Goal: Task Accomplishment & Management: Manage account settings

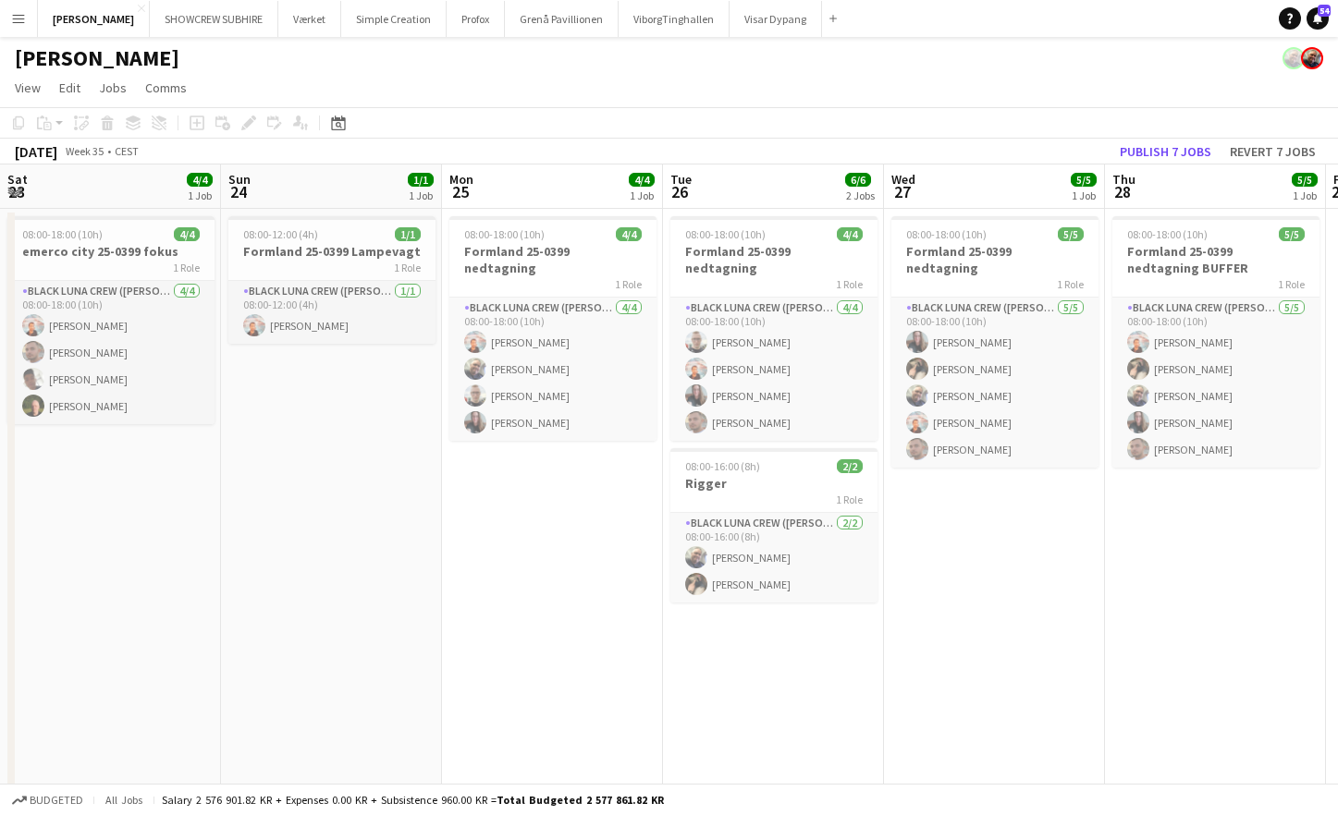
scroll to position [0, 703]
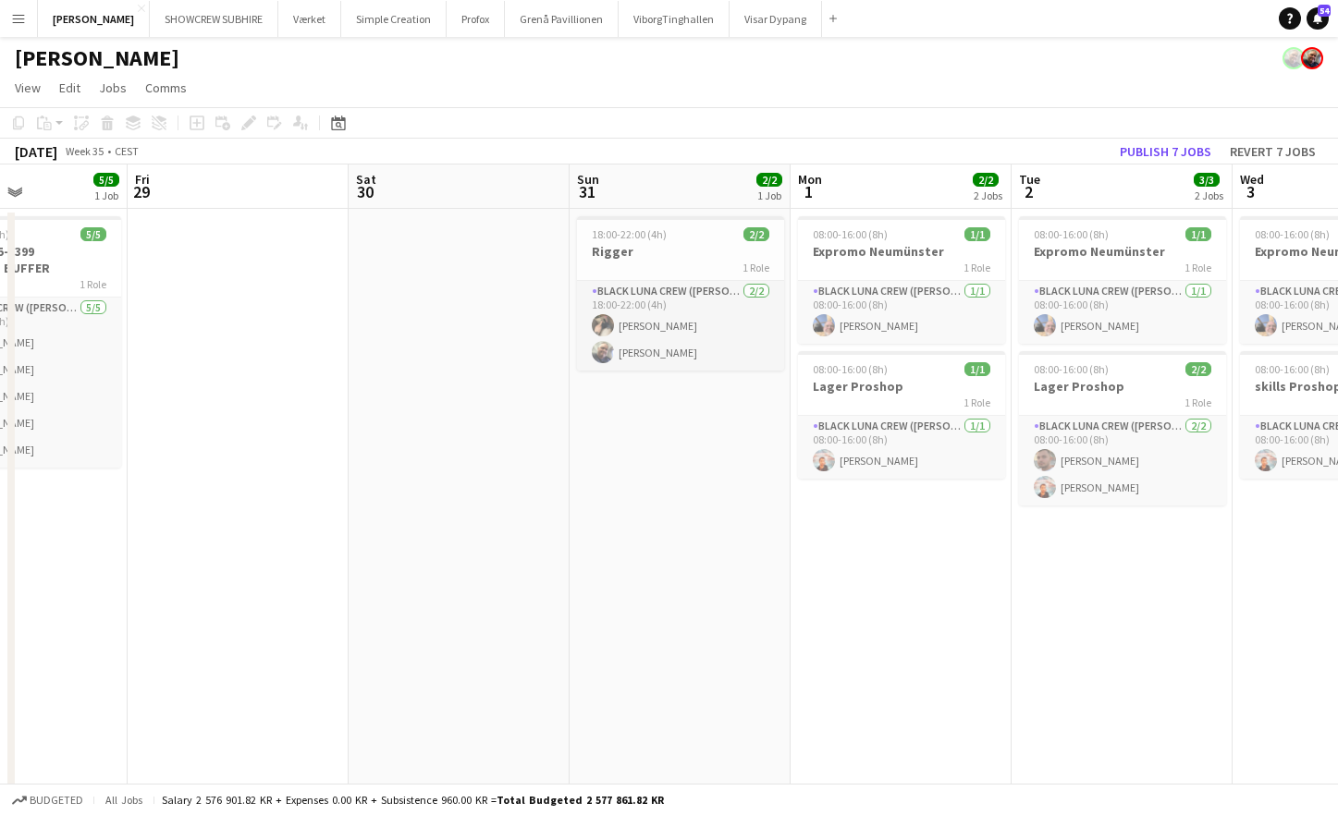
drag, startPoint x: 845, startPoint y: 196, endPoint x: 340, endPoint y: 180, distance: 505.0
click at [345, 183] on app-calendar-viewport "Mon 25 4/4 1 Job Tue 26 6/6 2 Jobs Wed 27 5/5 1 Job Thu 28 5/5 1 Job Fri 29 Sat…" at bounding box center [669, 594] width 1338 height 858
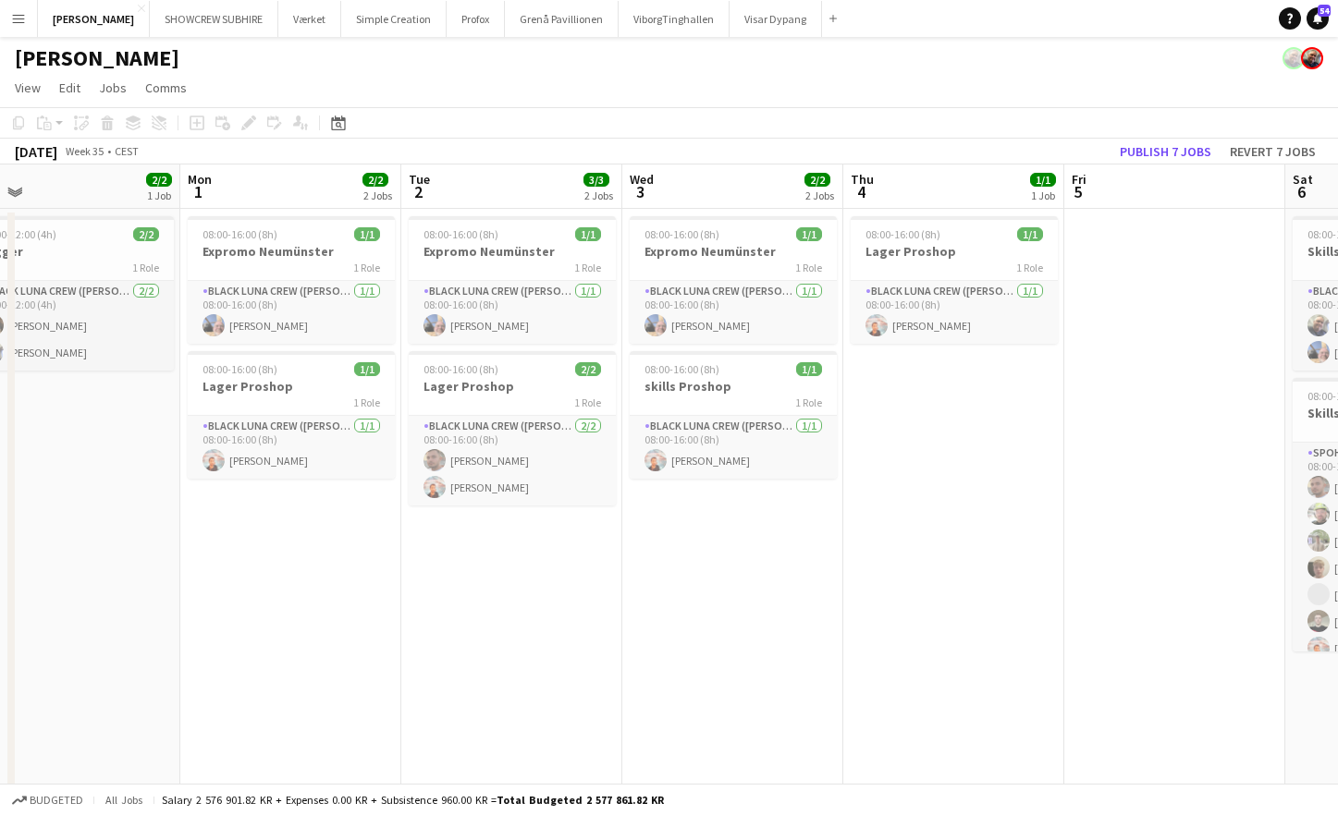
drag, startPoint x: 902, startPoint y: 191, endPoint x: 285, endPoint y: 194, distance: 617.6
click at [296, 194] on app-calendar-viewport "Wed 27 5/5 1 Job Thu 28 5/5 1 Job Fri 29 Sat 30 Sun 31 2/2 1 Job Mon 1 2/2 2 Jo…" at bounding box center [669, 594] width 1338 height 858
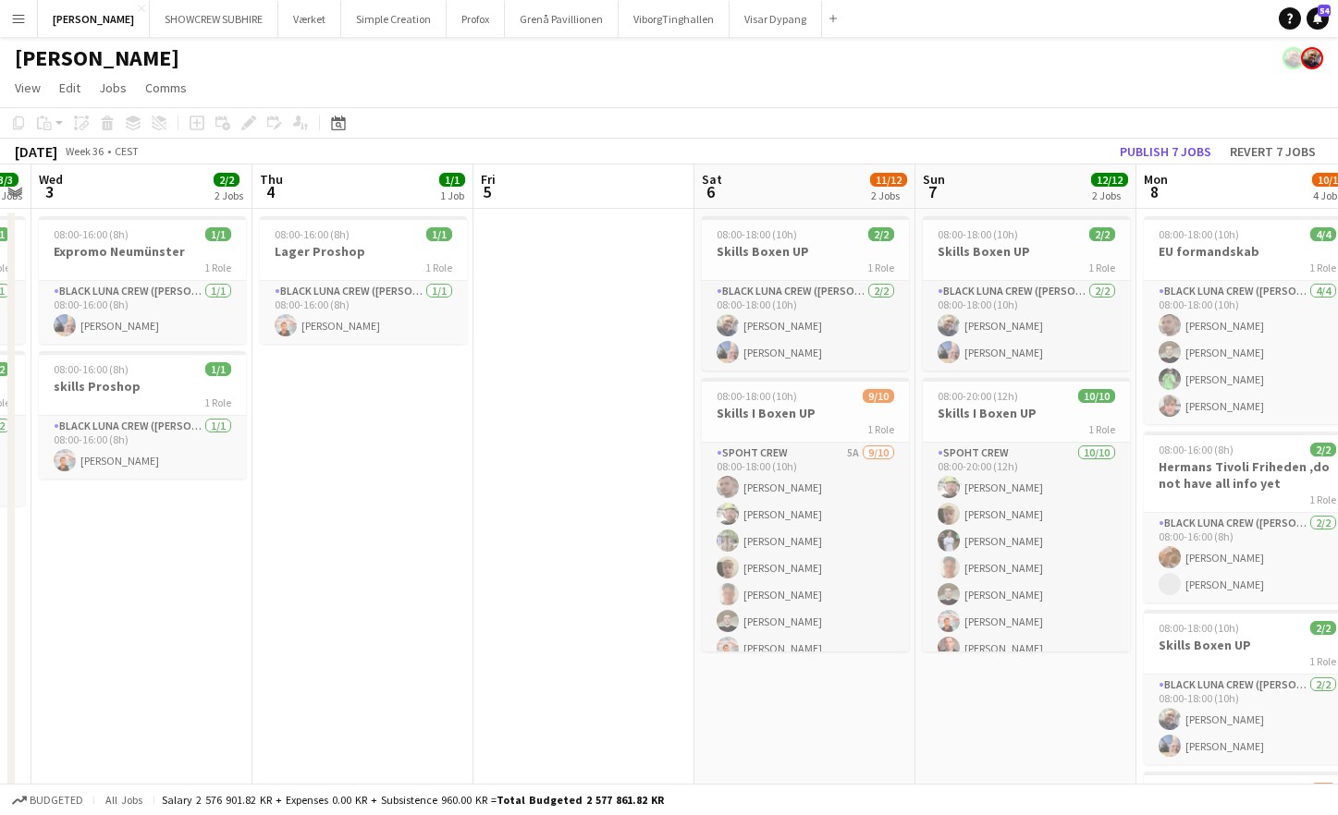
drag, startPoint x: 917, startPoint y: 186, endPoint x: 328, endPoint y: 202, distance: 589.2
click at [328, 202] on app-calendar-viewport "Sun 31 2/2 1 Job Mon 1 2/2 2 Jobs Tue 2 3/3 2 Jobs Wed 3 2/2 2 Jobs Thu 4 1/1 1…" at bounding box center [669, 594] width 1338 height 858
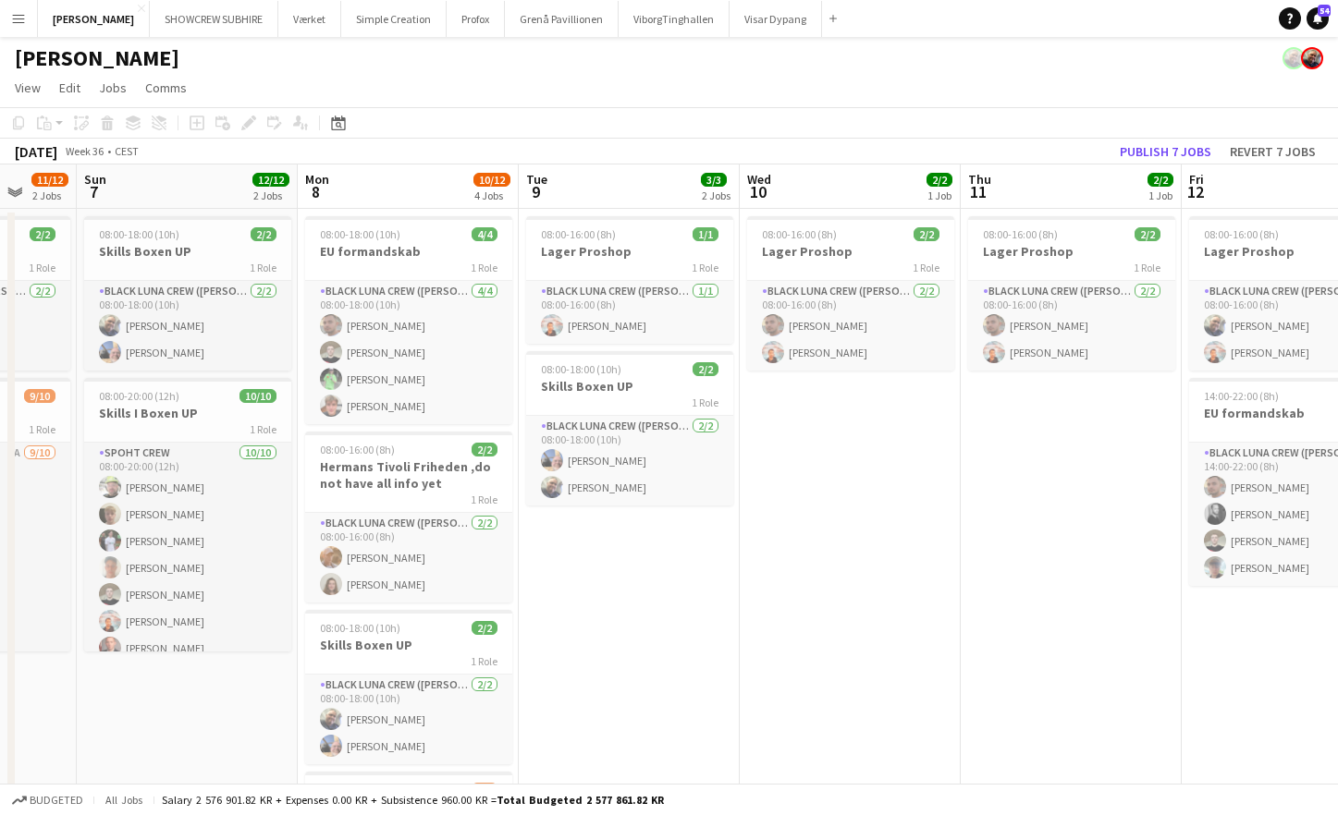
drag, startPoint x: 1013, startPoint y: 209, endPoint x: 413, endPoint y: 209, distance: 600.0
click at [179, 178] on app-calendar-viewport "Thu 4 1/1 1 Job Fri 5 Sat 6 11/12 2 Jobs Sun 7 12/12 2 Jobs Mon 8 10/12 4 Jobs …" at bounding box center [669, 594] width 1338 height 858
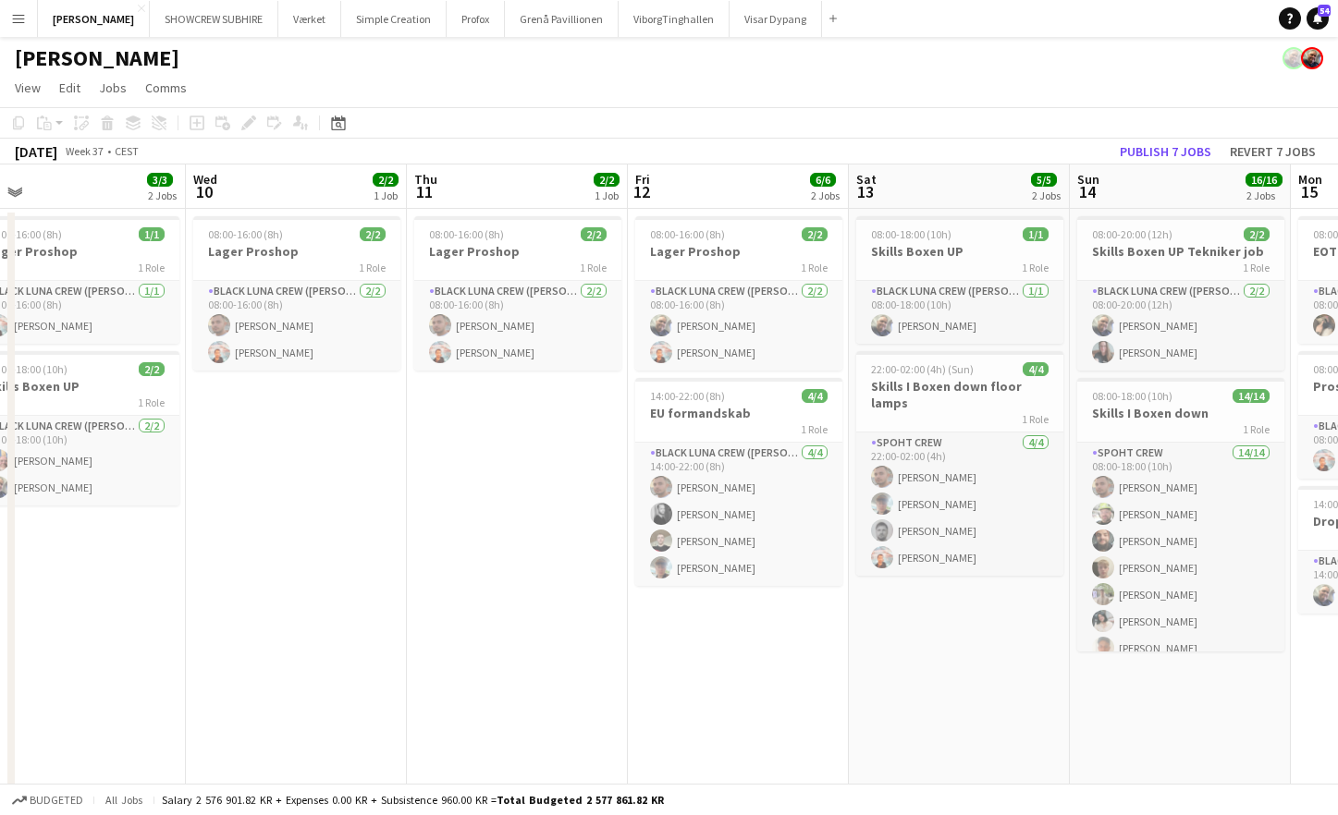
drag, startPoint x: 1110, startPoint y: 194, endPoint x: 692, endPoint y: 207, distance: 419.0
click at [557, 206] on app-calendar-viewport "Sat 6 11/12 2 Jobs Sun 7 12/12 2 Jobs Mon 8 10/12 4 Jobs Tue 9 3/3 2 Jobs Wed 1…" at bounding box center [669, 594] width 1338 height 858
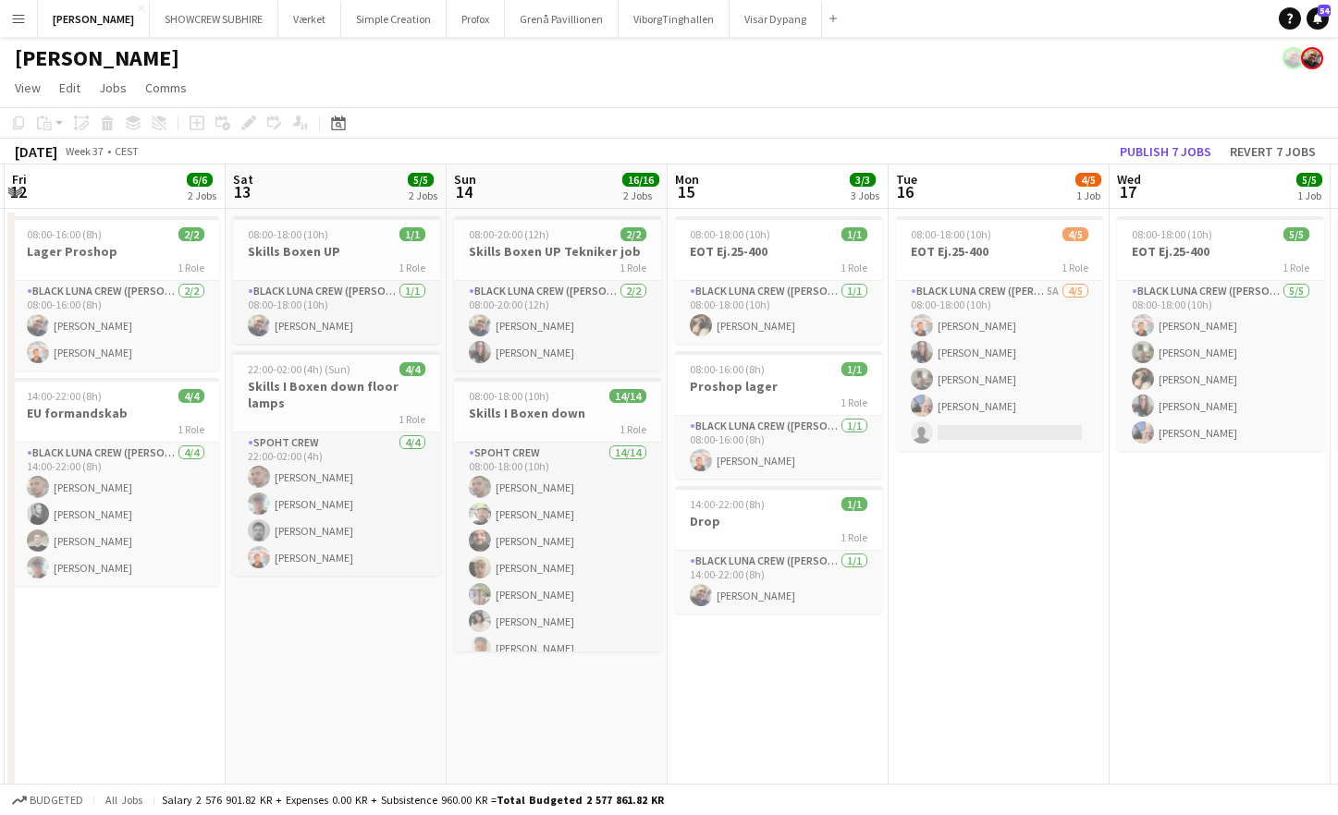
drag, startPoint x: 1027, startPoint y: 211, endPoint x: 1426, endPoint y: 173, distance: 400.3
click at [1337, 173] on html "Menu Boards Boards Boards All jobs Status Workforce Workforce My Workforce Recr…" at bounding box center [669, 527] width 1338 height 1054
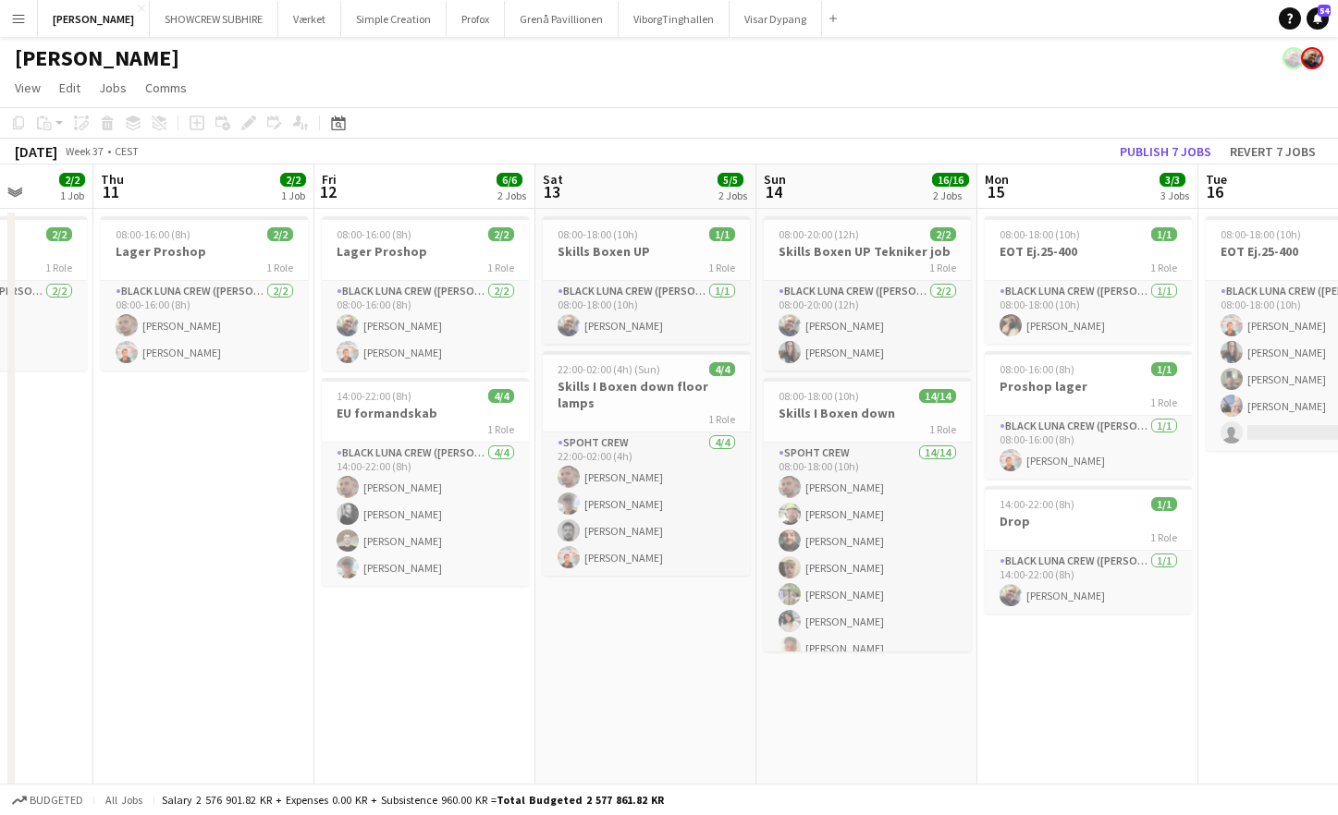
drag, startPoint x: 423, startPoint y: 193, endPoint x: 370, endPoint y: 186, distance: 53.2
click at [639, 182] on app-calendar-viewport "Mon 8 10/12 4 Jobs Tue 9 3/3 2 Jobs Wed 10 2/2 1 Job Thu 11 2/2 1 Job Fri 12 6/…" at bounding box center [669, 594] width 1338 height 858
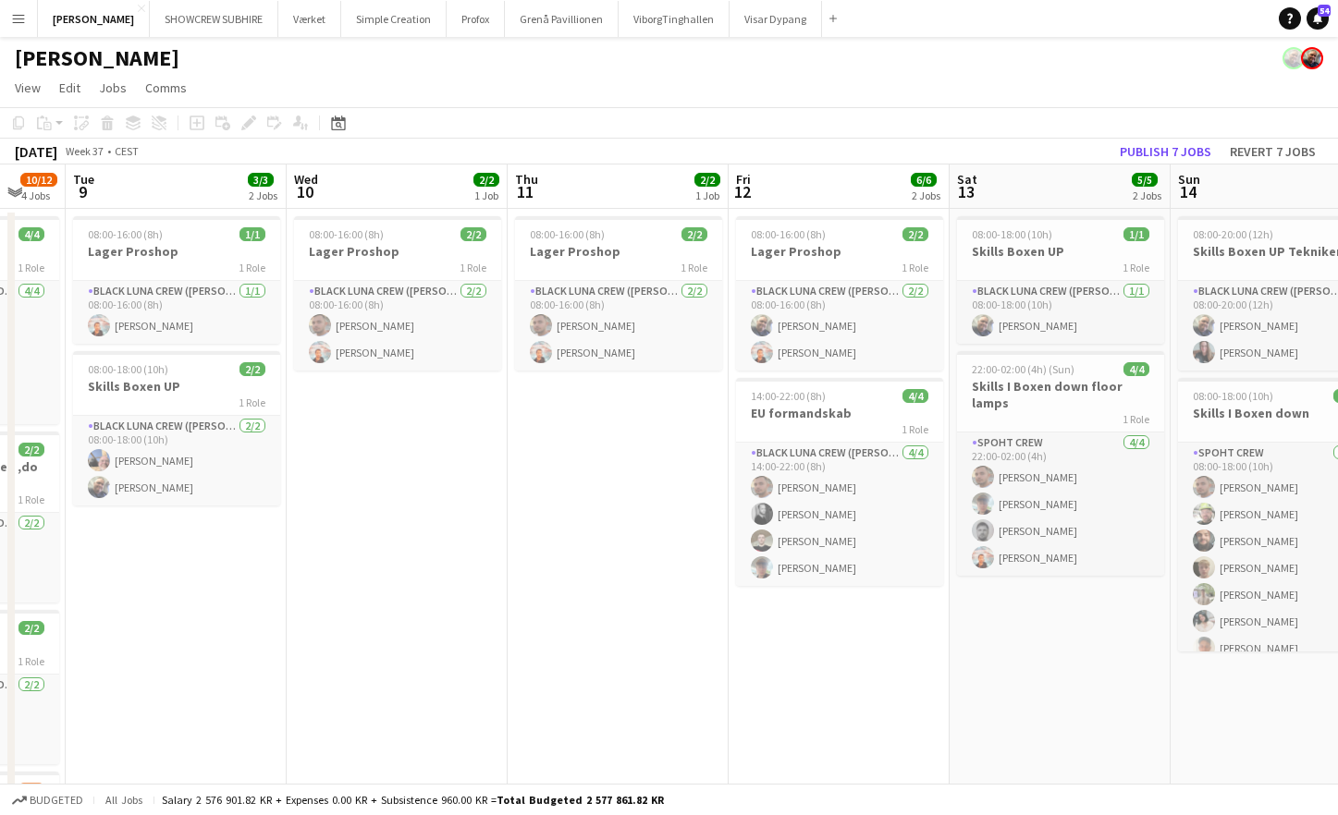
drag, startPoint x: 246, startPoint y: 186, endPoint x: 375, endPoint y: 196, distance: 129.8
click at [397, 190] on app-calendar-viewport "Sun 7 12/12 2 Jobs Mon 8 10/12 4 Jobs Tue 9 3/3 2 Jobs Wed 10 2/2 1 Job Thu 11 …" at bounding box center [669, 594] width 1338 height 858
drag, startPoint x: 173, startPoint y: 183, endPoint x: 203, endPoint y: 185, distance: 30.6
click at [202, 185] on app-calendar-viewport "Sun 7 12/12 2 Jobs Mon 8 10/12 4 Jobs Tue 9 3/3 2 Jobs Wed 10 2/2 1 Job Thu 11 …" at bounding box center [669, 594] width 1338 height 858
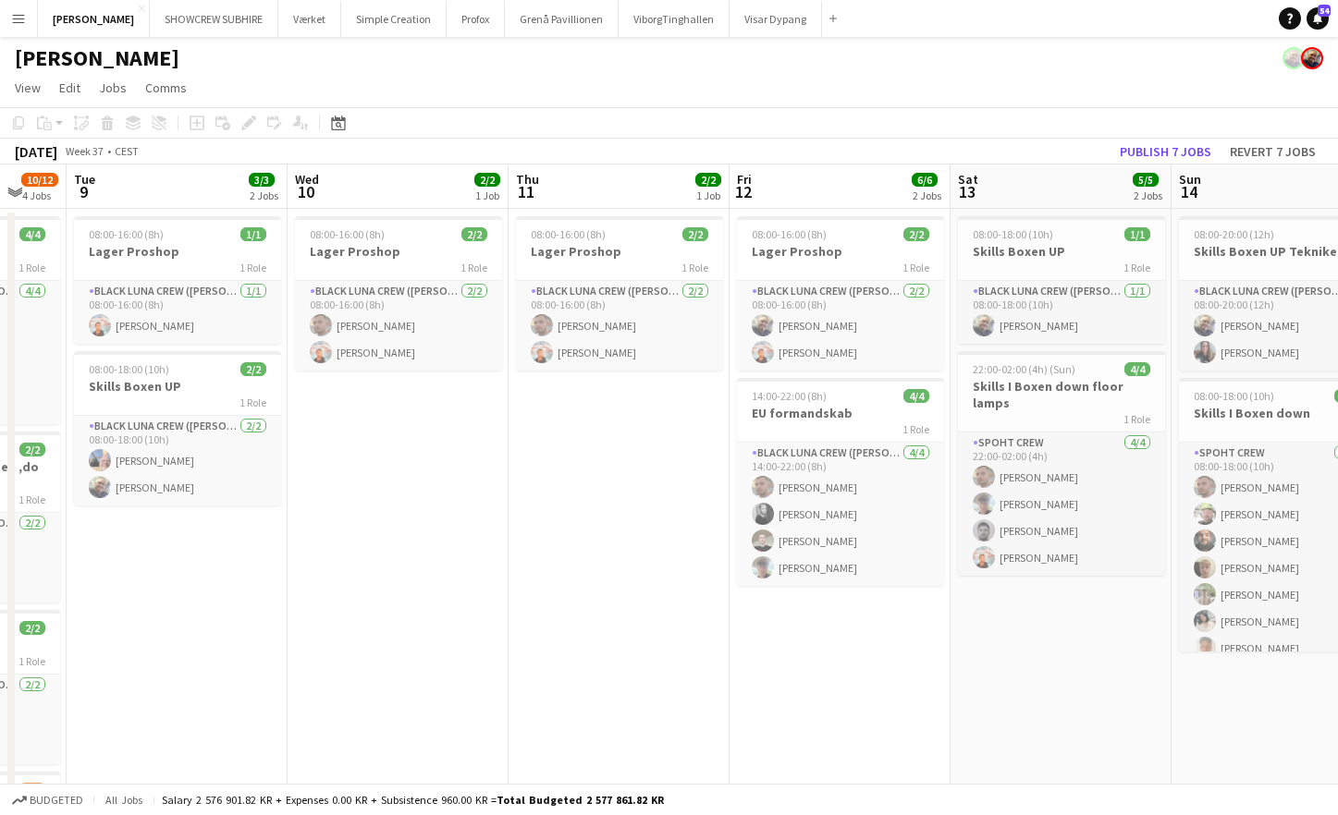
scroll to position [0, 570]
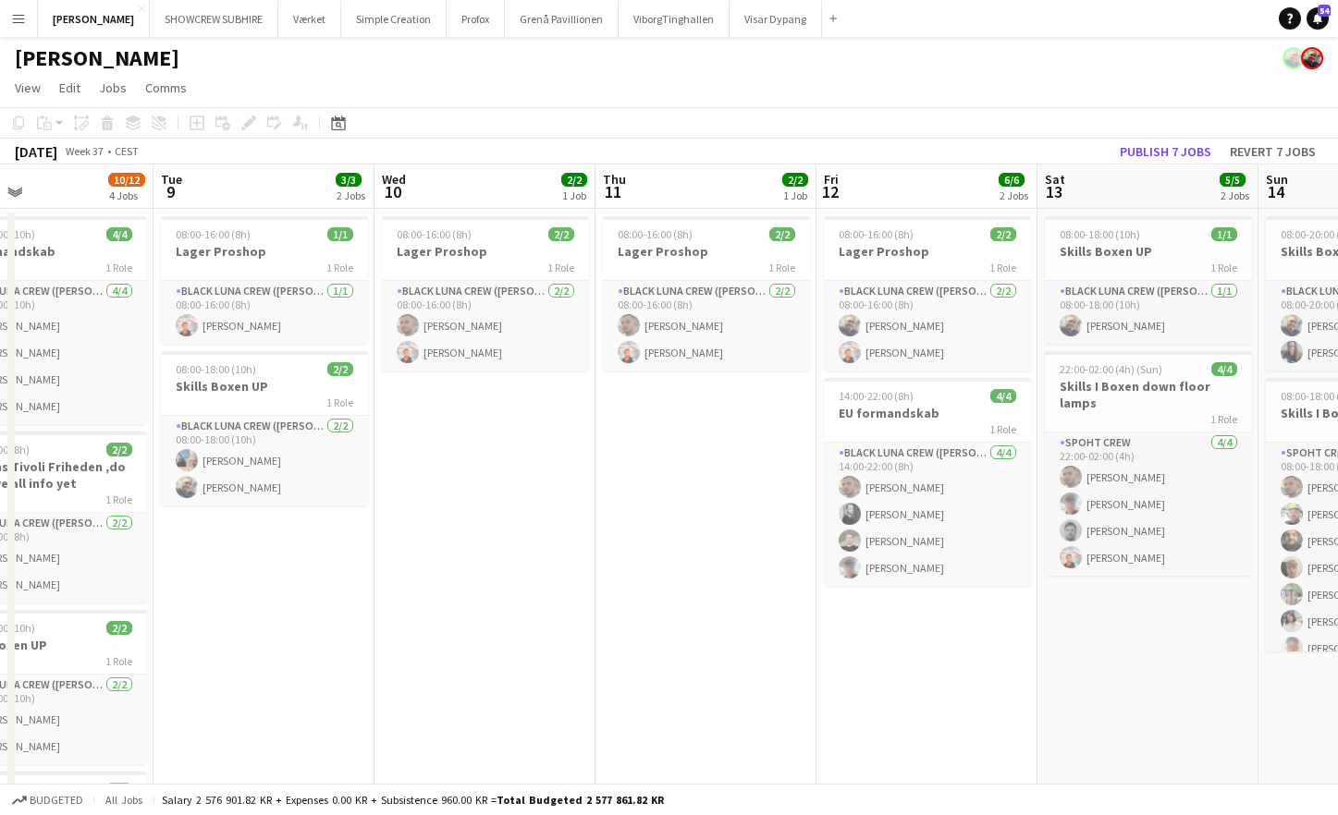
drag, startPoint x: 917, startPoint y: 589, endPoint x: 595, endPoint y: 539, distance: 325.6
click at [589, 542] on app-calendar-viewport "Sat 6 11/12 2 Jobs Sun 7 12/12 2 Jobs Mon 8 10/12 4 Jobs Tue 9 3/3 2 Jobs Wed 1…" at bounding box center [669, 594] width 1338 height 858
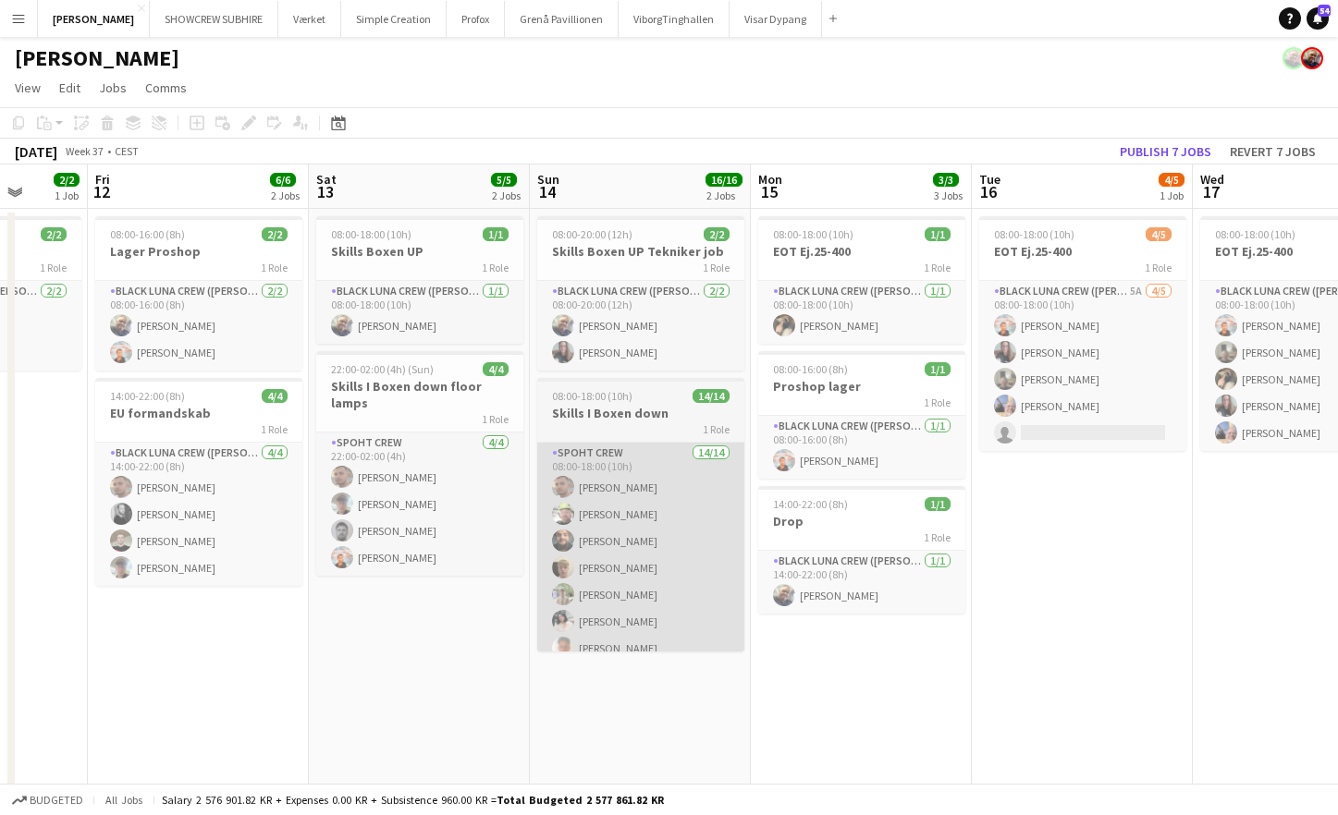
drag, startPoint x: 592, startPoint y: 546, endPoint x: 660, endPoint y: 551, distance: 68.6
click at [414, 529] on app-calendar-viewport "Mon 8 10/12 4 Jobs Tue 9 3/3 2 Jobs Wed 10 2/2 1 Job Thu 11 2/2 1 Job Fri 12 6/…" at bounding box center [669, 594] width 1338 height 858
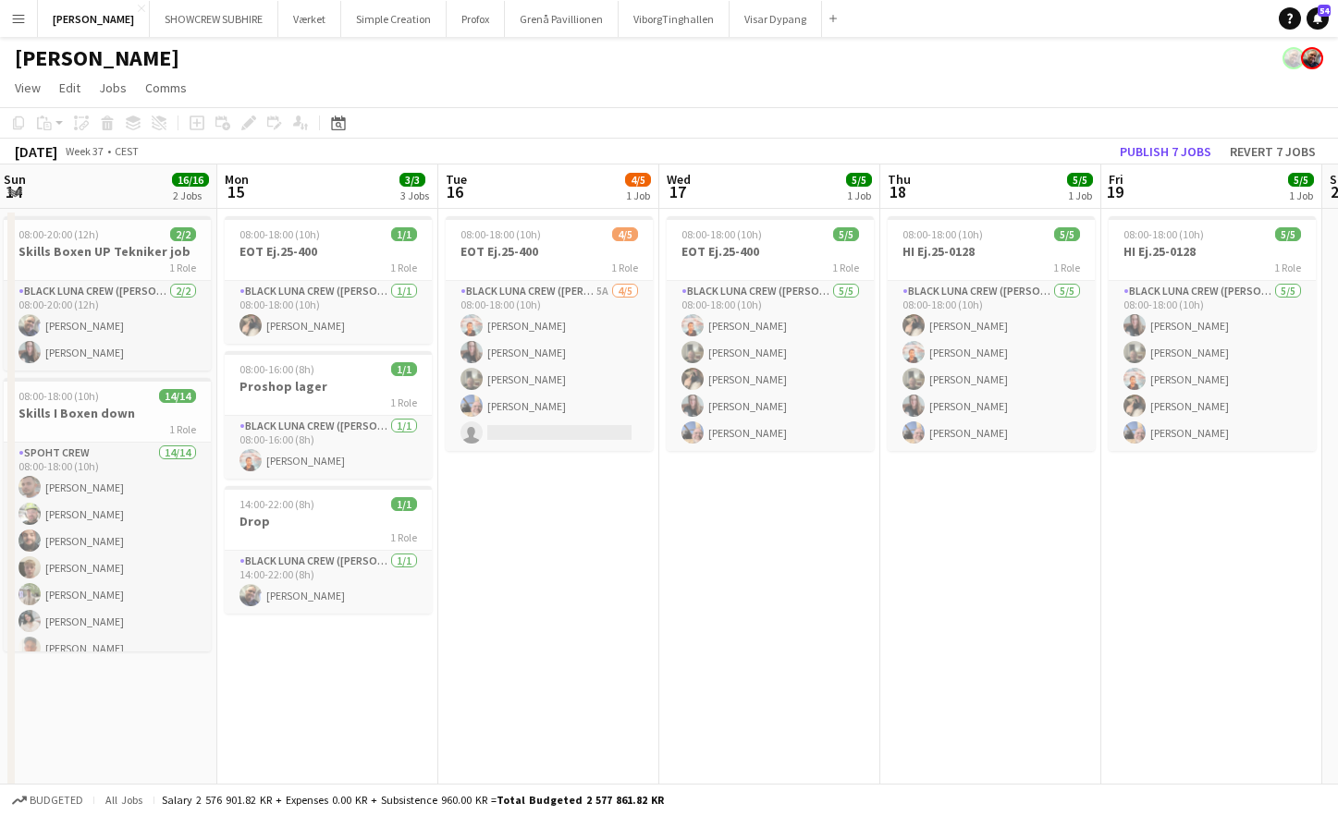
scroll to position [0, 889]
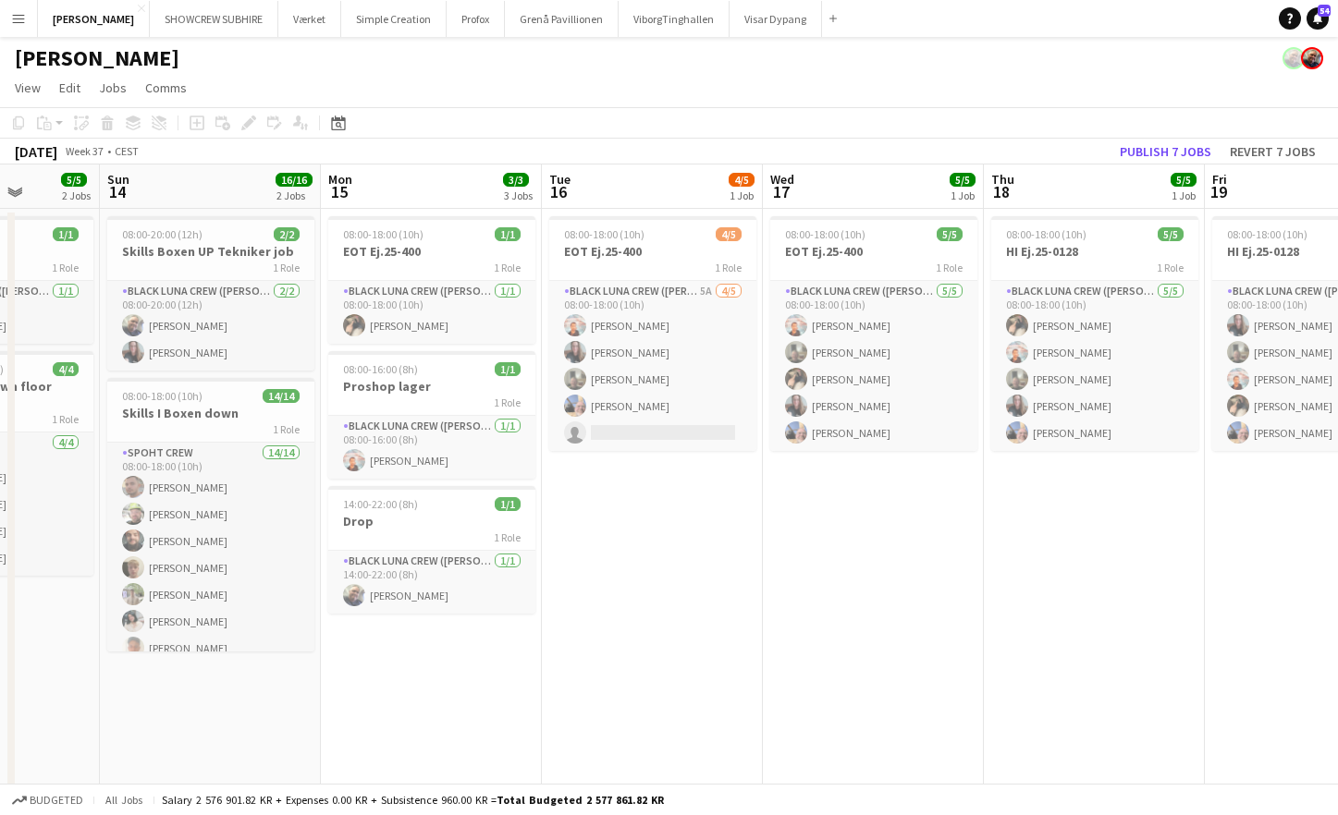
drag, startPoint x: 792, startPoint y: 567, endPoint x: -114, endPoint y: 490, distance: 909.3
click at [0, 490] on html "Menu Boards Boards Boards All jobs Status Workforce Workforce My Workforce Recr…" at bounding box center [669, 527] width 1338 height 1054
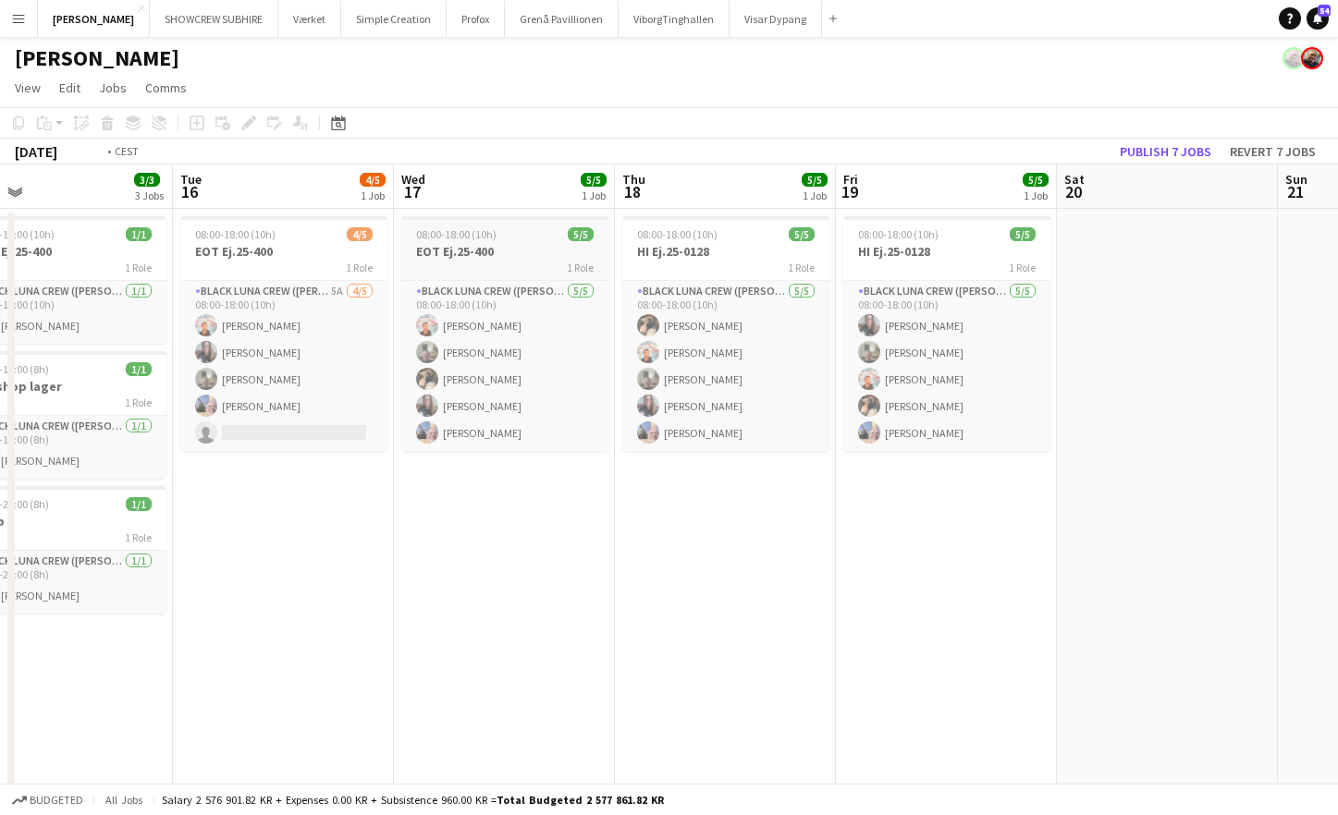
drag, startPoint x: 1149, startPoint y: 187, endPoint x: 561, endPoint y: 223, distance: 589.1
click at [549, 222] on app-calendar-viewport "Fri 12 6/6 2 Jobs Sat 13 5/5 2 Jobs Sun 14 16/16 2 Jobs Mon 15 3/3 3 Jobs Tue 1…" at bounding box center [669, 594] width 1338 height 858
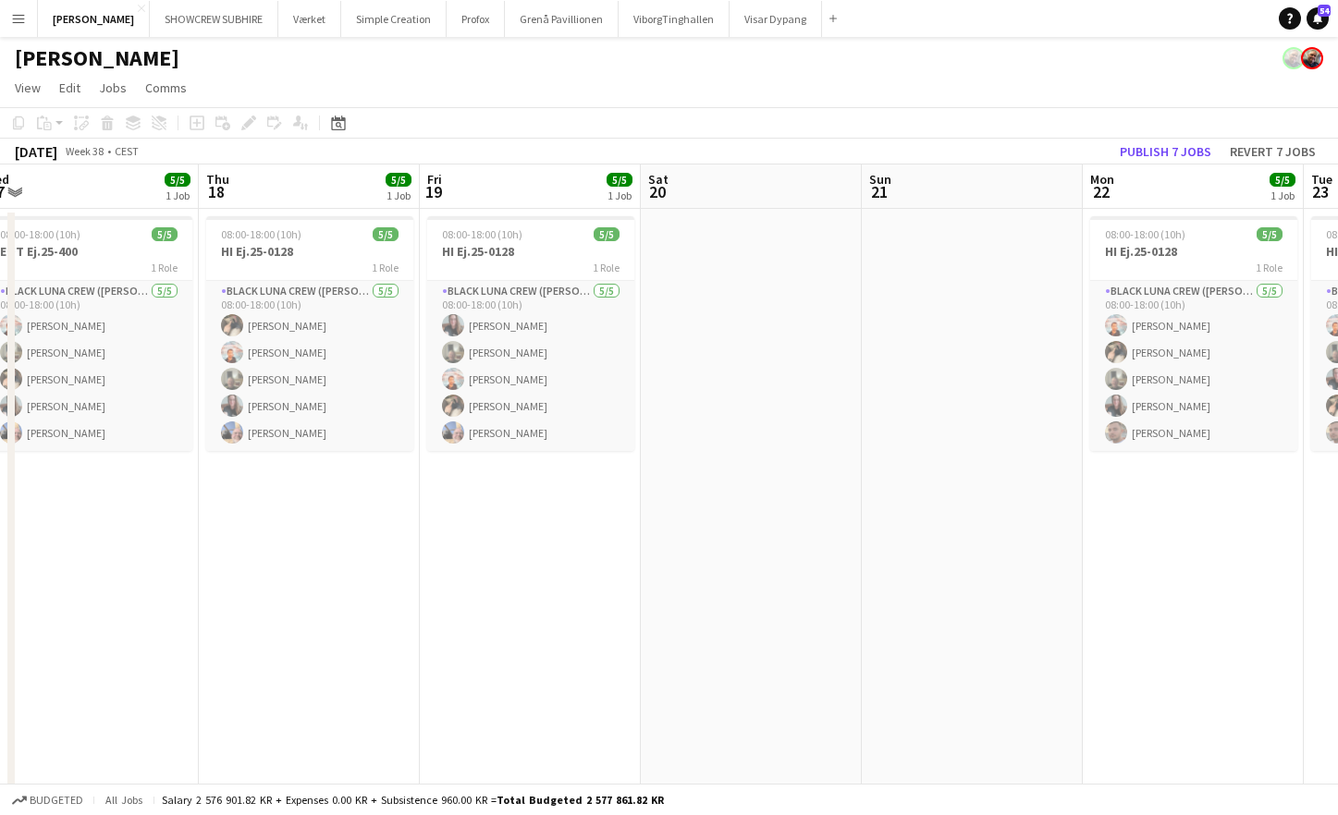
drag, startPoint x: 1185, startPoint y: 192, endPoint x: 787, endPoint y: 209, distance: 398.8
click at [765, 209] on app-calendar-viewport "Sun 14 16/16 2 Jobs Mon 15 3/3 3 Jobs Tue 16 4/5 1 Job Wed 17 5/5 1 Job Thu 18 …" at bounding box center [669, 594] width 1338 height 858
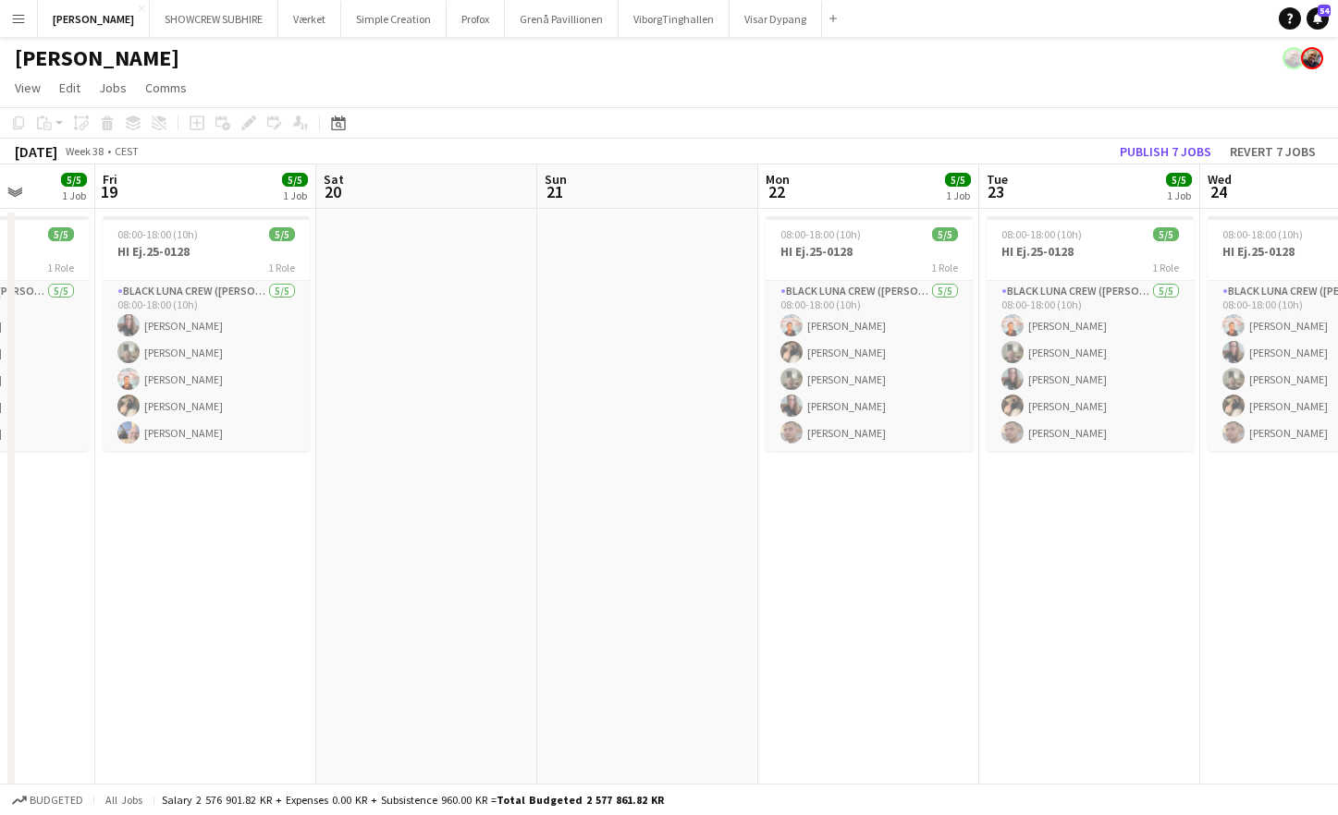
drag, startPoint x: 1173, startPoint y: 190, endPoint x: 890, endPoint y: 202, distance: 283.1
click at [890, 202] on app-calendar-viewport "Tue 16 4/5 1 Job Wed 17 5/5 1 Job Thu 18 5/5 1 Job Fri 19 5/5 1 Job Sat 20 Sun …" at bounding box center [669, 594] width 1338 height 858
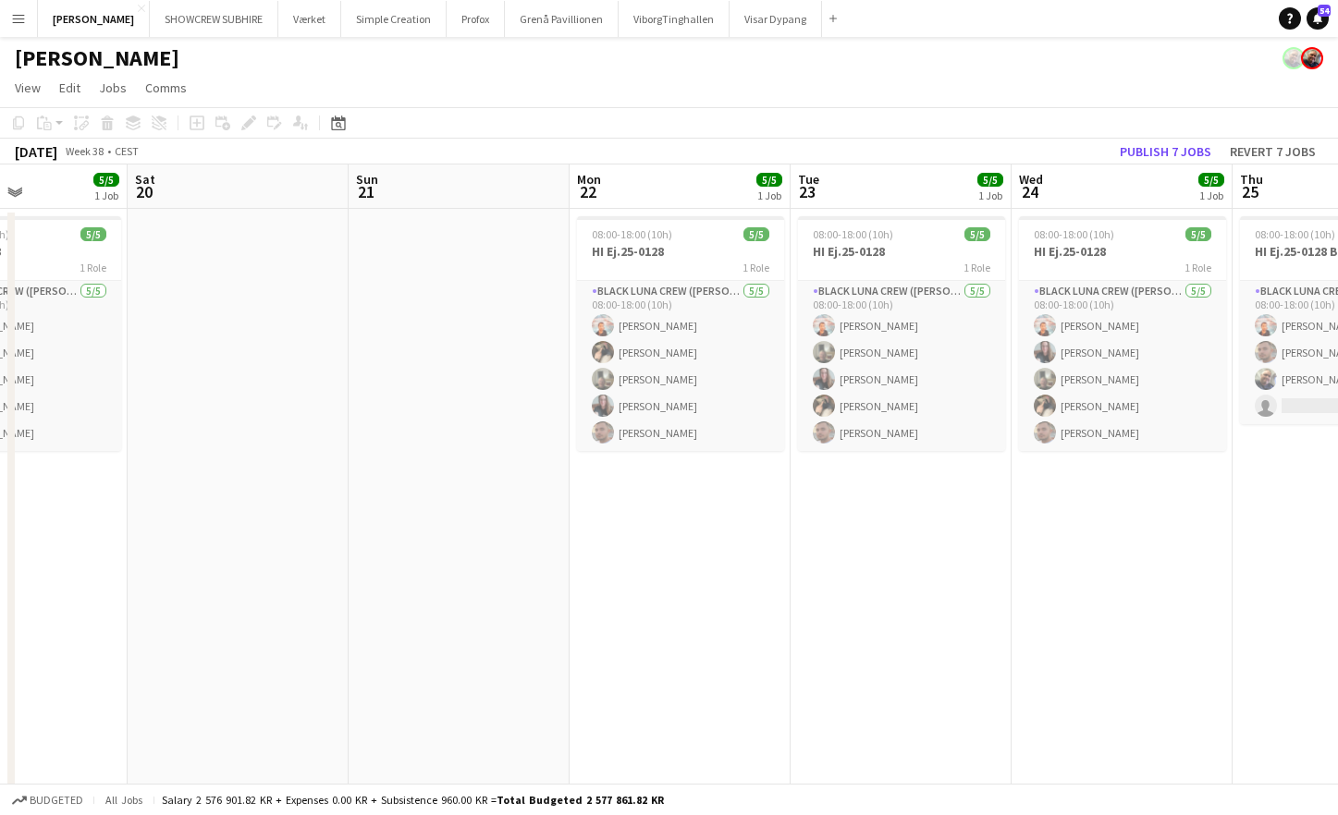
drag, startPoint x: 1031, startPoint y: 187, endPoint x: 848, endPoint y: 186, distance: 183.1
click at [847, 187] on app-calendar-viewport "Tue 16 4/5 1 Job Wed 17 5/5 1 Job Thu 18 5/5 1 Job Fri 19 5/5 1 Job Sat 20 Sun …" at bounding box center [669, 594] width 1338 height 858
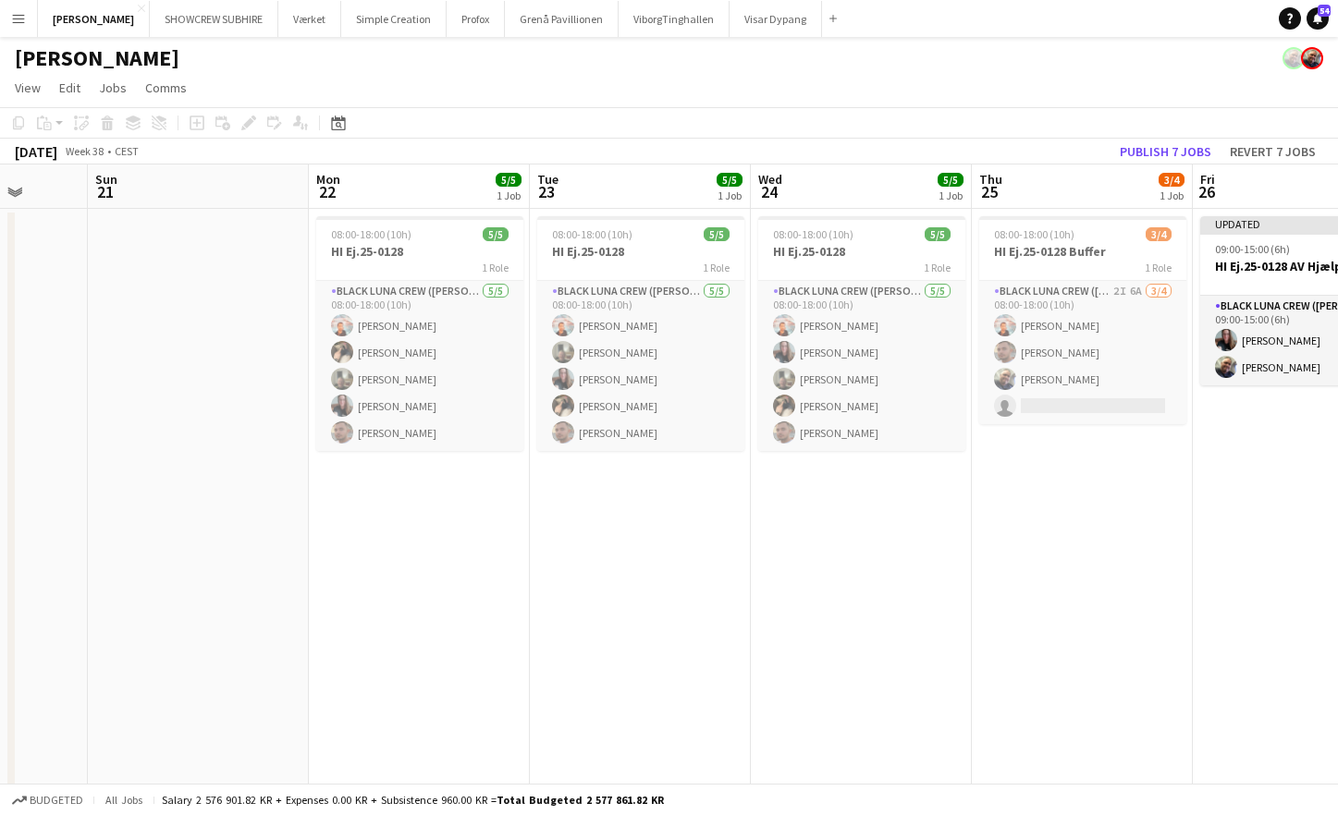
drag, startPoint x: 1123, startPoint y: 190, endPoint x: 881, endPoint y: 182, distance: 242.4
click at [863, 185] on app-calendar-viewport "Thu 18 5/5 1 Job Fri 19 5/5 1 Job Sat 20 Sun 21 Mon 22 5/5 1 Job Tue 23 5/5 1 J…" at bounding box center [669, 594] width 1338 height 858
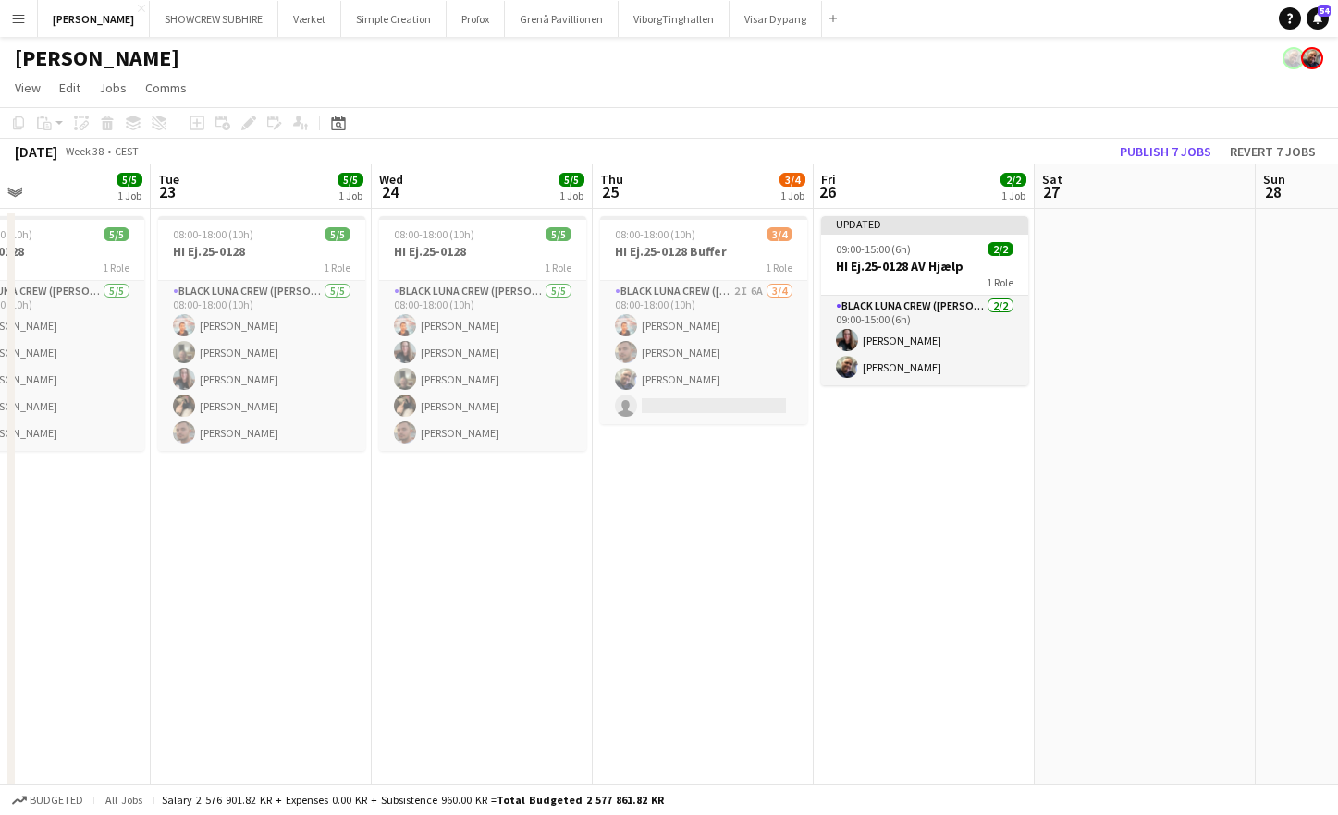
drag, startPoint x: 1128, startPoint y: 194, endPoint x: 750, endPoint y: 184, distance: 378.3
click at [750, 184] on app-calendar-viewport "Sat 20 Sun 21 Mon 22 5/5 1 Job Tue 23 5/5 1 Job Wed 24 5/5 1 Job Thu 25 3/4 1 J…" at bounding box center [669, 594] width 1338 height 858
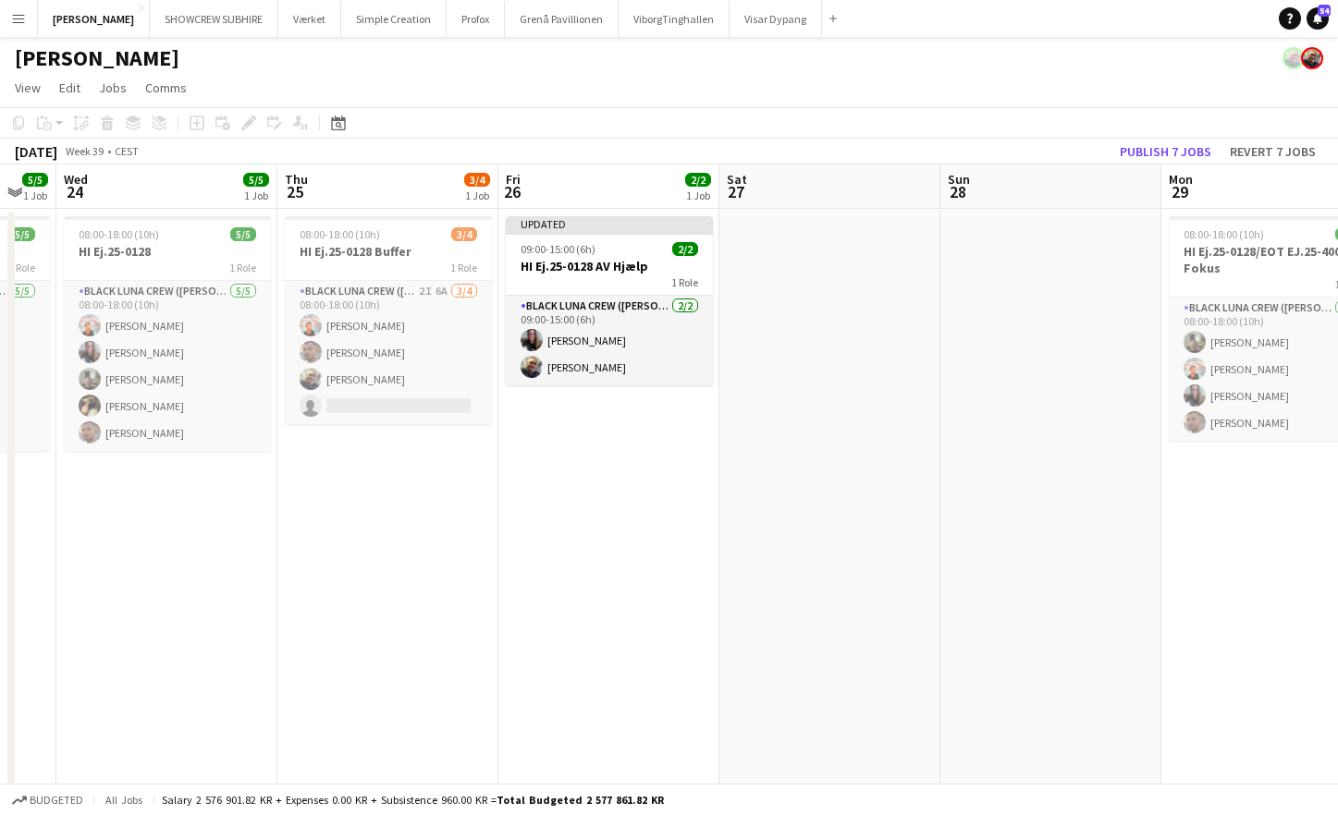
scroll to position [0, 880]
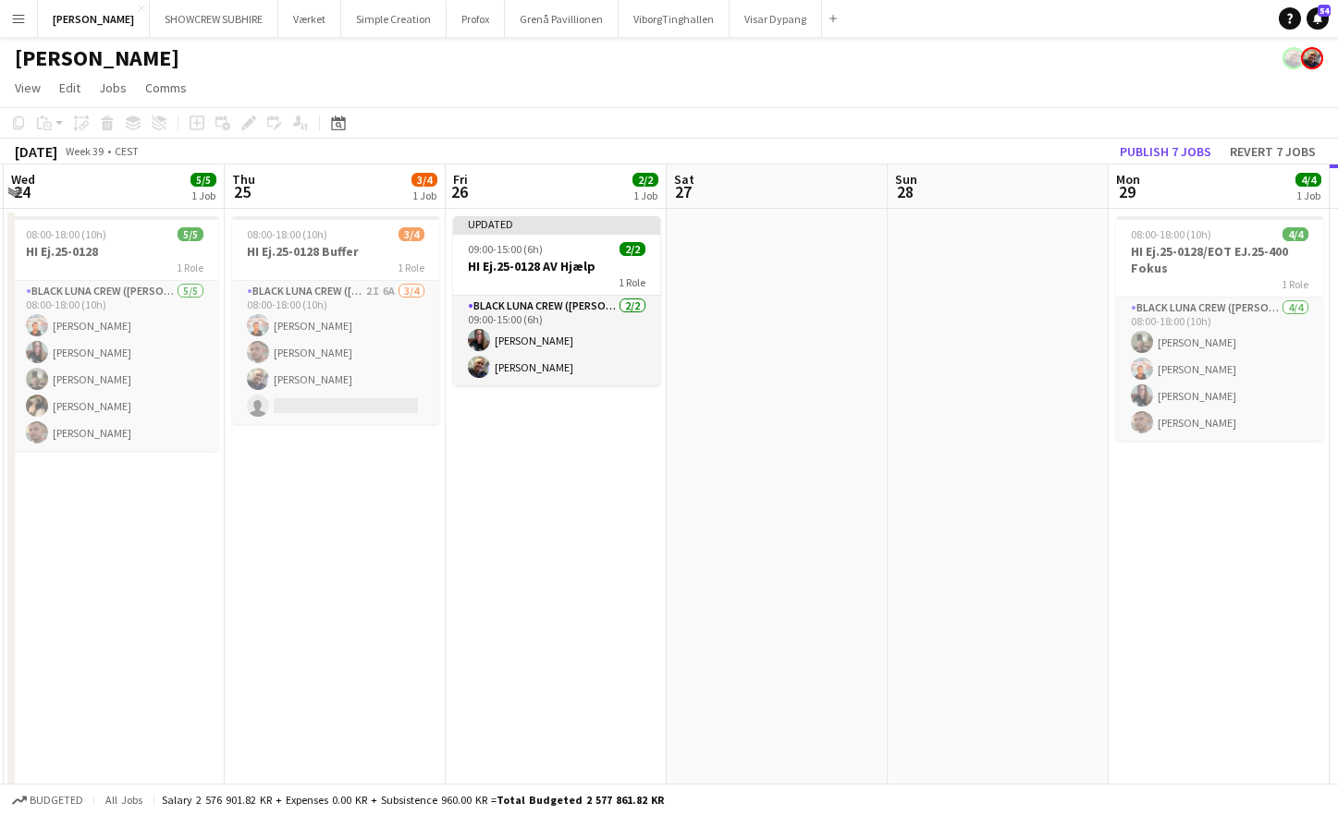
drag, startPoint x: 1133, startPoint y: 184, endPoint x: 839, endPoint y: 169, distance: 295.3
click at [833, 170] on app-calendar-viewport "Sat 20 Sun 21 Mon 22 5/5 1 Job Tue 23 5/5 1 Job Wed 24 5/5 1 Job Thu 25 3/4 1 J…" at bounding box center [669, 594] width 1338 height 858
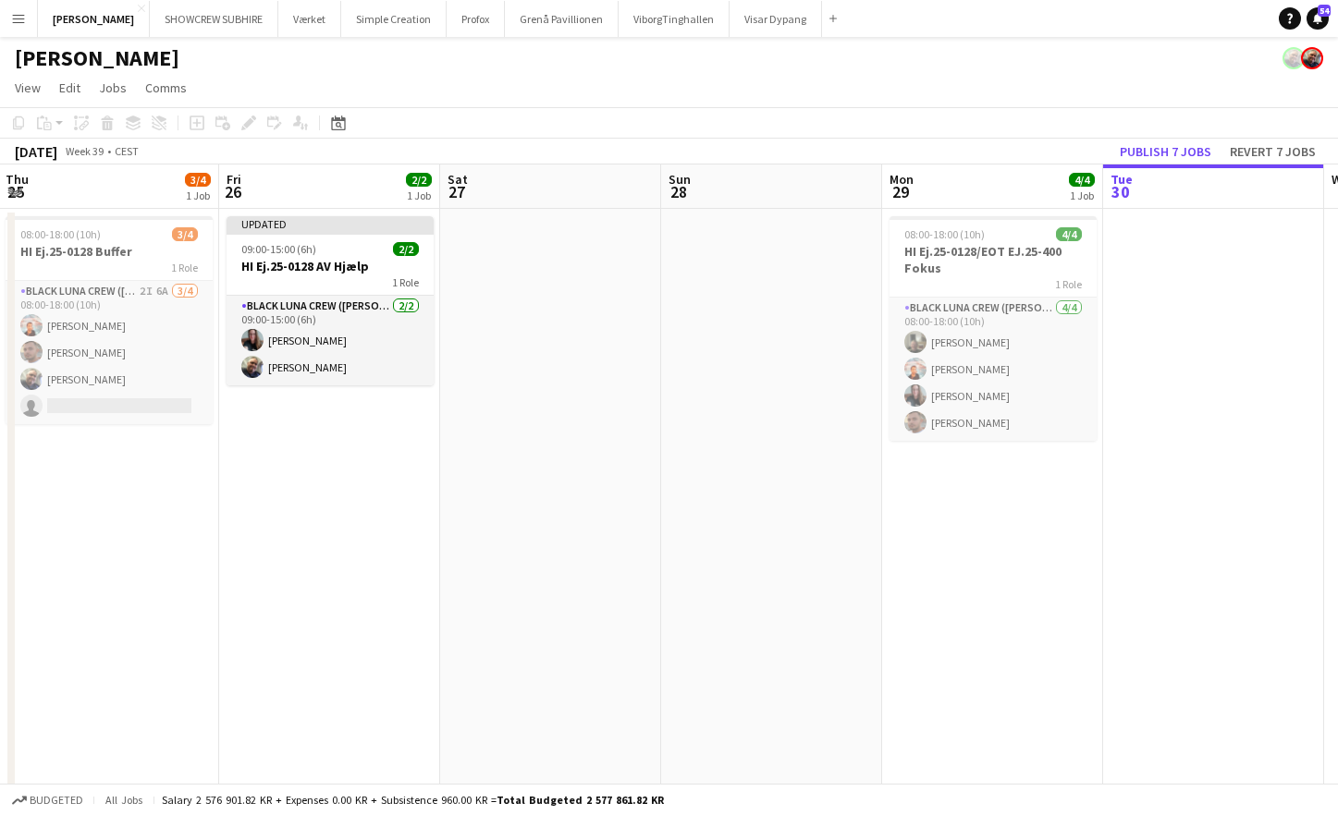
scroll to position [0, 670]
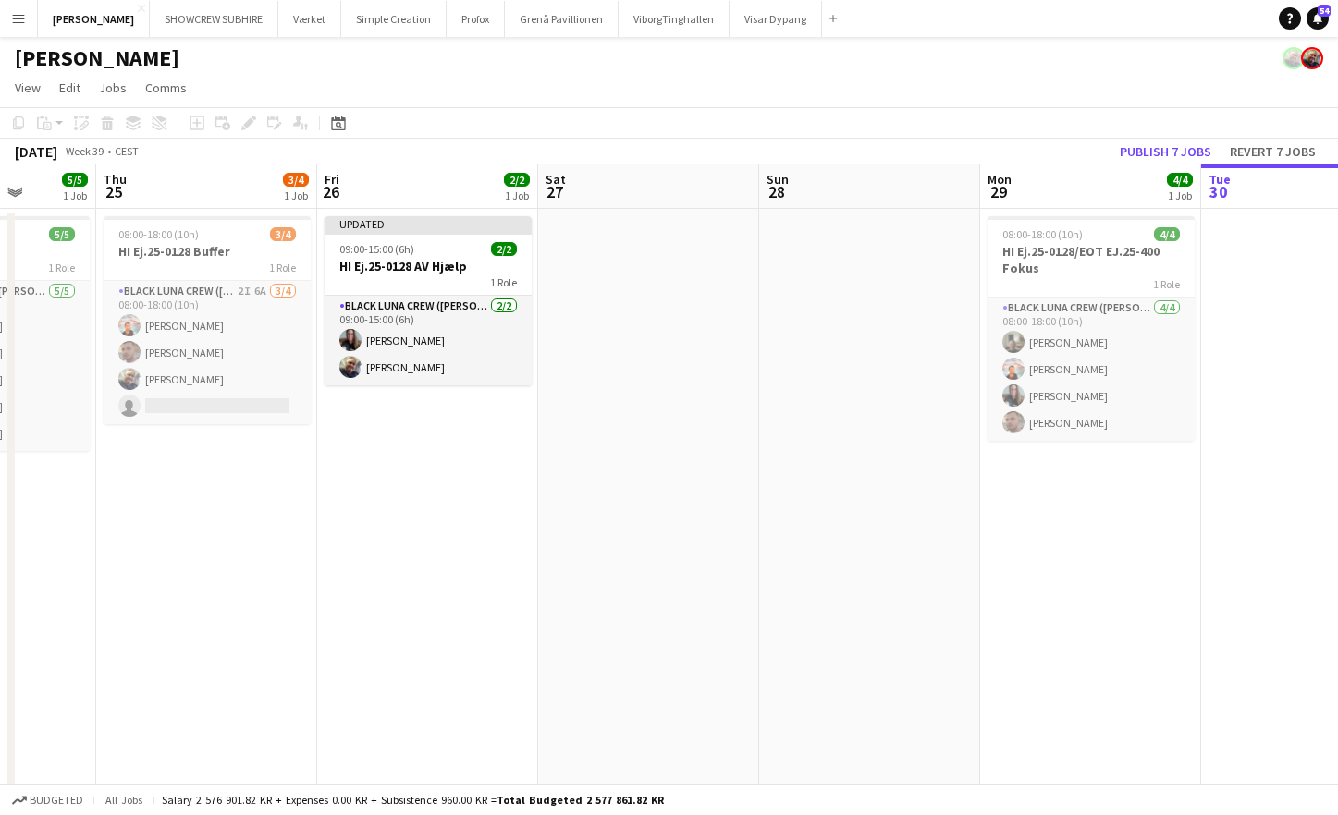
drag, startPoint x: 1079, startPoint y: 192, endPoint x: 1088, endPoint y: 213, distance: 22.3
click at [1170, 218] on app-calendar-viewport "Mon 22 5/5 1 Job Tue 23 5/5 1 Job Wed 24 5/5 1 Job Thu 25 3/4 1 Job Fri 26 2/2 …" at bounding box center [669, 594] width 1338 height 858
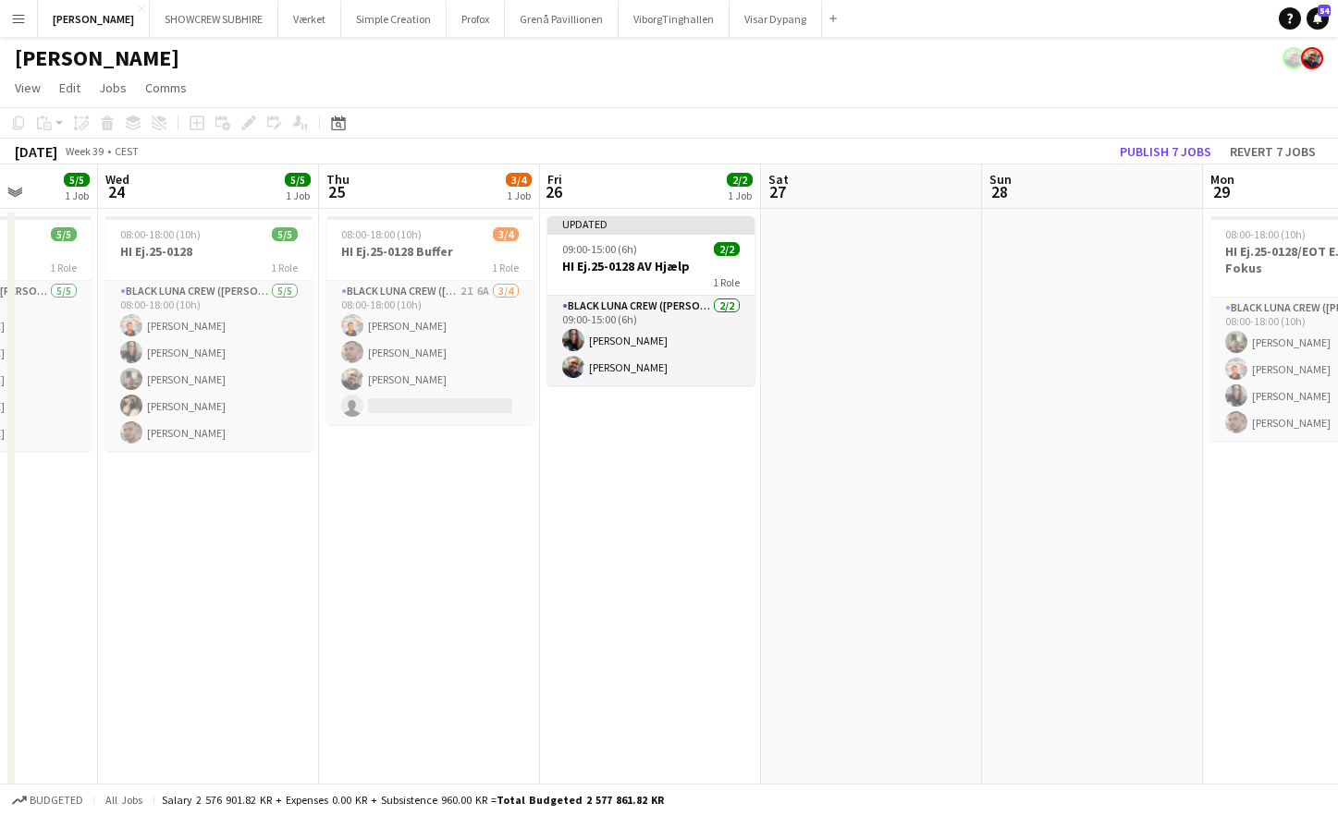
drag, startPoint x: 640, startPoint y: 186, endPoint x: 851, endPoint y: 193, distance: 211.8
click at [853, 193] on app-calendar-viewport "Sun 21 Mon 22 5/5 1 Job Tue 23 5/5 1 Job Wed 24 5/5 1 Job Thu 25 3/4 1 Job Fri …" at bounding box center [669, 594] width 1338 height 858
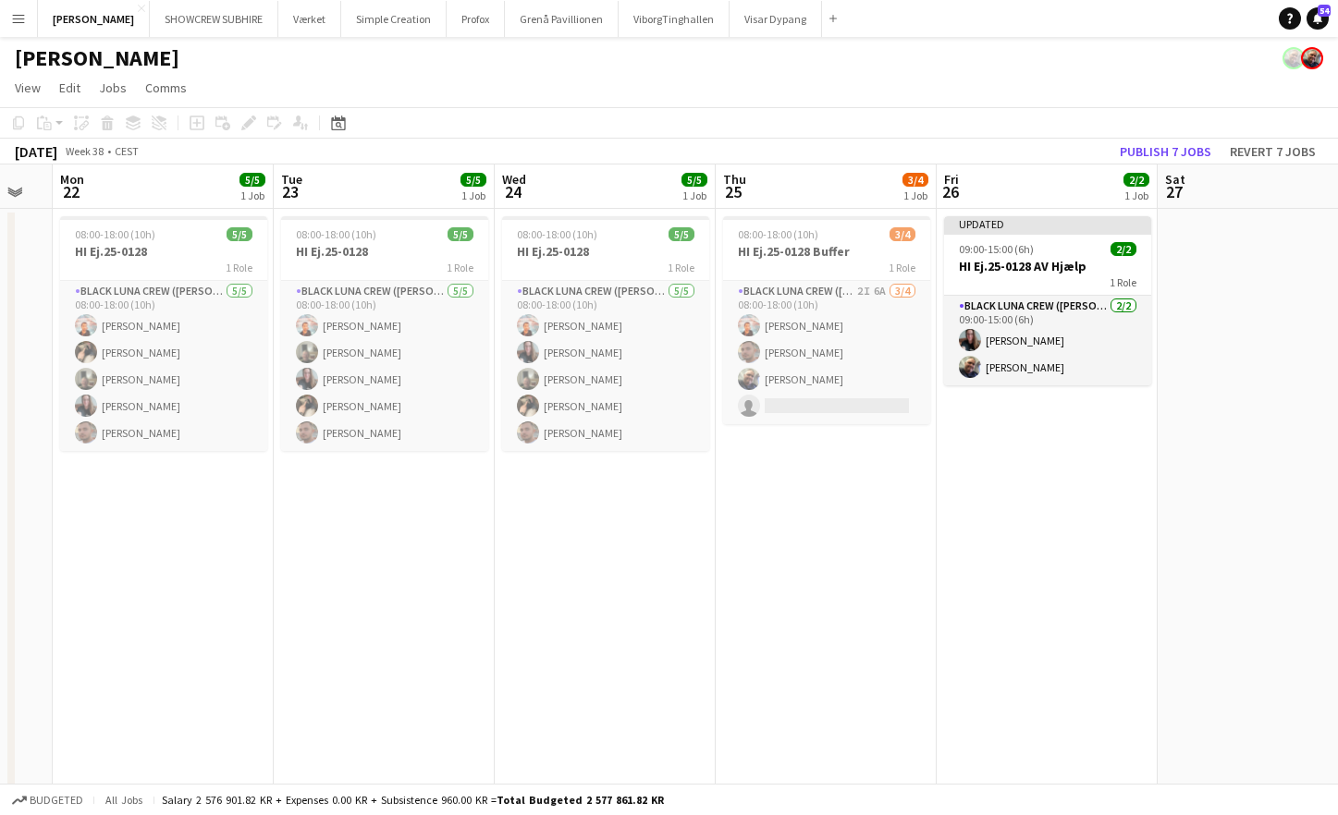
drag, startPoint x: 685, startPoint y: 183, endPoint x: 816, endPoint y: 194, distance: 131.7
click at [861, 196] on app-calendar-viewport "Sat 20 Sun 21 Mon 22 5/5 1 Job Tue 23 5/5 1 Job Wed 24 5/5 1 Job Thu 25 3/4 1 J…" at bounding box center [669, 594] width 1338 height 858
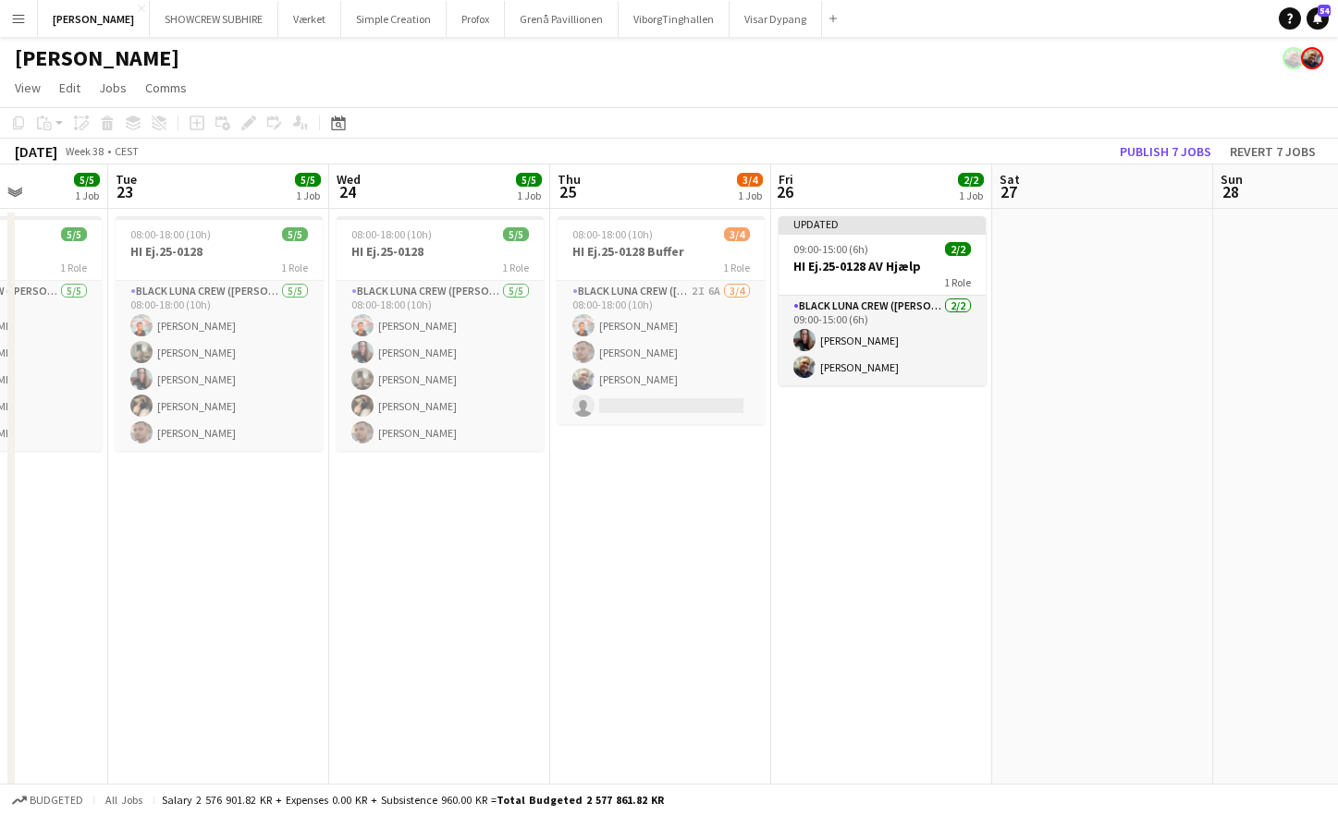
drag, startPoint x: 657, startPoint y: 188, endPoint x: 765, endPoint y: 190, distance: 108.2
click at [767, 188] on app-calendar-viewport "Sat 20 Sun 21 Mon 22 5/5 1 Job Tue 23 5/5 1 Job Wed 24 5/5 1 Job Thu 25 3/4 1 J…" at bounding box center [669, 594] width 1338 height 858
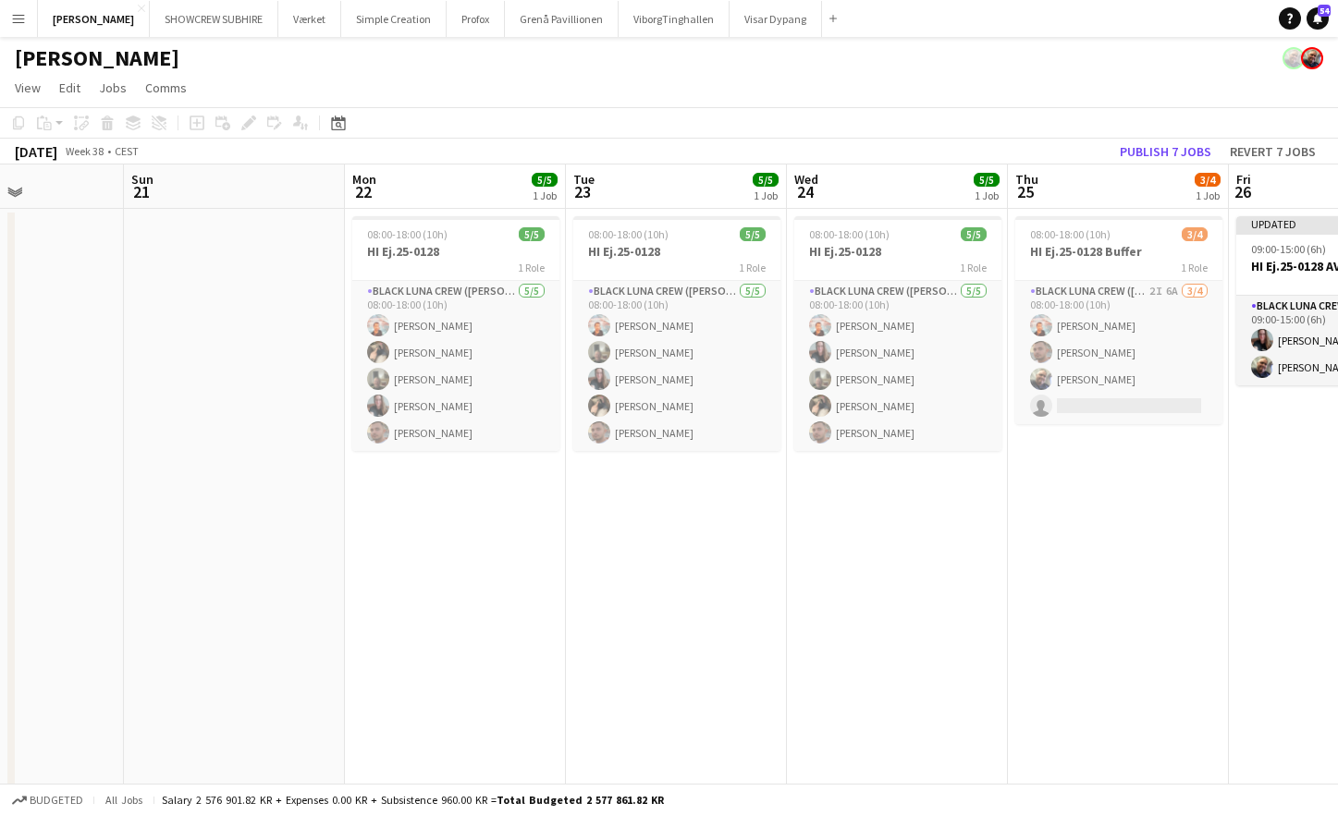
drag, startPoint x: 676, startPoint y: 197, endPoint x: 714, endPoint y: 201, distance: 38.1
click at [717, 202] on app-calendar-viewport "Thu 18 5/5 1 Job Fri 19 5/5 1 Job Sat 20 Sun 21 Mon 22 5/5 1 Job Tue 23 5/5 1 J…" at bounding box center [669, 594] width 1338 height 858
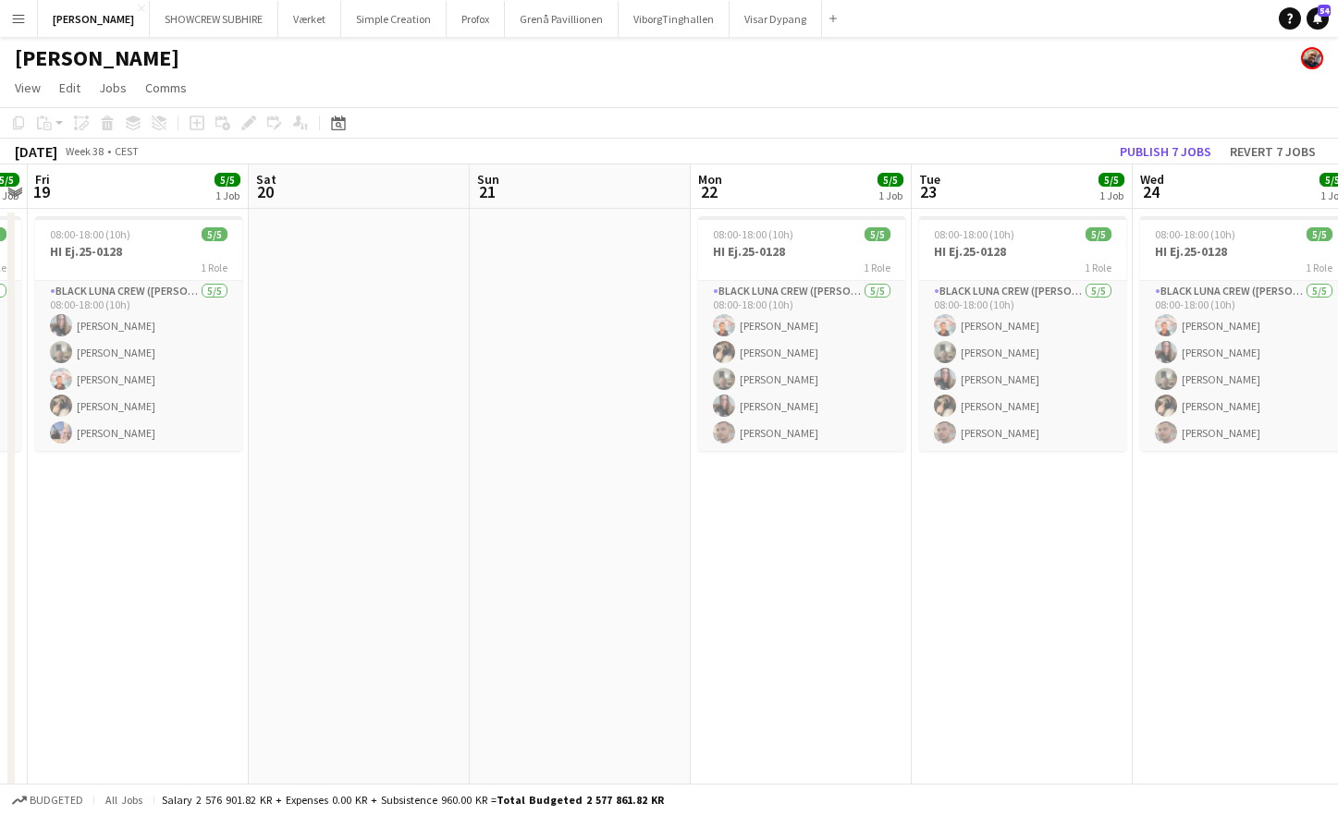
drag, startPoint x: 649, startPoint y: 191, endPoint x: 940, endPoint y: 197, distance: 291.3
click at [996, 194] on app-calendar-viewport "Wed 17 5/5 1 Job Thu 18 5/5 1 Job Fri 19 5/5 1 Job Sat 20 Sun 21 Mon 22 5/5 1 J…" at bounding box center [669, 594] width 1338 height 858
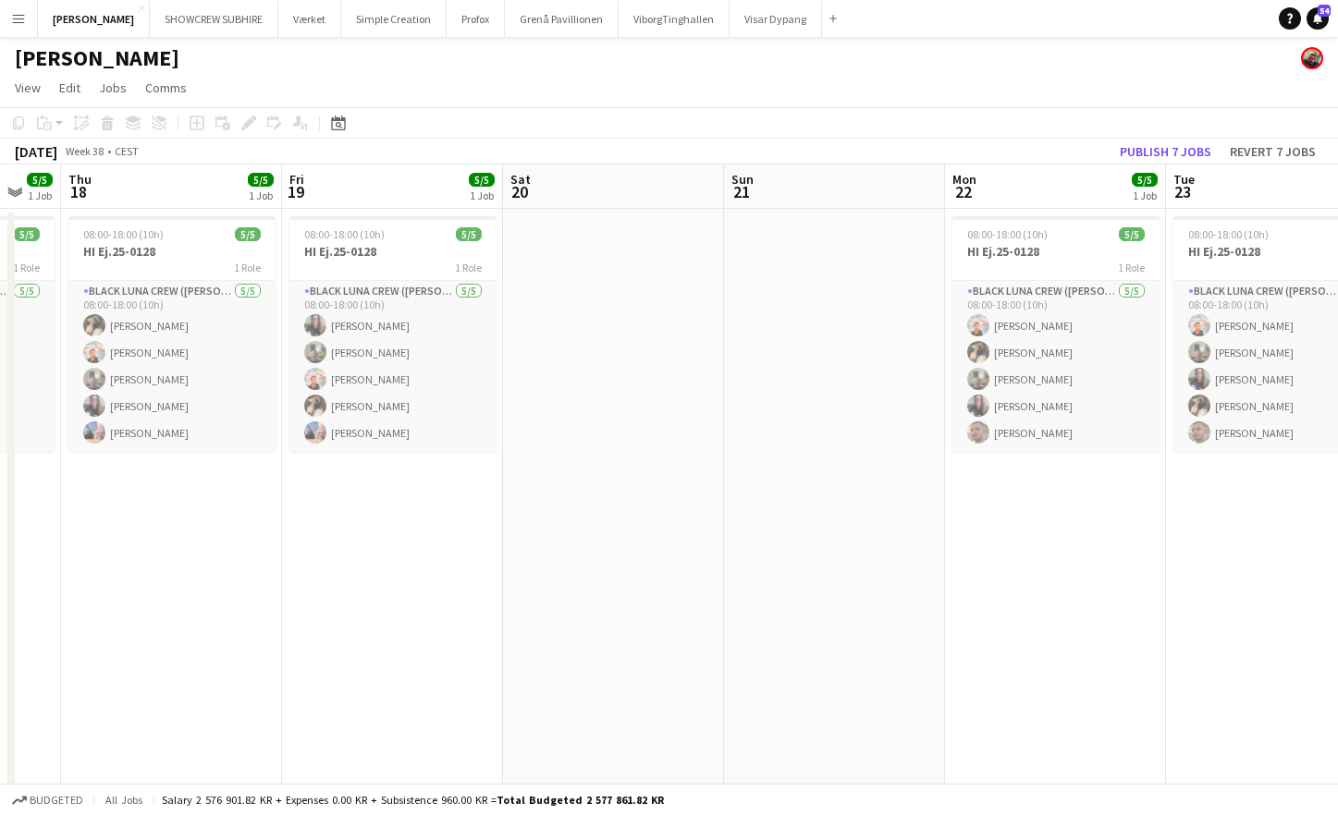
drag, startPoint x: 493, startPoint y: 195, endPoint x: 747, endPoint y: 195, distance: 254.2
click at [747, 195] on app-calendar-viewport "Tue 16 4/5 1 Job Wed 17 5/5 1 Job Thu 18 5/5 1 Job Fri 19 5/5 1 Job Sat 20 Sun …" at bounding box center [669, 594] width 1338 height 858
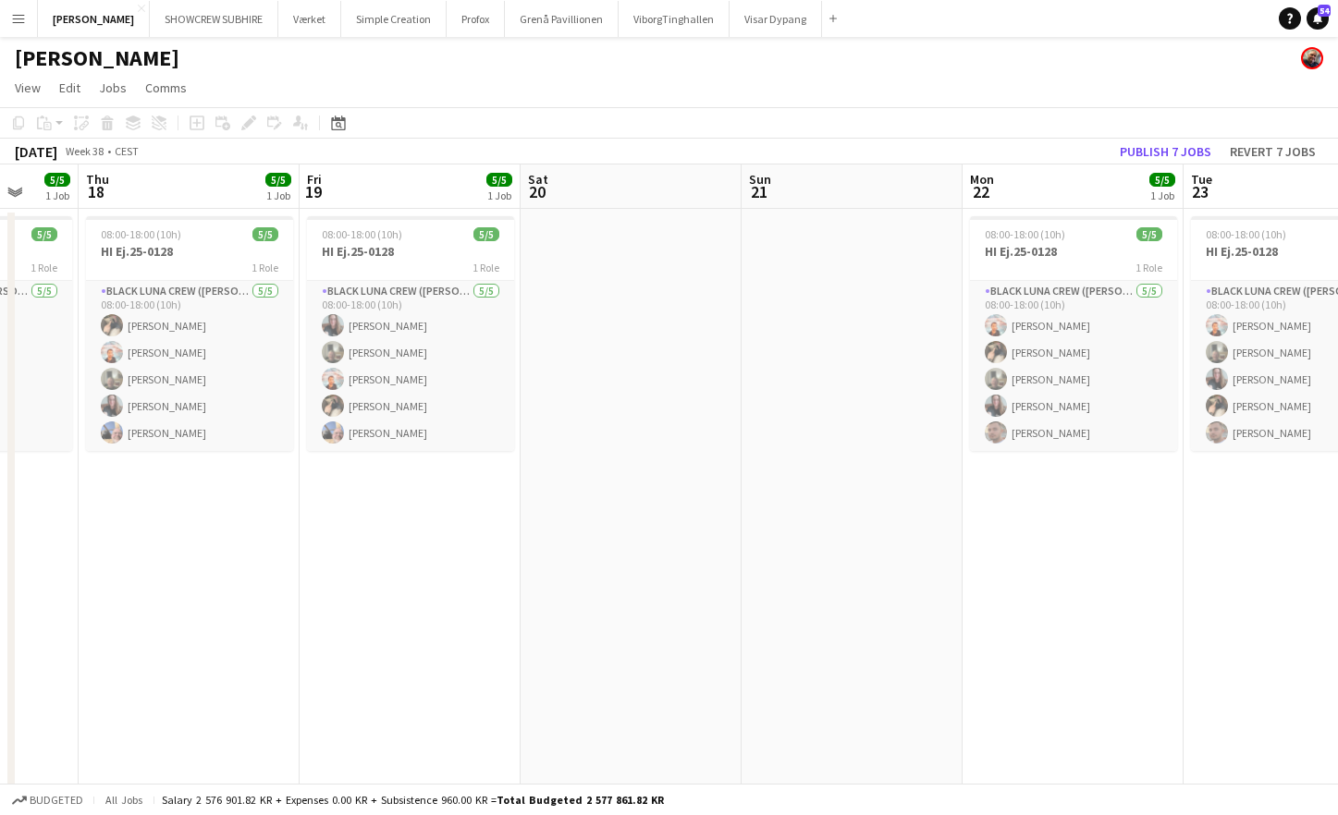
drag, startPoint x: 582, startPoint y: 200, endPoint x: 792, endPoint y: 202, distance: 209.9
click at [797, 200] on app-calendar-viewport "Mon 15 3/3 3 Jobs Tue 16 4/5 1 Job Wed 17 5/5 1 Job Thu 18 5/5 1 Job Fri 19 5/5…" at bounding box center [669, 594] width 1338 height 858
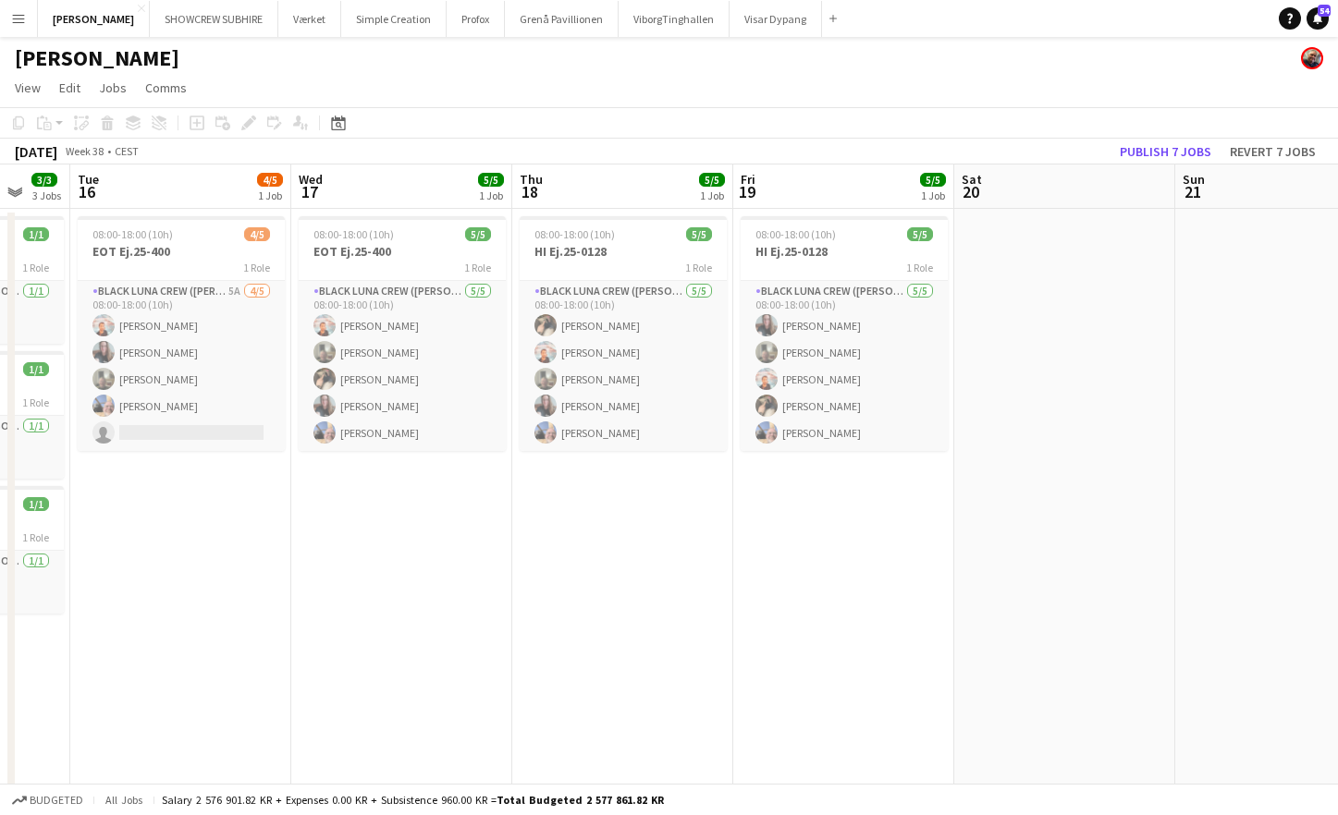
drag, startPoint x: 622, startPoint y: 196, endPoint x: 662, endPoint y: 199, distance: 39.9
click at [745, 197] on app-calendar-viewport "Sun 14 16/16 2 Jobs Mon 15 3/3 3 Jobs Tue 16 4/5 1 Job Wed 17 5/5 1 Job Thu 18 …" at bounding box center [669, 594] width 1338 height 858
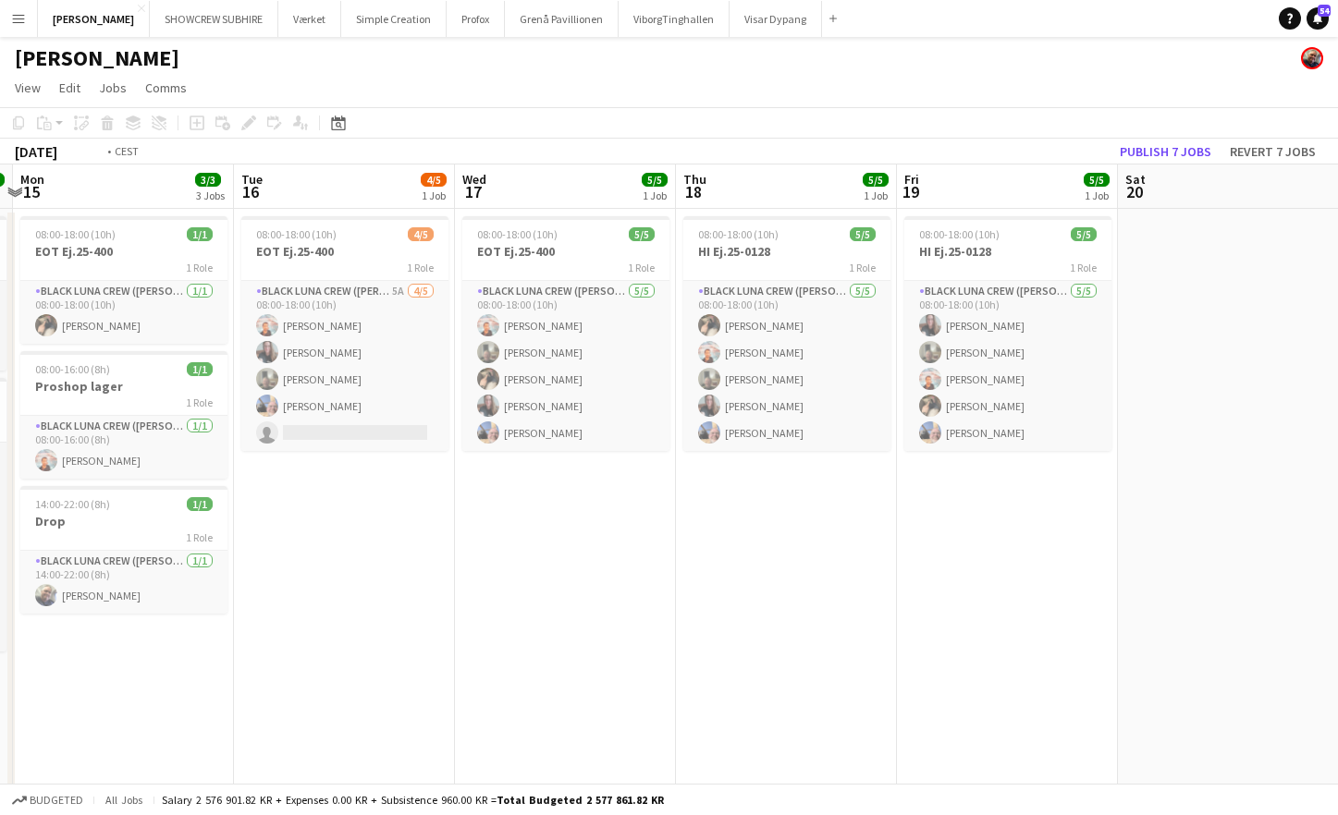
drag, startPoint x: 522, startPoint y: 190, endPoint x: 642, endPoint y: 193, distance: 119.3
click at [642, 193] on app-calendar-viewport "Sat 13 5/5 2 Jobs Sun 14 16/16 2 Jobs Mon 15 3/3 3 Jobs Tue 16 4/5 1 Job Wed 17…" at bounding box center [669, 594] width 1338 height 858
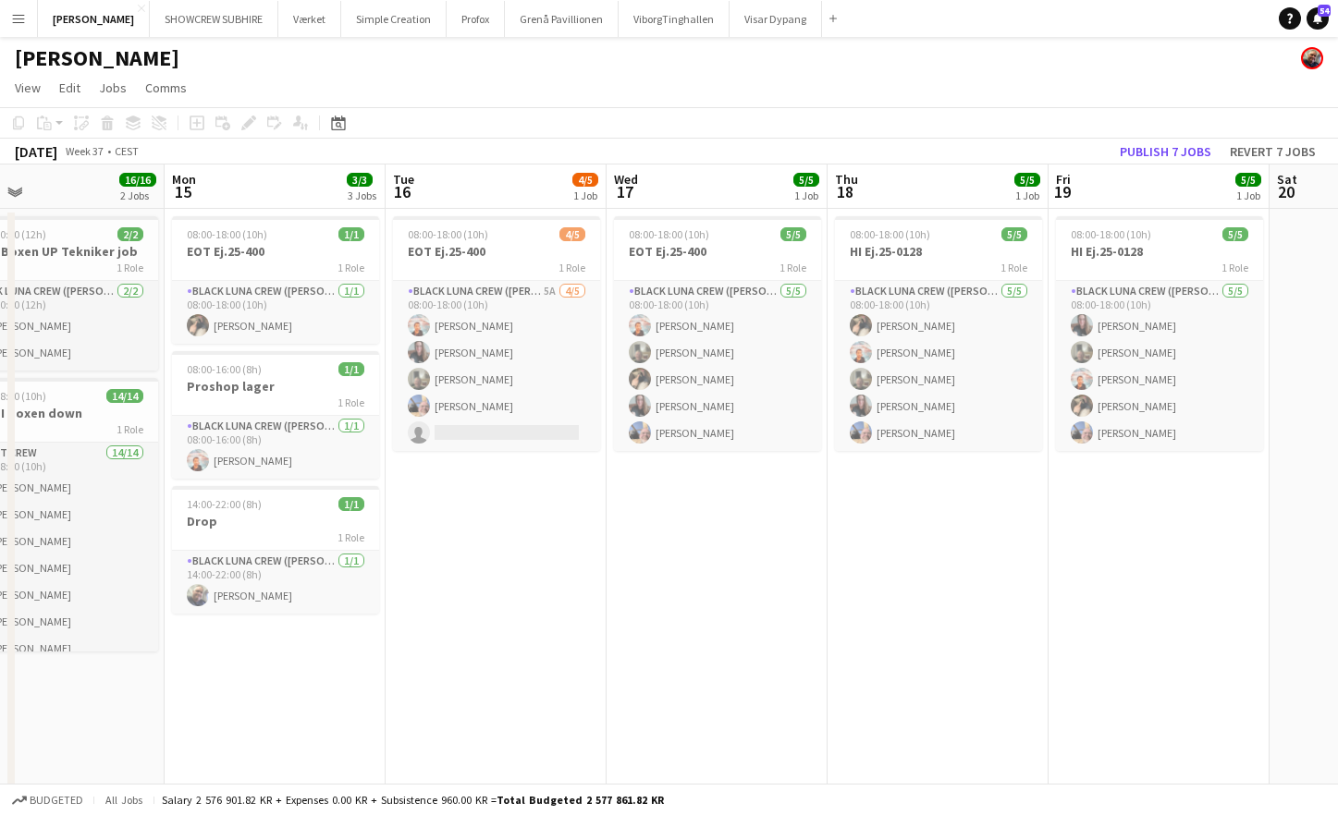
drag, startPoint x: 525, startPoint y: 192, endPoint x: 628, endPoint y: 197, distance: 102.7
click at [670, 194] on app-calendar-viewport "Fri 12 6/6 2 Jobs Sat 13 5/5 2 Jobs Sun 14 16/16 2 Jobs Mon 15 3/3 3 Jobs Tue 1…" at bounding box center [669, 594] width 1338 height 858
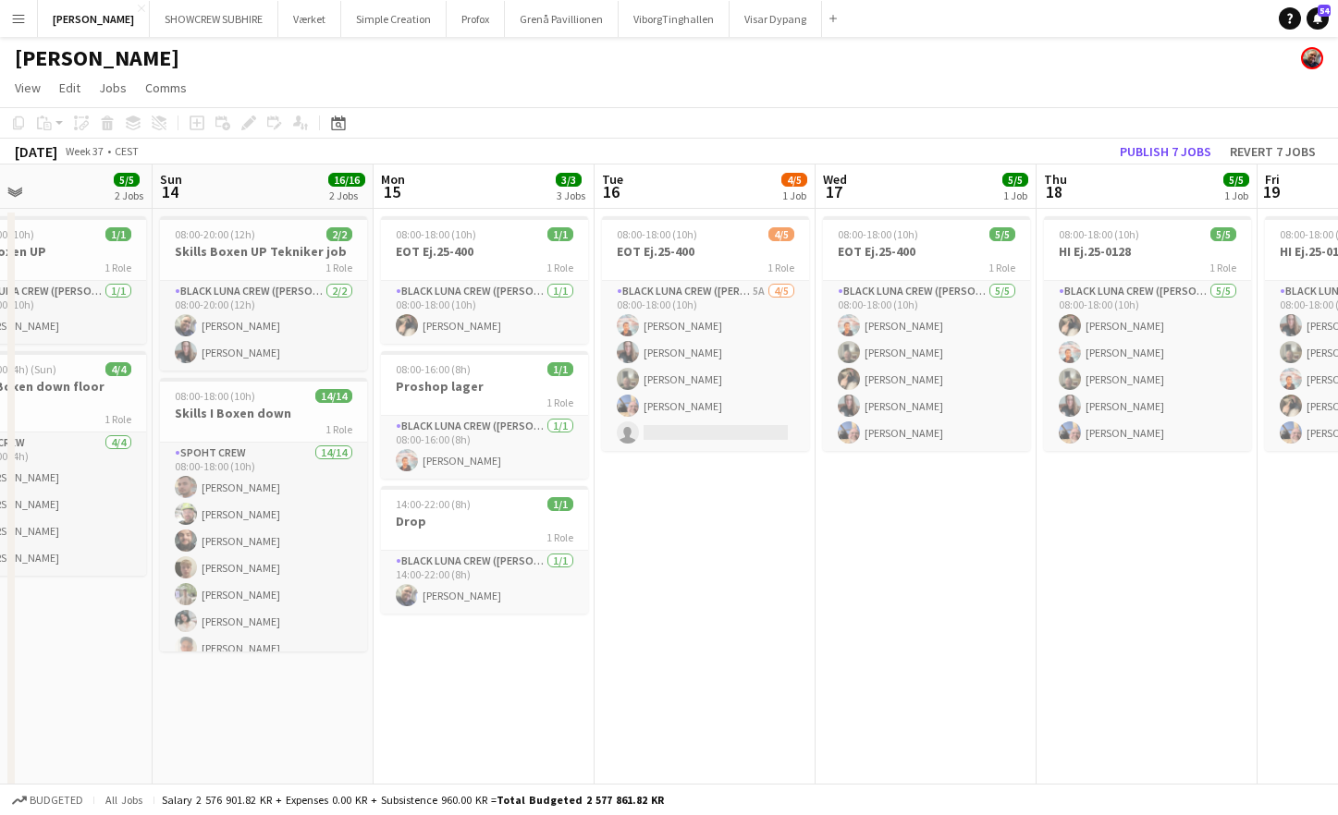
drag, startPoint x: 576, startPoint y: 196, endPoint x: 765, endPoint y: 197, distance: 188.6
click at [771, 197] on app-calendar-viewport "Thu 11 2/2 1 Job Fri 12 6/6 2 Jobs Sat 13 5/5 2 Jobs Sun 14 16/16 2 Jobs Mon 15…" at bounding box center [669, 594] width 1338 height 858
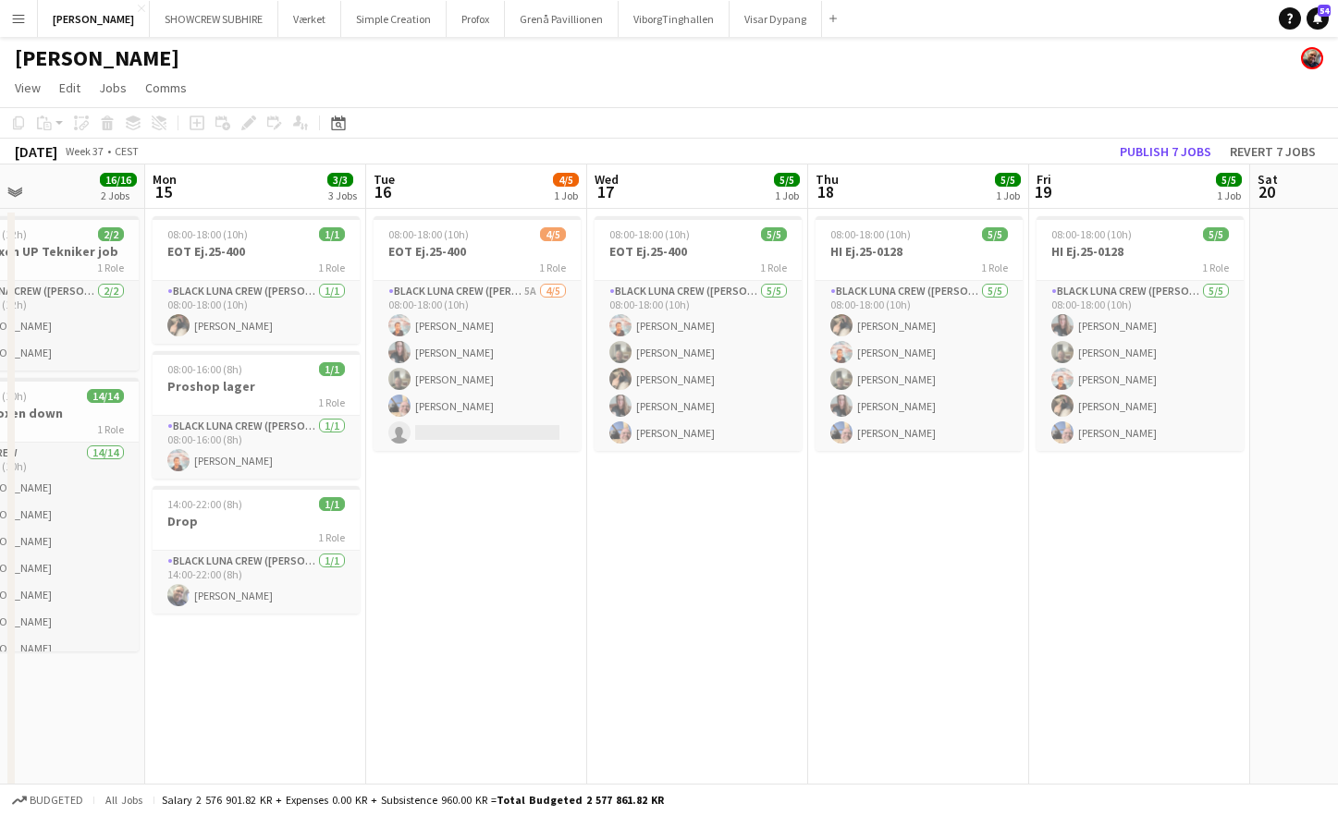
scroll to position [0, 728]
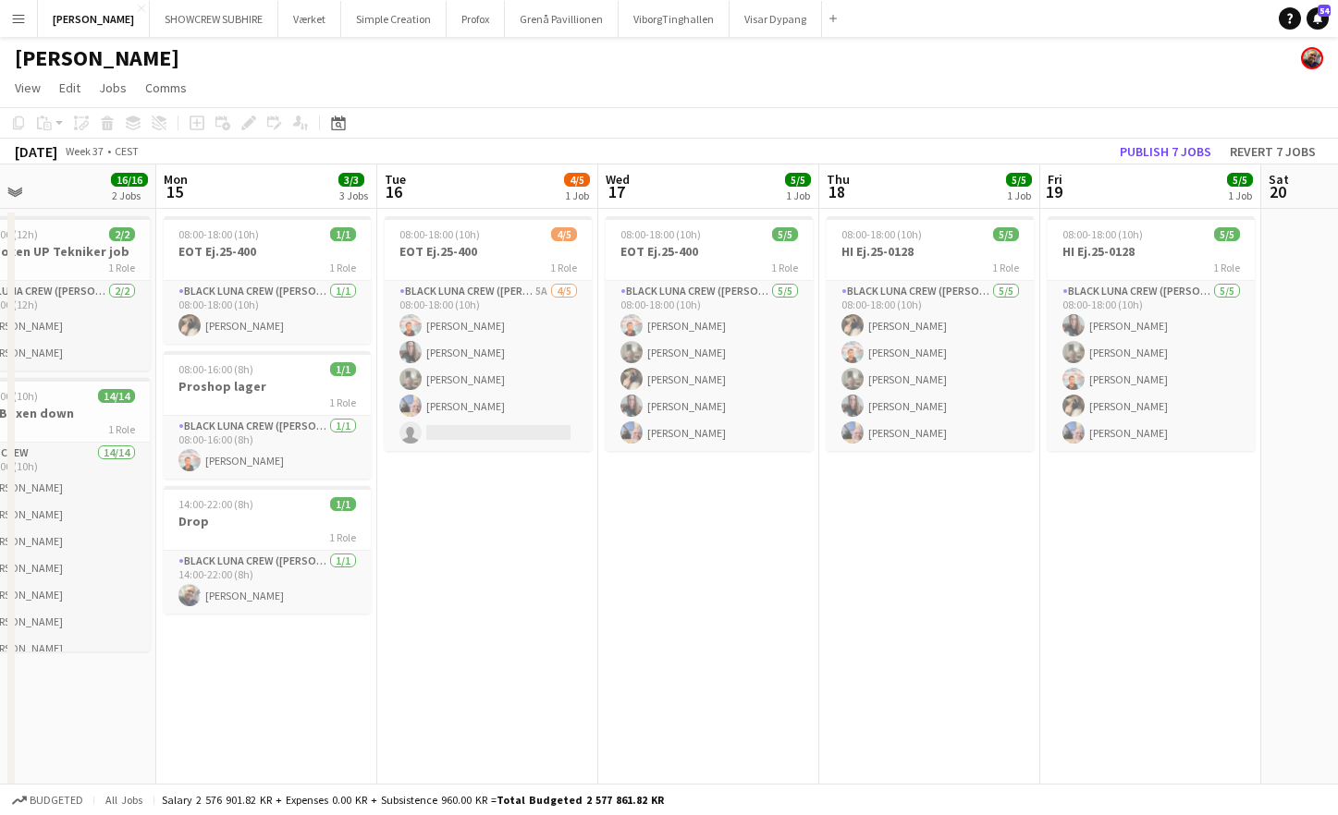
drag, startPoint x: 723, startPoint y: 195, endPoint x: 507, endPoint y: 190, distance: 216.4
click at [507, 190] on app-calendar-viewport "Thu 11 2/2 1 Job Fri 12 6/6 2 Jobs Sat 13 5/5 2 Jobs Sun 14 16/16 2 Jobs Mon 15…" at bounding box center [669, 594] width 1338 height 858
drag, startPoint x: 1182, startPoint y: 114, endPoint x: 1108, endPoint y: 116, distance: 74.0
click at [1111, 115] on app-toolbar "Copy Paste Paste Command V Paste with crew Command Shift V Paste linked Job [GE…" at bounding box center [669, 122] width 1338 height 31
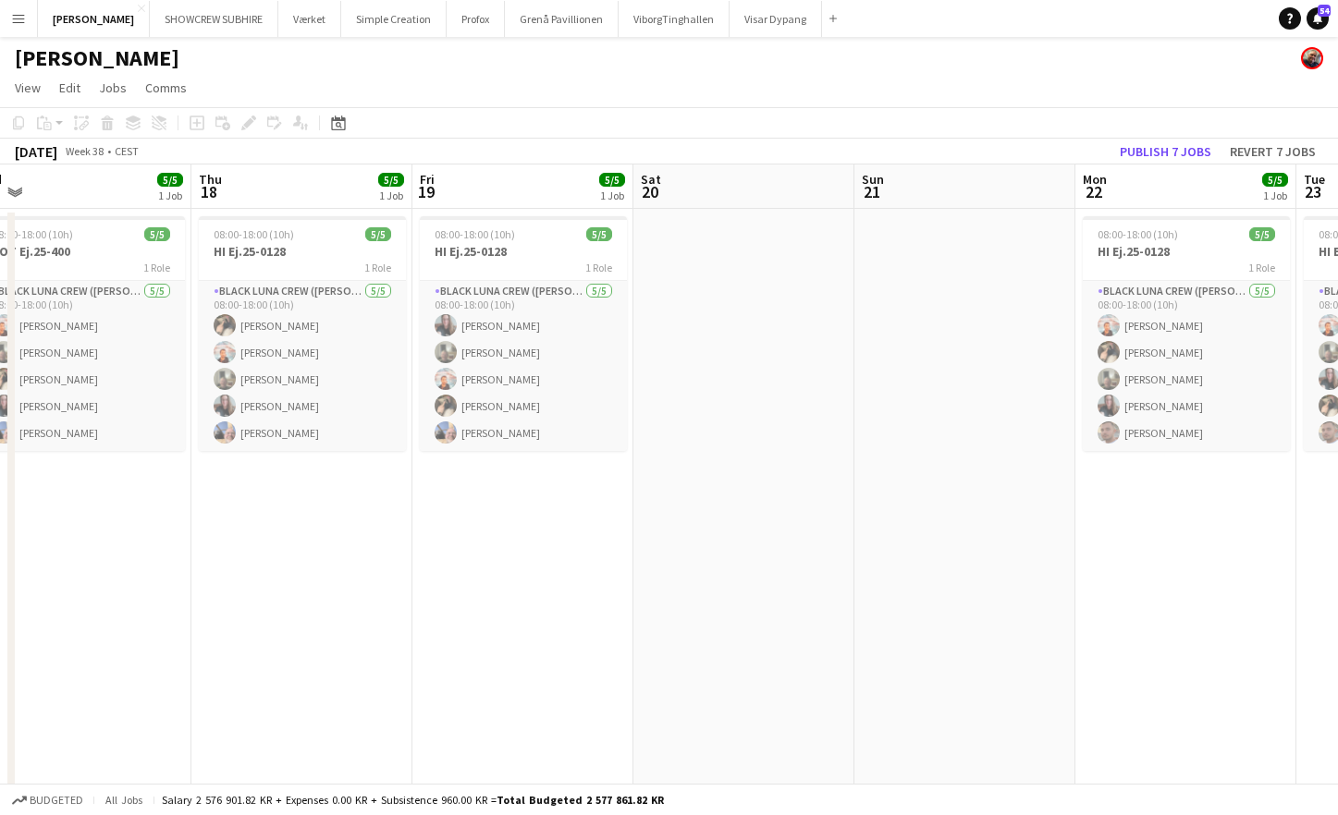
drag, startPoint x: 889, startPoint y: 184, endPoint x: 8, endPoint y: 127, distance: 882.9
click at [0, 124] on app-calendar "Copy Paste Paste Command V Paste with crew Command Shift V Paste linked Job [GE…" at bounding box center [669, 564] width 1338 height 915
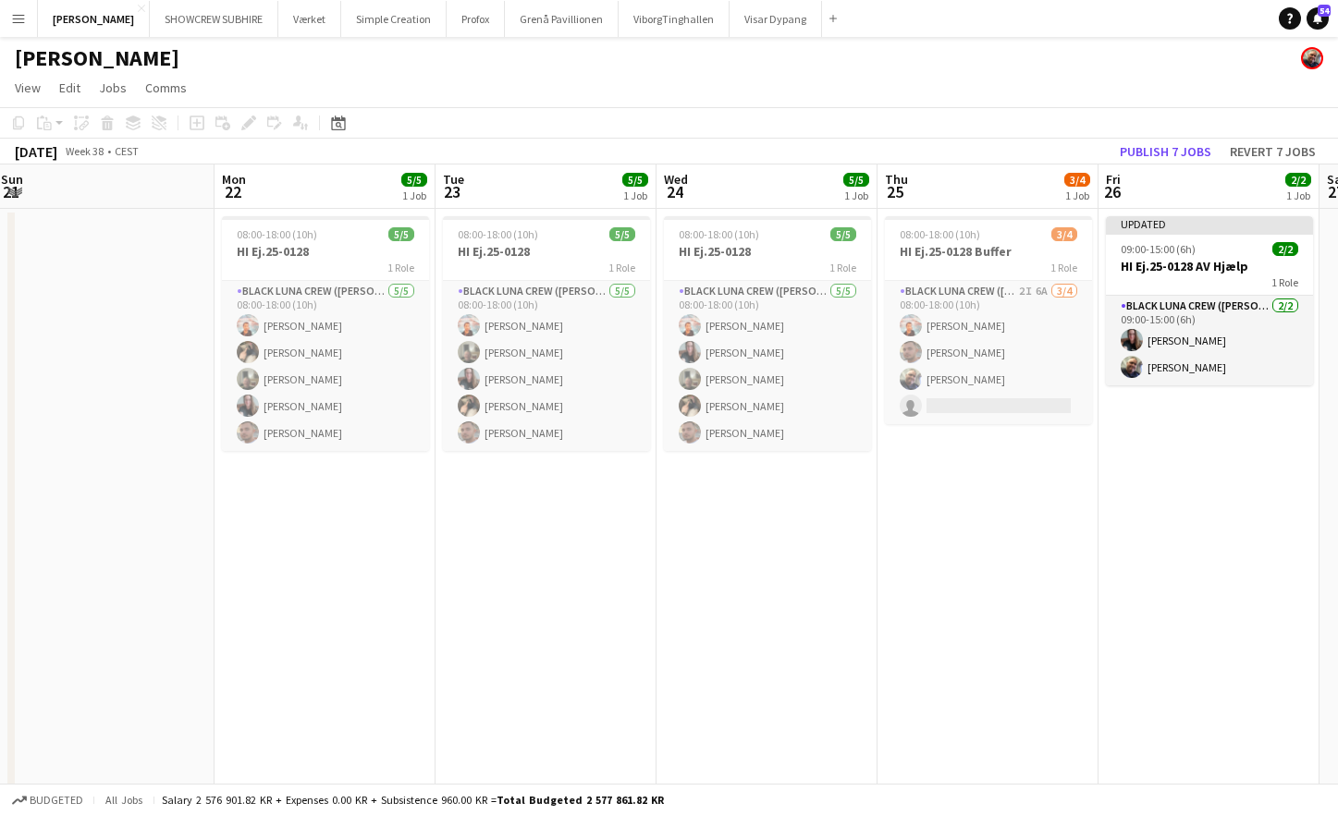
scroll to position [0, 868]
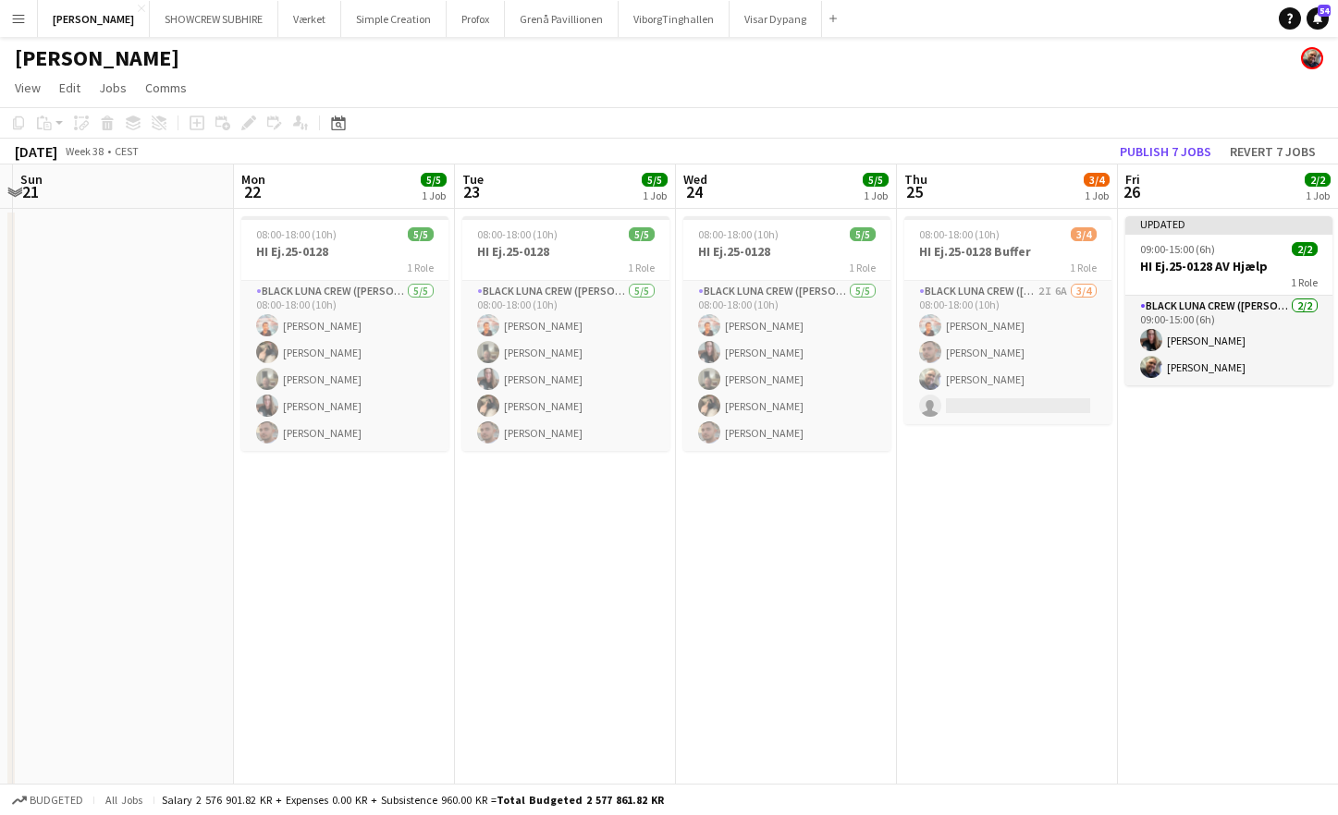
drag, startPoint x: 946, startPoint y: 187, endPoint x: 6, endPoint y: 236, distance: 941.5
click at [10, 237] on div "Wed 17 5/5 1 Job Thu 18 5/5 1 Job Fri 19 5/5 1 Job Sat 20 Sun 21 Mon 22 5/5 1 J…" at bounding box center [669, 594] width 1338 height 858
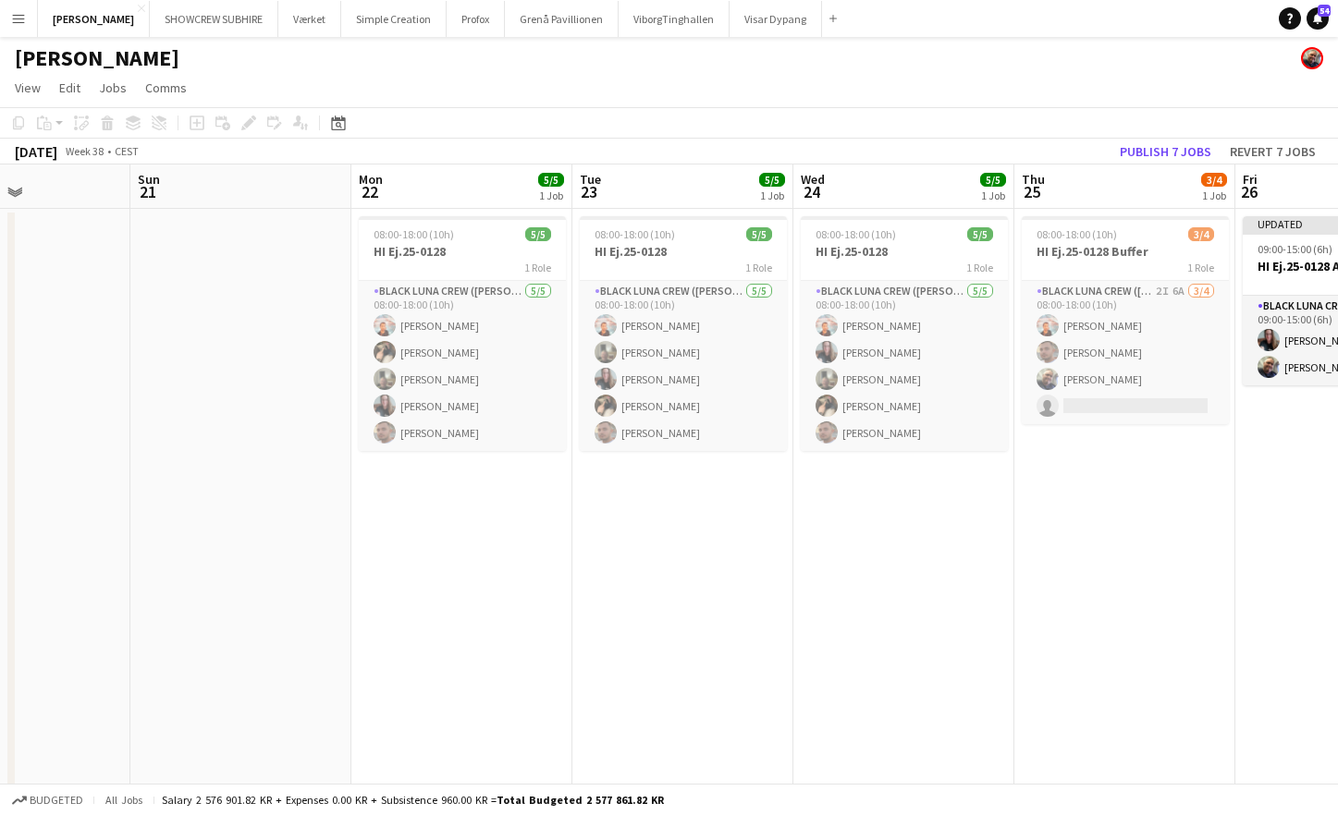
drag, startPoint x: 454, startPoint y: 192, endPoint x: 564, endPoint y: 191, distance: 110.0
click at [562, 191] on app-calendar-viewport "Wed 17 5/5 1 Job Thu 18 5/5 1 Job Fri 19 5/5 1 Job Sat 20 Sun 21 Mon 22 5/5 1 J…" at bounding box center [669, 594] width 1338 height 858
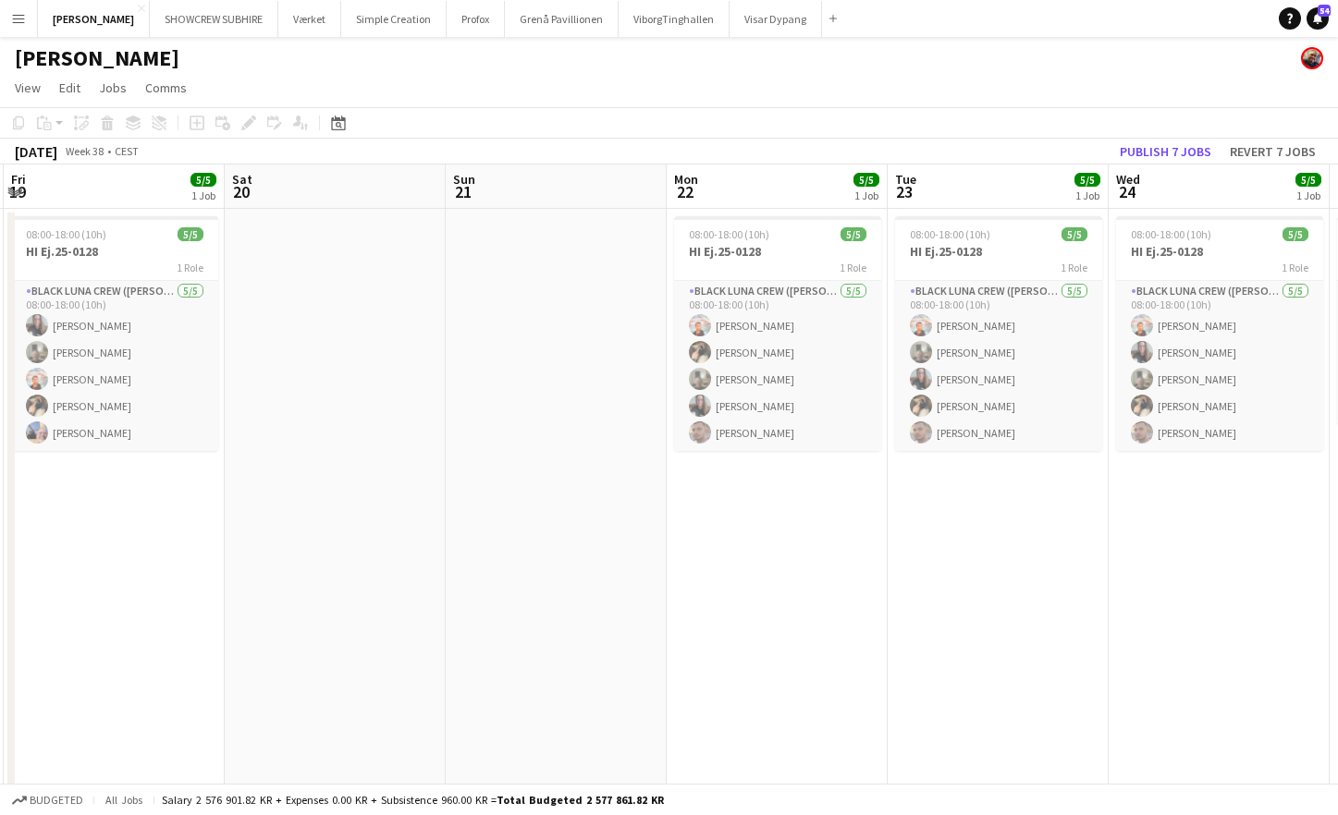
drag, startPoint x: 201, startPoint y: 209, endPoint x: 346, endPoint y: 198, distance: 145.6
click at [410, 198] on app-calendar-viewport "Wed 17 5/5 1 Job Thu 18 5/5 1 Job Fri 19 5/5 1 Job Sat 20 Sun 21 Mon 22 5/5 1 J…" at bounding box center [669, 594] width 1338 height 858
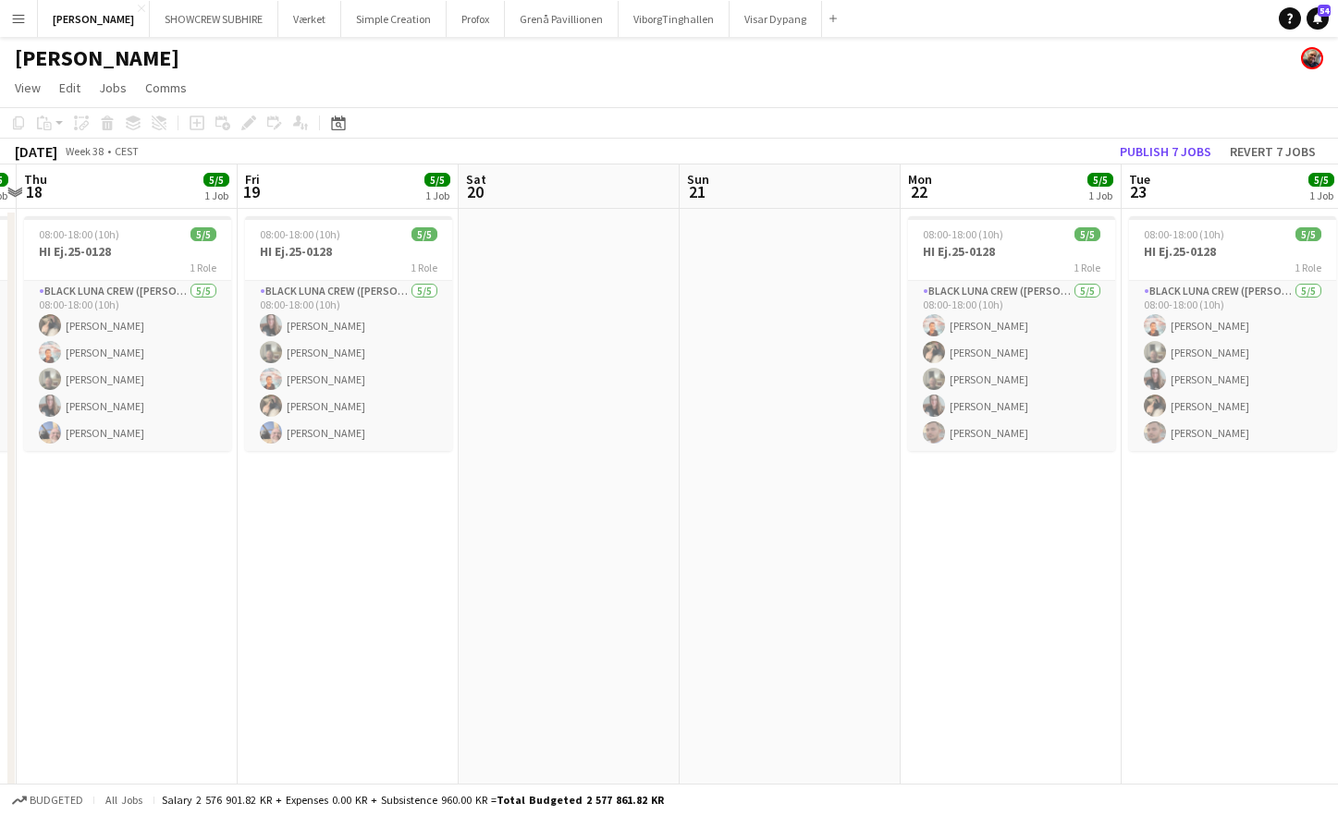
drag, startPoint x: 222, startPoint y: 205, endPoint x: 302, endPoint y: 190, distance: 81.8
click at [424, 189] on app-calendar-viewport "Tue 16 4/5 1 Job Wed 17 5/5 1 Job Thu 18 5/5 1 Job Fri 19 5/5 1 Job Sat 20 Sun …" at bounding box center [669, 594] width 1338 height 858
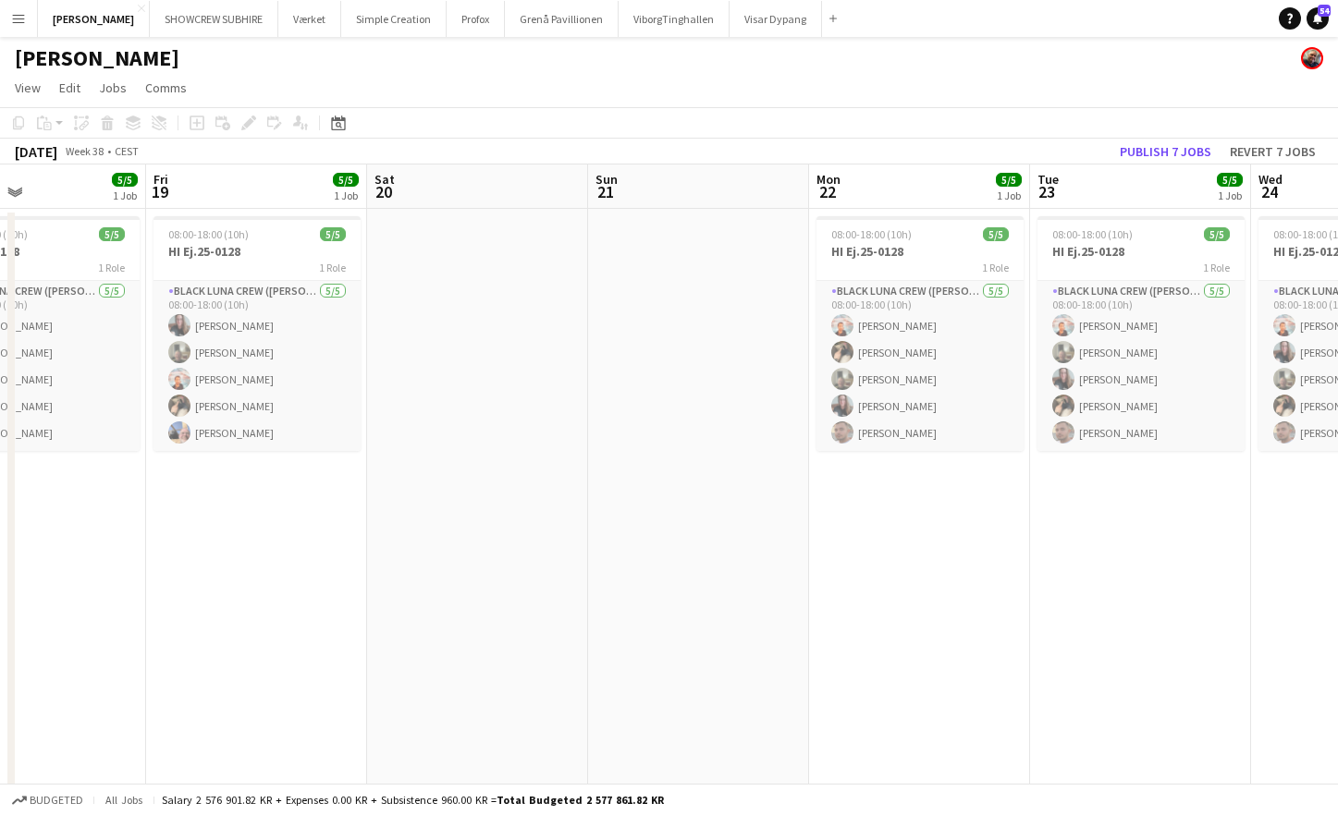
drag, startPoint x: 172, startPoint y: 195, endPoint x: 405, endPoint y: 177, distance: 233.7
click at [405, 177] on app-calendar-viewport "Tue 16 4/5 1 Job Wed 17 5/5 1 Job Thu 18 5/5 1 Job Fri 19 5/5 1 Job Sat 20 Sun …" at bounding box center [669, 594] width 1338 height 858
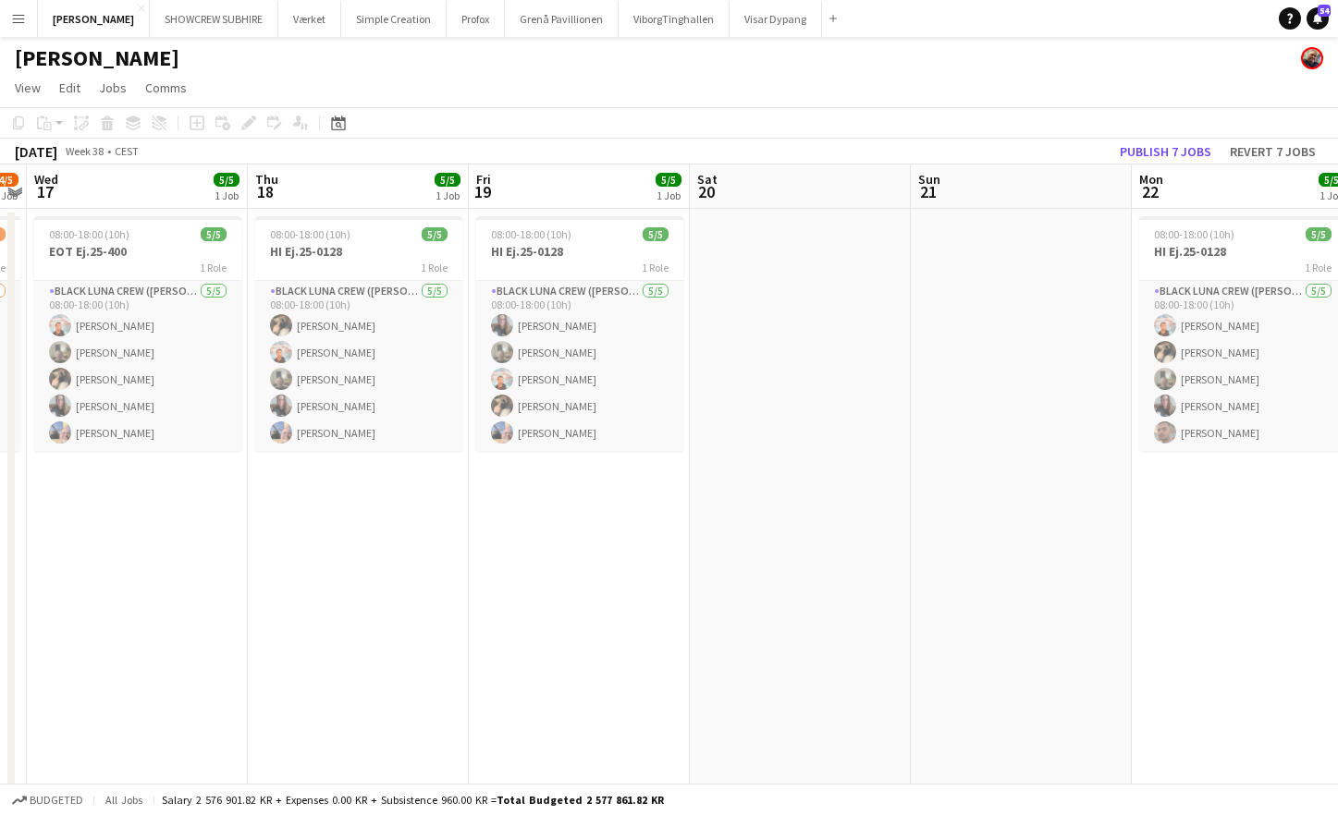
drag, startPoint x: 270, startPoint y: 189, endPoint x: 448, endPoint y: 179, distance: 178.7
click at [472, 176] on app-calendar-viewport "Mon 15 3/3 3 Jobs Tue 16 4/5 1 Job Wed 17 5/5 1 Job Thu 18 5/5 1 Job Fri 19 5/5…" at bounding box center [669, 594] width 1338 height 858
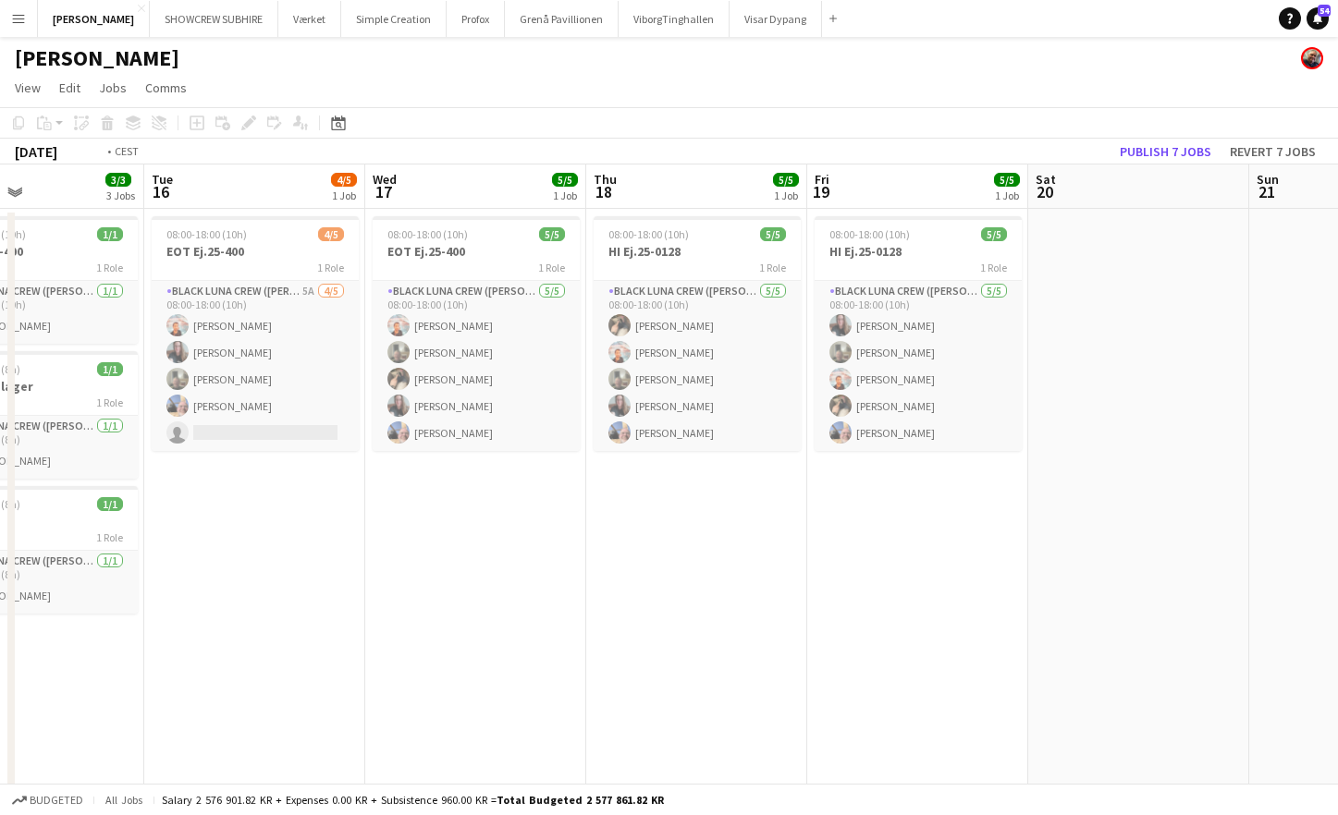
scroll to position [0, 410]
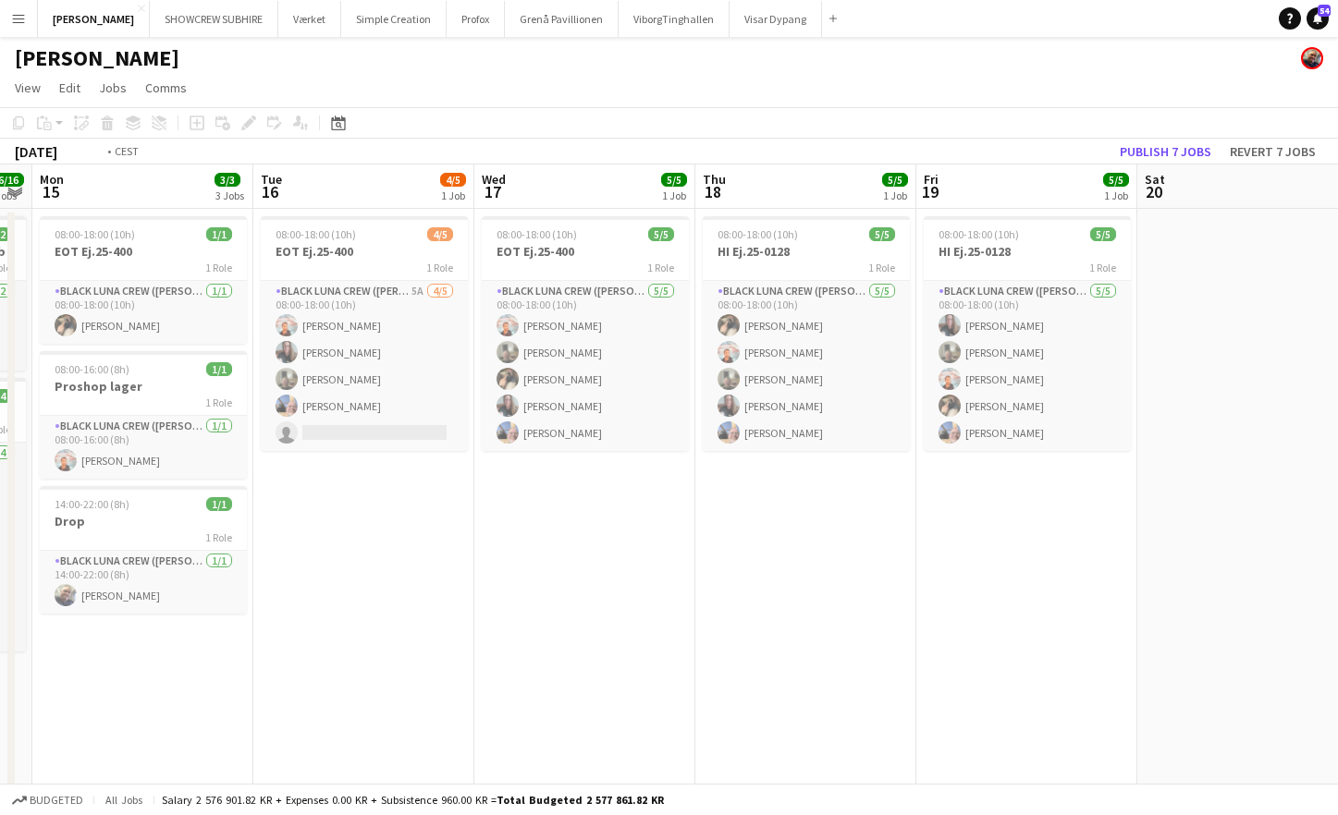
drag, startPoint x: 257, startPoint y: 186, endPoint x: 484, endPoint y: 173, distance: 226.9
click at [484, 173] on app-calendar-viewport "Sat 13 5/5 2 Jobs Sun 14 16/16 2 Jobs Mon 15 3/3 3 Jobs Tue 16 4/5 1 Job Wed 17…" at bounding box center [669, 594] width 1338 height 858
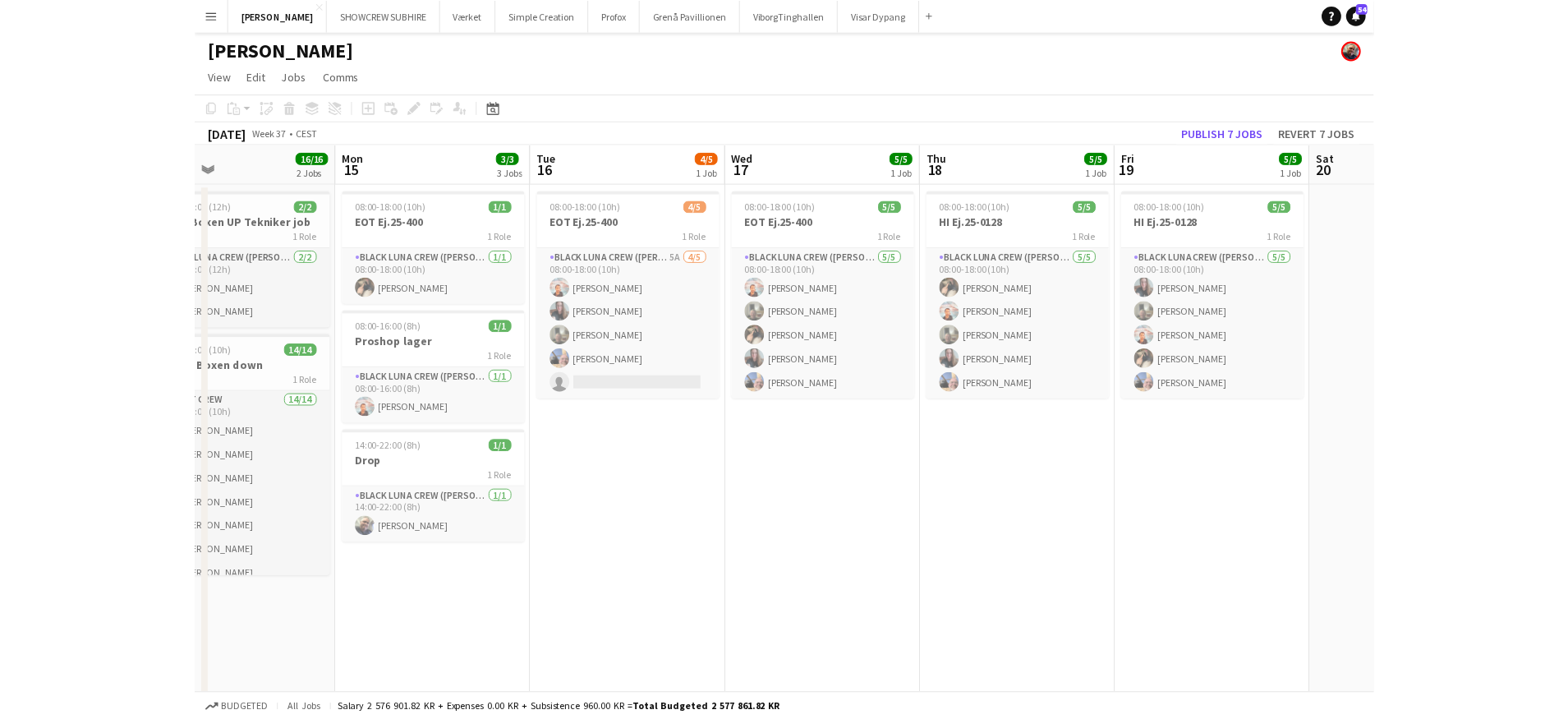
scroll to position [0, 450]
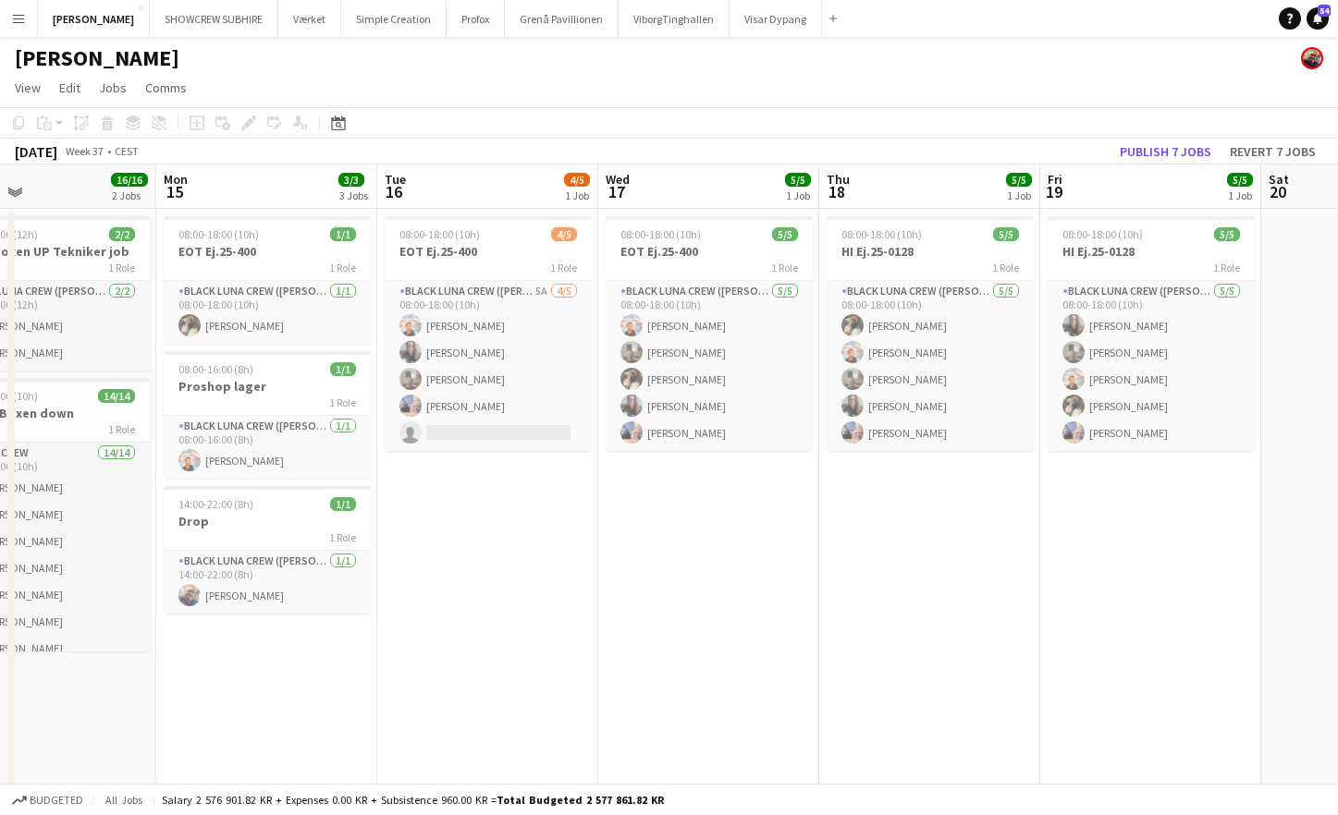
drag, startPoint x: 307, startPoint y: 188, endPoint x: 431, endPoint y: 186, distance: 123.9
click at [431, 186] on app-calendar-viewport "Fri 12 6/6 2 Jobs Sat 13 5/5 2 Jobs Sun 14 16/16 2 Jobs Mon 15 3/3 3 Jobs Tue 1…" at bounding box center [669, 594] width 1338 height 858
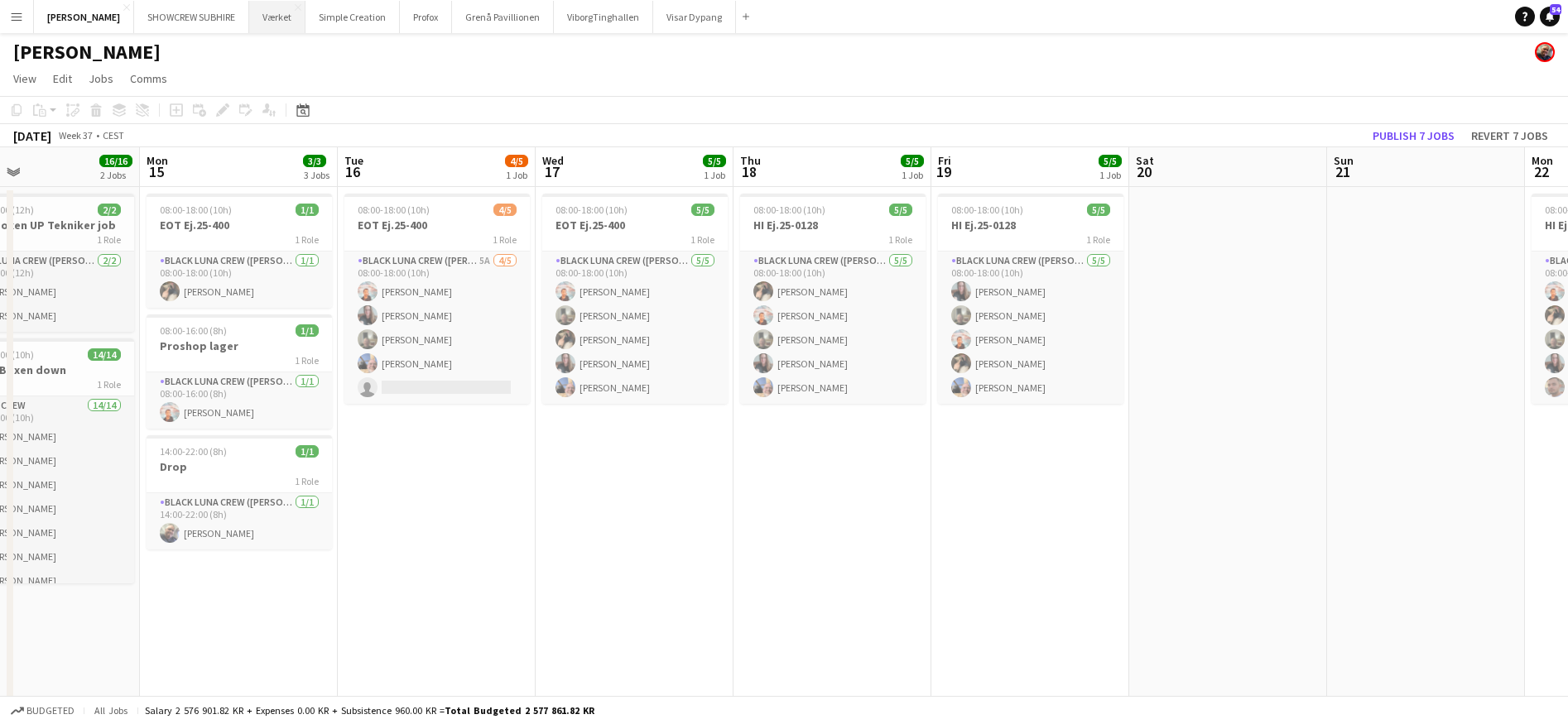
click at [286, 16] on button "Værket Close" at bounding box center [277, 17] width 56 height 32
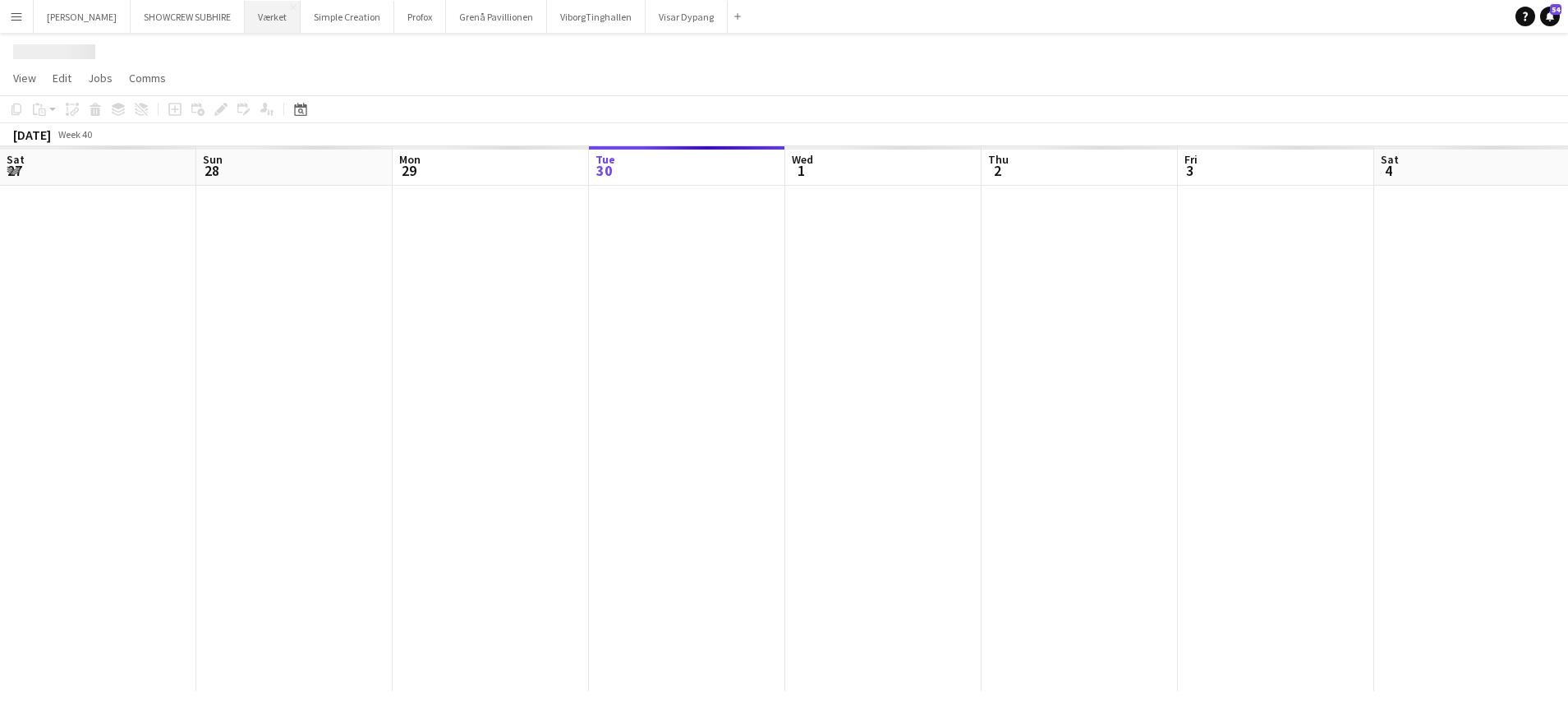
scroll to position [0, 393]
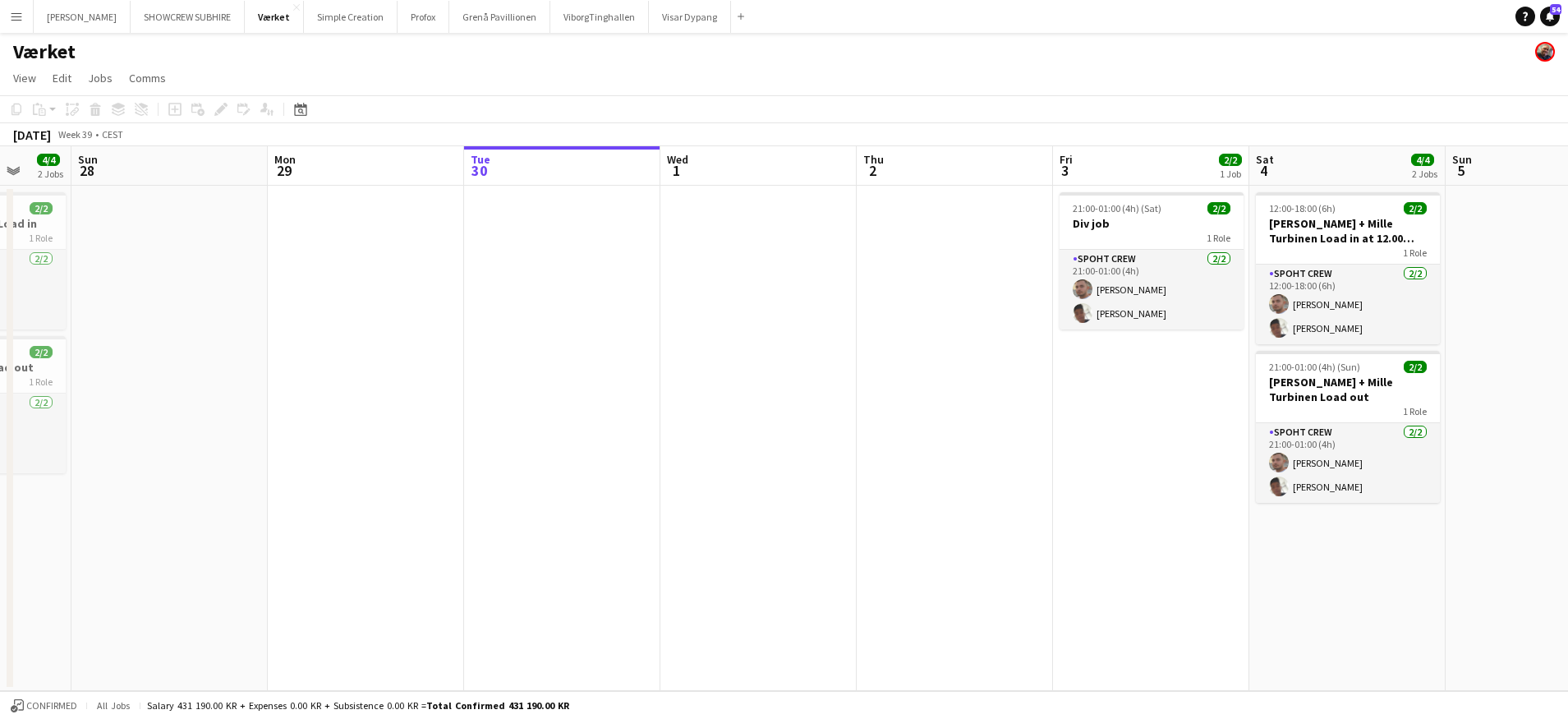
drag, startPoint x: 281, startPoint y: 168, endPoint x: 480, endPoint y: 161, distance: 199.1
click at [610, 141] on app-calendar "Copy Paste Paste Command V Paste with crew Command Shift V Paste linked Job [GE…" at bounding box center [784, 393] width 1568 height 595
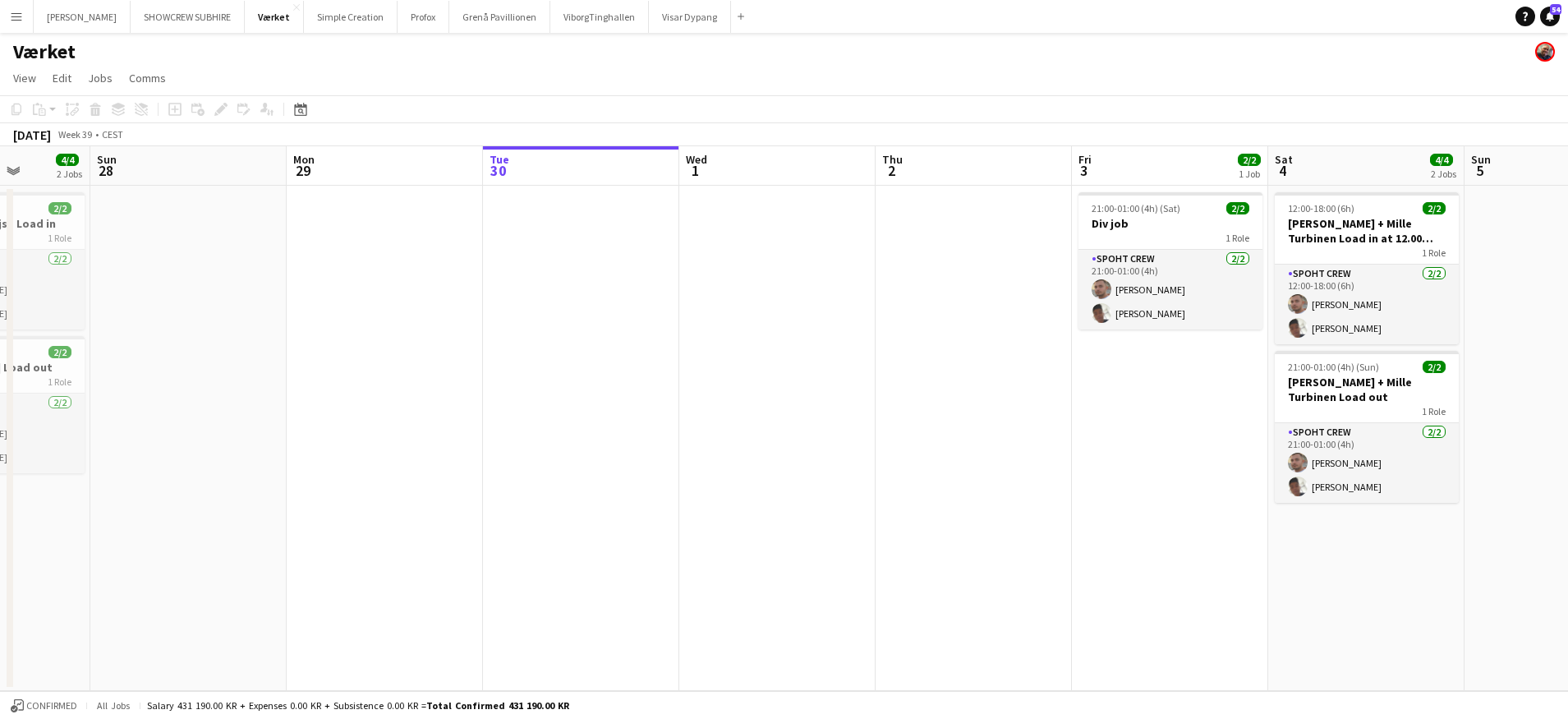
click at [536, 178] on app-calendar-viewport "Thu 25 4/4 2 Jobs Fri 26 4/4 2 Jobs Sat 27 4/4 2 Jobs Sun 28 Mon 29 Tue 30 Wed …" at bounding box center [784, 419] width 1568 height 545
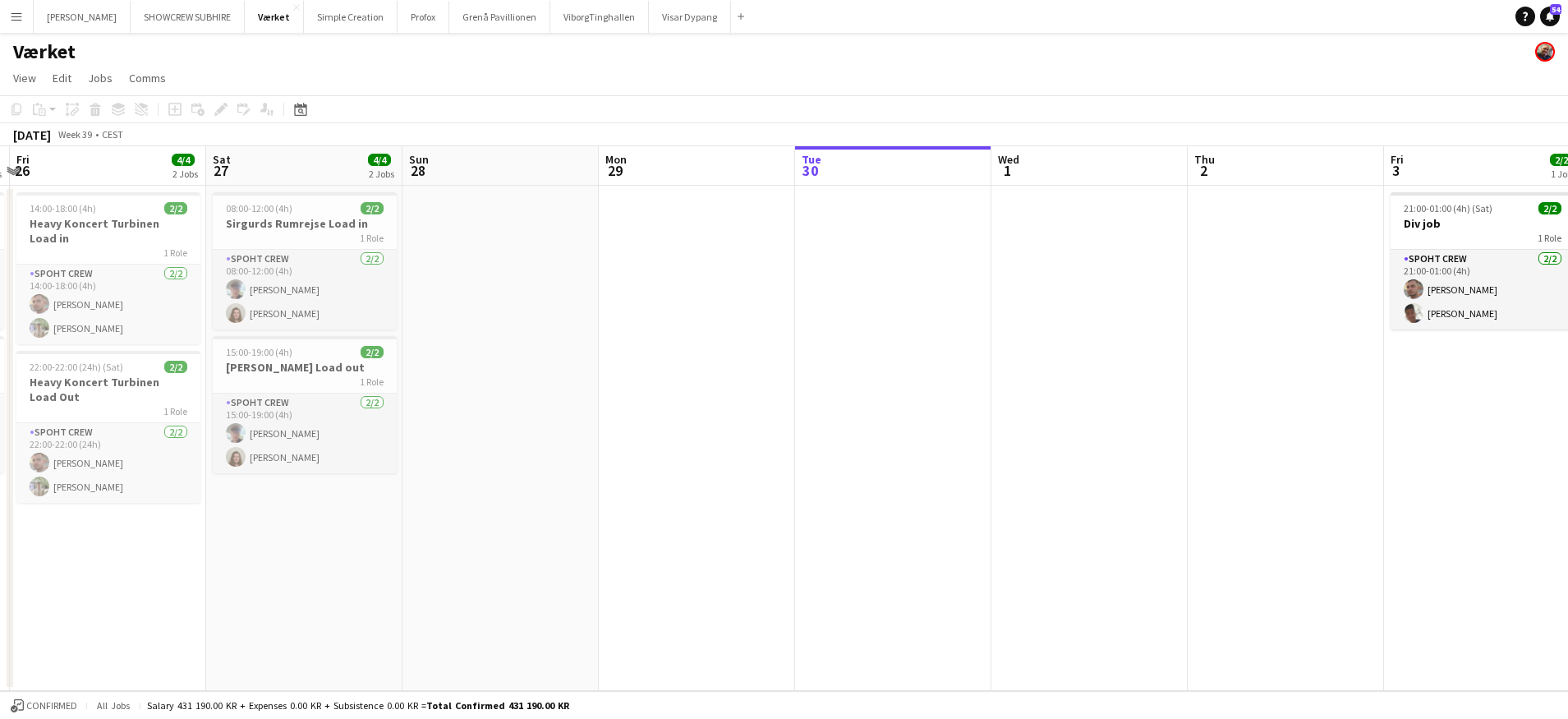
drag, startPoint x: 383, startPoint y: 171, endPoint x: 474, endPoint y: 172, distance: 91.0
click at [488, 174] on app-calendar-viewport "Wed 24 Thu 25 4/4 2 Jobs Fri 26 4/4 2 Jobs Sat 27 4/4 2 Jobs Sun 28 Mon 29 Tue …" at bounding box center [784, 419] width 1568 height 545
drag, startPoint x: 309, startPoint y: 170, endPoint x: 497, endPoint y: 172, distance: 188.0
click at [500, 172] on app-calendar-viewport "Wed 24 Thu 25 4/4 2 Jobs Fri 26 4/4 2 Jobs Sat 27 4/4 2 Jobs Sun 28 Mon 29 Tue …" at bounding box center [784, 419] width 1568 height 545
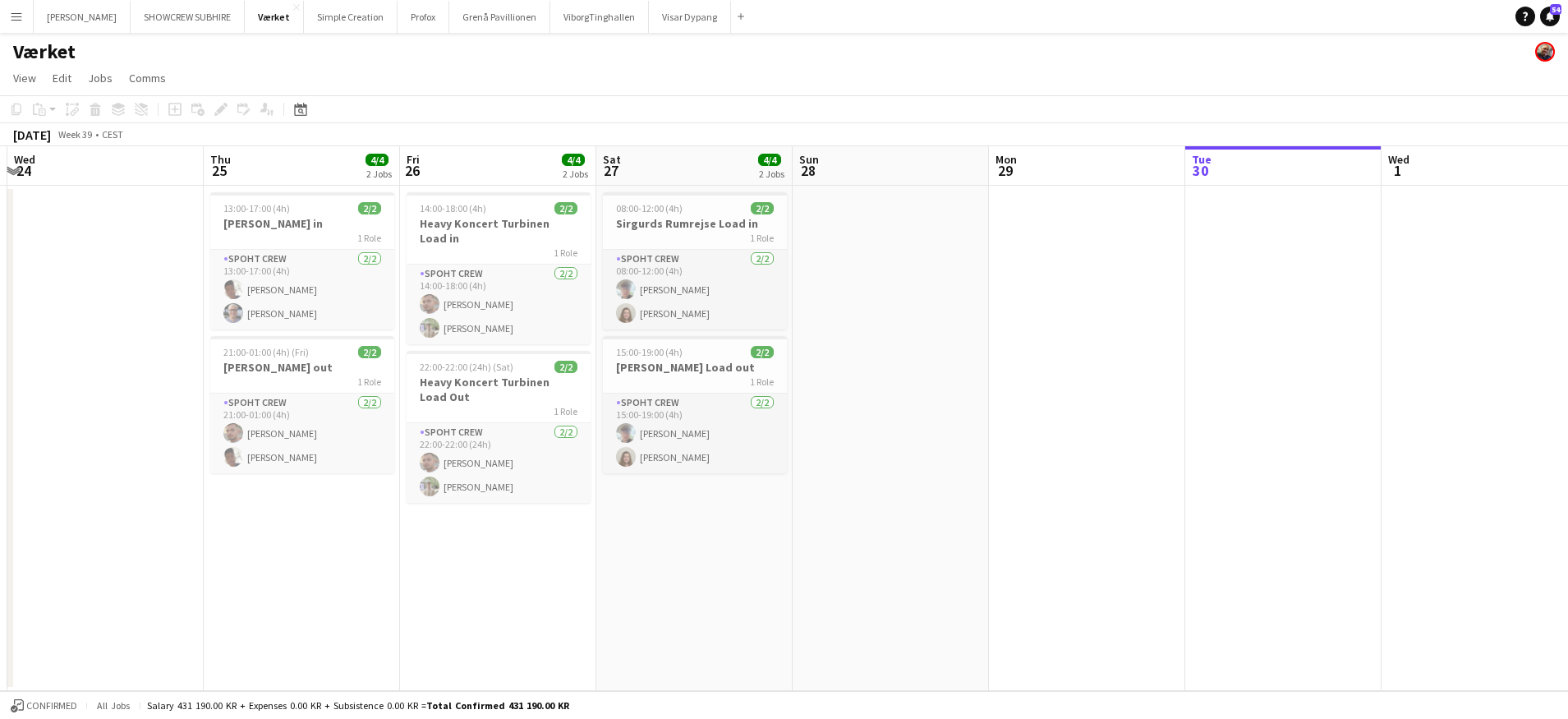
drag, startPoint x: 353, startPoint y: 174, endPoint x: 542, endPoint y: 179, distance: 189.1
click at [542, 179] on app-calendar-viewport "Mon 22 Tue 23 Wed 24 Thu 25 4/4 2 Jobs Fri 26 4/4 2 Jobs Sat 27 4/4 2 Jobs Sun …" at bounding box center [784, 419] width 1568 height 545
drag, startPoint x: 409, startPoint y: 180, endPoint x: 583, endPoint y: 181, distance: 174.0
click at [595, 182] on app-calendar-viewport "Mon 22 Tue 23 Wed 24 Thu 25 4/4 2 Jobs Fri 26 4/4 2 Jobs Sat 27 4/4 2 Jobs Sun …" at bounding box center [784, 419] width 1568 height 545
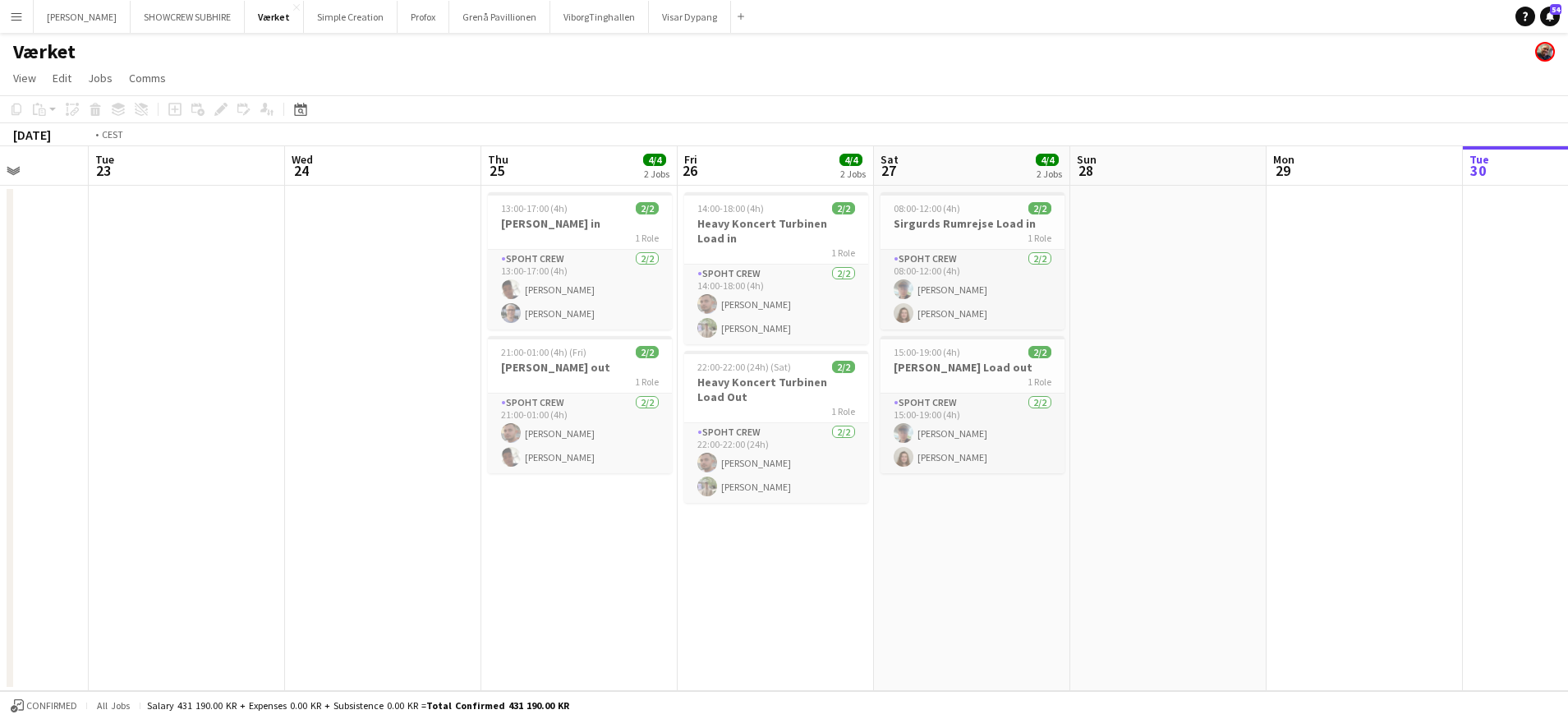
drag, startPoint x: 342, startPoint y: 172, endPoint x: 597, endPoint y: 179, distance: 255.1
click at [616, 179] on app-calendar-viewport "Sat 20 Sun 21 Mon 22 Tue 23 Wed 24 Thu 25 4/4 2 Jobs Fri 26 4/4 2 Jobs Sat 27 4…" at bounding box center [784, 419] width 1568 height 545
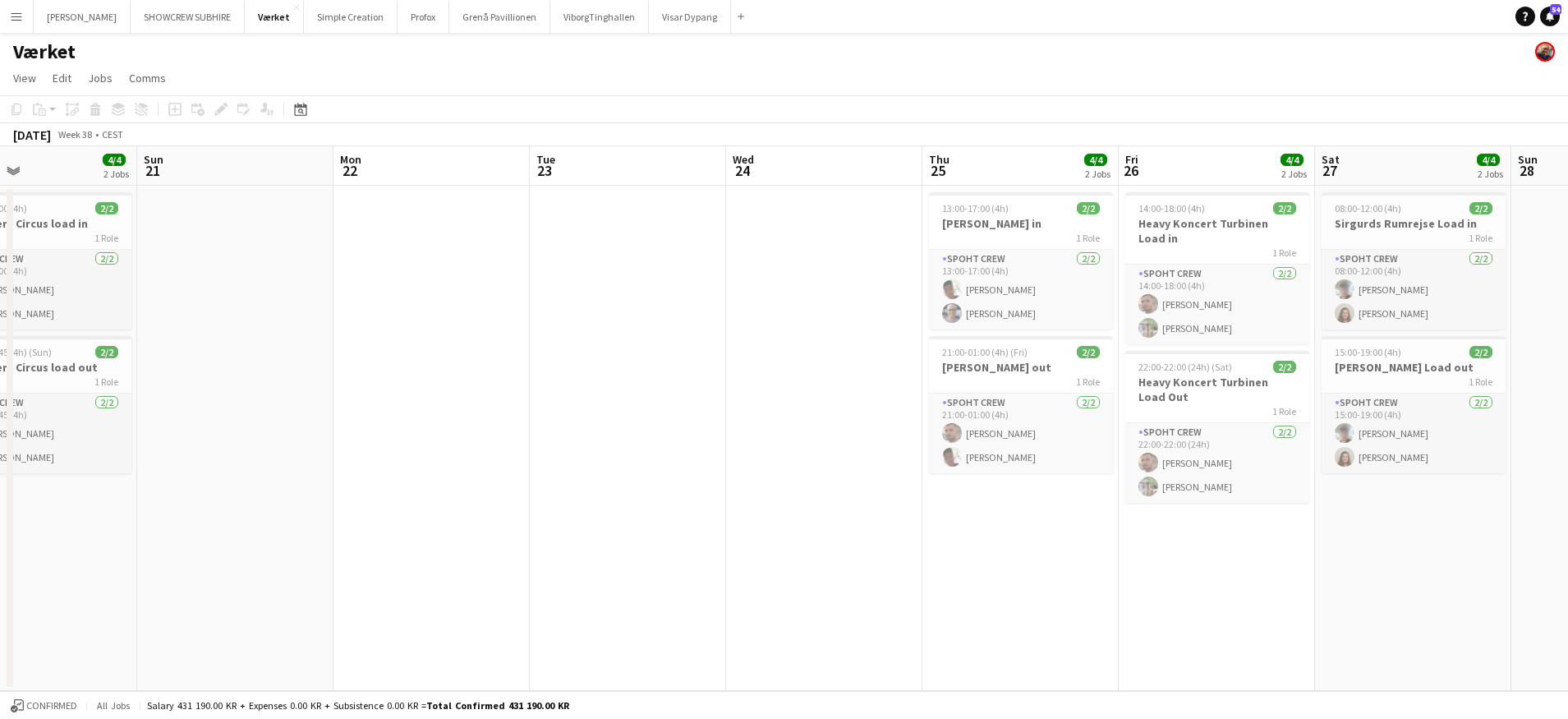
drag, startPoint x: 413, startPoint y: 178, endPoint x: 513, endPoint y: 172, distance: 100.2
click at [656, 172] on app-calendar-viewport "Thu 18 4/4 2 Jobs Fri 19 Sat 20 4/4 2 Jobs Sun 21 Mon 22 Tue 23 Wed 24 Thu 25 4…" at bounding box center [784, 419] width 1568 height 545
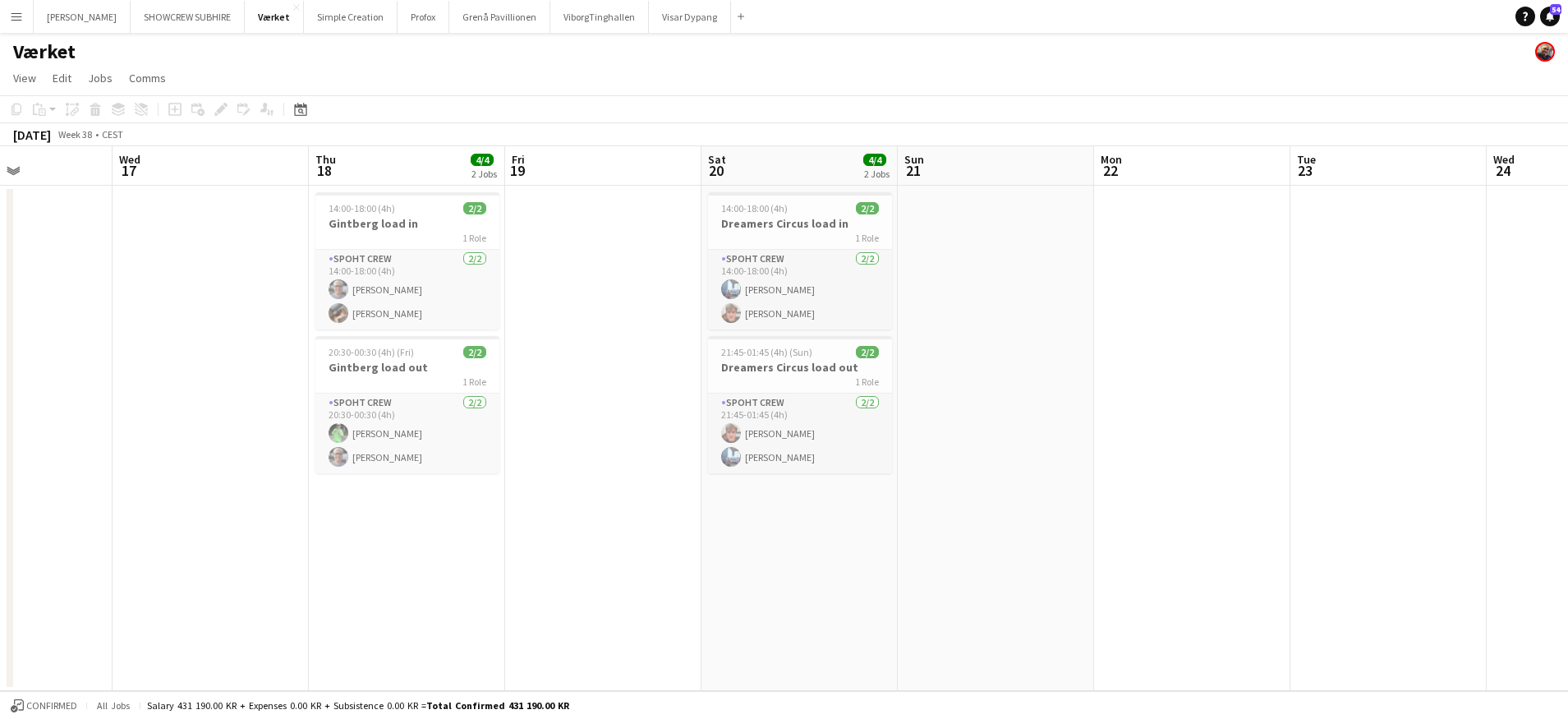
drag, startPoint x: 460, startPoint y: 174, endPoint x: 1190, endPoint y: 163, distance: 730.1
click at [1188, 158] on app-calendar-viewport "Sun 14 Mon 15 Tue 16 Wed 17 Thu 18 4/4 2 Jobs Fri 19 Sat 20 4/4 2 Jobs Sun 21 M…" at bounding box center [784, 419] width 1568 height 545
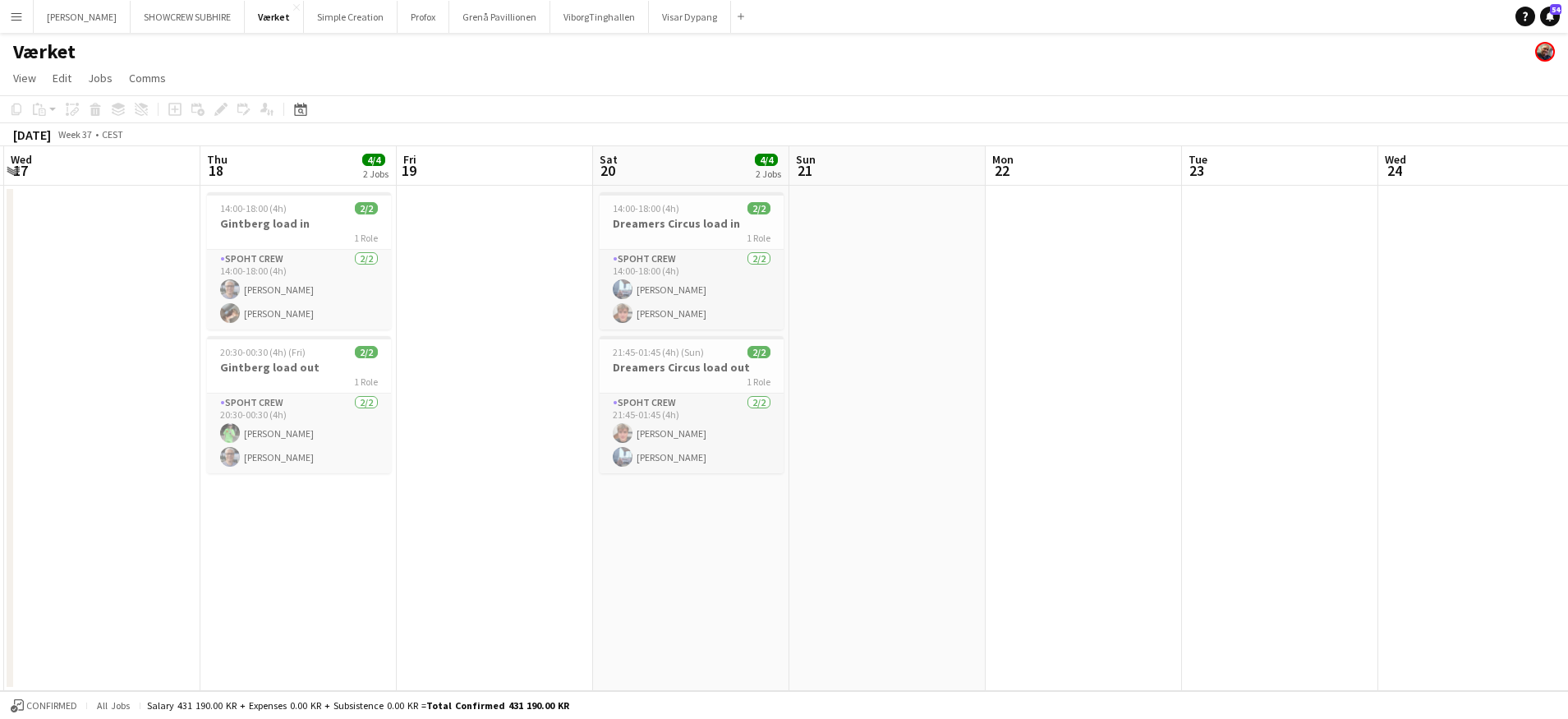
drag, startPoint x: 200, startPoint y: 169, endPoint x: 4, endPoint y: 211, distance: 200.4
click at [0, 207] on html "Menu Boards Boards Boards All jobs Status Workforce Workforce My Workforce Recr…" at bounding box center [784, 359] width 1568 height 719
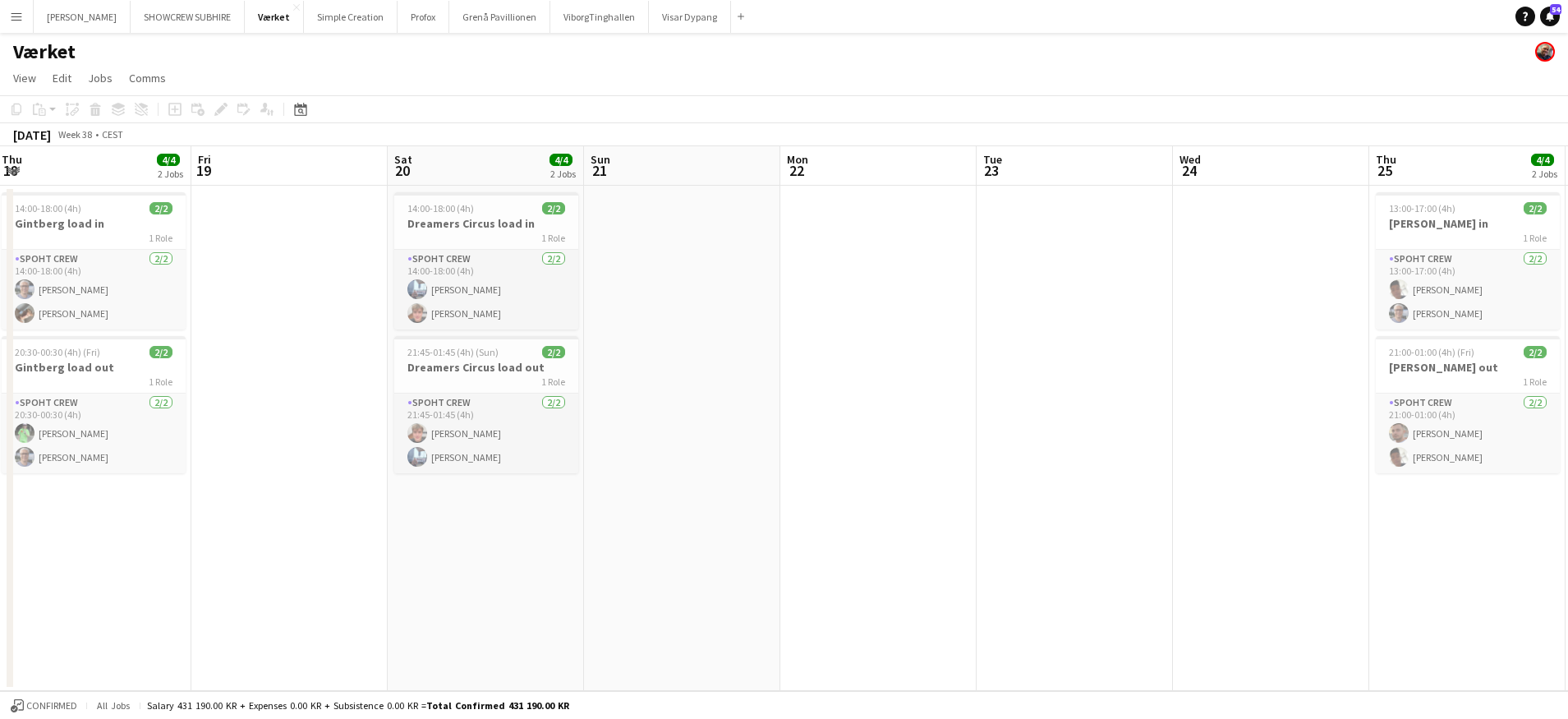
drag, startPoint x: 783, startPoint y: 172, endPoint x: 694, endPoint y: 171, distance: 89.0
click at [544, 164] on app-calendar-viewport "Mon 15 Tue 16 Wed 17 Thu 18 4/4 2 Jobs Fri 19 Sat 20 4/4 2 Jobs Sun 21 Mon 22 T…" at bounding box center [784, 419] width 1568 height 545
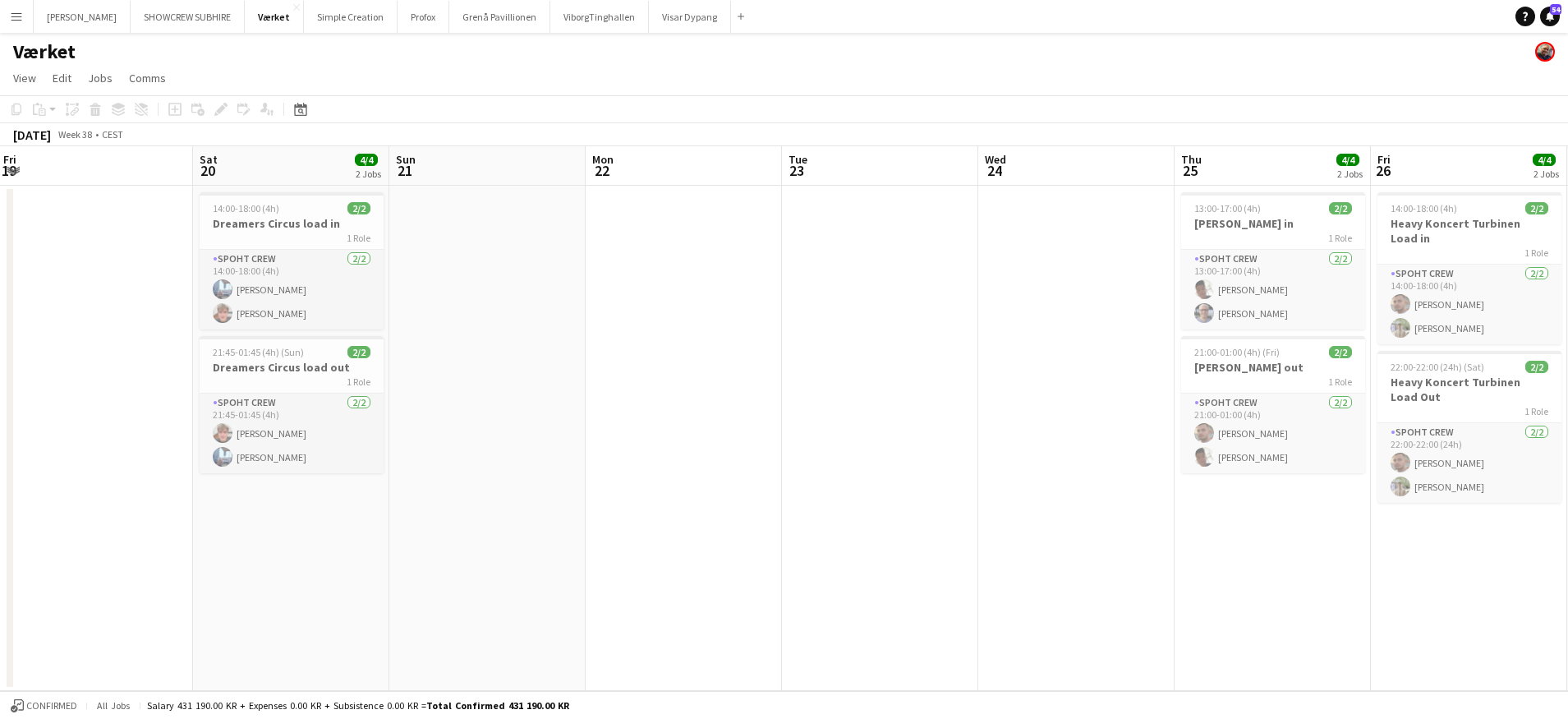
drag, startPoint x: 844, startPoint y: 177, endPoint x: 688, endPoint y: 175, distance: 156.0
click at [658, 177] on app-calendar-viewport "Tue 16 Wed 17 Thu 18 4/4 2 Jobs Fri 19 Sat 20 4/4 2 Jobs Sun 21 Mon 22 Tue 23 W…" at bounding box center [784, 419] width 1568 height 545
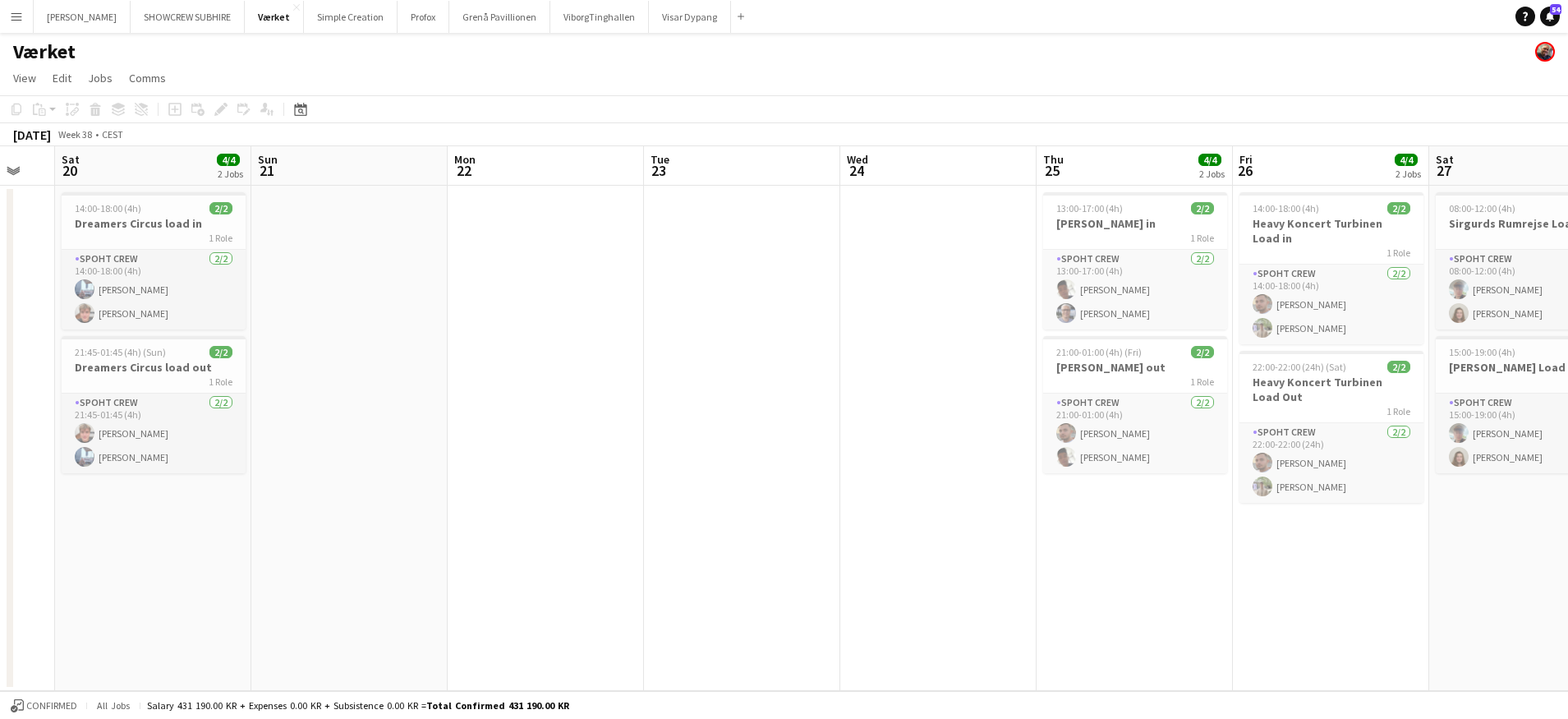
drag, startPoint x: 756, startPoint y: 187, endPoint x: 729, endPoint y: 188, distance: 27.0
click at [695, 186] on app-calendar-viewport "Wed 17 Thu 18 4/4 2 Jobs Fri 19 Sat 20 4/4 2 Jobs Sun 21 Mon 22 Tue 23 Wed 24 T…" at bounding box center [784, 419] width 1568 height 545
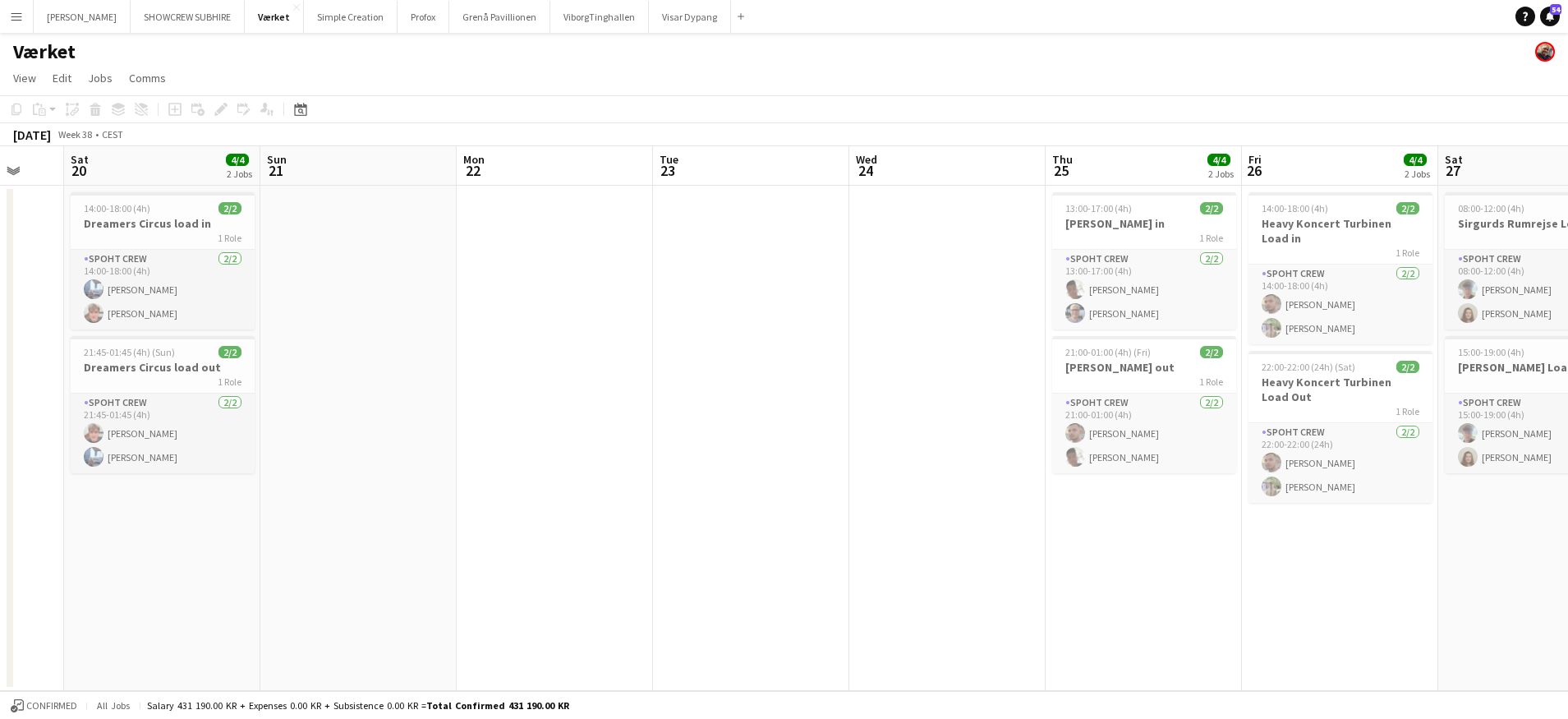
drag, startPoint x: 757, startPoint y: 195, endPoint x: 633, endPoint y: 184, distance: 124.5
click at [616, 187] on app-calendar-viewport "Wed 17 Thu 18 4/4 2 Jobs Fri 19 Sat 20 4/4 2 Jobs Sun 21 Mon 22 Tue 23 Wed 24 T…" at bounding box center [784, 419] width 1568 height 545
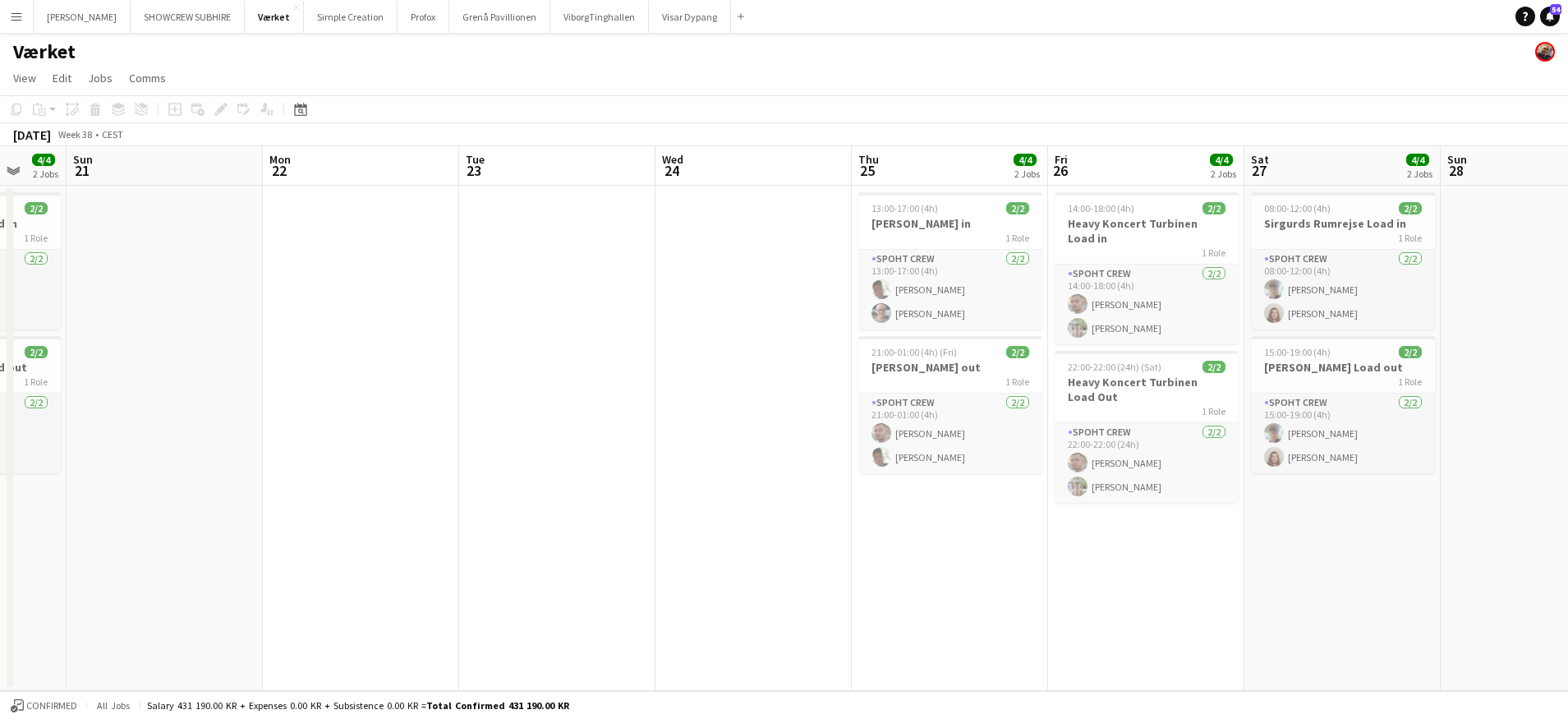
drag, startPoint x: 729, startPoint y: 191, endPoint x: 601, endPoint y: 178, distance: 128.7
click at [539, 180] on app-calendar-viewport "Thu 18 4/4 2 Jobs Fri 19 Sat 20 4/4 2 Jobs Sun 21 Mon 22 Tue 23 Wed 24 Thu 25 4…" at bounding box center [784, 419] width 1568 height 545
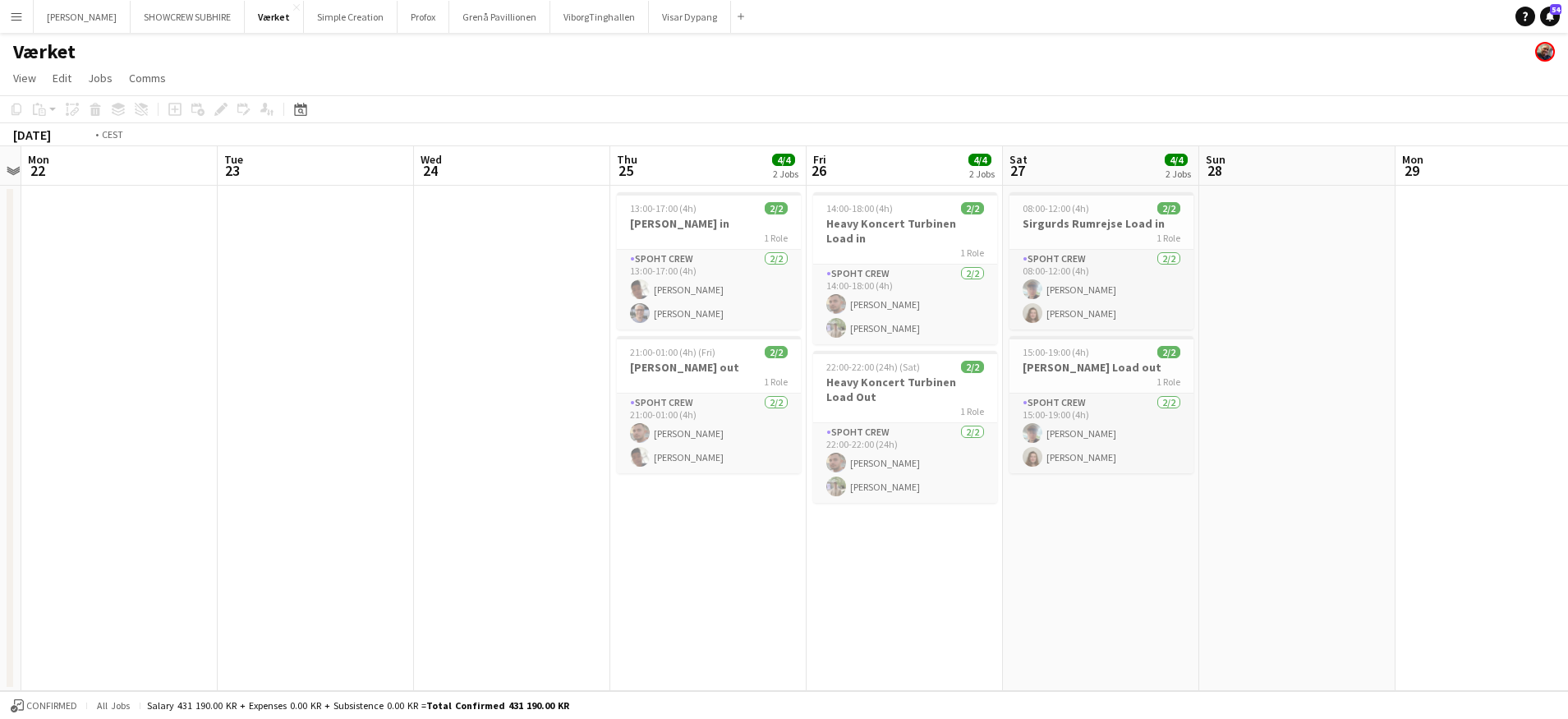
drag, startPoint x: 748, startPoint y: 184, endPoint x: 525, endPoint y: 177, distance: 223.1
click at [524, 177] on app-calendar-viewport "Fri 19 Sat 20 4/4 2 Jobs Sun 21 Mon 22 Tue 23 Wed 24 Thu 25 4/4 2 Jobs Fri 26 4…" at bounding box center [784, 419] width 1568 height 545
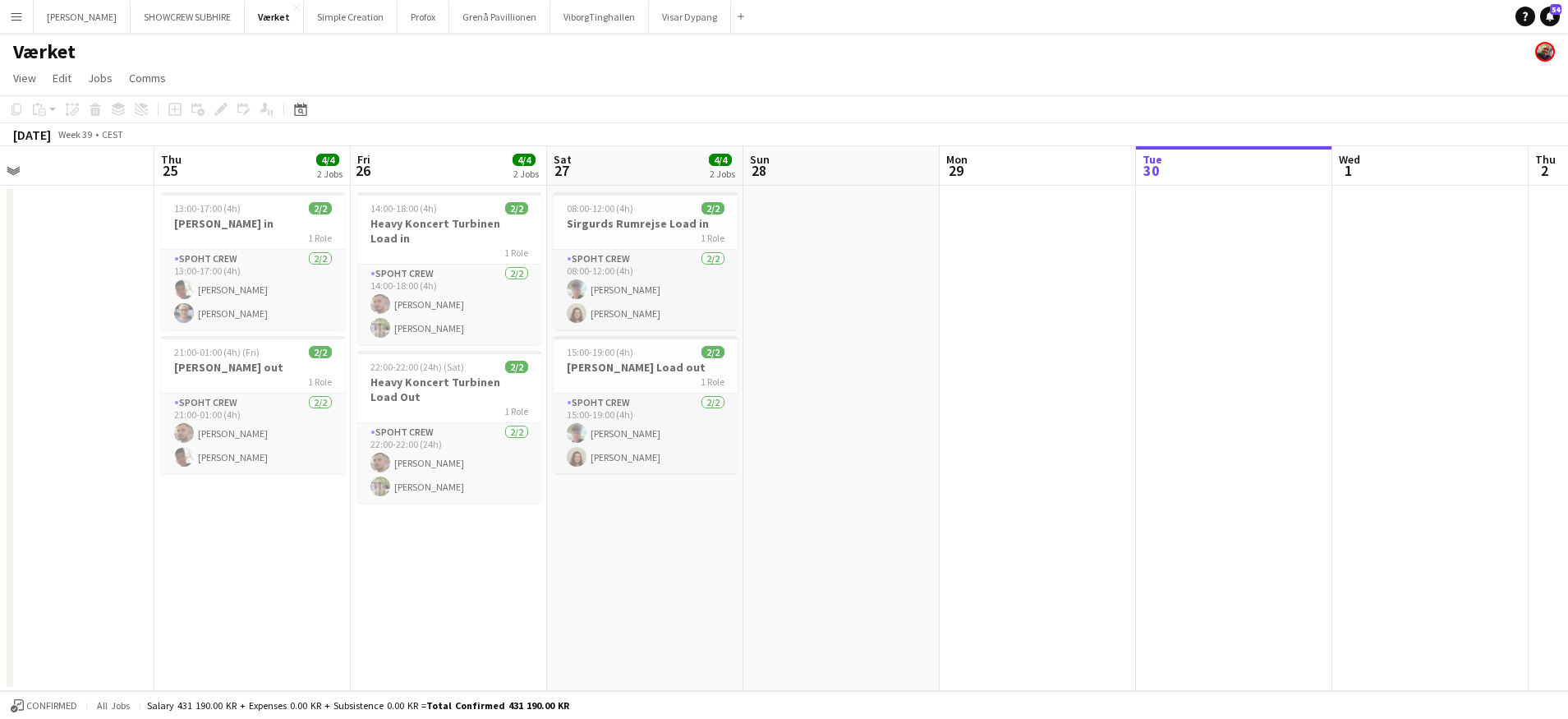
drag, startPoint x: 731, startPoint y: 180, endPoint x: 688, endPoint y: 172, distance: 43.7
click at [489, 159] on app-calendar-viewport "Sun 21 Mon 22 Tue 23 Wed 24 Thu 25 4/4 2 Jobs Fri 26 4/4 2 Jobs Sat 27 4/4 2 Jo…" at bounding box center [784, 419] width 1568 height 545
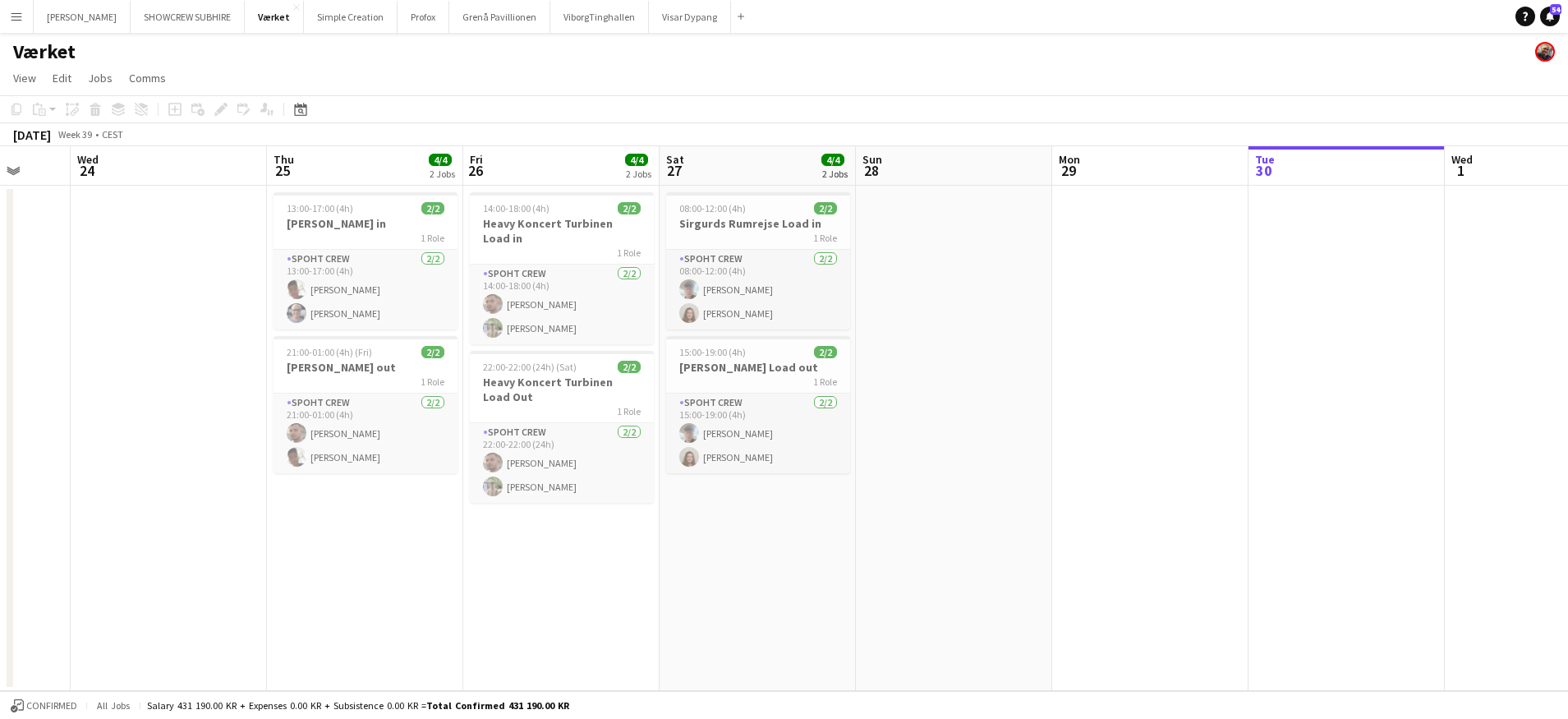
drag, startPoint x: 741, startPoint y: 176, endPoint x: 458, endPoint y: 158, distance: 283.6
click at [444, 159] on app-calendar-viewport "Sun 21 Mon 22 Tue 23 Wed 24 Thu 25 4/4 2 Jobs Fri 26 4/4 2 Jobs Sat 27 4/4 2 Jo…" at bounding box center [784, 419] width 1568 height 545
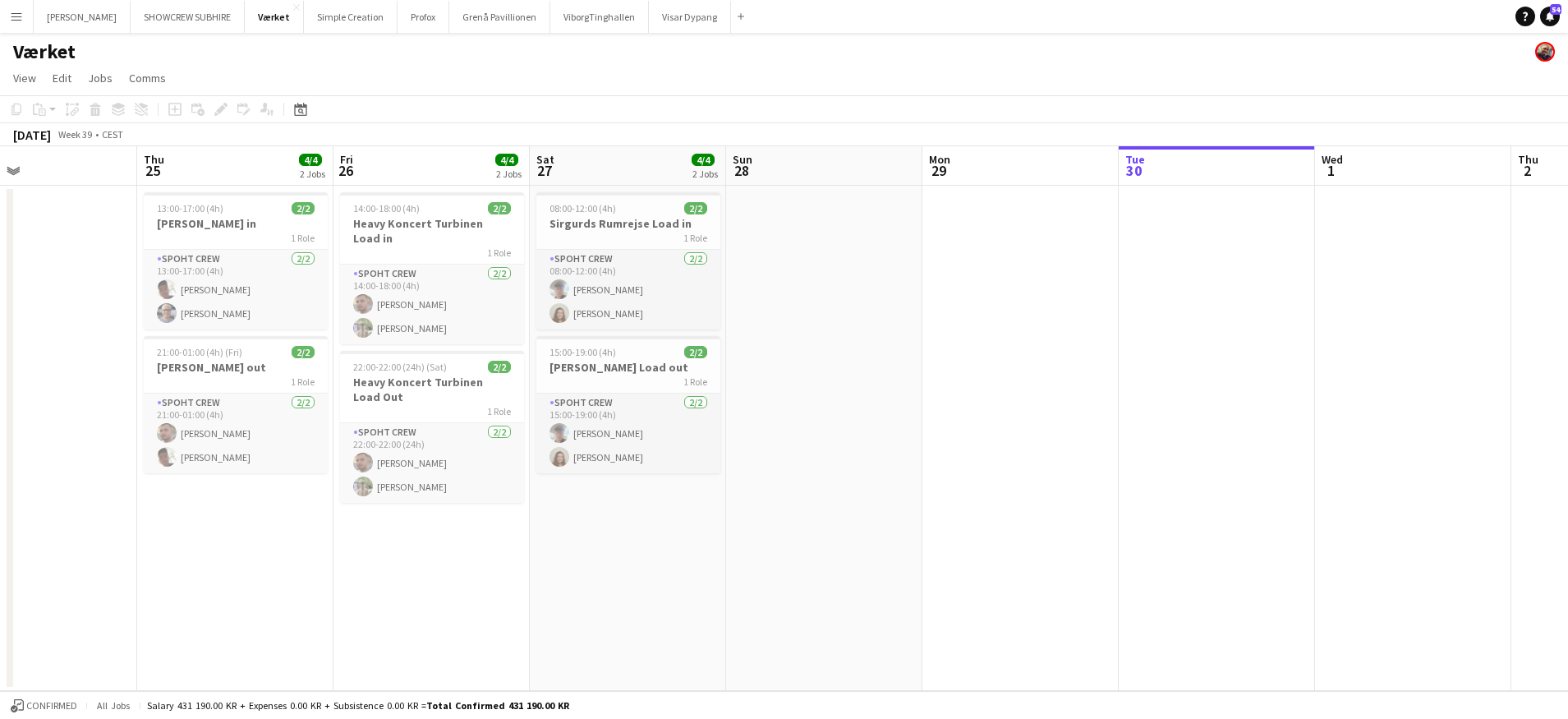
drag, startPoint x: 685, startPoint y: 177, endPoint x: 975, endPoint y: 202, distance: 291.1
click at [962, 206] on app-calendar-viewport "Mon 22 Tue 23 Wed 24 Thu 25 4/4 2 Jobs Fri 26 4/4 2 Jobs Sat 27 4/4 2 Jobs Sun …" at bounding box center [784, 419] width 1568 height 545
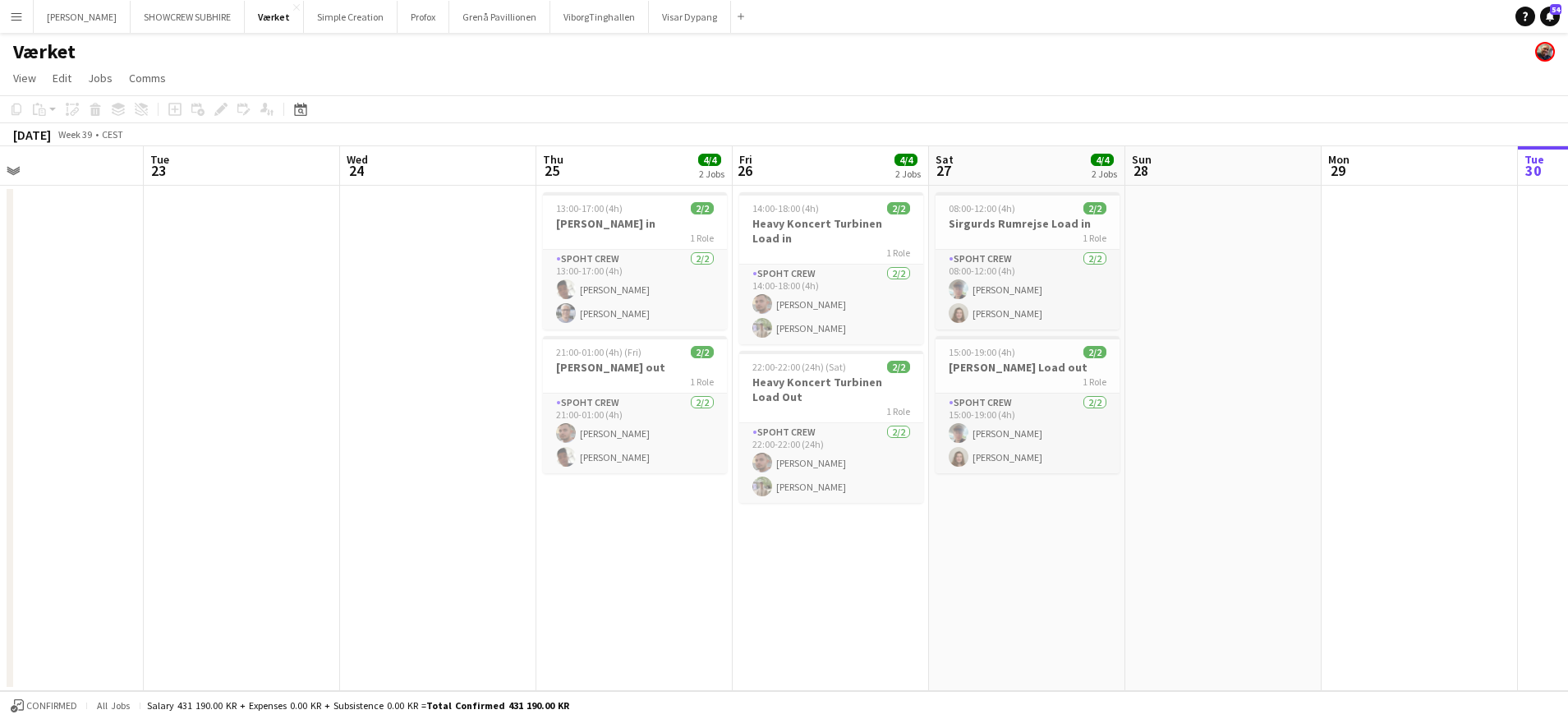
scroll to position [0, 440]
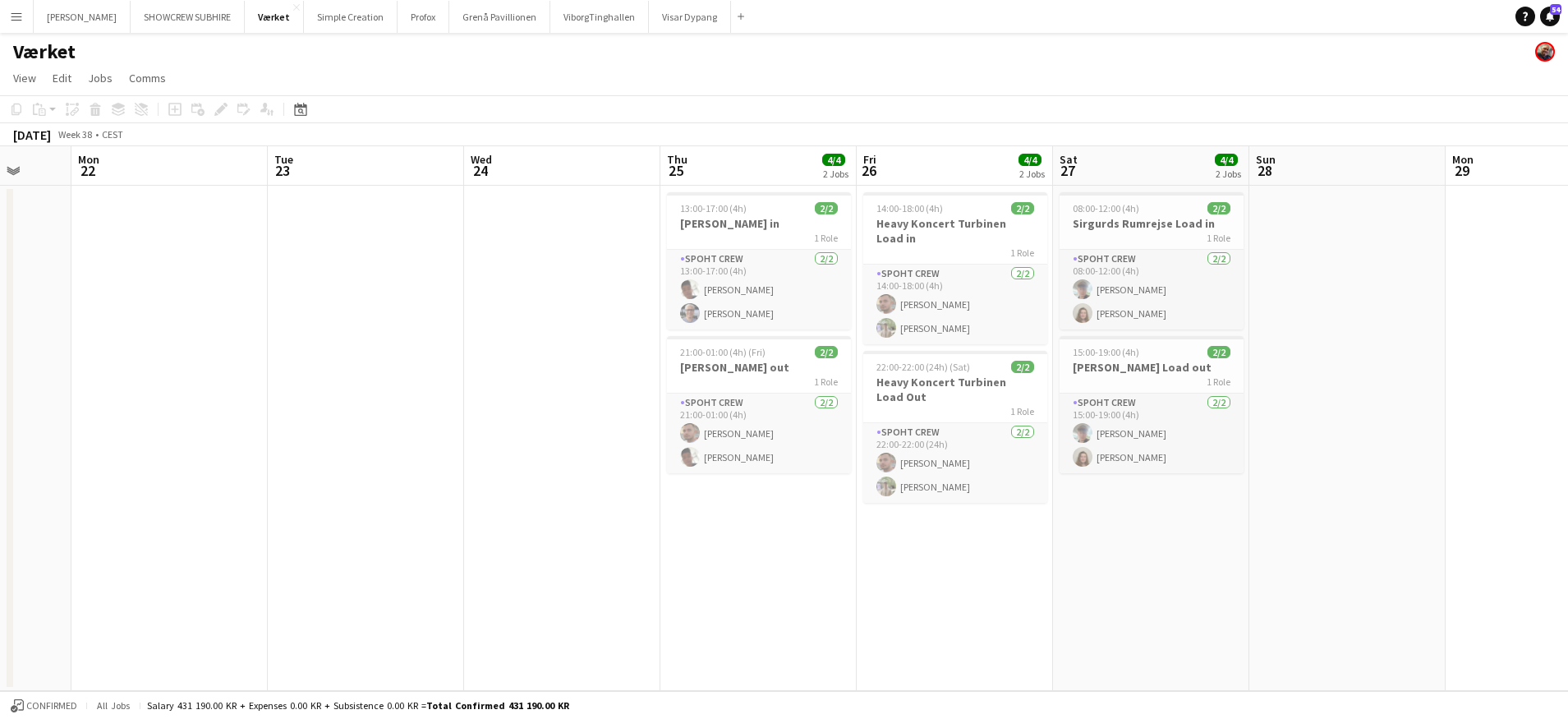
drag, startPoint x: 438, startPoint y: 165, endPoint x: 723, endPoint y: 169, distance: 285.0
click at [952, 178] on app-calendar-viewport "Fri 19 Sat 20 4/4 2 Jobs Sun 21 Mon 22 Tue 23 Wed 24 Thu 25 4/4 2 Jobs Fri 26 4…" at bounding box center [784, 419] width 1568 height 545
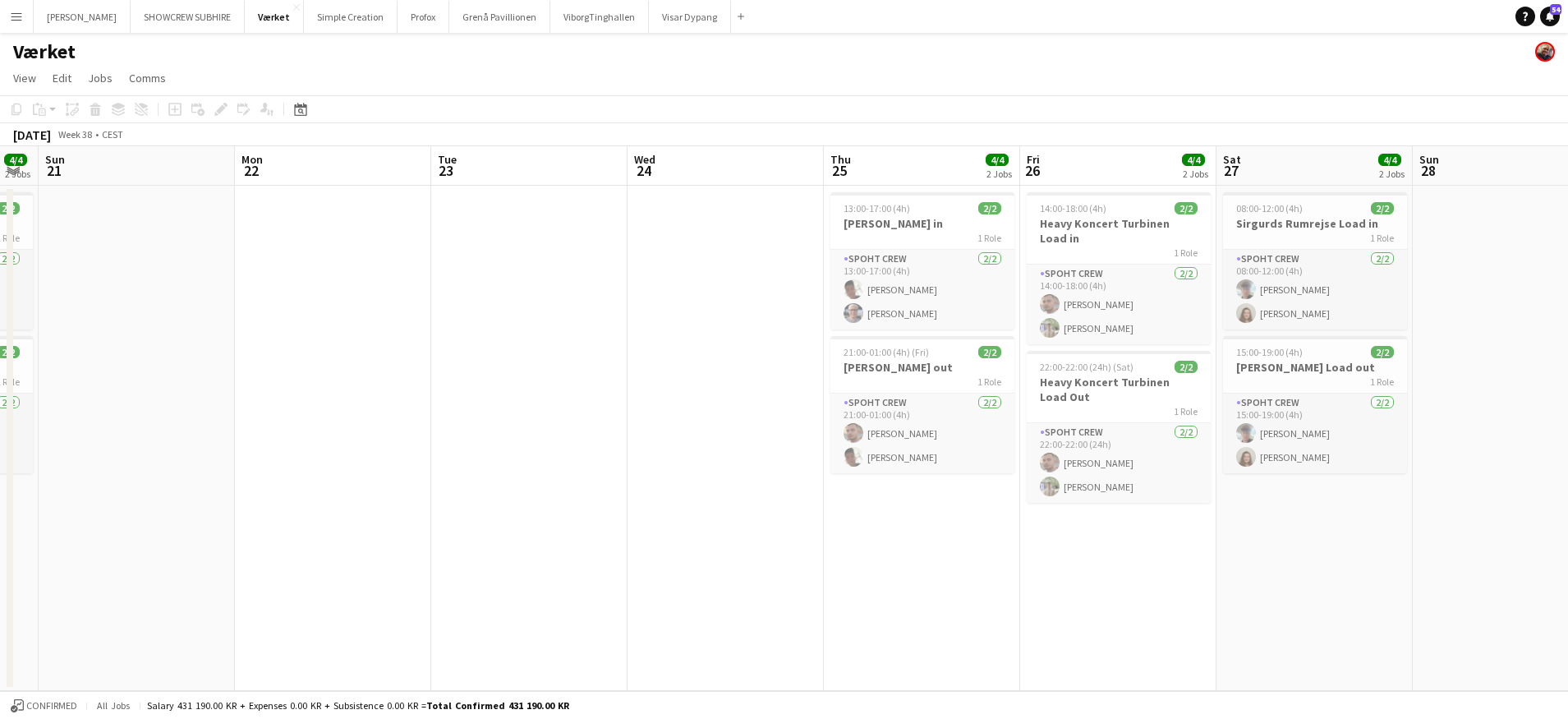
drag, startPoint x: 561, startPoint y: 172, endPoint x: 521, endPoint y: 161, distance: 41.5
click at [723, 169] on app-calendar-viewport "Fri 19 Sat 20 4/4 2 Jobs Sun 21 Mon 22 Tue 23 Wed 24 Thu 25 4/4 2 Jobs Fri 26 4…" at bounding box center [784, 419] width 1568 height 545
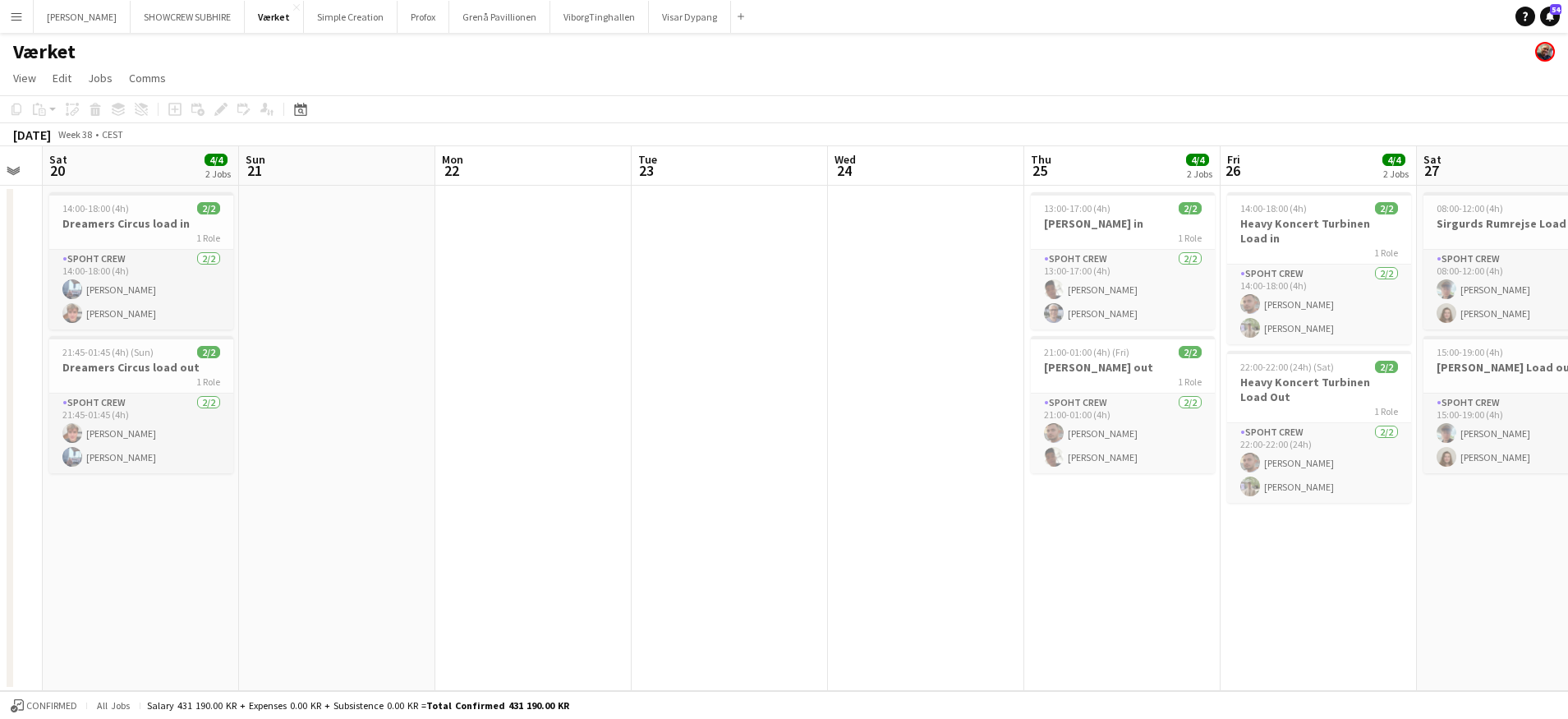
drag, startPoint x: 462, startPoint y: 159, endPoint x: 660, endPoint y: 159, distance: 198.0
click at [666, 159] on app-calendar-viewport "Thu 18 4/4 2 Jobs Fri 19 Sat 20 4/4 2 Jobs Sun 21 Mon 22 Tue 23 Wed 24 Thu 25 4…" at bounding box center [784, 419] width 1568 height 545
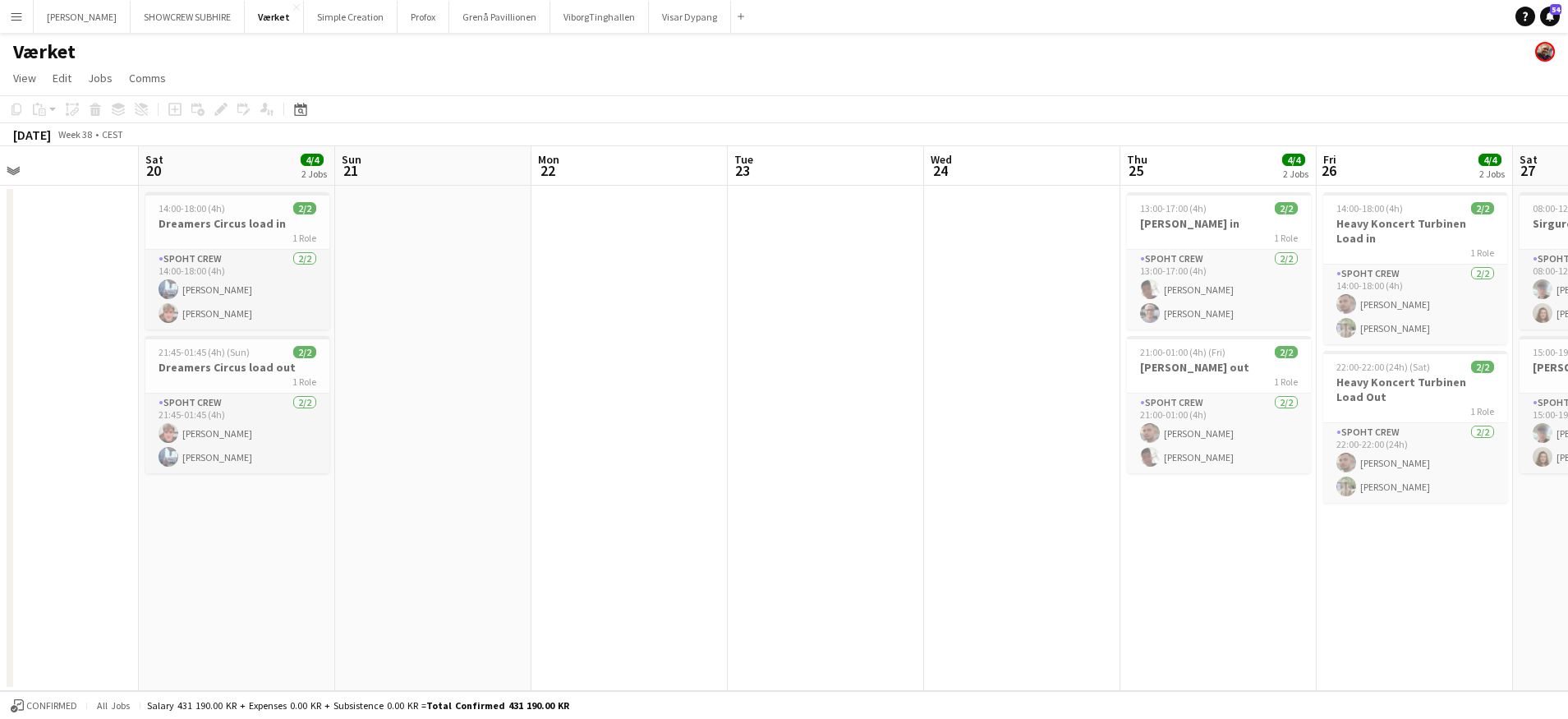
drag, startPoint x: 532, startPoint y: 164, endPoint x: 571, endPoint y: 163, distance: 39.0
click at [651, 163] on app-calendar-viewport "Wed 17 Thu 18 4/4 2 Jobs Fri 19 Sat 20 4/4 2 Jobs Sun 21 Mon 22 Tue 23 Wed 24 T…" at bounding box center [784, 419] width 1568 height 545
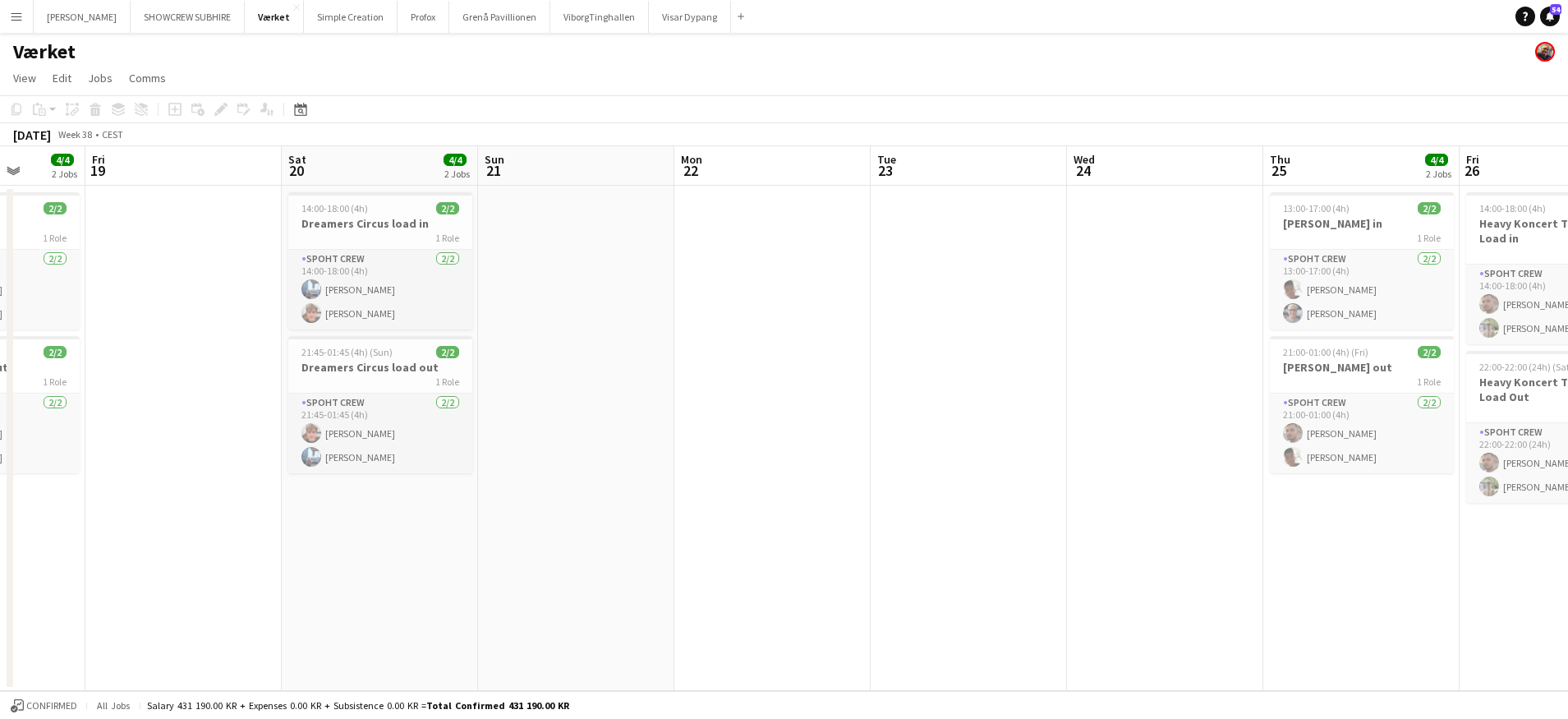
click at [605, 163] on app-calendar-viewport "Tue 16 Wed 17 Thu 18 4/4 2 Jobs Fri 19 Sat 20 4/4 2 Jobs Sun 21 Mon 22 Tue 23 W…" at bounding box center [784, 419] width 1568 height 545
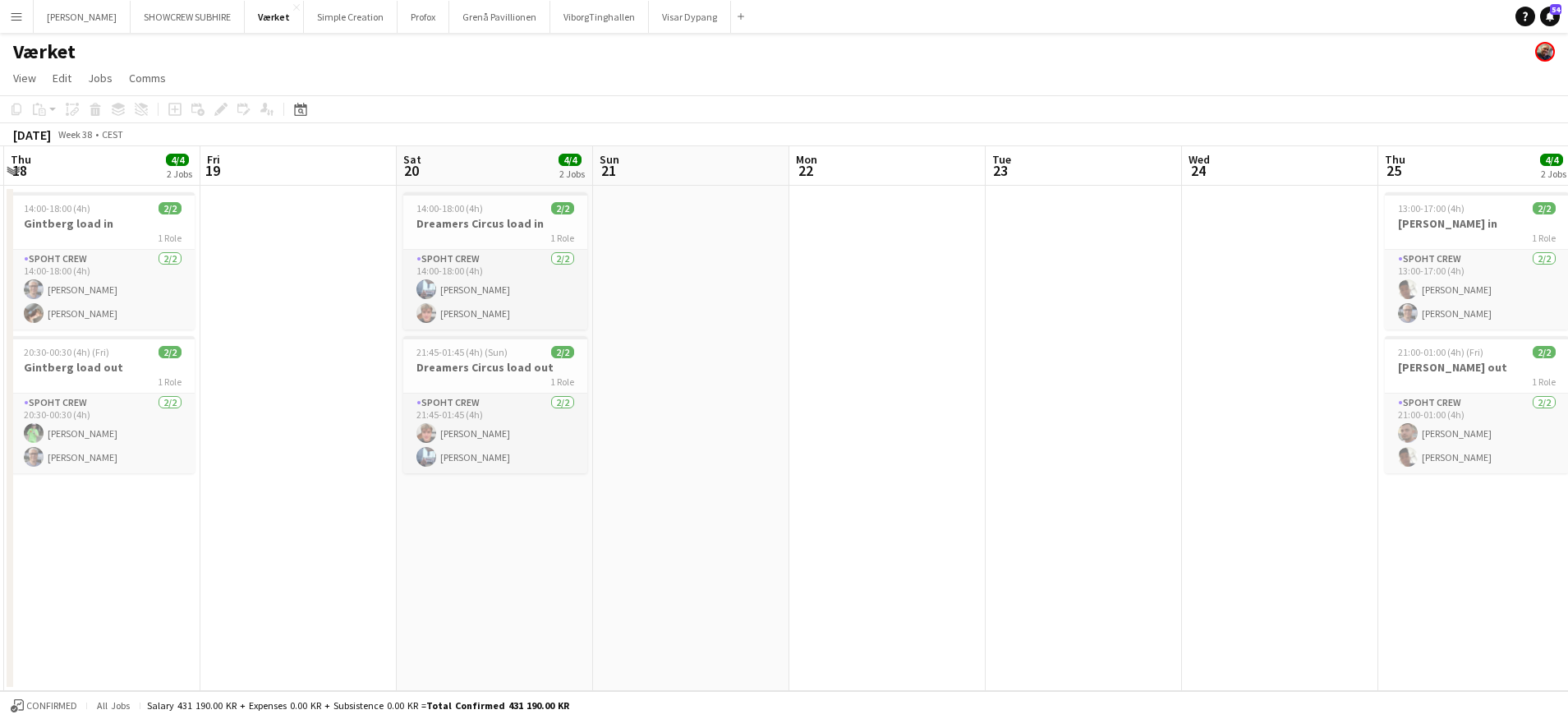
drag, startPoint x: 444, startPoint y: 162, endPoint x: 548, endPoint y: 162, distance: 104.0
click at [599, 164] on app-calendar-viewport "Tue 16 Wed 17 Thu 18 4/4 2 Jobs Fri 19 Sat 20 4/4 2 Jobs Sun 21 Mon 22 Tue 23 W…" at bounding box center [784, 419] width 1568 height 545
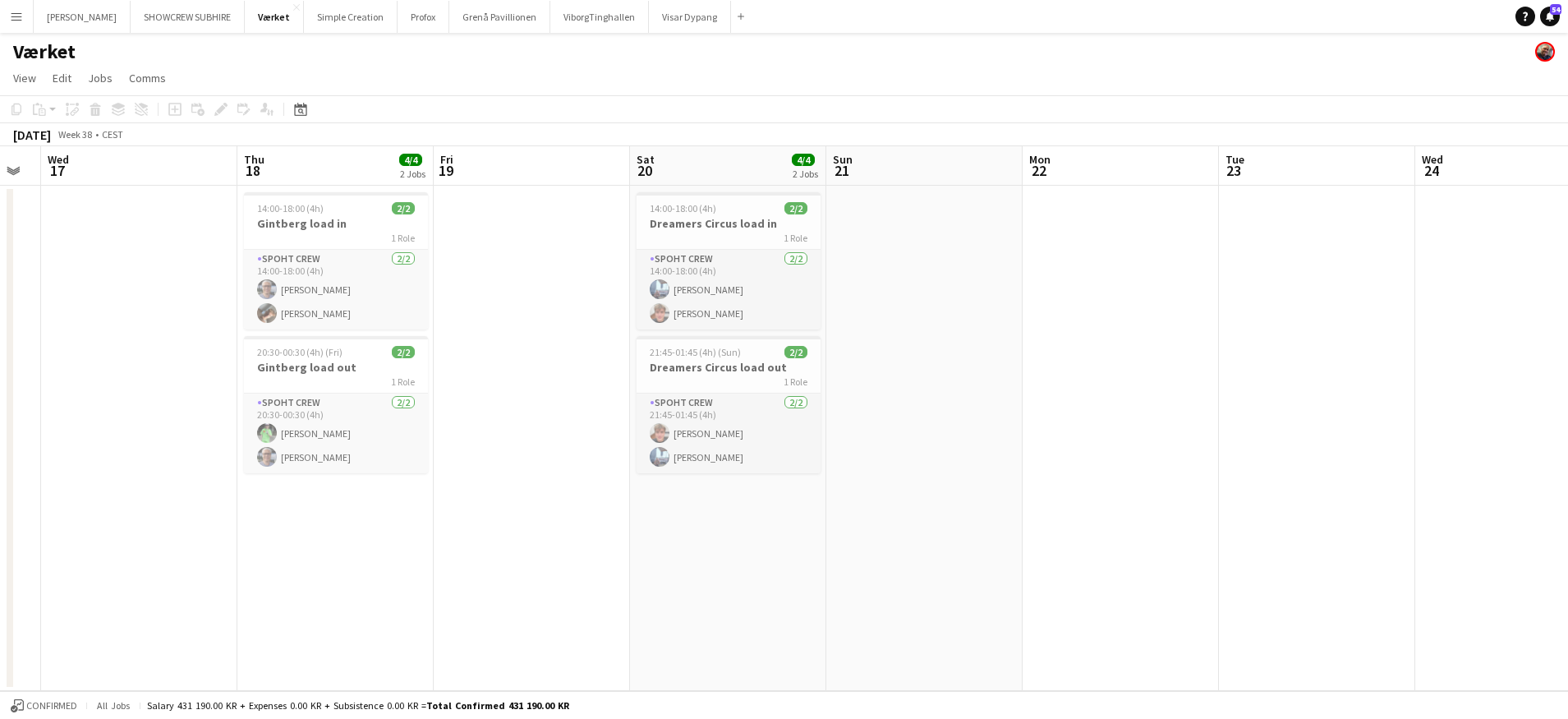
scroll to position [0, 351]
drag, startPoint x: 426, startPoint y: 157, endPoint x: 497, endPoint y: 172, distance: 72.6
click at [613, 164] on app-calendar-viewport "Mon 15 Tue 16 Wed 17 Thu 18 4/4 2 Jobs Fri 19 Sat 20 4/4 2 Jobs Sun 21 Mon 22 T…" at bounding box center [784, 419] width 1568 height 545
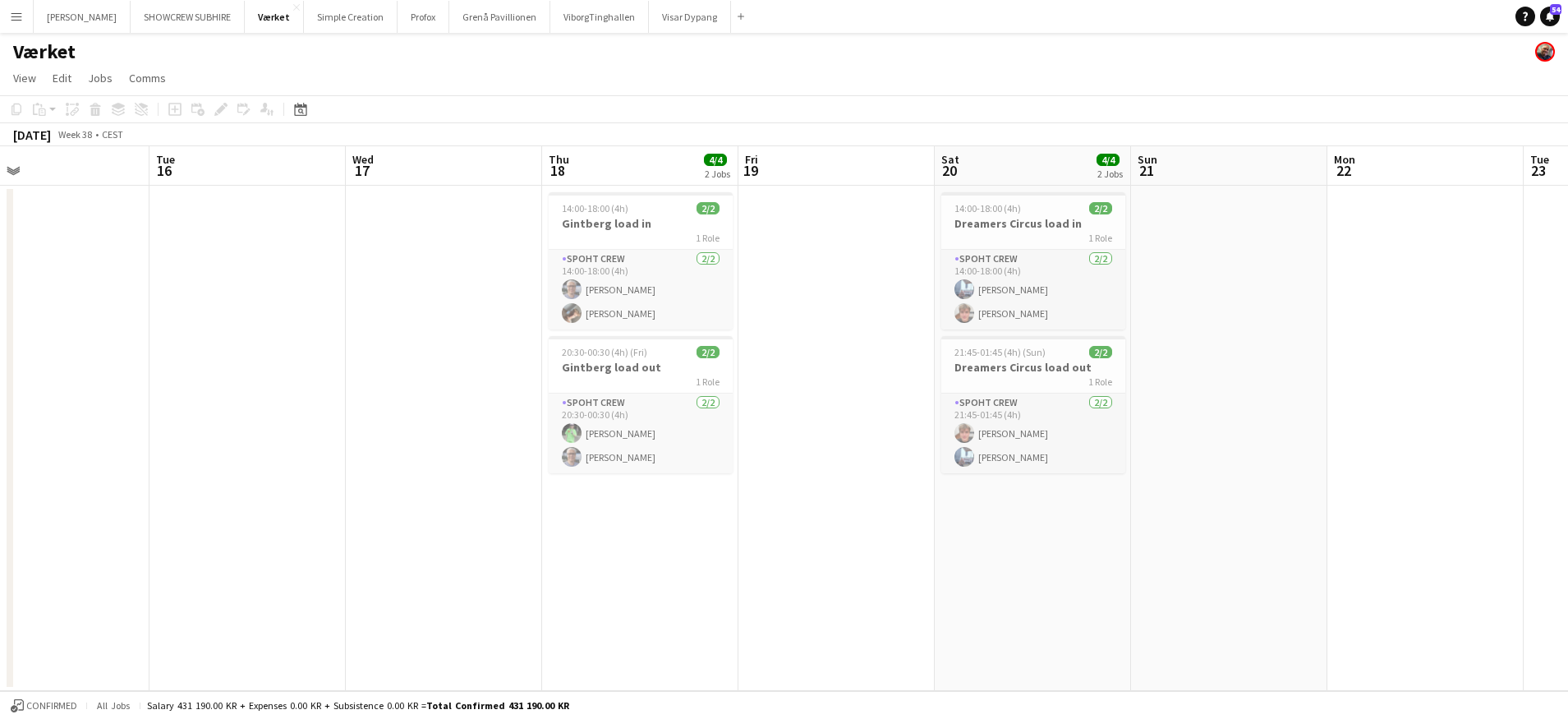
drag, startPoint x: 313, startPoint y: 172, endPoint x: 506, endPoint y: 177, distance: 193.1
click at [610, 177] on app-calendar-viewport "Sat 13 Sun 14 Mon 15 Tue 16 Wed 17 Thu 18 4/4 2 Jobs Fri 19 Sat 20 4/4 2 Jobs S…" at bounding box center [784, 419] width 1568 height 545
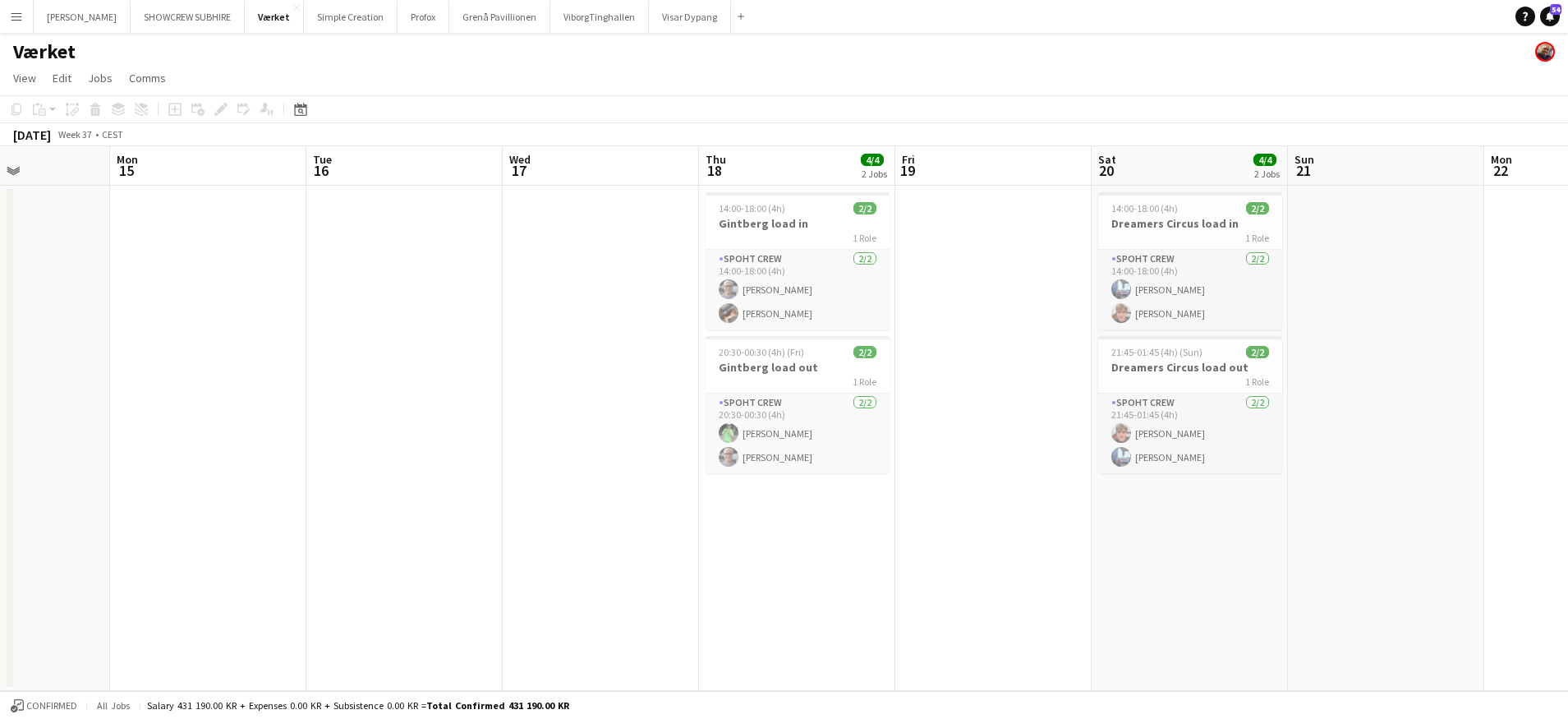
drag, startPoint x: 553, startPoint y: 175, endPoint x: 615, endPoint y: 174, distance: 62.0
click at [624, 175] on app-calendar-viewport "Fri 12 Sat 13 Sun 14 Mon 15 Tue 16 Wed 17 Thu 18 4/4 2 Jobs Fri 19 Sat 20 4/4 2…" at bounding box center [784, 419] width 1568 height 545
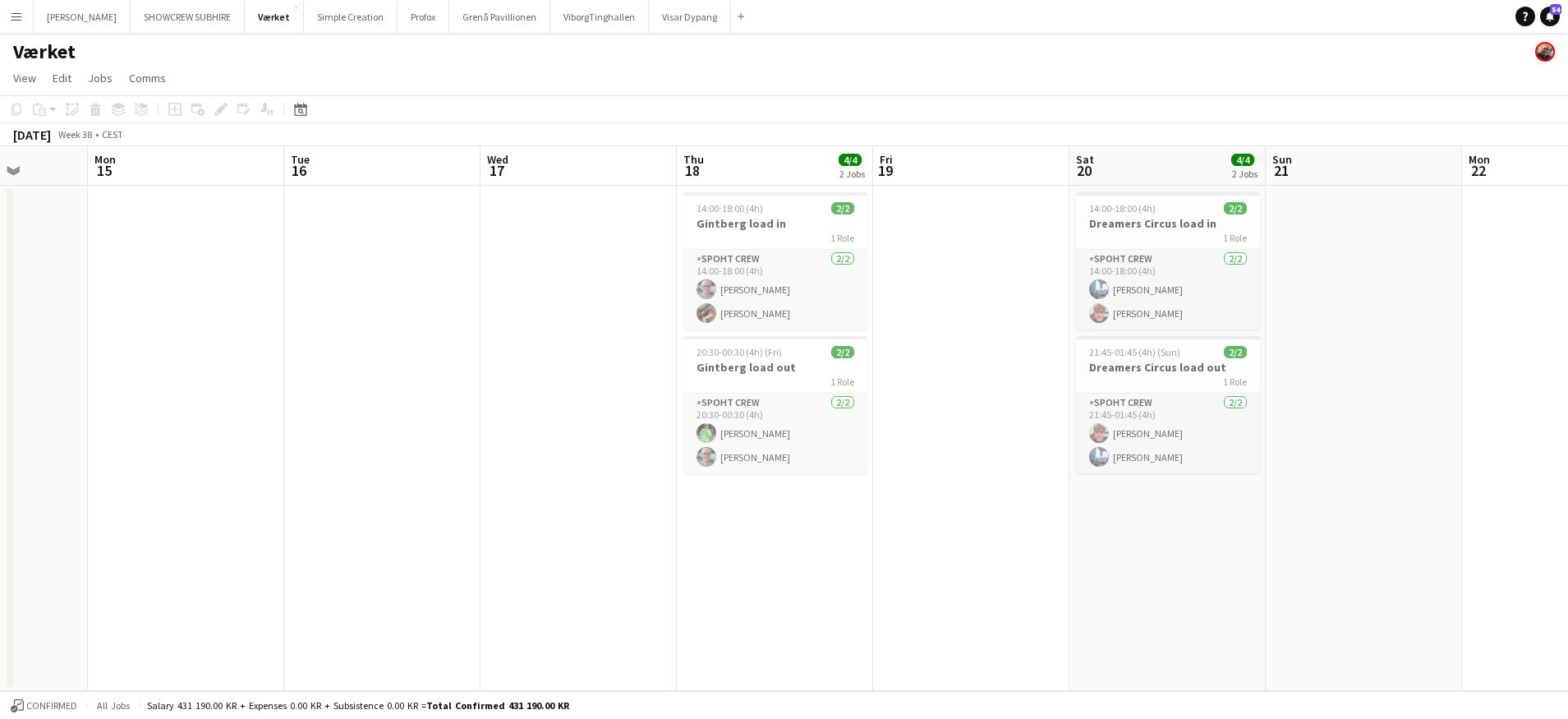
drag, startPoint x: 481, startPoint y: 176, endPoint x: 503, endPoint y: 175, distance: 22.0
click at [504, 175] on app-calendar-viewport "Fri 12 Sat 13 Sun 14 Mon 15 Tue 16 Wed 17 Thu 18 4/4 2 Jobs Fri 19 Sat 20 4/4 2…" at bounding box center [784, 419] width 1568 height 545
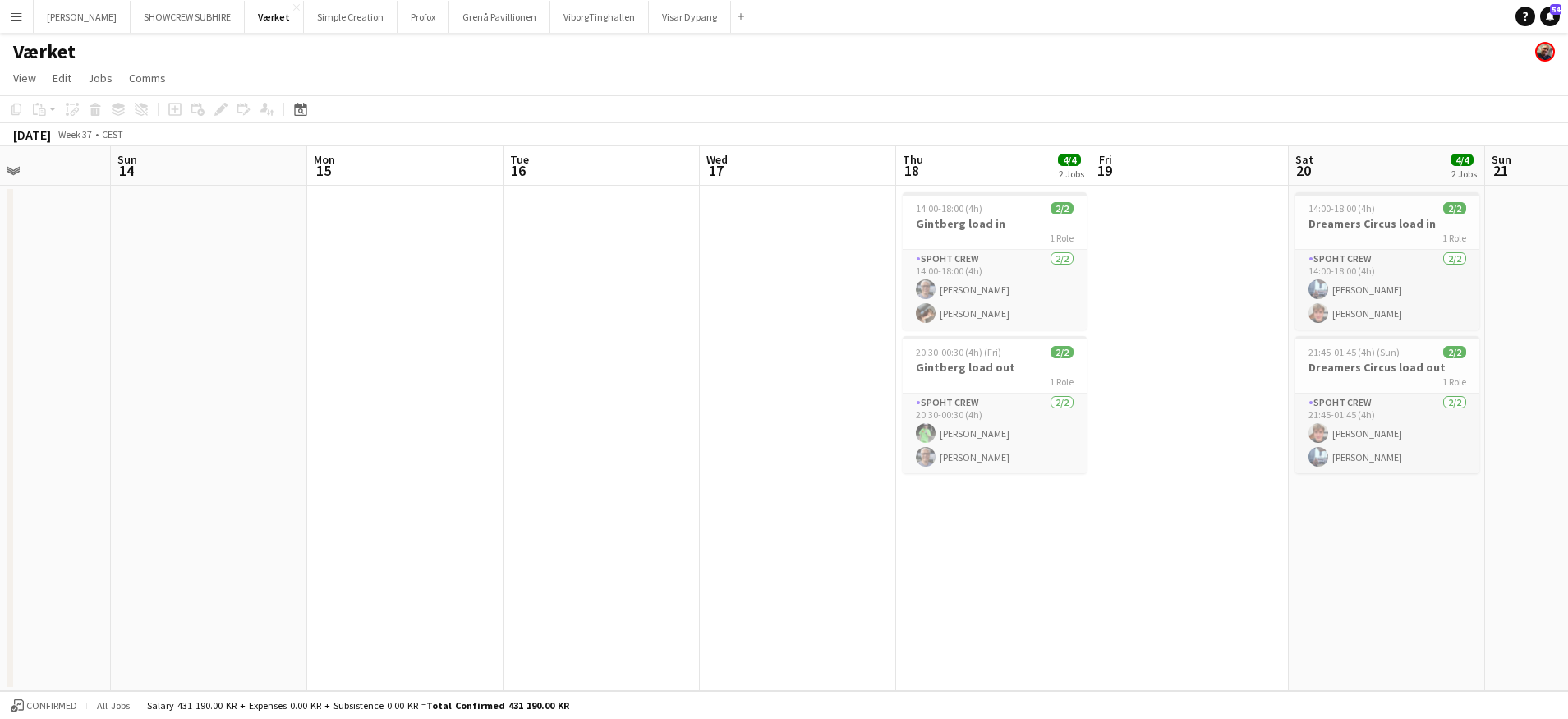
drag, startPoint x: 313, startPoint y: 174, endPoint x: 431, endPoint y: 177, distance: 118.0
click at [434, 178] on app-calendar-viewport "Thu 11 Fri 12 Sat 13 Sun 14 Mon 15 Tue 16 Wed 17 Thu 18 4/4 2 Jobs Fri 19 Sat 2…" at bounding box center [784, 419] width 1568 height 545
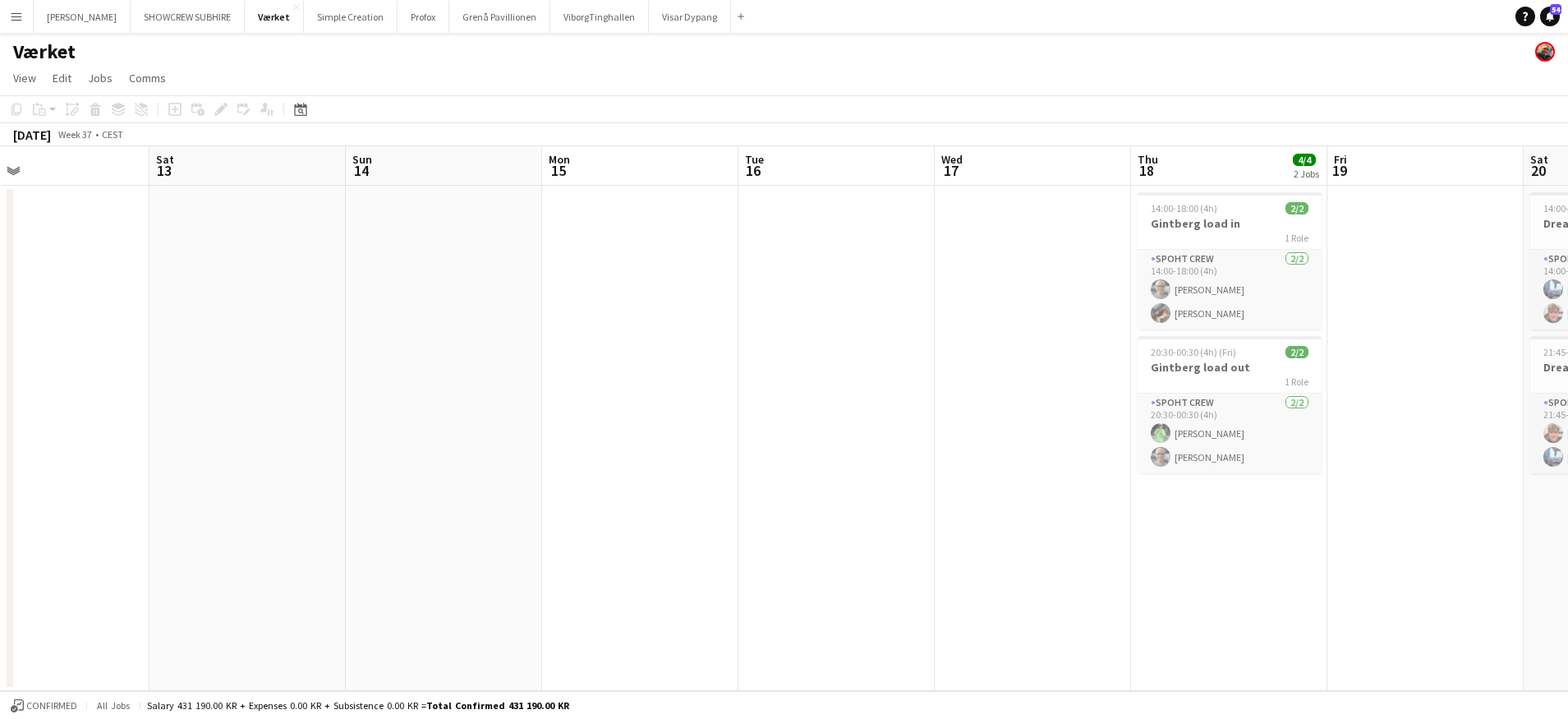
drag, startPoint x: 219, startPoint y: 171, endPoint x: 476, endPoint y: 180, distance: 257.2
click at [480, 180] on app-calendar-viewport "Wed 10 Thu 11 Fri 12 Sat 13 Sun 14 Mon 15 Tue 16 Wed 17 Thu 18 4/4 2 Jobs Fri 1…" at bounding box center [784, 419] width 1568 height 545
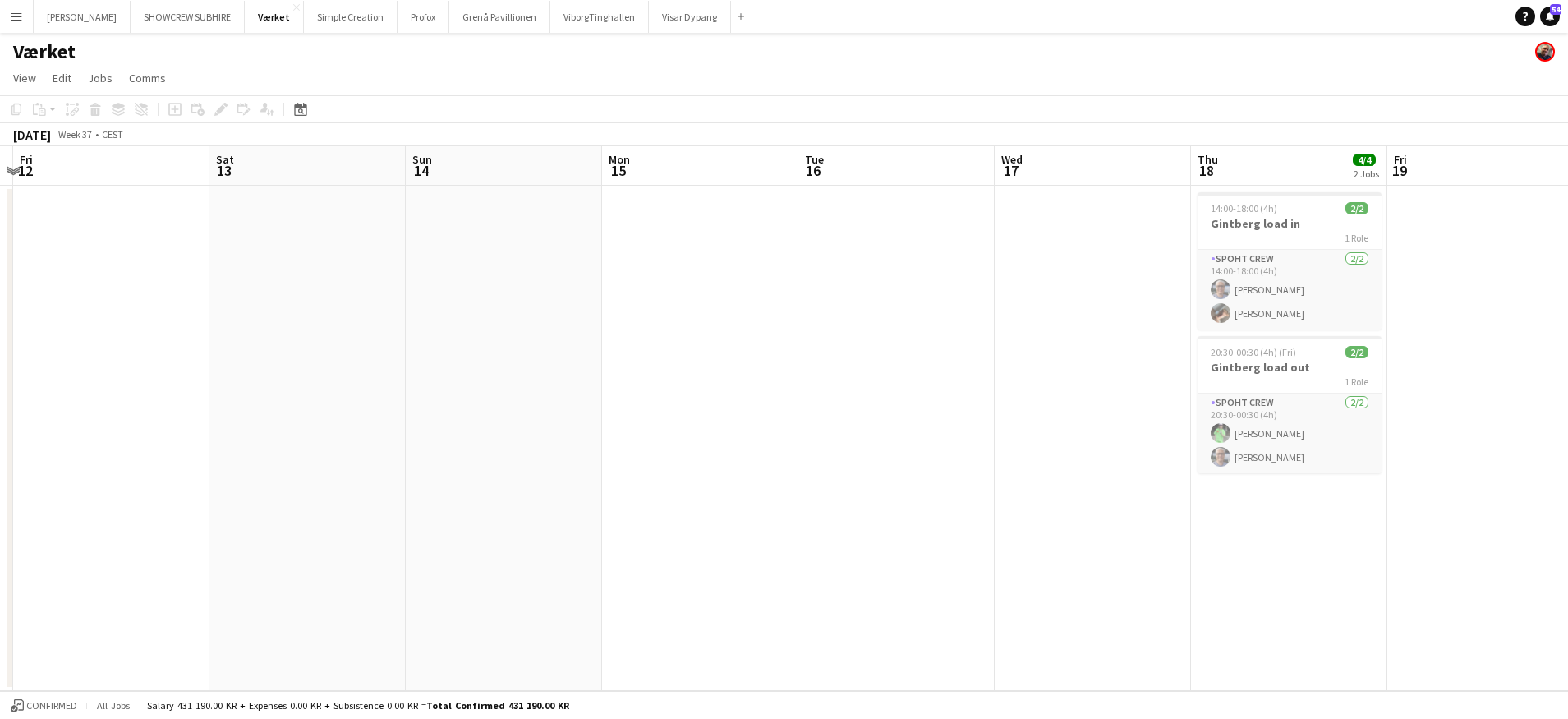
drag, startPoint x: 596, startPoint y: 177, endPoint x: 243, endPoint y: 174, distance: 353.0
click at [237, 175] on app-calendar-viewport "Tue 9 Wed 10 Thu 11 Fri 12 Sat 13 Sun 14 Mon 15 Tue 16 Wed 17 Thu 18 4/4 2 Jobs…" at bounding box center [784, 419] width 1568 height 545
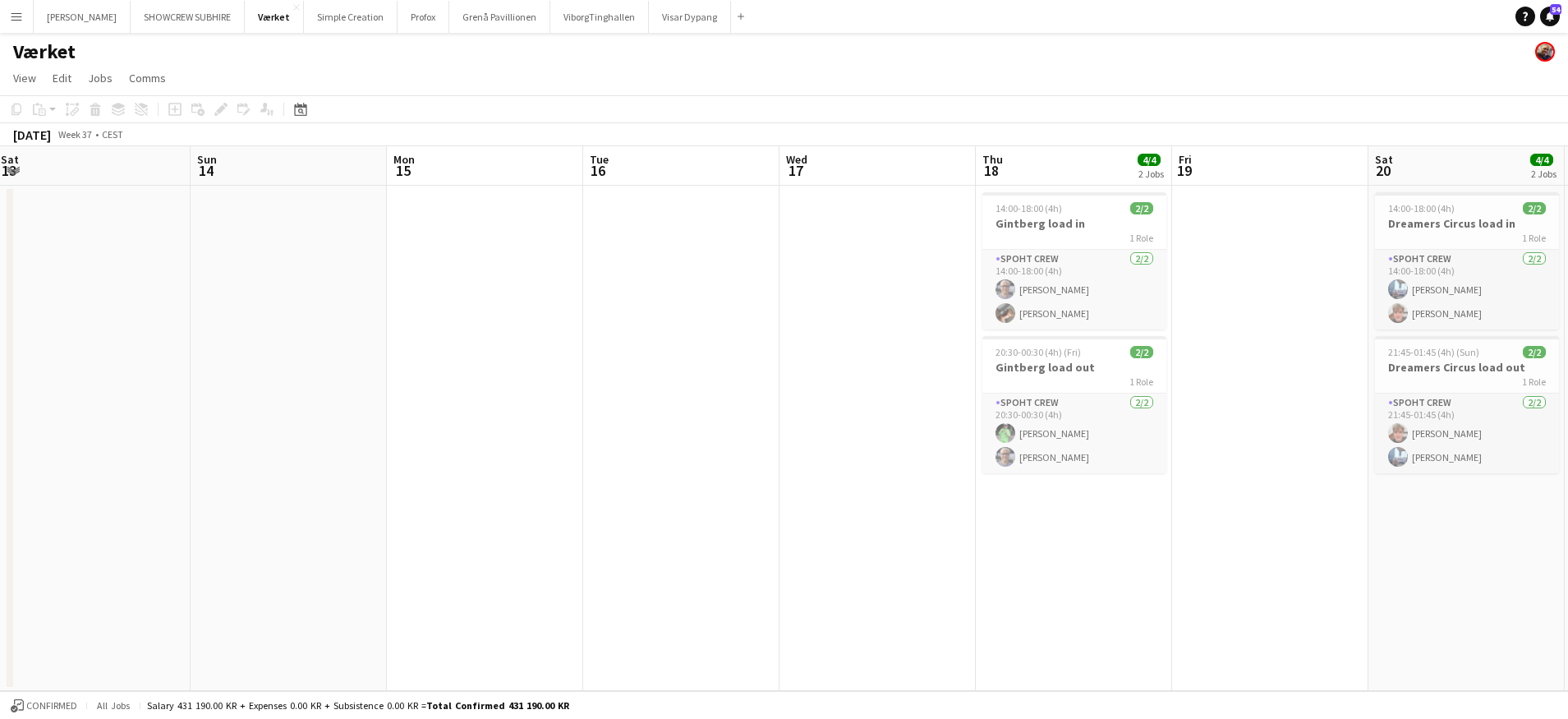
drag, startPoint x: 490, startPoint y: 171, endPoint x: 324, endPoint y: 168, distance: 166.0
click at [221, 170] on app-calendar-viewport "Wed 10 Thu 11 Fri 12 Sat 13 Sun 14 Mon 15 Tue 16 Wed 17 Thu 18 4/4 2 Jobs Fri 1…" at bounding box center [784, 419] width 1568 height 545
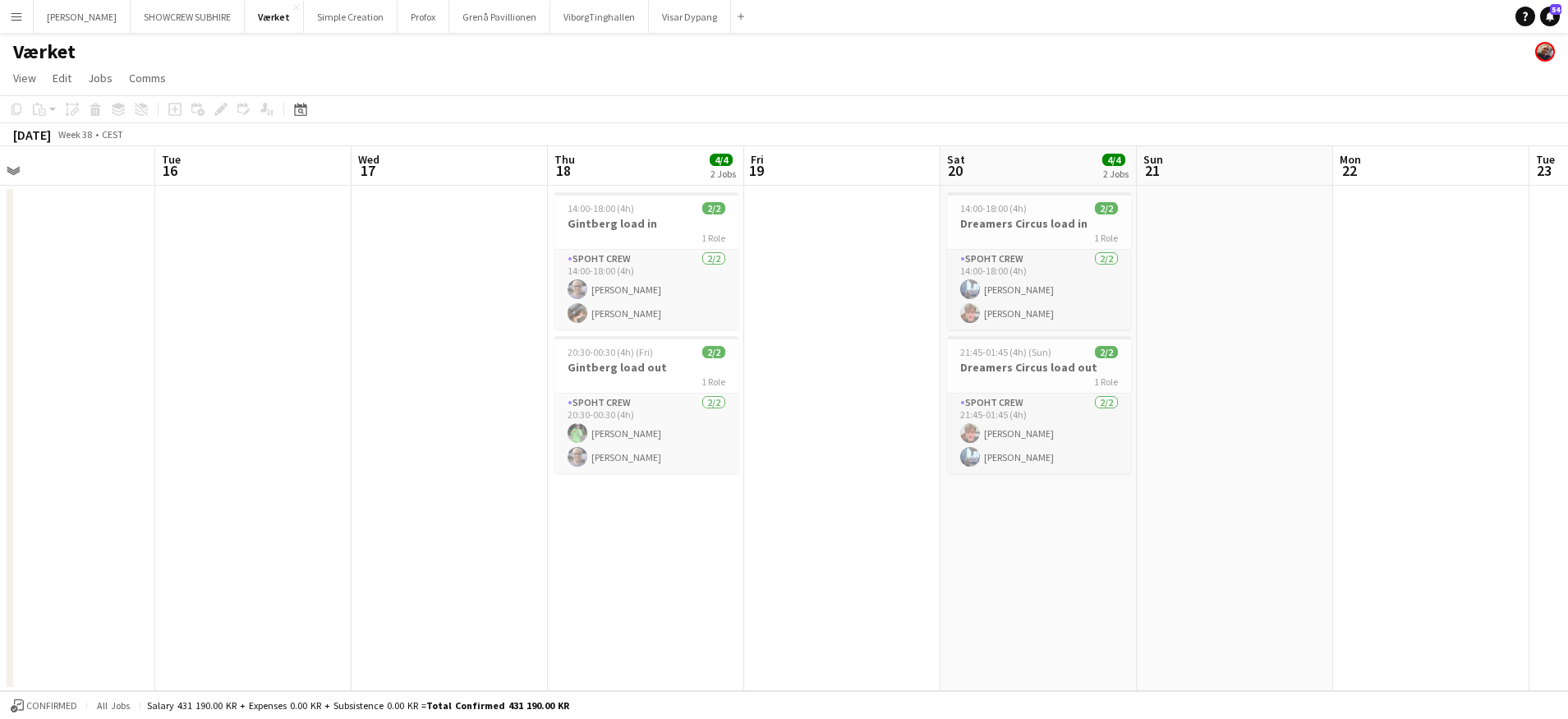
scroll to position [0, 486]
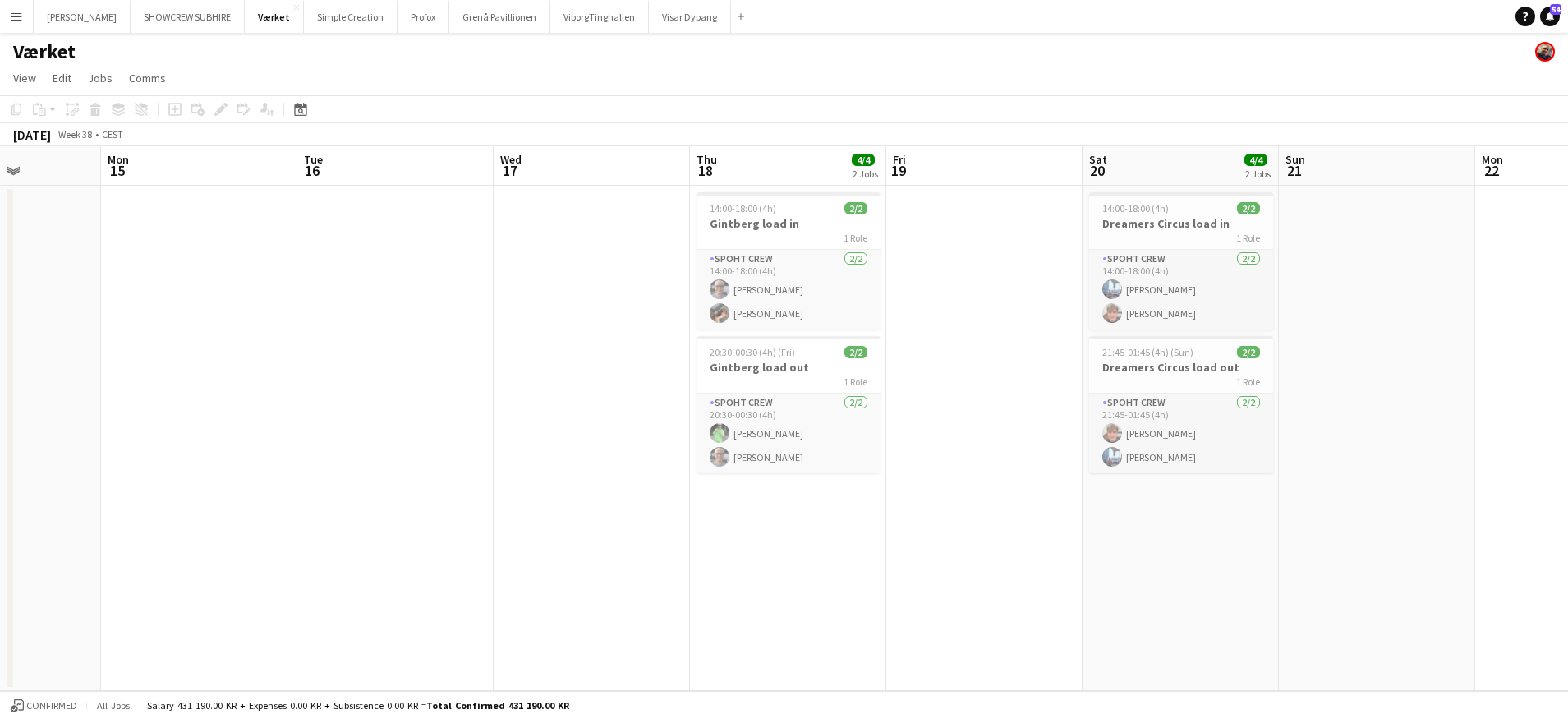
drag, startPoint x: 364, startPoint y: 172, endPoint x: 195, endPoint y: 165, distance: 169.1
click at [153, 164] on app-calendar-viewport "Fri 12 Sat 13 Sun 14 Mon 15 Tue 16 Wed 17 Thu 18 4/4 2 Jobs Fri 19 Sat 20 4/4 2…" at bounding box center [784, 419] width 1568 height 545
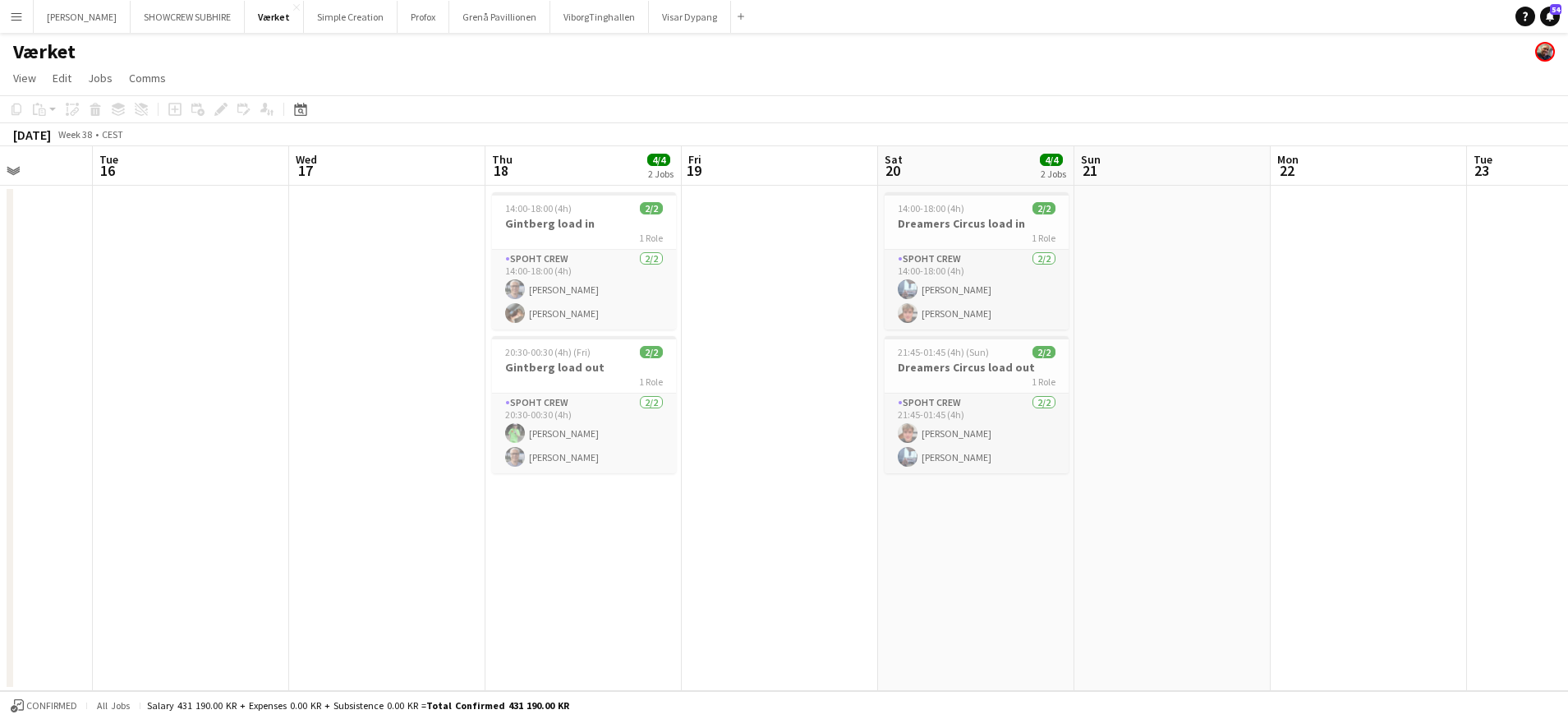
scroll to position [0, 511]
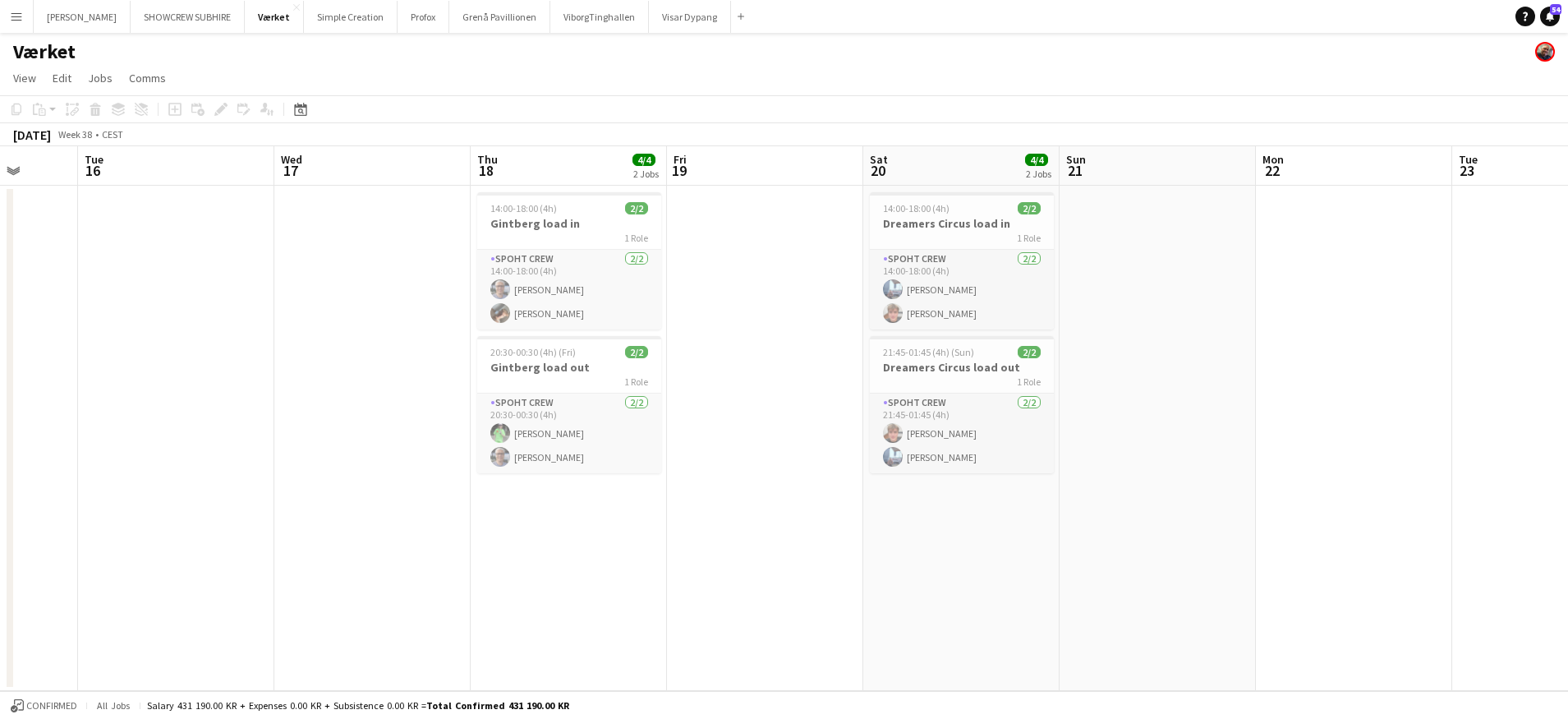
drag, startPoint x: 303, startPoint y: 172, endPoint x: 279, endPoint y: 169, distance: 24.2
click at [278, 170] on app-calendar-viewport "Sat 13 Sun 14 Mon 15 Tue 16 Wed 17 Thu 18 4/4 2 Jobs Fri 19 Sat 20 4/4 2 Jobs S…" at bounding box center [784, 419] width 1568 height 545
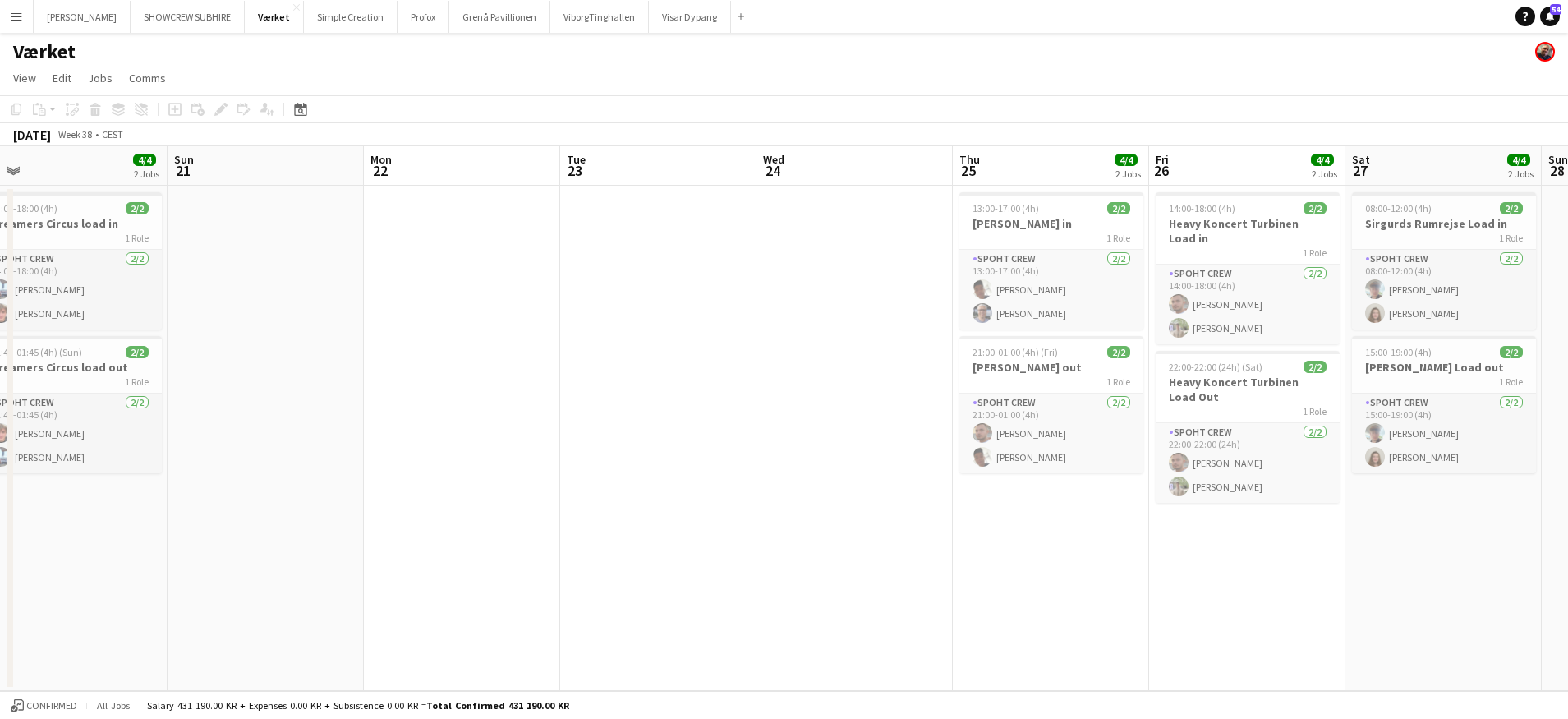
scroll to position [0, 531]
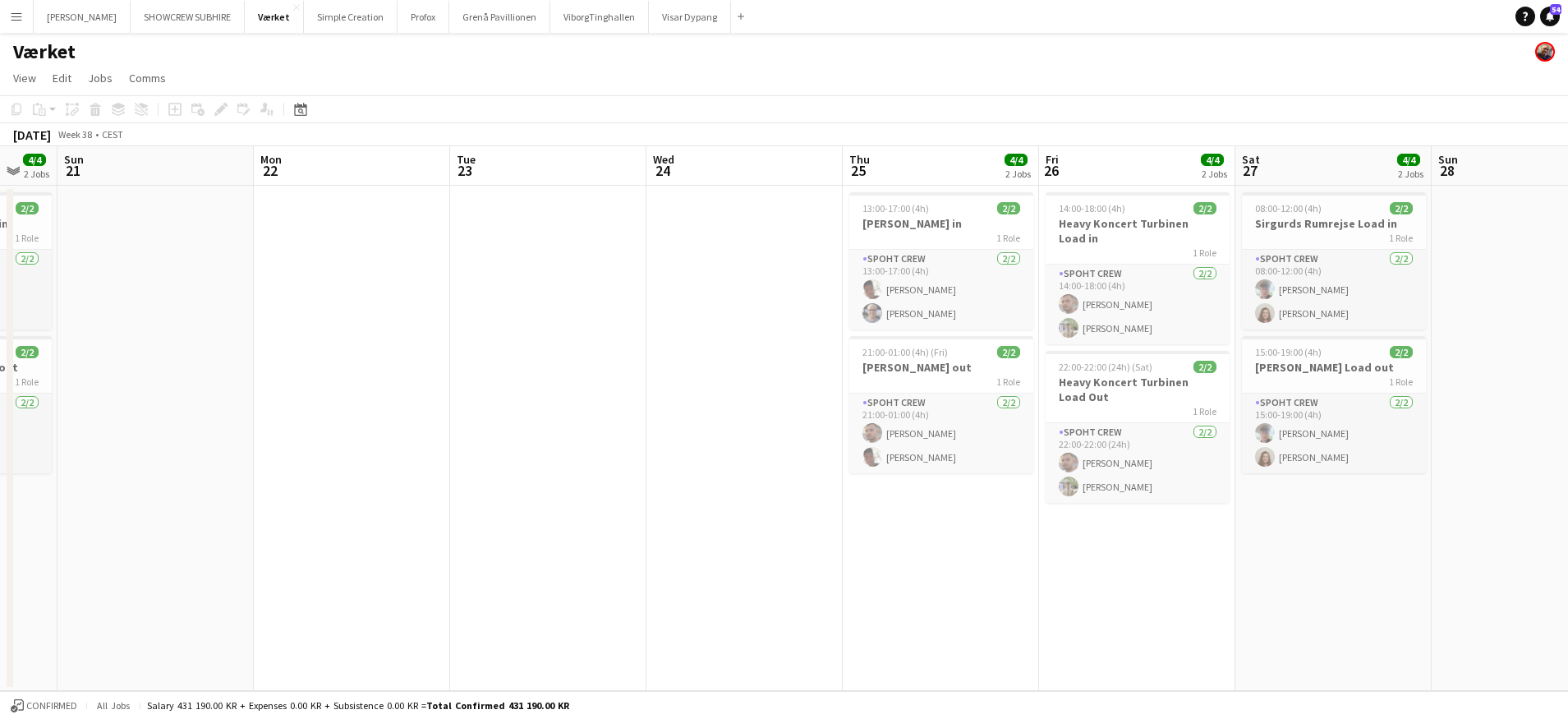
drag, startPoint x: 1301, startPoint y: 169, endPoint x: 134, endPoint y: 115, distance: 1168.2
click at [132, 115] on app-calendar "Copy Paste Paste Command V Paste with crew Command Shift V Paste linked Job [GE…" at bounding box center [784, 393] width 1568 height 595
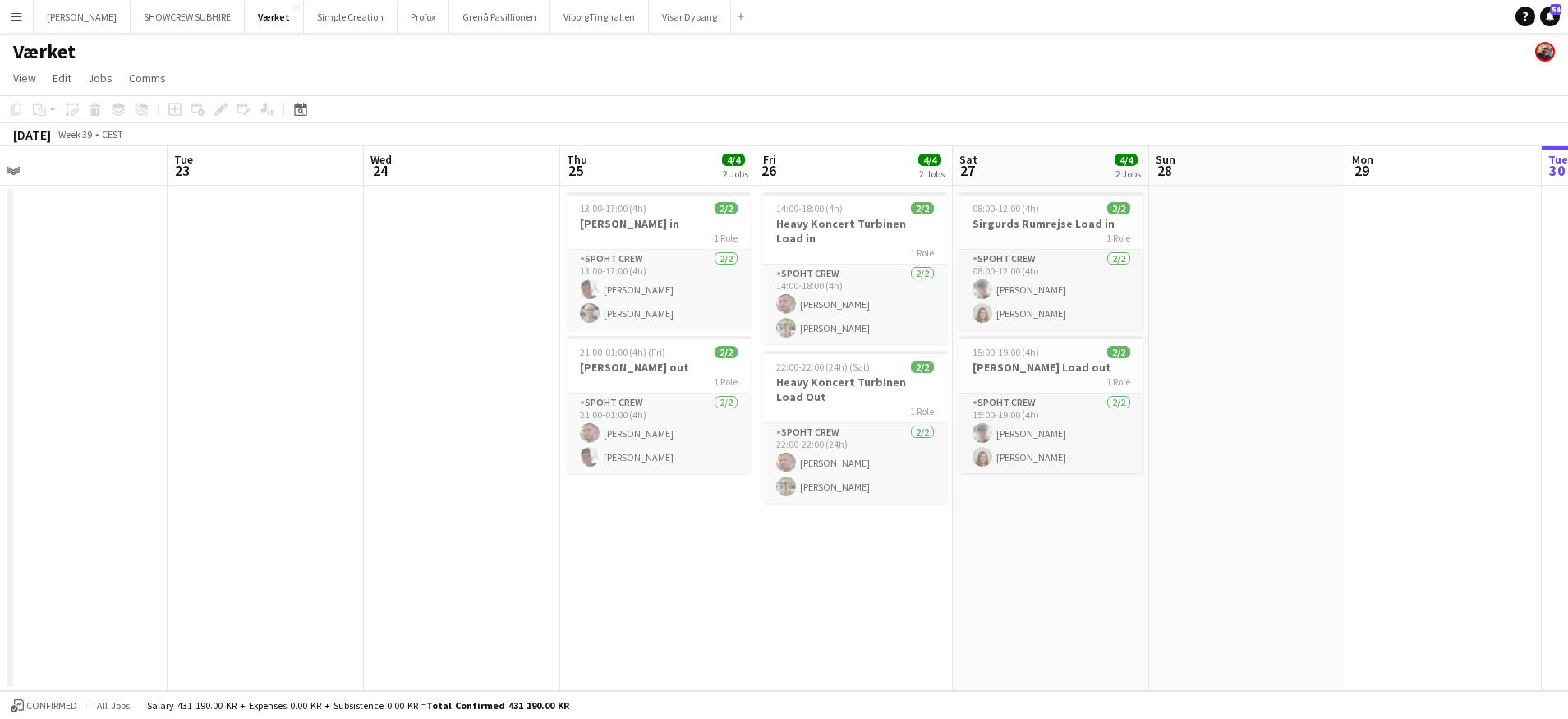
scroll to position [0, 618]
drag, startPoint x: 957, startPoint y: 173, endPoint x: 673, endPoint y: 160, distance: 284.3
click at [673, 160] on app-calendar-viewport "Fri 19 Sat 20 4/4 2 Jobs Sun 21 Mon 22 Tue 23 Wed 24 Thu 25 4/4 2 Jobs Fri 26 4…" at bounding box center [784, 419] width 1568 height 545
click at [1188, 16] on link "Notifications 54" at bounding box center [1549, 16] width 20 height 20
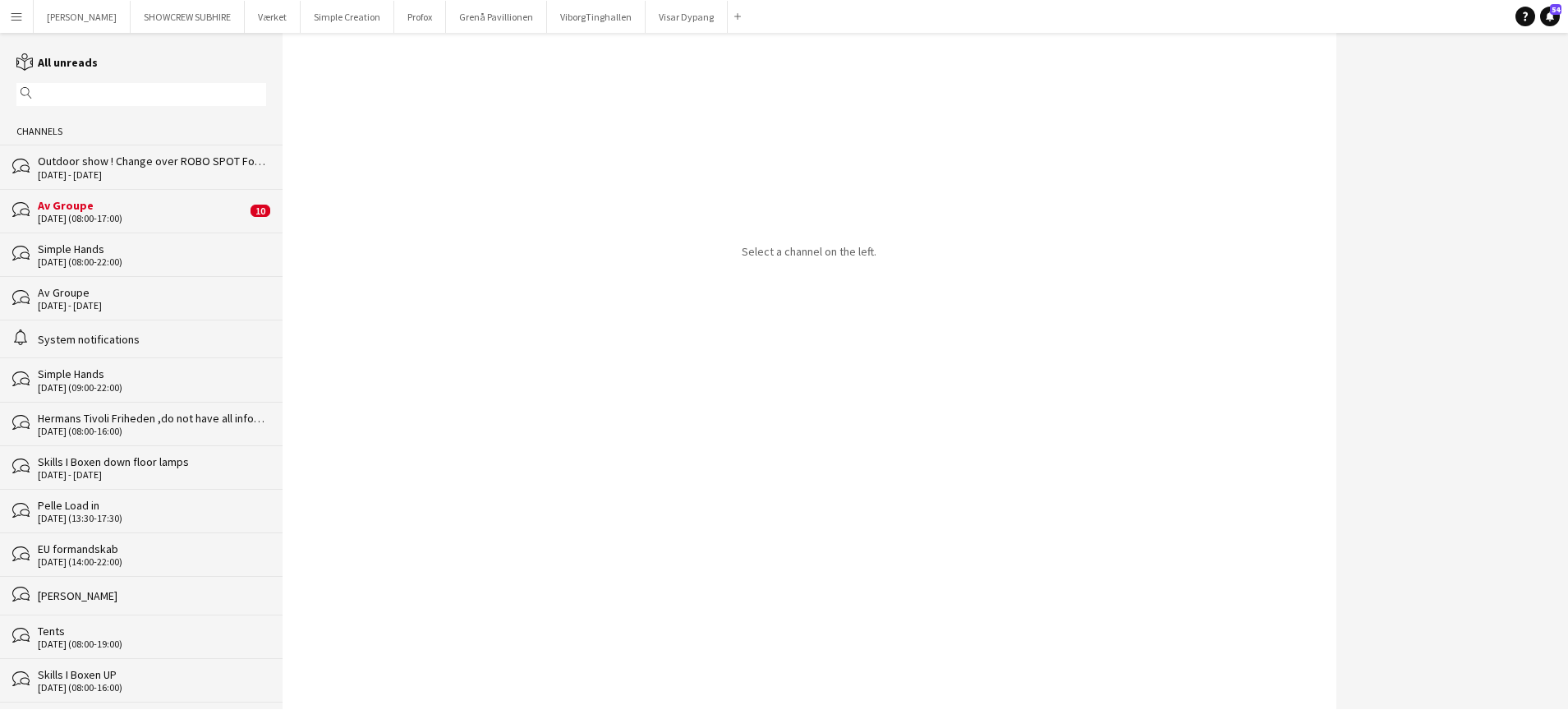
click at [100, 336] on div "System notifications" at bounding box center [152, 340] width 228 height 15
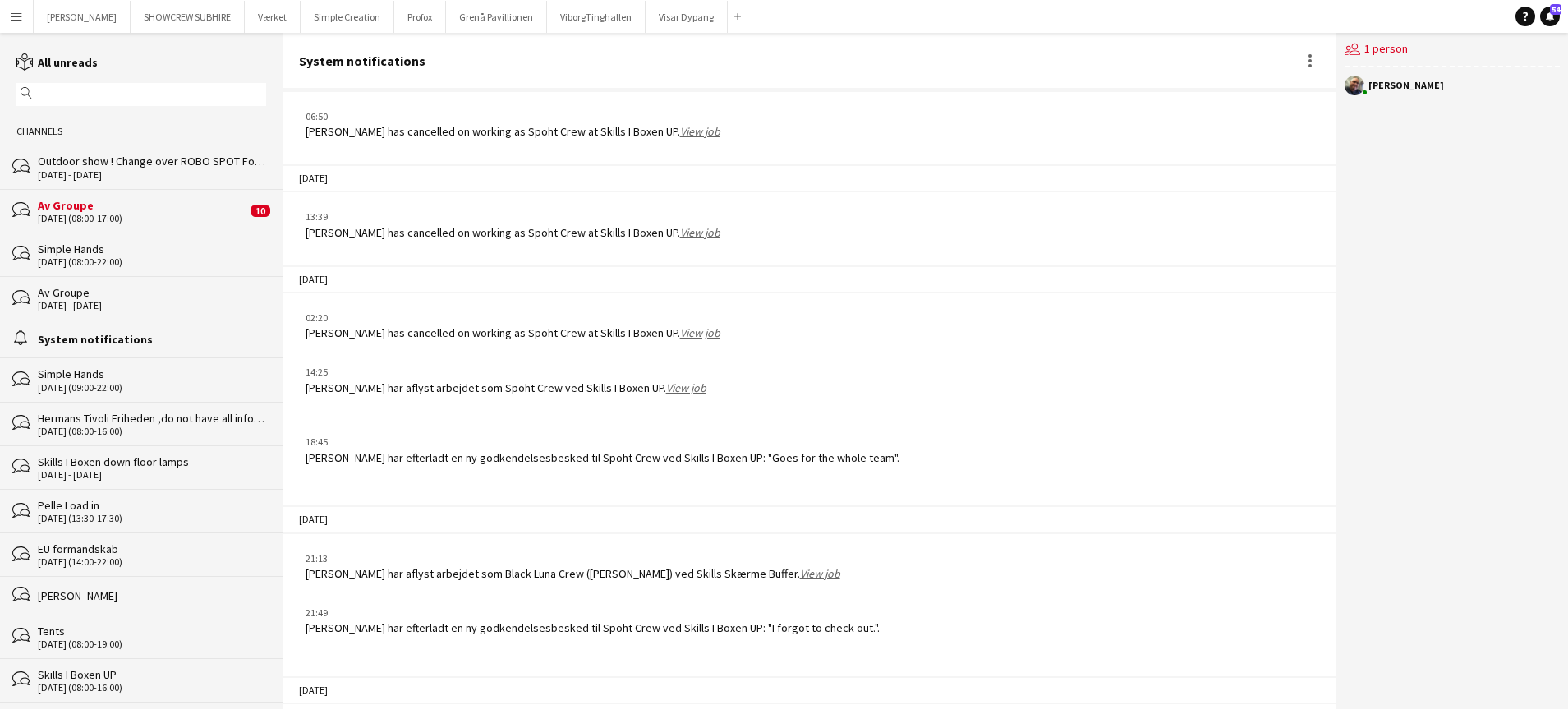
scroll to position [4550, 0]
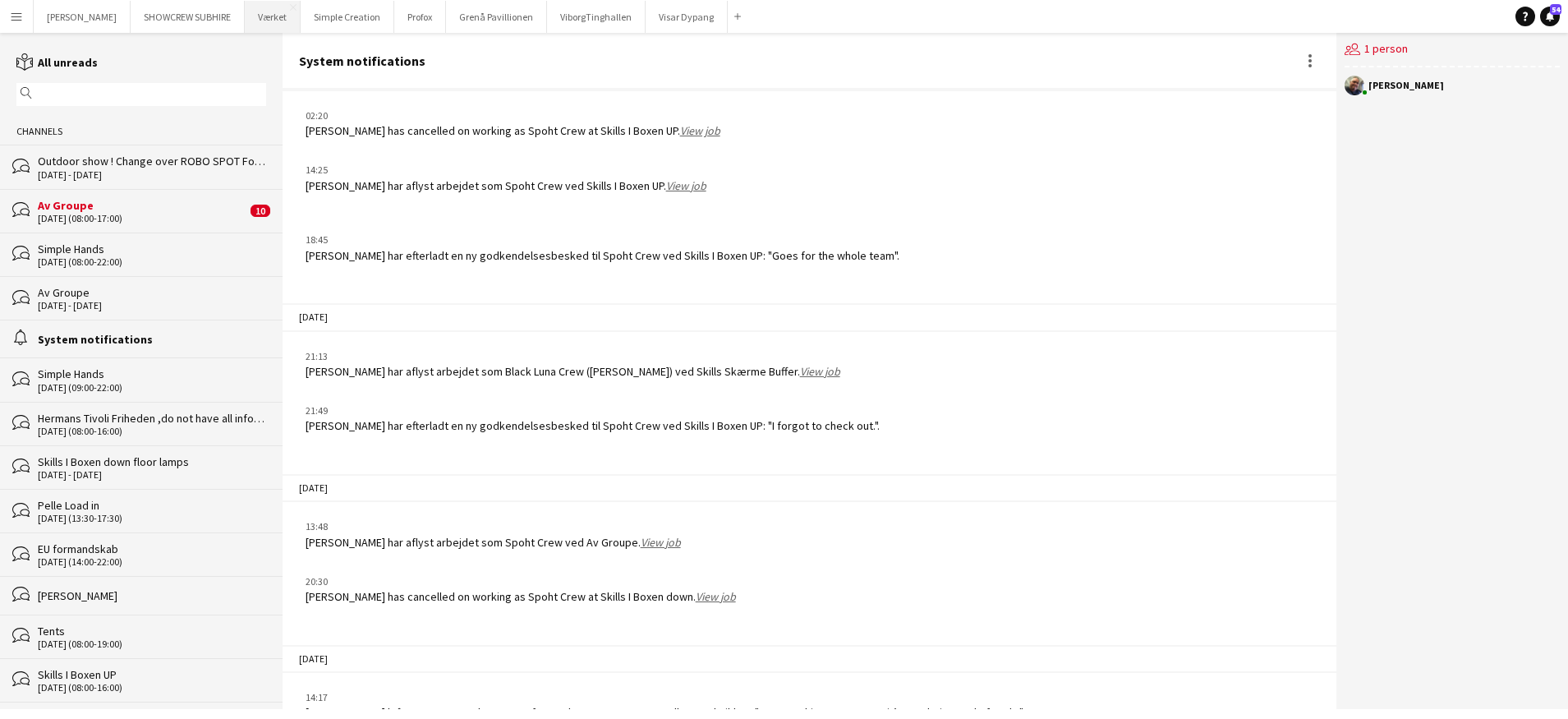
click at [279, 19] on button "Værket Close" at bounding box center [273, 17] width 56 height 32
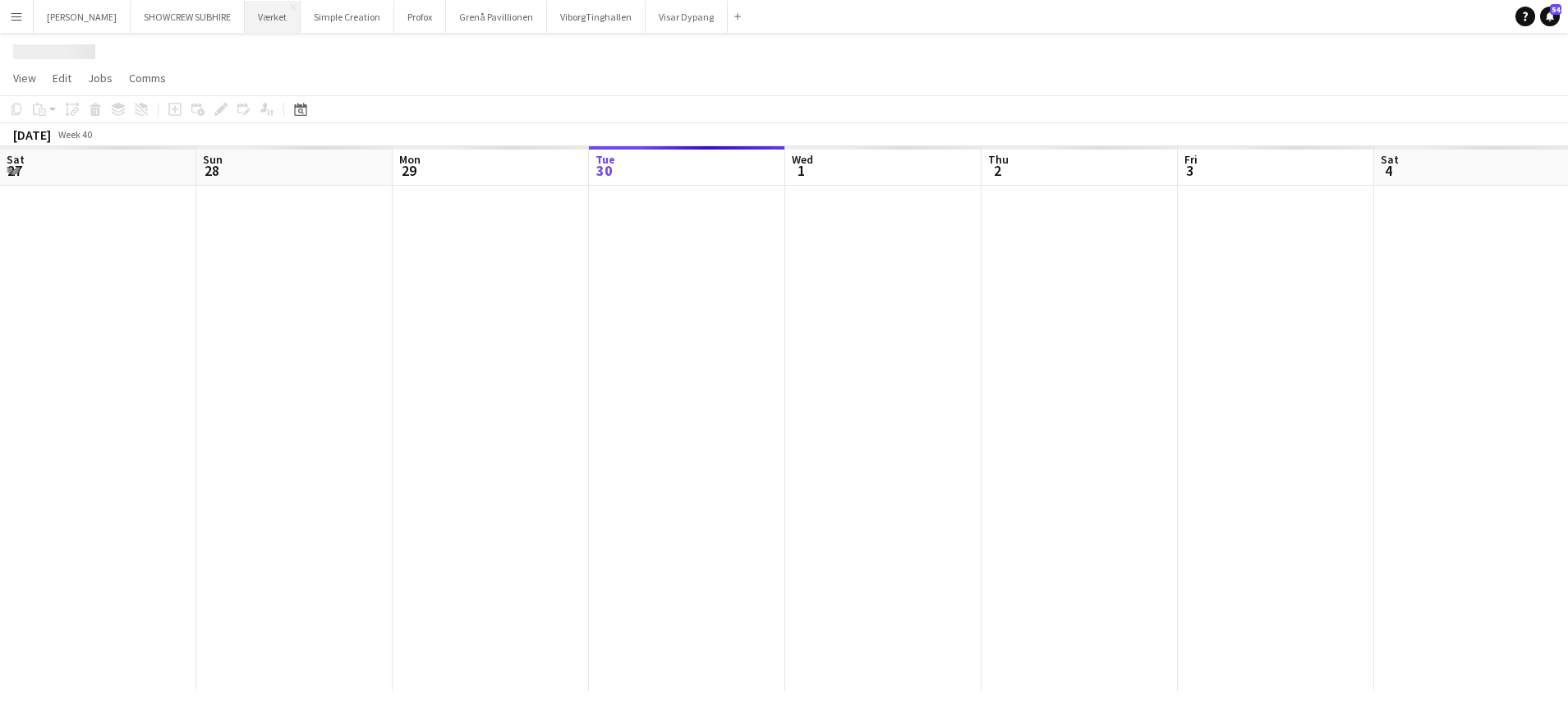
scroll to position [0, 393]
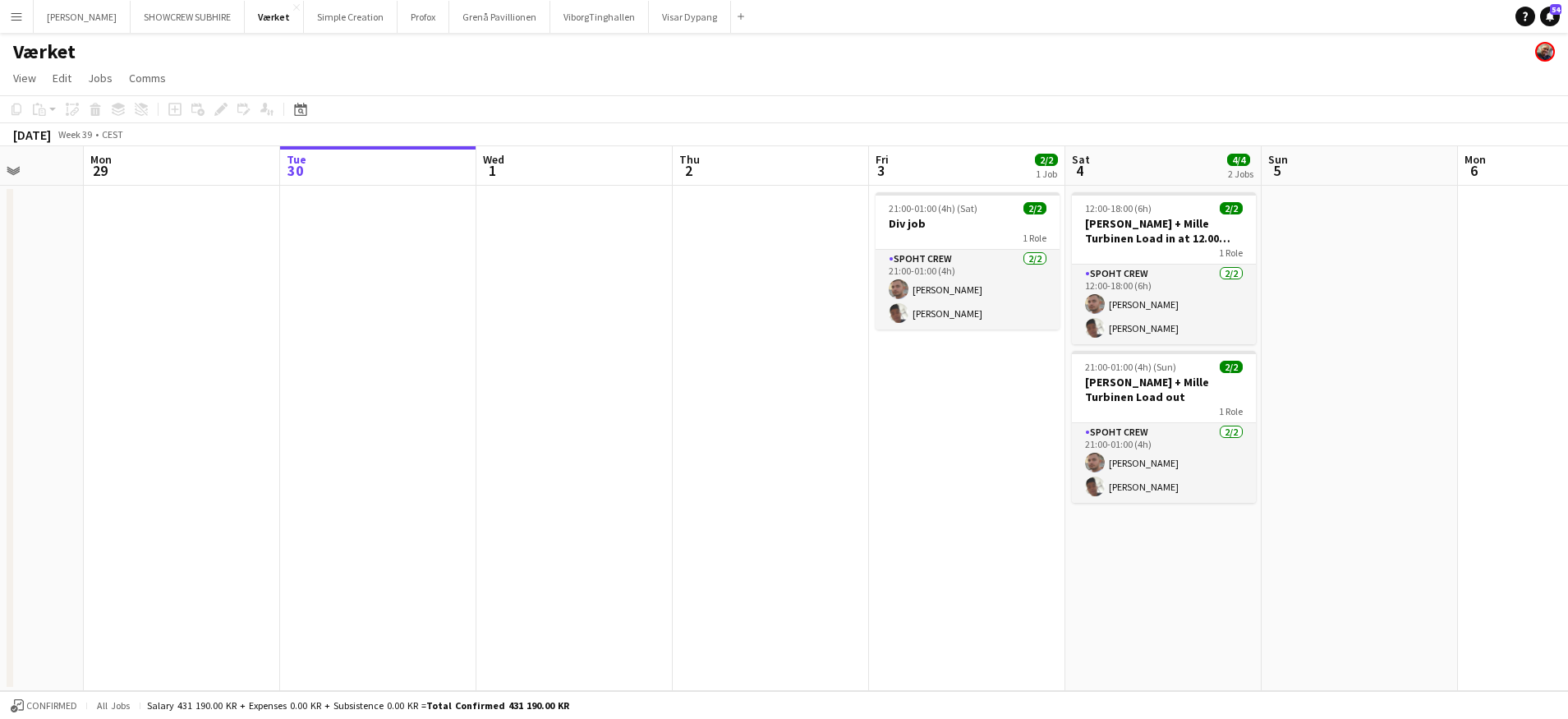
drag, startPoint x: 538, startPoint y: 164, endPoint x: 859, endPoint y: 193, distance: 322.3
click at [859, 193] on app-calendar-viewport "Fri 26 4/4 2 Jobs Sat 27 4/4 2 Jobs Sun 28 Mon 29 Tue 30 Wed 1 Thu 2 Fri 3 2/2 …" at bounding box center [784, 419] width 1568 height 545
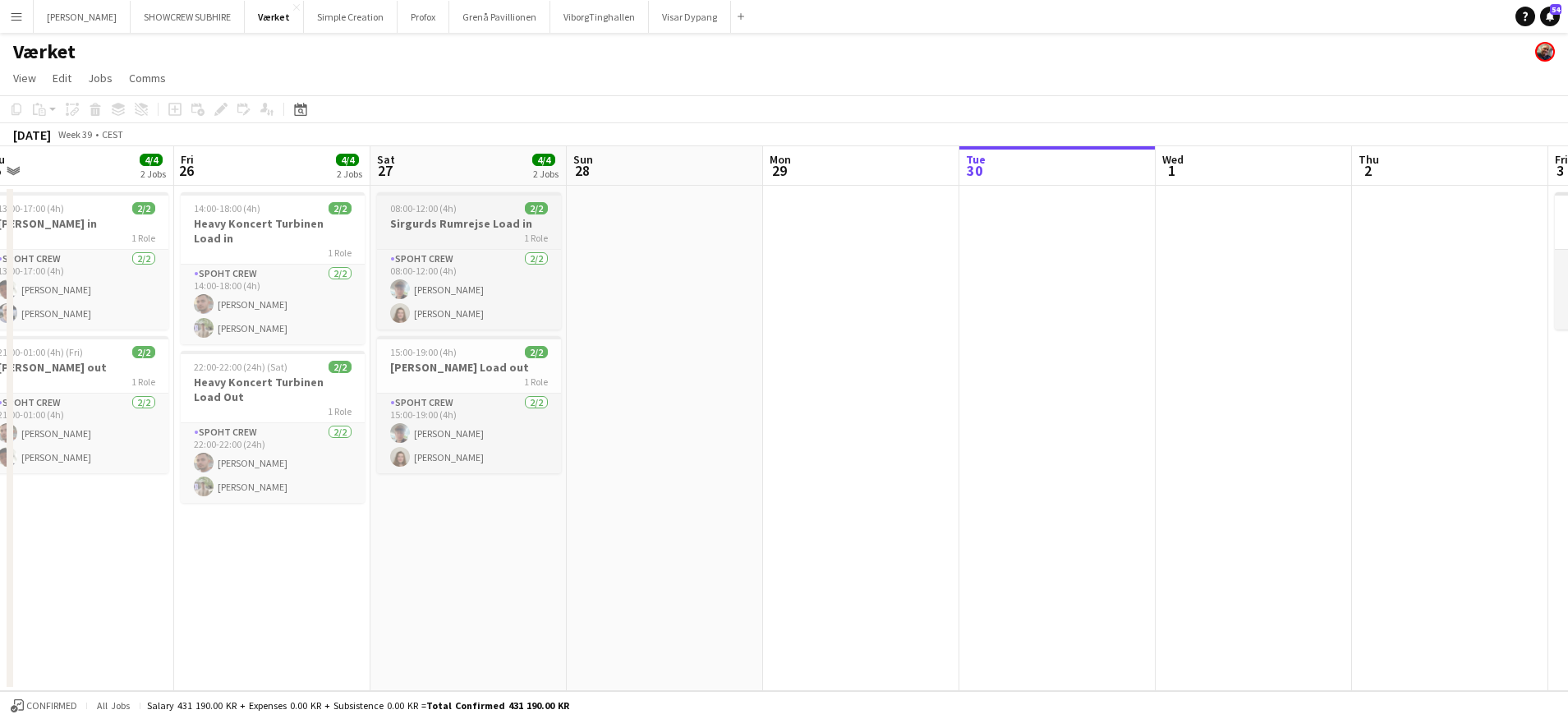
scroll to position [0, 416]
drag, startPoint x: 292, startPoint y: 172, endPoint x: 429, endPoint y: 217, distance: 144.2
click at [726, 197] on app-calendar-viewport "Tue 23 Wed 24 Thu 25 4/4 2 Jobs Fri 26 4/4 2 Jobs Sat 27 4/4 2 Jobs Sun 28 Mon …" at bounding box center [784, 419] width 1568 height 545
click at [1188, 15] on link "Notifications 54" at bounding box center [1549, 16] width 20 height 20
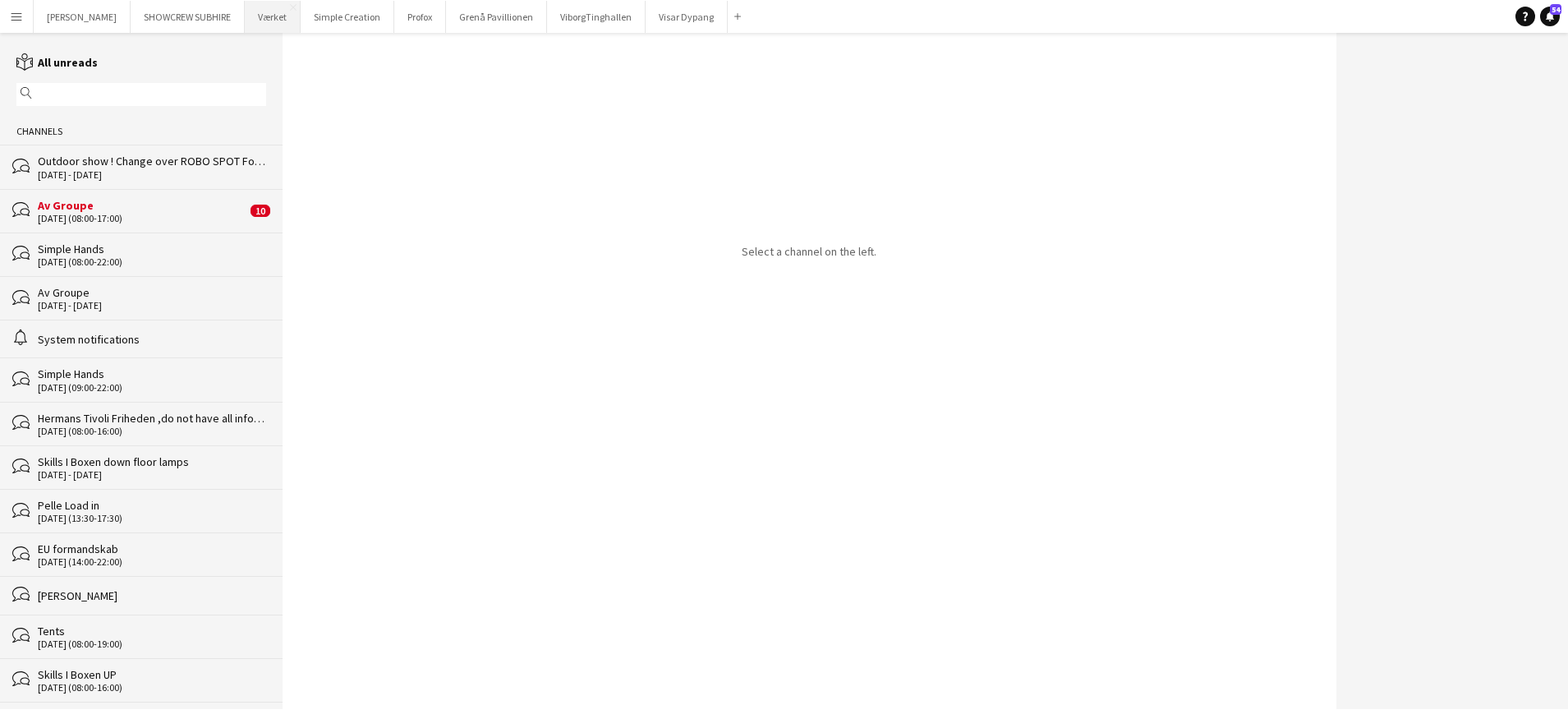
click at [279, 16] on button "Værket Close" at bounding box center [273, 17] width 56 height 32
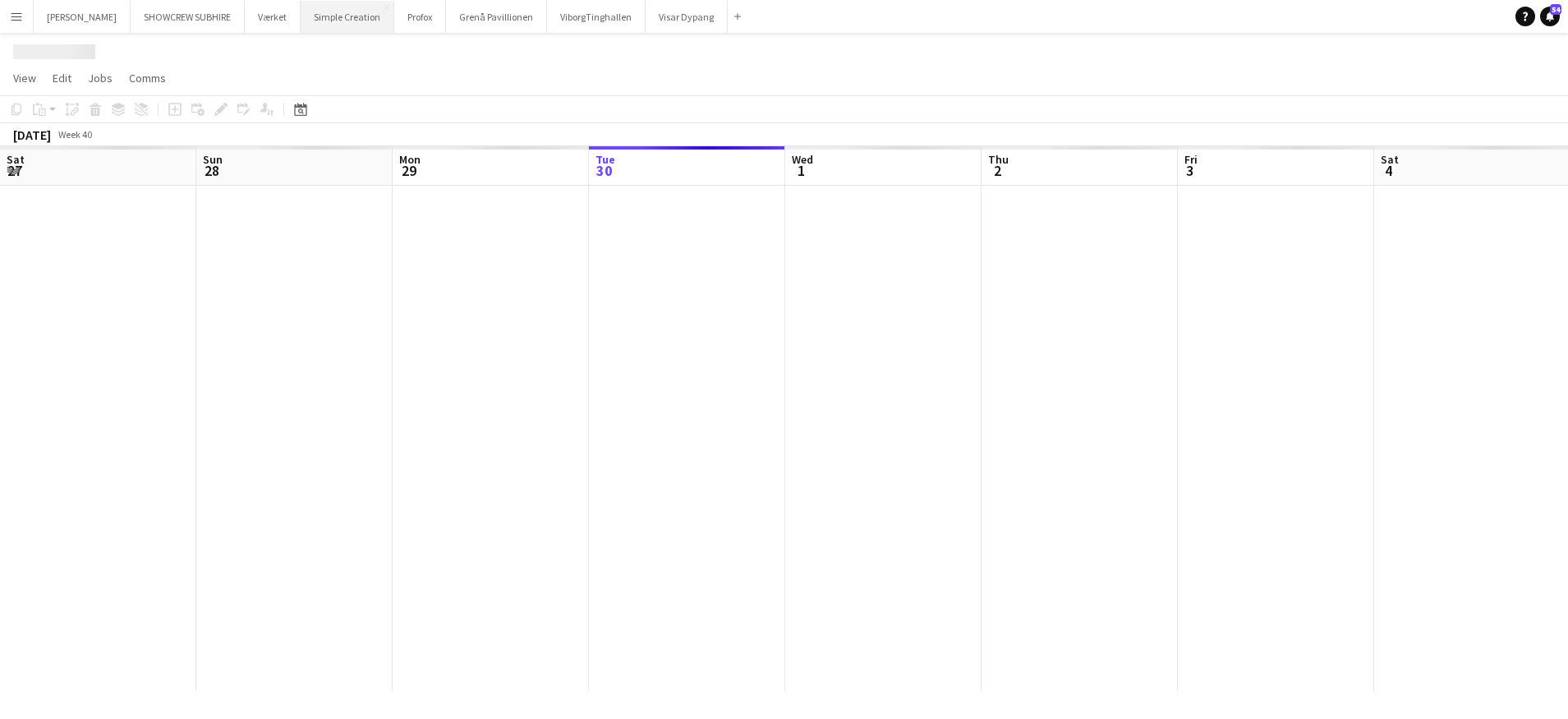
scroll to position [0, 393]
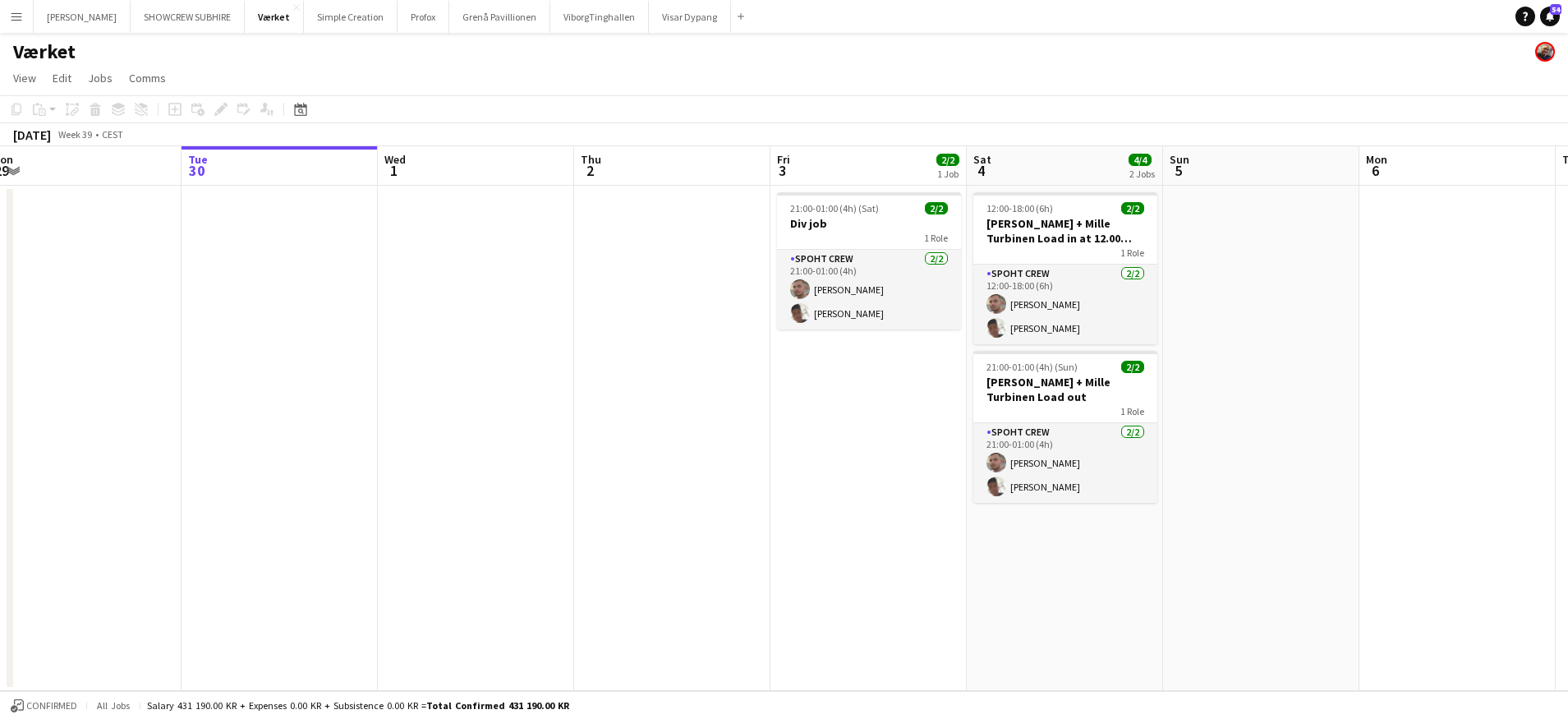
drag, startPoint x: 588, startPoint y: 166, endPoint x: 788, endPoint y: 172, distance: 200.1
click at [790, 173] on app-calendar-viewport "Sat 27 4/4 2 Jobs Sun 28 Mon 29 Tue 30 Wed 1 Thu 2 Fri 3 2/2 1 Job Sat 4 4/4 2 …" at bounding box center [784, 419] width 1568 height 545
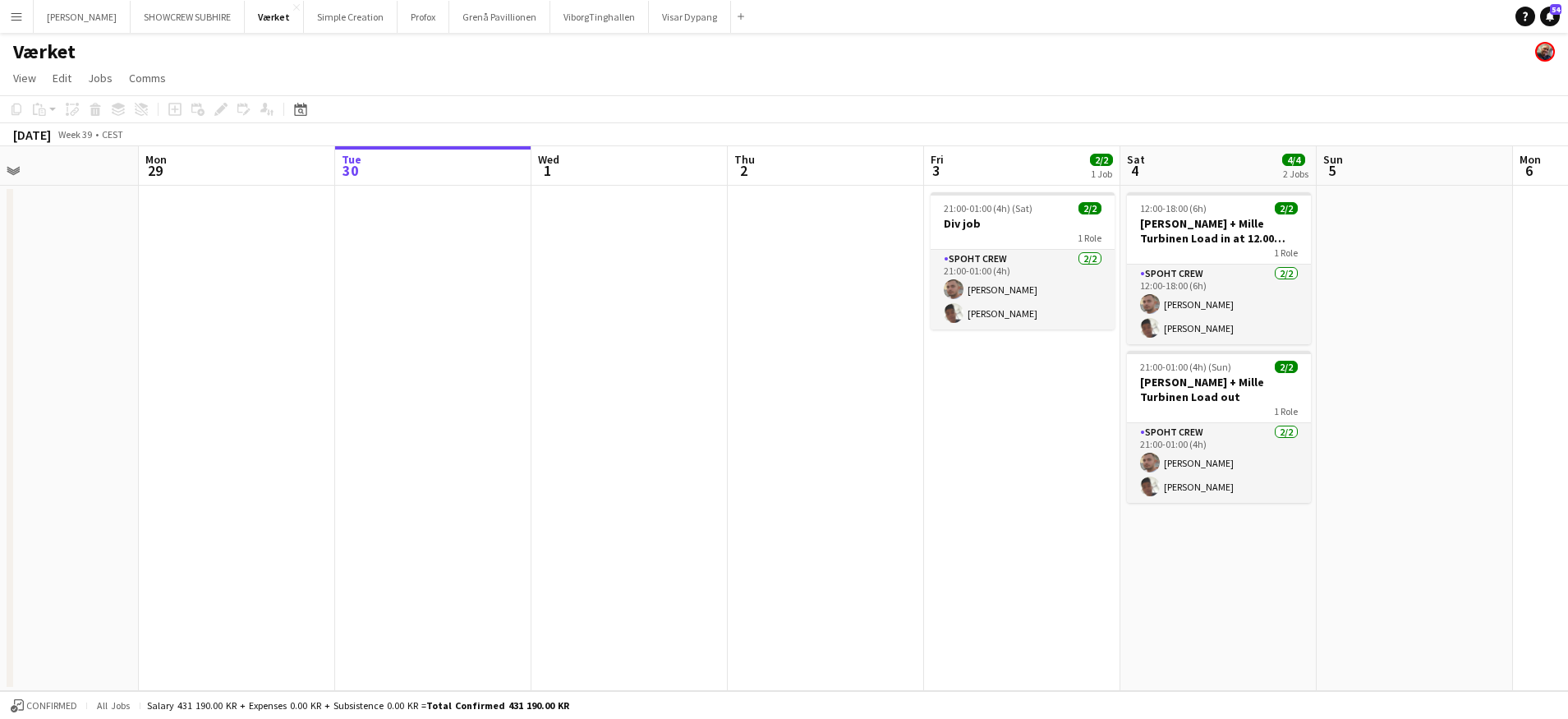
drag, startPoint x: 702, startPoint y: 178, endPoint x: 726, endPoint y: 179, distance: 24.0
click at [786, 181] on app-calendar-viewport "Fri 26 4/4 2 Jobs Sat 27 4/4 2 Jobs Sun 28 Mon 29 Tue 30 Wed 1 Thu 2 Fri 3 2/2 …" at bounding box center [784, 419] width 1568 height 545
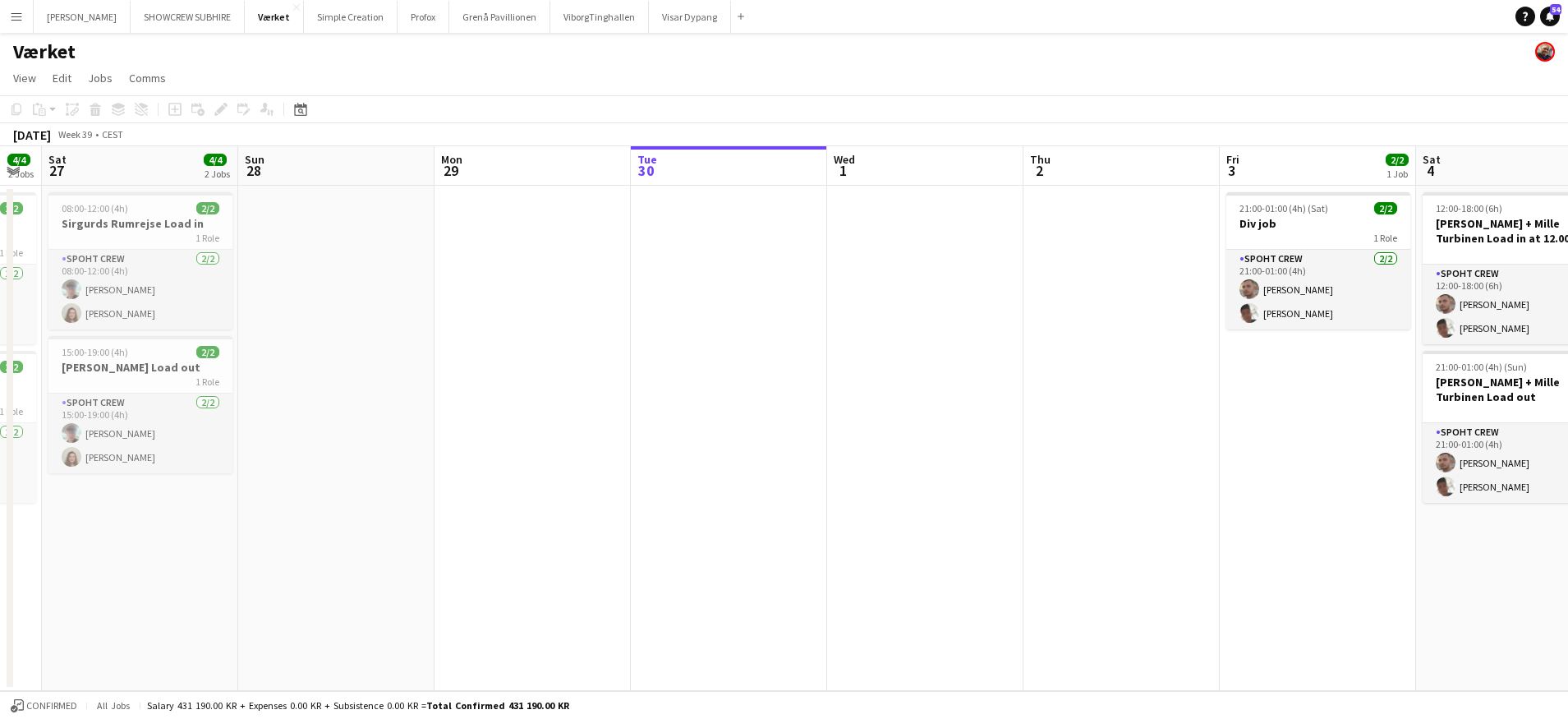
drag, startPoint x: 671, startPoint y: 175, endPoint x: 752, endPoint y: 181, distance: 81.2
click at [753, 181] on app-calendar-viewport "Thu 25 4/4 2 Jobs Fri 26 4/4 2 Jobs Sat 27 4/4 2 Jobs Sun 28 Mon 29 Tue 30 Wed …" at bounding box center [784, 419] width 1568 height 545
click at [810, 181] on app-calendar-viewport "Thu 25 4/4 2 Jobs Fri 26 4/4 2 Jobs Sat 27 4/4 2 Jobs Sun 28 Mon 29 Tue 30 Wed …" at bounding box center [784, 419] width 1568 height 545
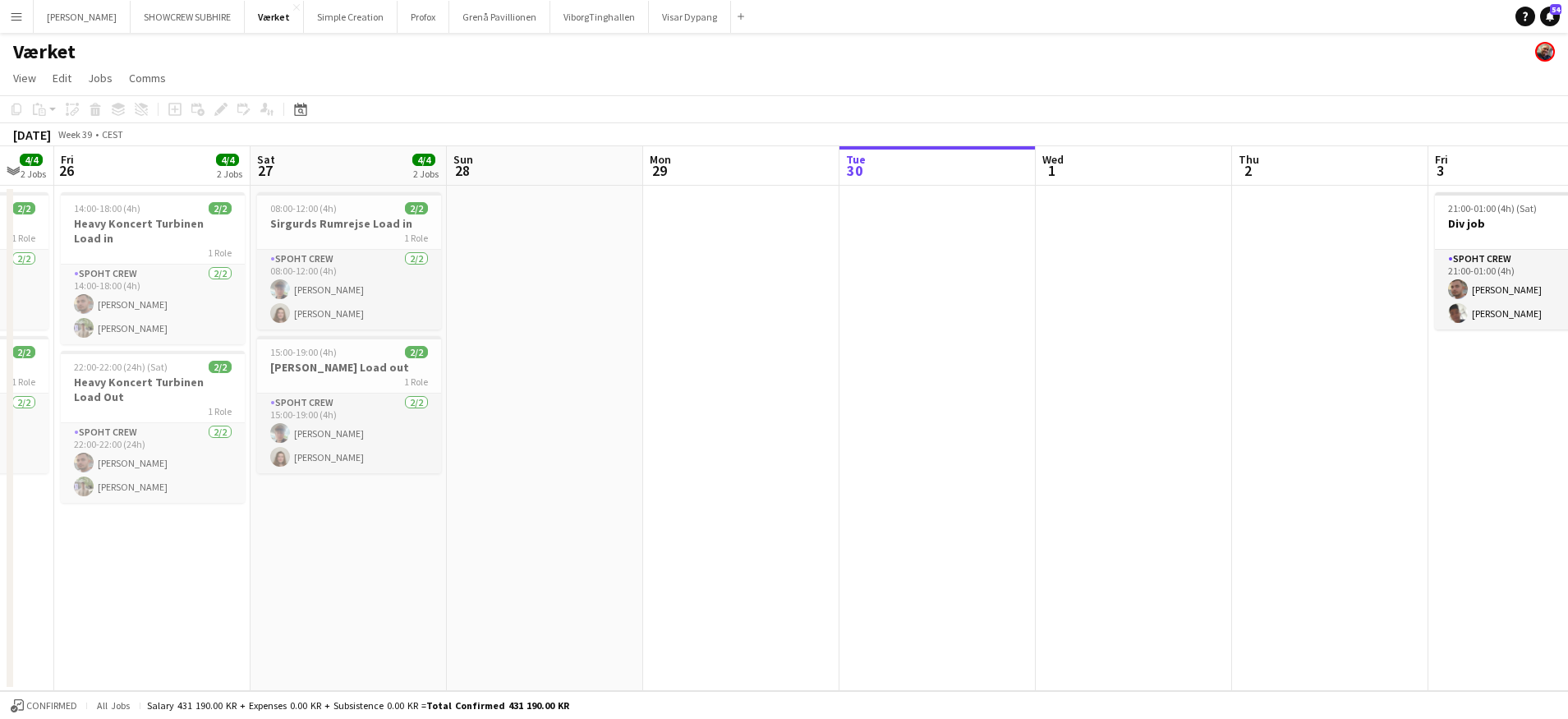
drag, startPoint x: 726, startPoint y: 180, endPoint x: 767, endPoint y: 180, distance: 41.0
click at [818, 186] on app-calendar-viewport "Wed 24 Thu 25 4/4 2 Jobs Fri 26 4/4 2 Jobs Sat 27 4/4 2 Jobs Sun 28 Mon 29 Tue …" at bounding box center [784, 419] width 1568 height 545
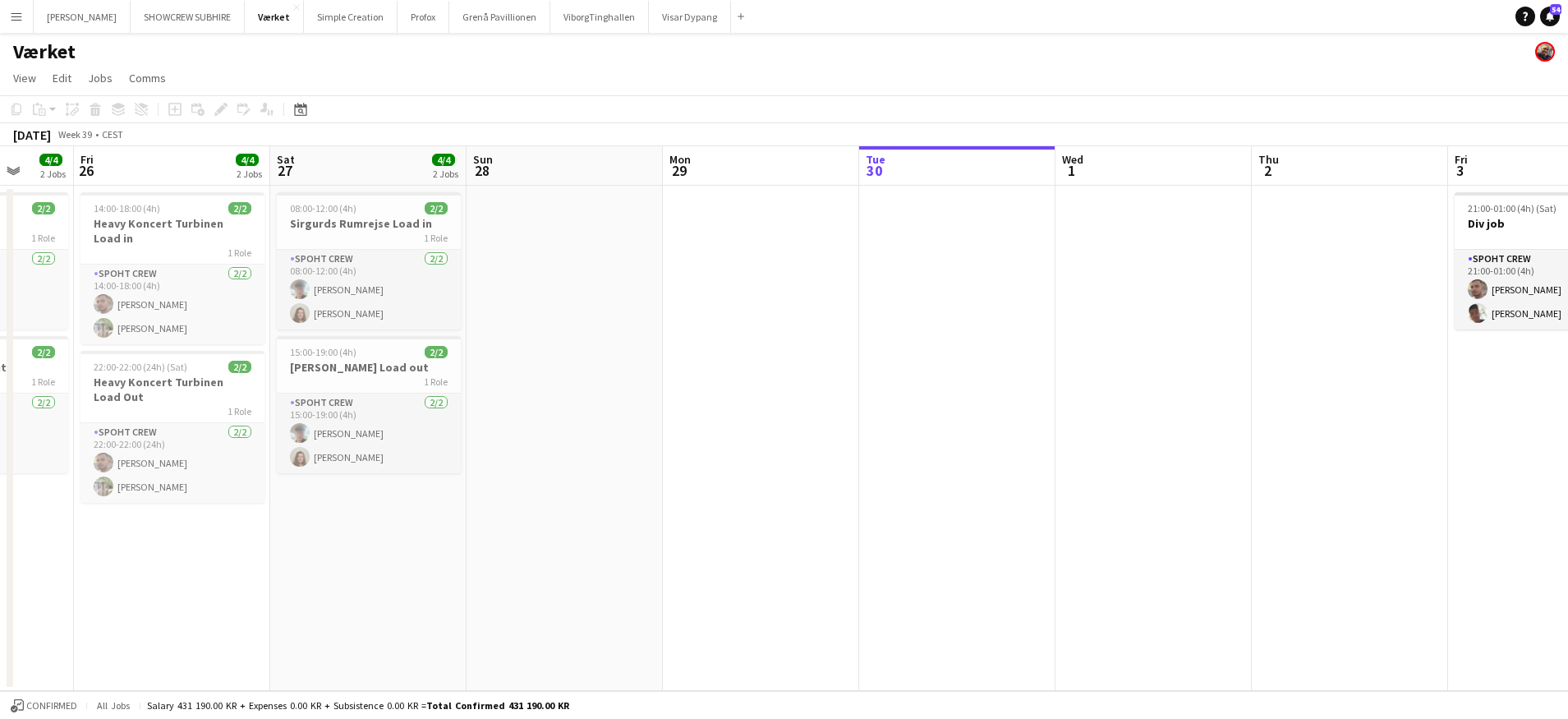
drag, startPoint x: 851, startPoint y: 186, endPoint x: 815, endPoint y: 184, distance: 36.1
click at [865, 186] on app-calendar-viewport "Tue 23 Wed 24 Thu 25 4/4 2 Jobs Fri 26 4/4 2 Jobs Sat 27 4/4 2 Jobs Sun 28 Mon …" at bounding box center [784, 419] width 1568 height 545
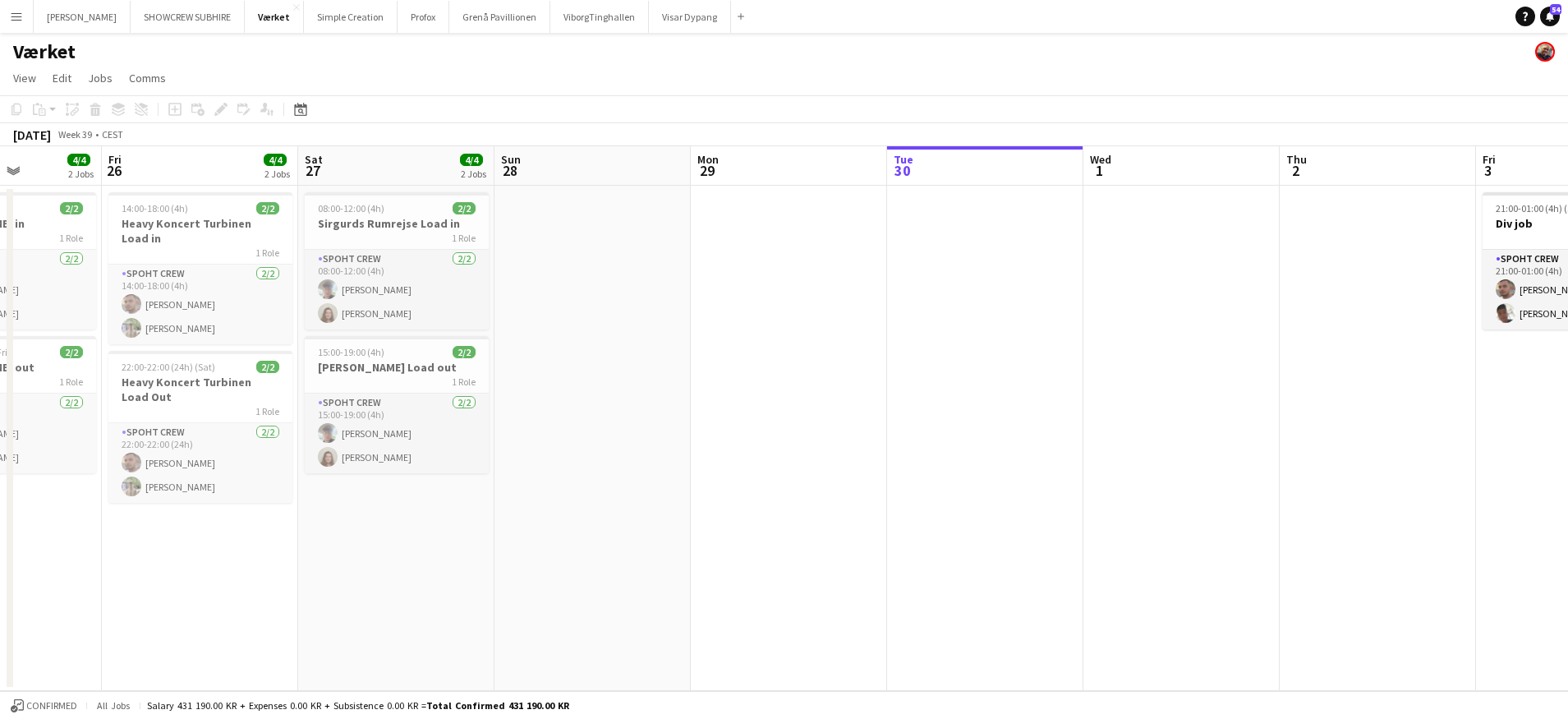
drag, startPoint x: 805, startPoint y: 182, endPoint x: 880, endPoint y: 183, distance: 75.0
click at [882, 184] on app-calendar-viewport "Tue 23 Wed 24 Thu 25 4/4 2 Jobs Fri 26 4/4 2 Jobs Sat 27 4/4 2 Jobs Sun 28 Mon …" at bounding box center [784, 419] width 1568 height 545
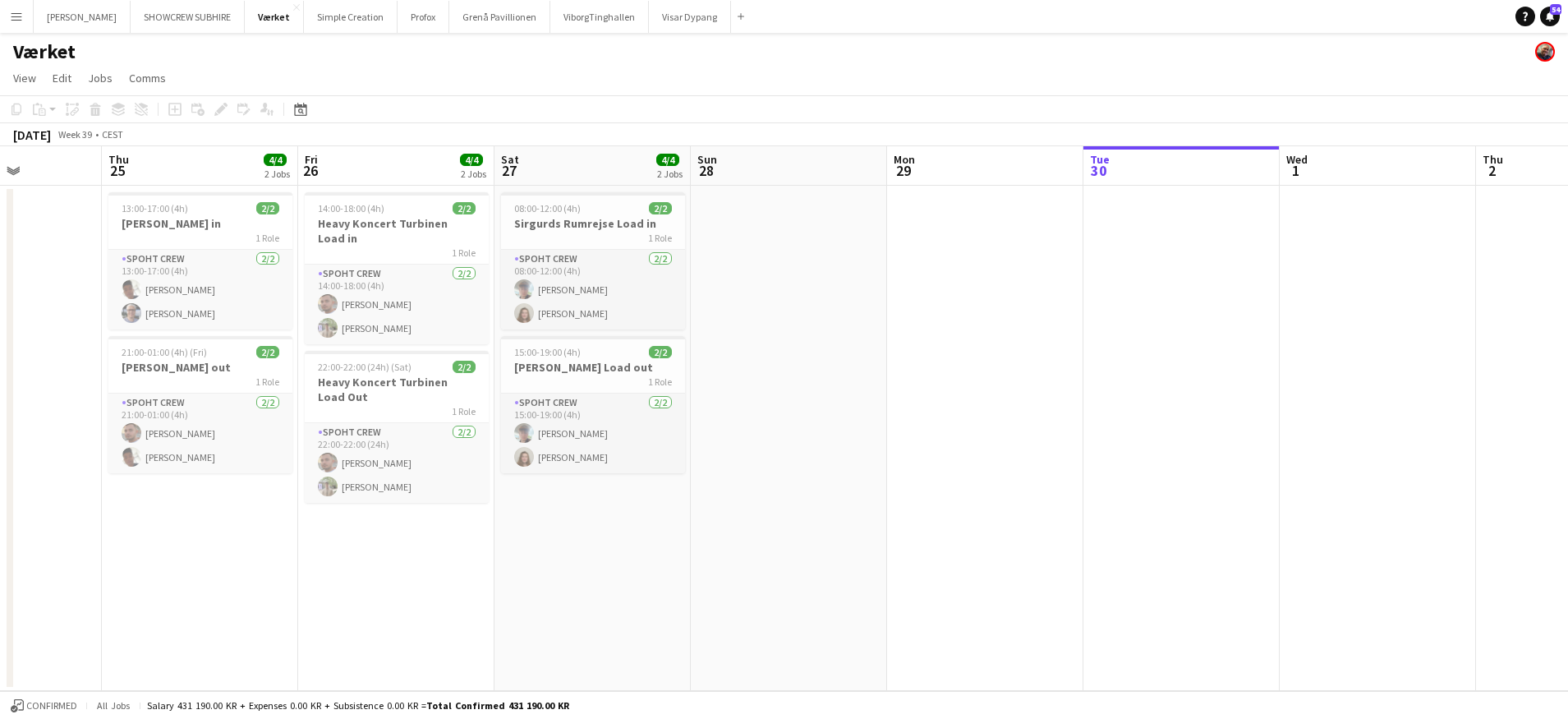
scroll to position [0, 482]
click at [657, 4] on button "Visar Dypang Close" at bounding box center [689, 17] width 82 height 32
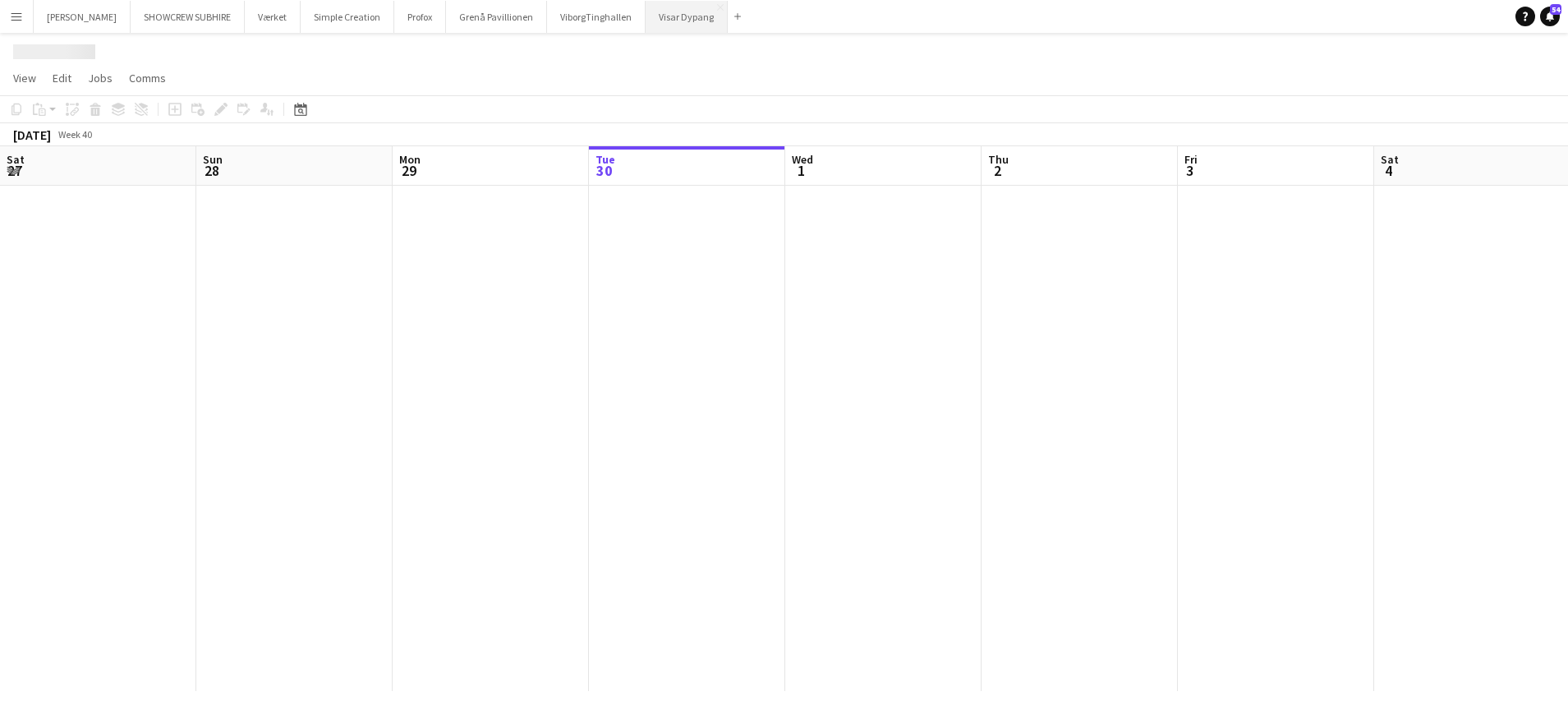
scroll to position [0, 393]
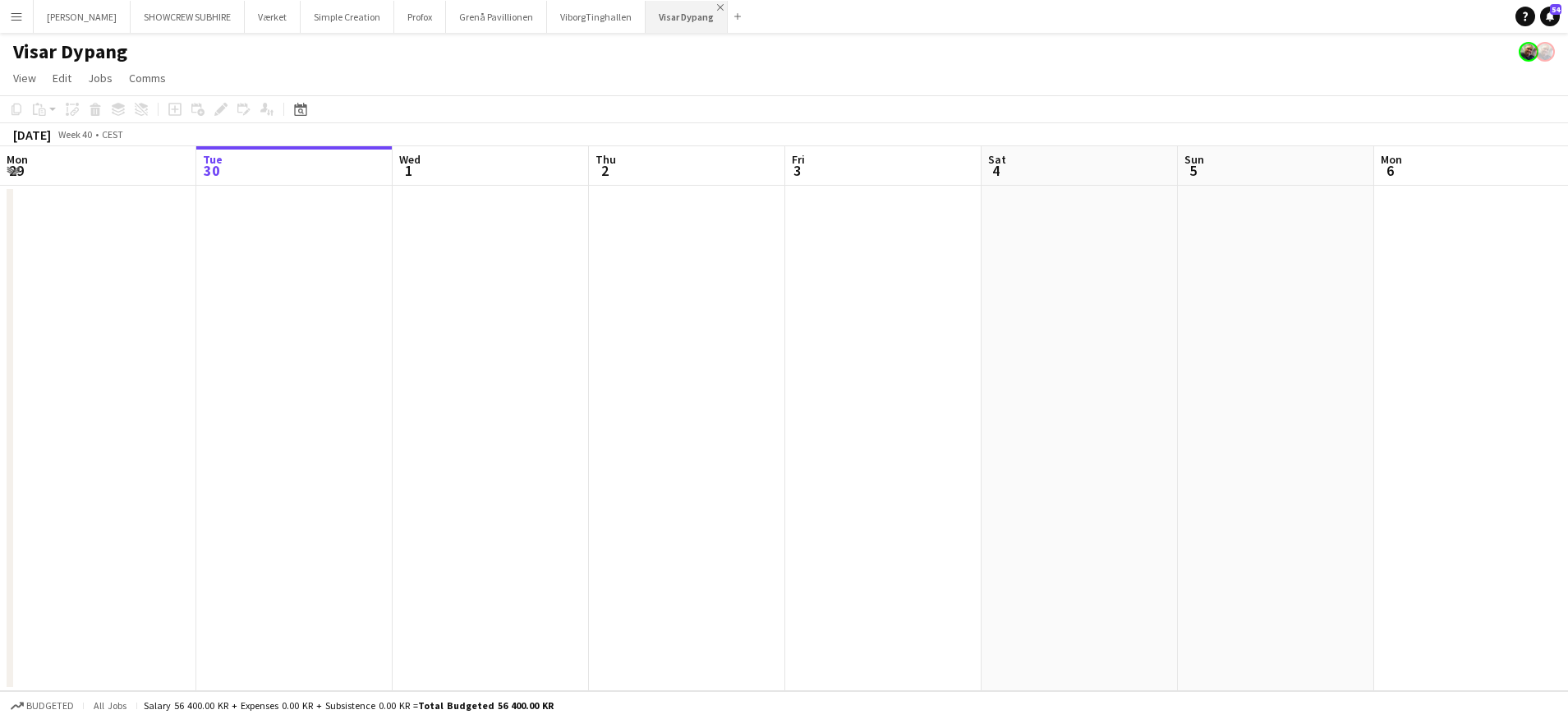
click at [723, 4] on app-icon "Close" at bounding box center [720, 7] width 6 height 6
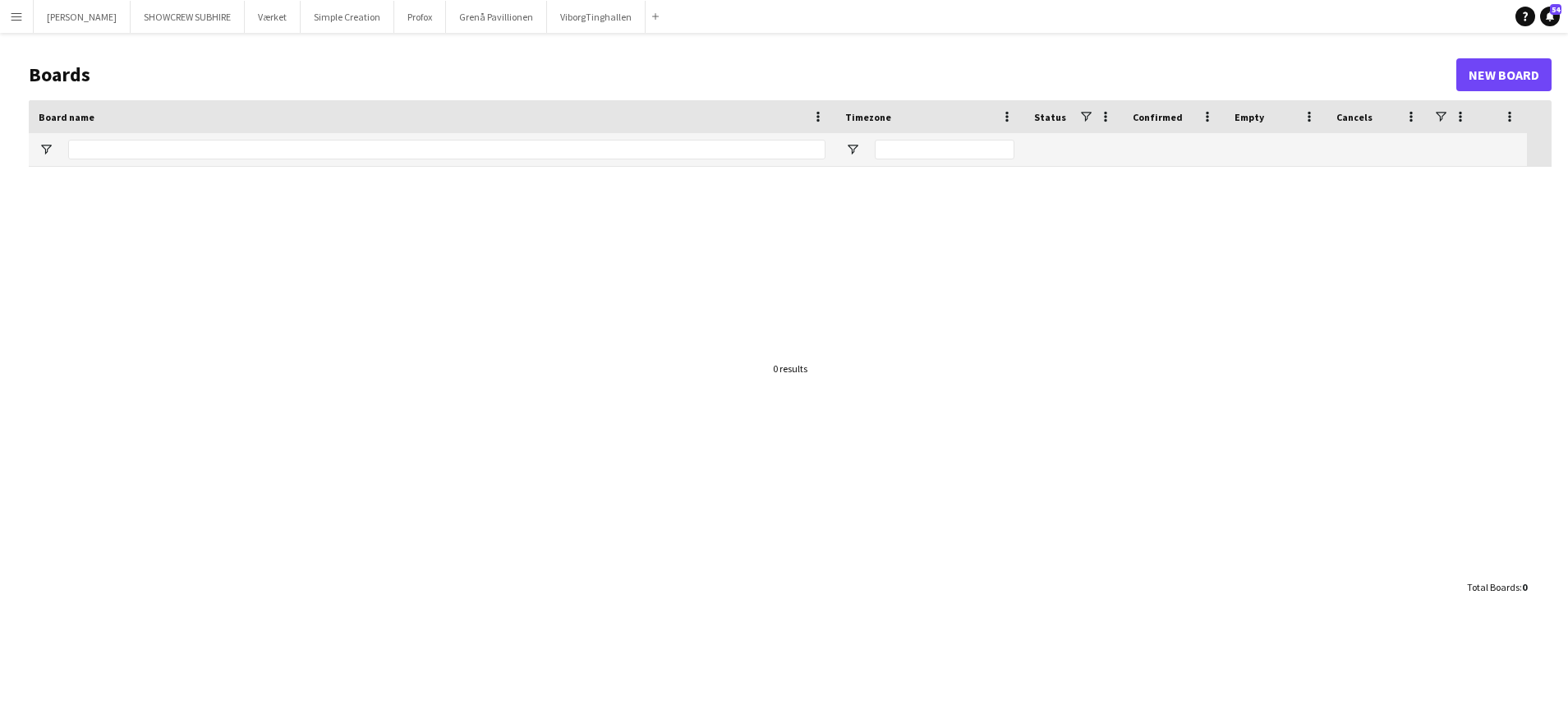
type input "*****"
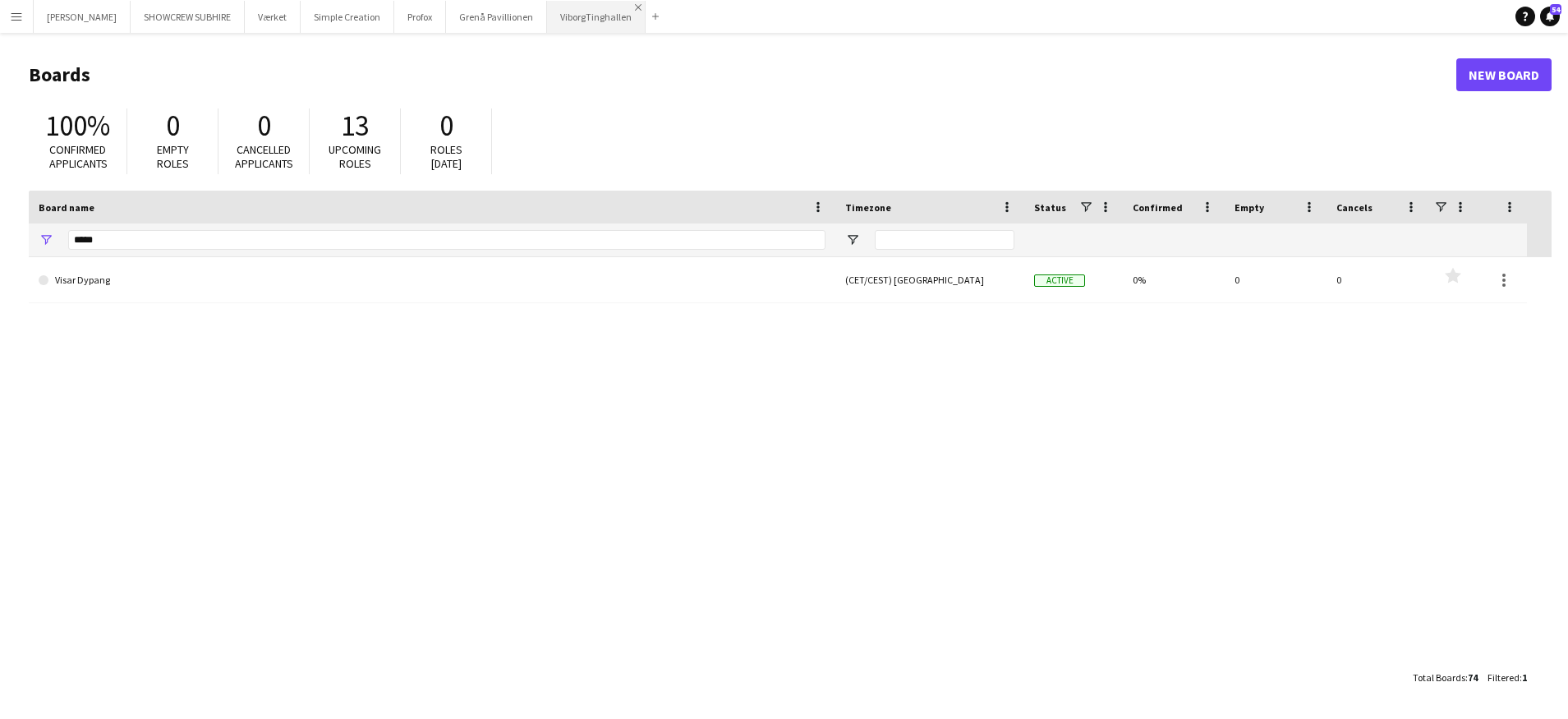
click at [641, 4] on app-icon "Close" at bounding box center [638, 7] width 6 height 6
click at [547, 5] on button "Grenå Pavillionen Close" at bounding box center [497, 17] width 101 height 32
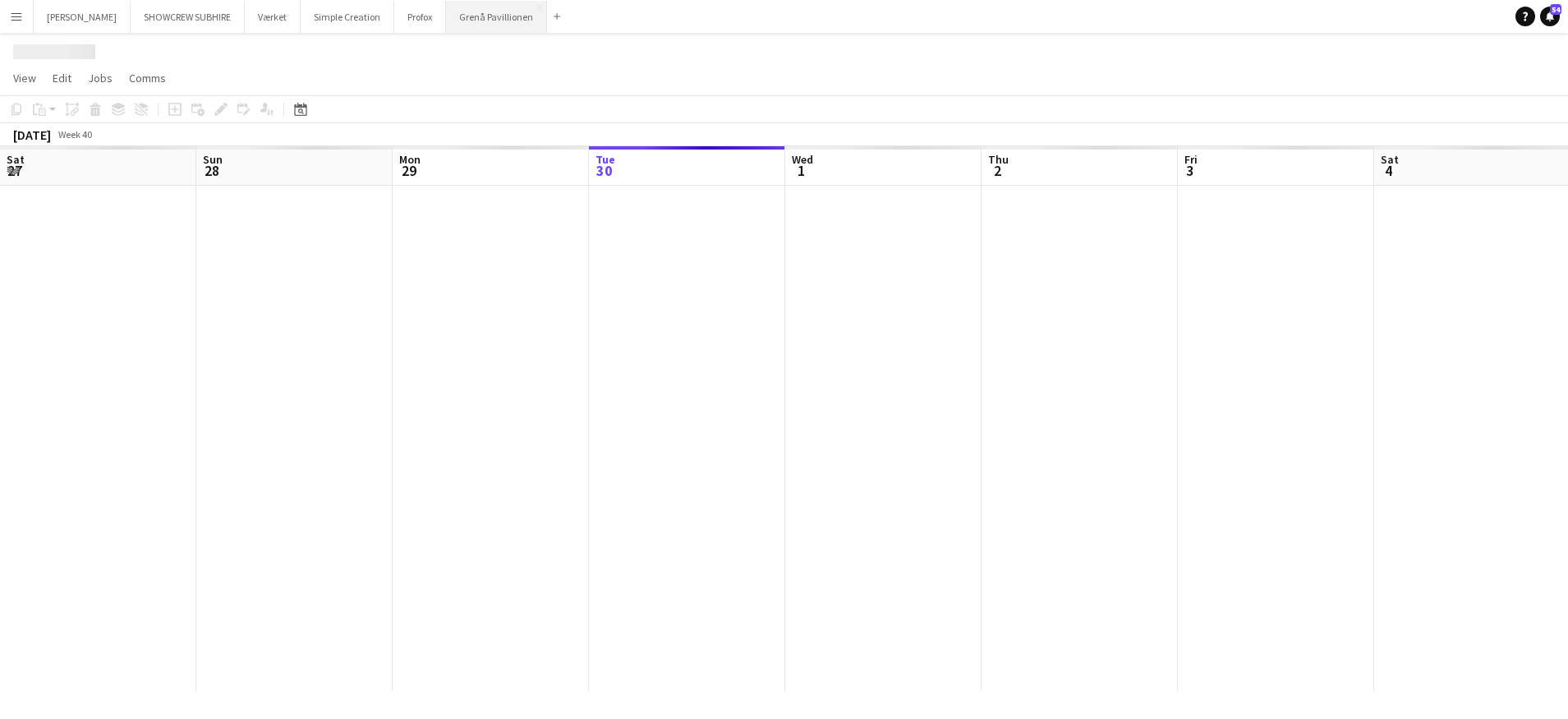
scroll to position [0, 393]
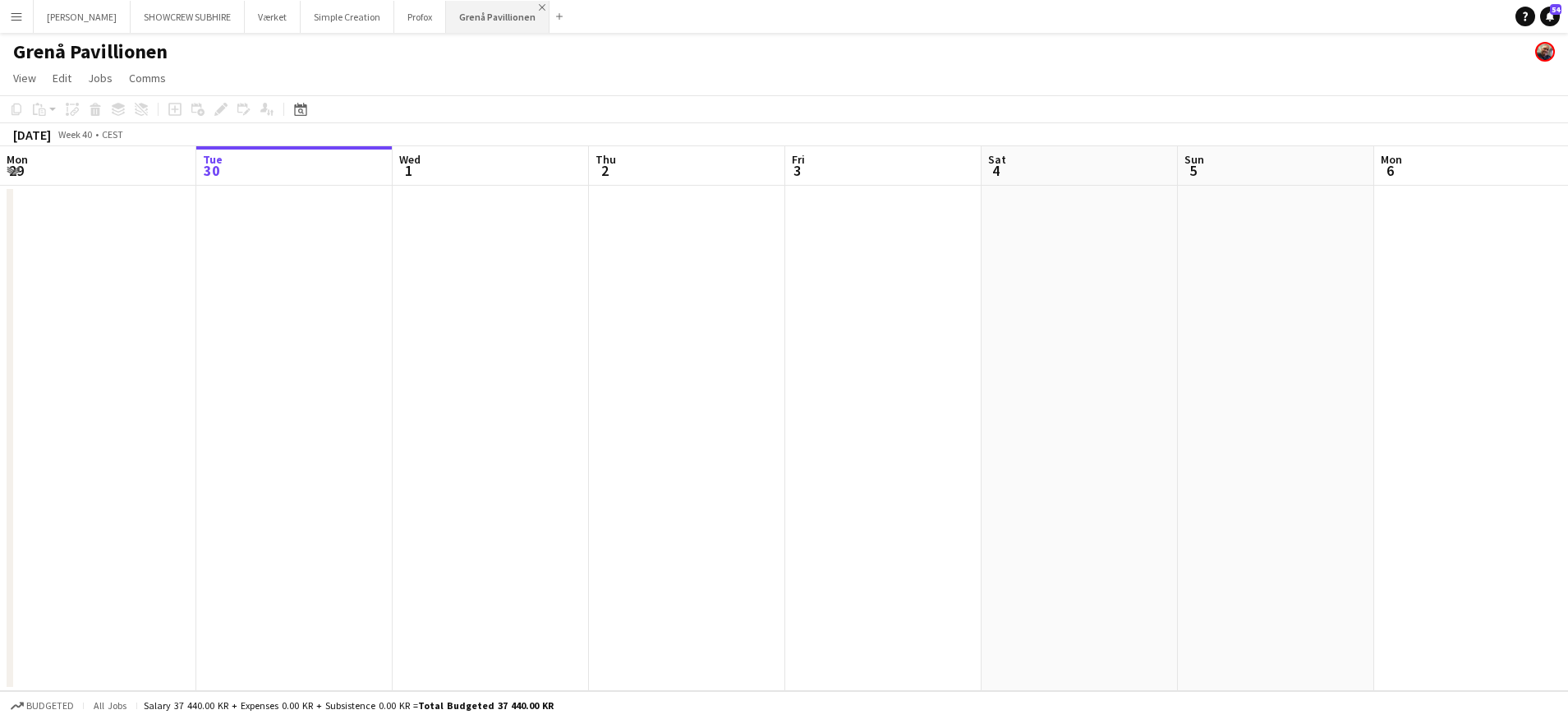
drag, startPoint x: 550, startPoint y: 3, endPoint x: 542, endPoint y: 5, distance: 8.2
click at [549, 3] on button "Grenå Pavillionen Close" at bounding box center [497, 17] width 103 height 32
click at [545, 4] on app-icon "Close" at bounding box center [541, 7] width 6 height 6
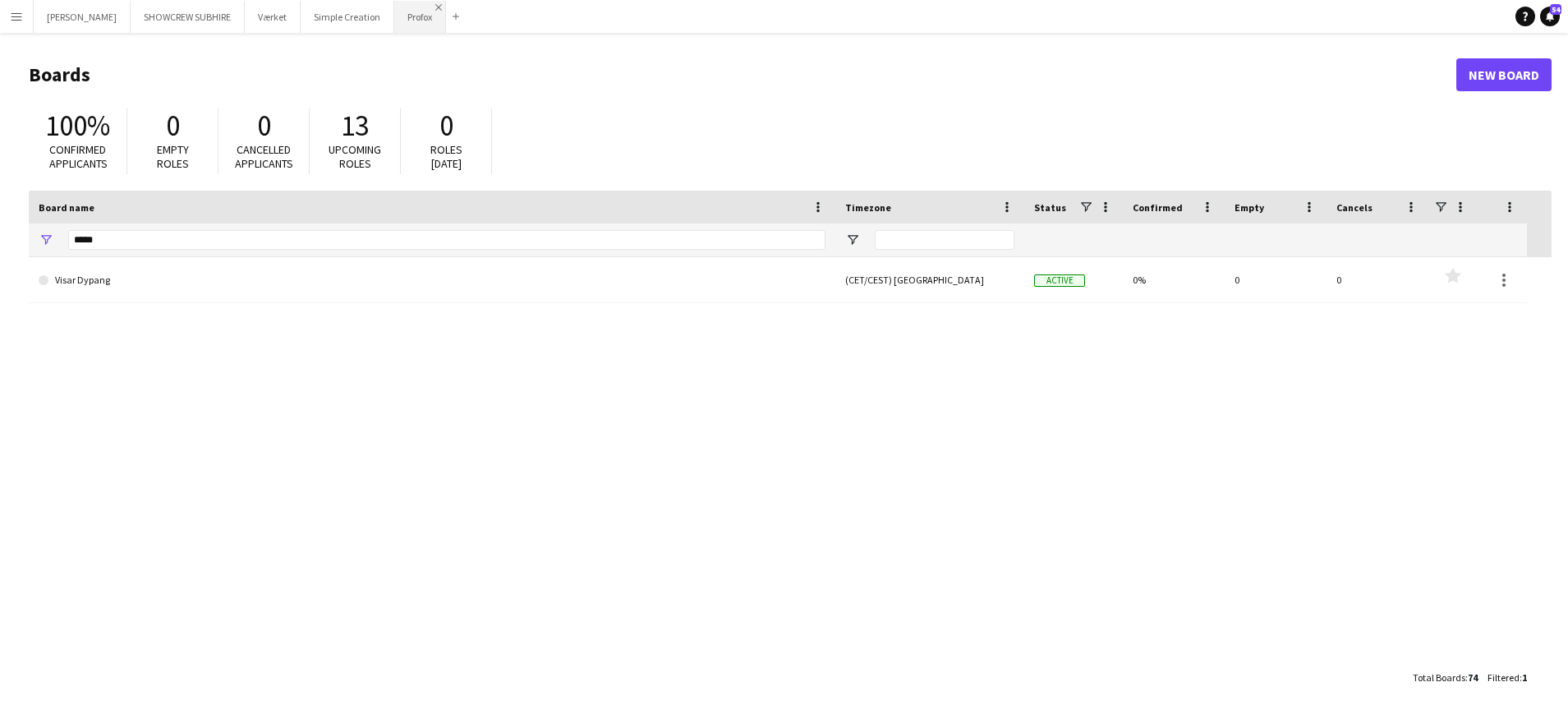
click at [442, 4] on app-icon "Close" at bounding box center [438, 7] width 6 height 6
click at [390, 6] on app-icon "Close" at bounding box center [386, 7] width 6 height 6
click at [297, 6] on app-icon "Close" at bounding box center [292, 7] width 6 height 6
click at [241, 5] on app-icon "Close" at bounding box center [236, 7] width 6 height 6
click at [126, 6] on app-icon "Close" at bounding box center [123, 7] width 6 height 6
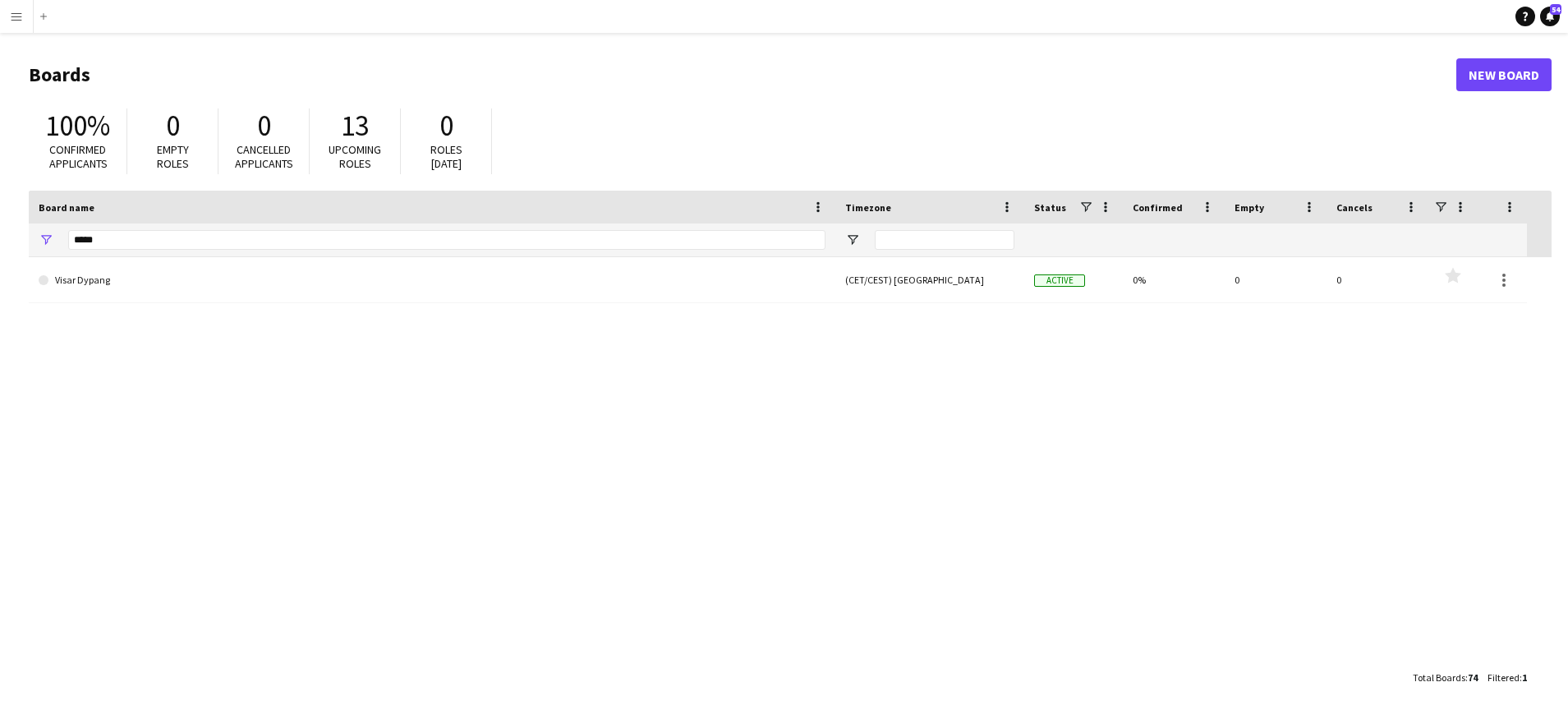
click at [17, 15] on app-icon "Menu" at bounding box center [16, 16] width 13 height 13
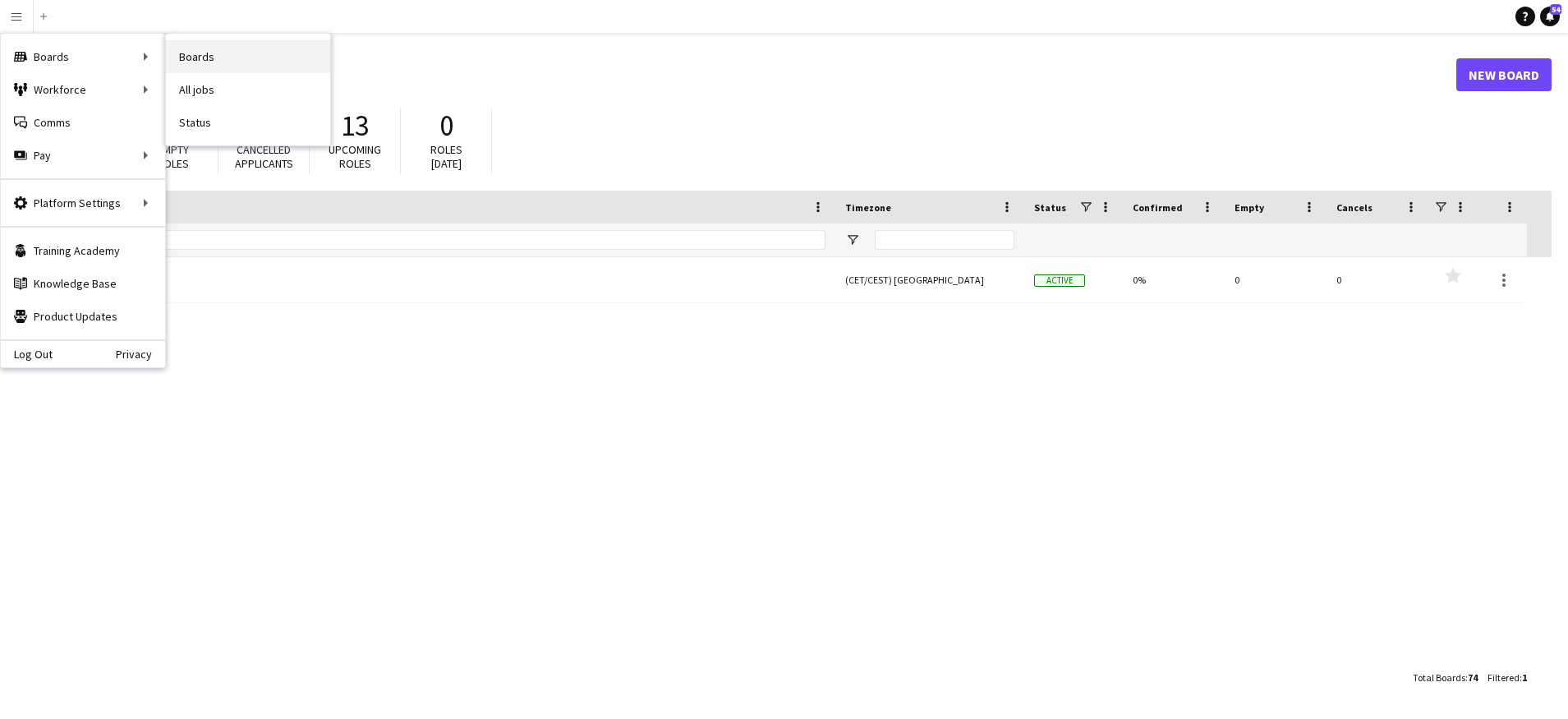
click at [207, 47] on link "Boards" at bounding box center [248, 56] width 164 height 33
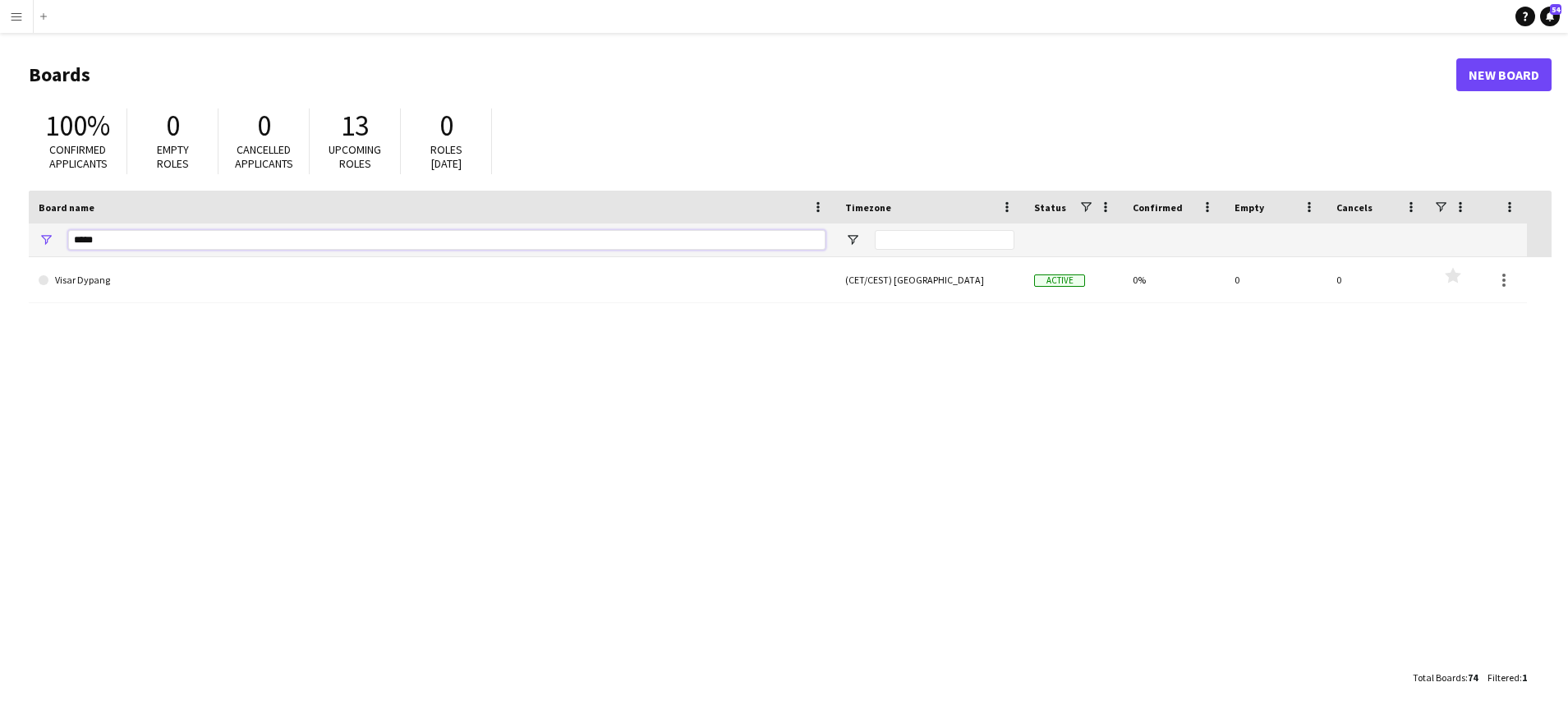
drag, startPoint x: 112, startPoint y: 237, endPoint x: 9, endPoint y: 225, distance: 103.7
click at [11, 225] on main "Boards New Board 100% Confirmed applicants 0 Empty roles 0 Cancelled applicants…" at bounding box center [784, 375] width 1568 height 685
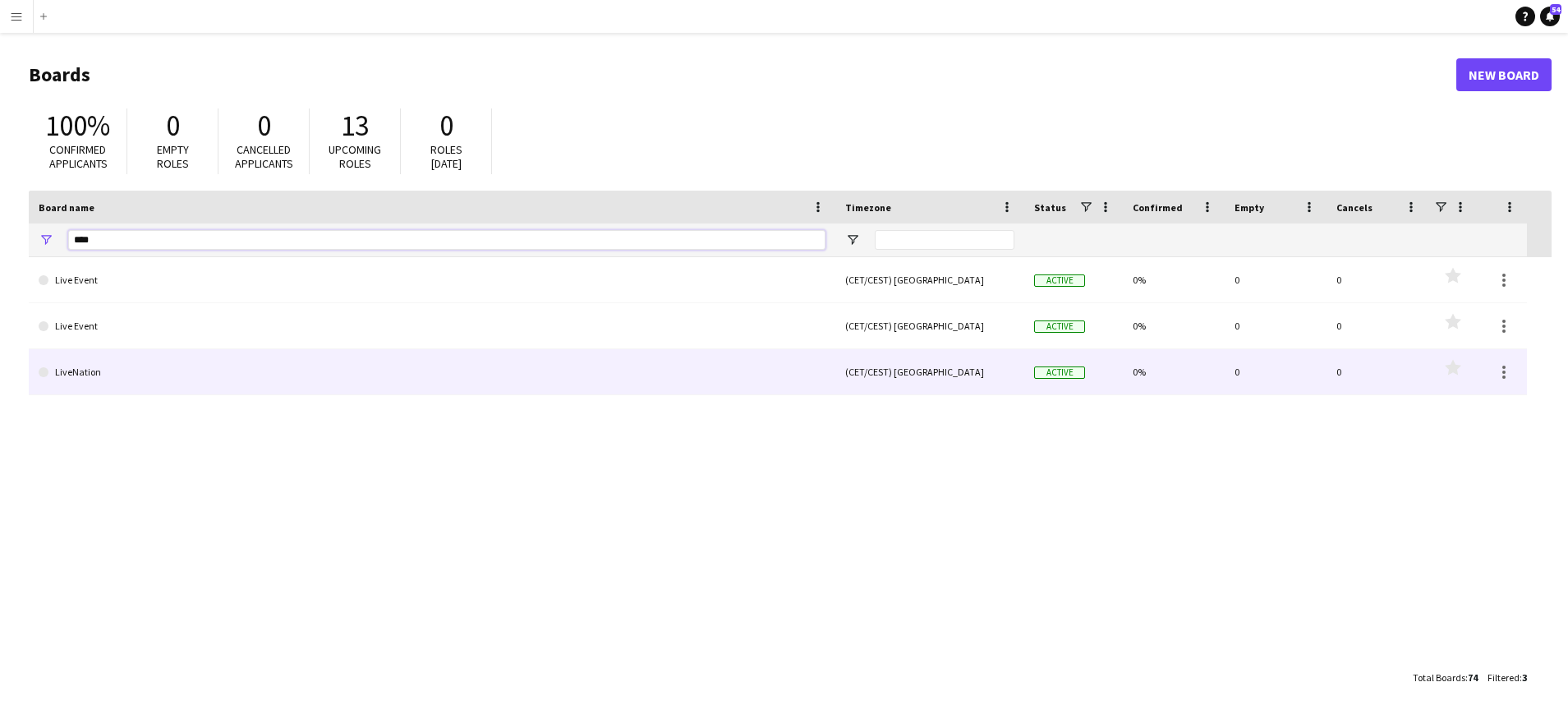
type input "****"
click at [131, 369] on link "LiveNation" at bounding box center [432, 372] width 787 height 46
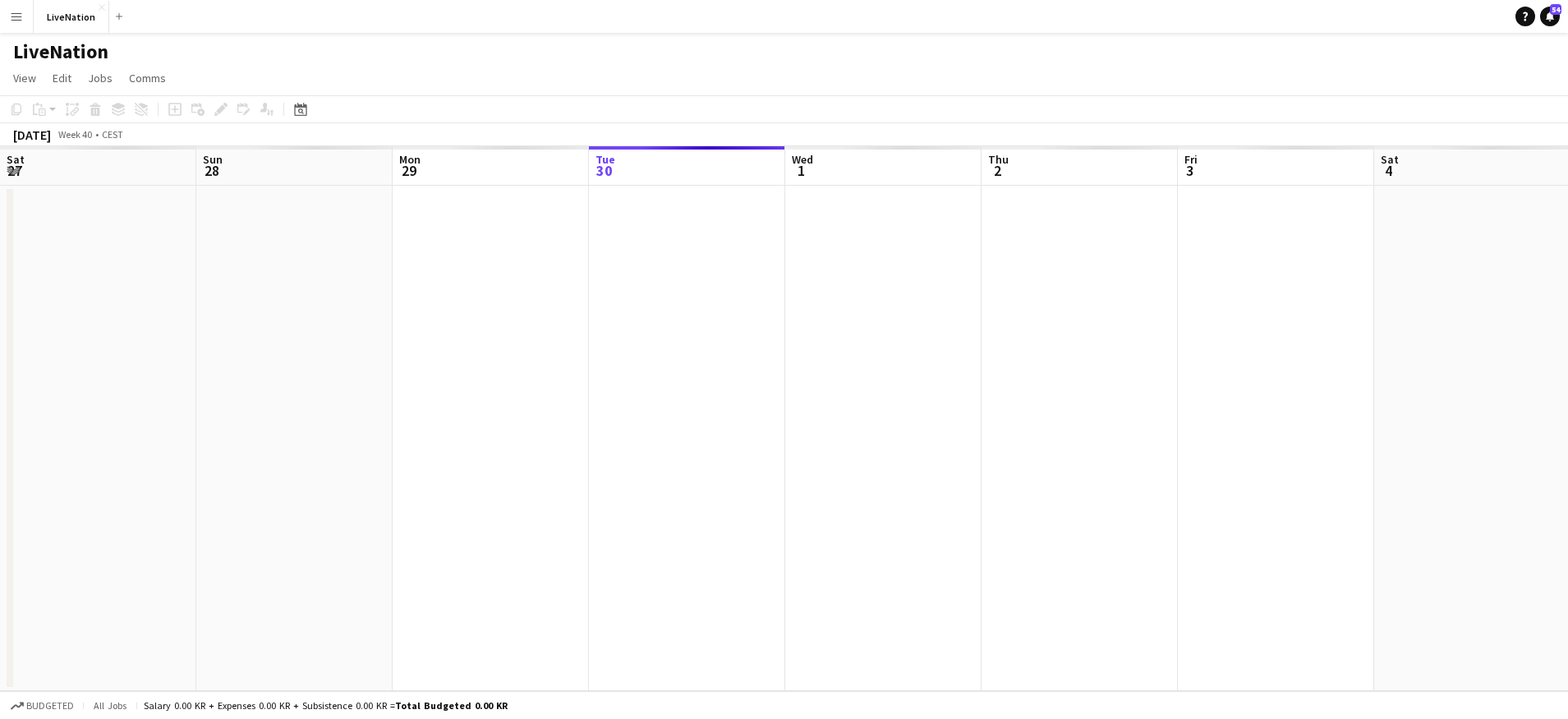
scroll to position [0, 393]
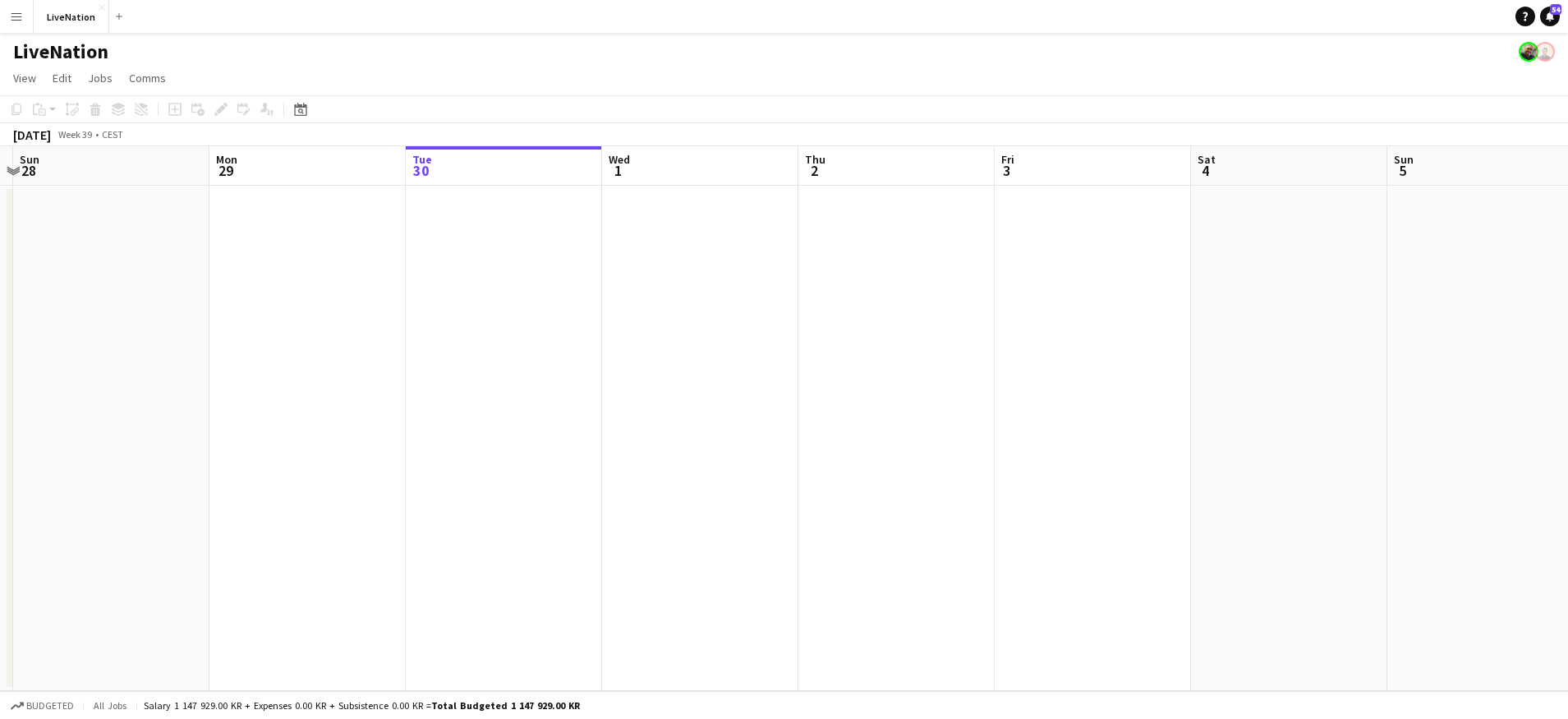
drag, startPoint x: 428, startPoint y: 177, endPoint x: 615, endPoint y: 156, distance: 188.2
click at [625, 155] on app-calendar-viewport "Fri 26 4/4 1 Job Sat 27 Sun 28 Mon 29 Tue 30 Wed 1 Thu 2 Fri 3 Sat 4 Sun 5 Mon …" at bounding box center [784, 419] width 1568 height 545
drag, startPoint x: 361, startPoint y: 164, endPoint x: 482, endPoint y: 158, distance: 121.1
click at [578, 154] on app-calendar-viewport "Fri 26 4/4 1 Job Sat 27 Sun 28 Mon 29 Tue 30 Wed 1 Thu 2 Fri 3 Sat 4 Sun 5 Mon …" at bounding box center [784, 419] width 1568 height 545
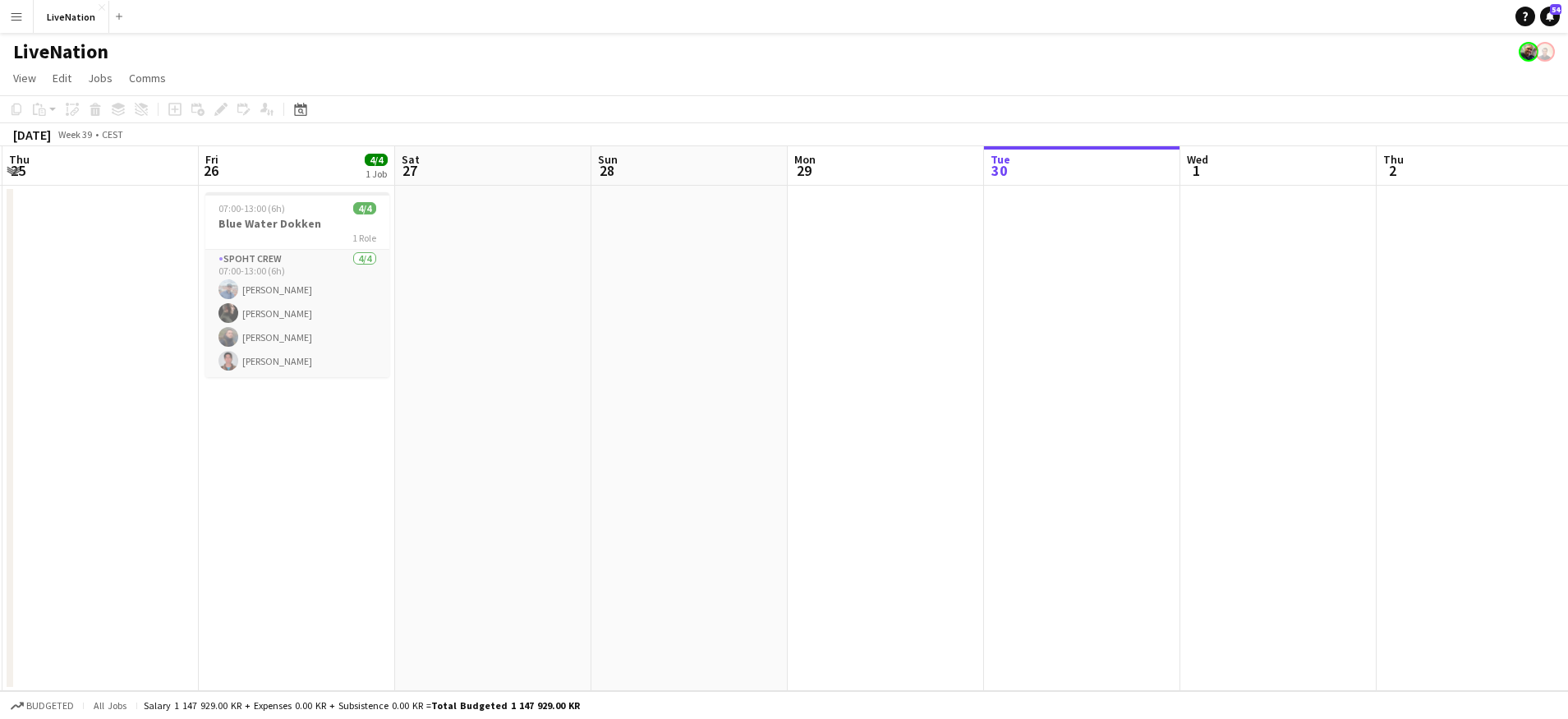
drag, startPoint x: 441, startPoint y: 166, endPoint x: 623, endPoint y: 162, distance: 182.0
click at [633, 162] on app-calendar-viewport "Tue 23 Wed 24 Thu 25 Fri 26 4/4 1 Job Sat 27 Sun 28 Mon 29 Tue 30 Wed 1 Thu 2 F…" at bounding box center [784, 419] width 1568 height 545
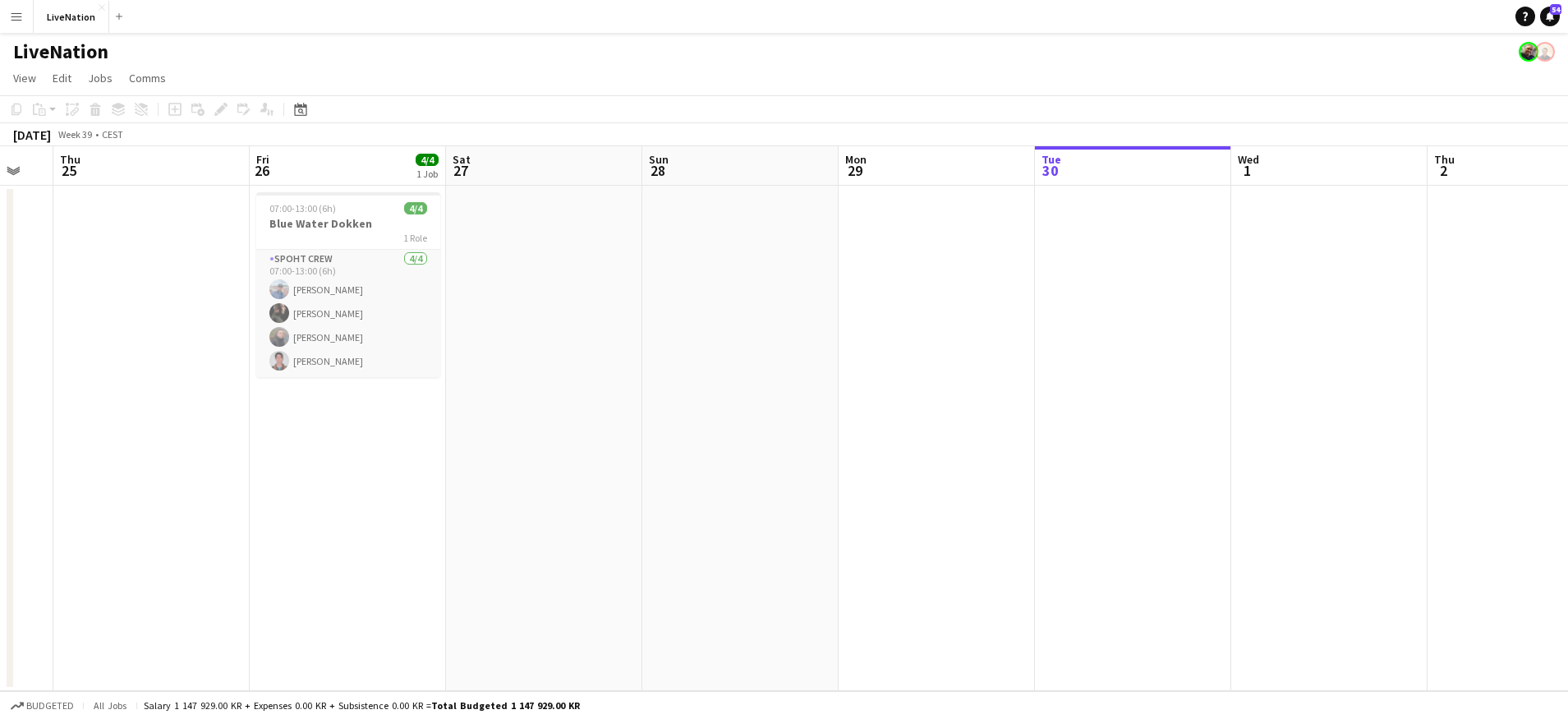
drag, startPoint x: 388, startPoint y: 170, endPoint x: 523, endPoint y: 167, distance: 135.0
click at [580, 167] on app-calendar-viewport "Tue 23 Wed 24 Thu 25 Fri 26 4/4 1 Job Sat 27 Sun 28 Mon 29 Tue 30 Wed 1 Thu 2 F…" at bounding box center [784, 419] width 1568 height 545
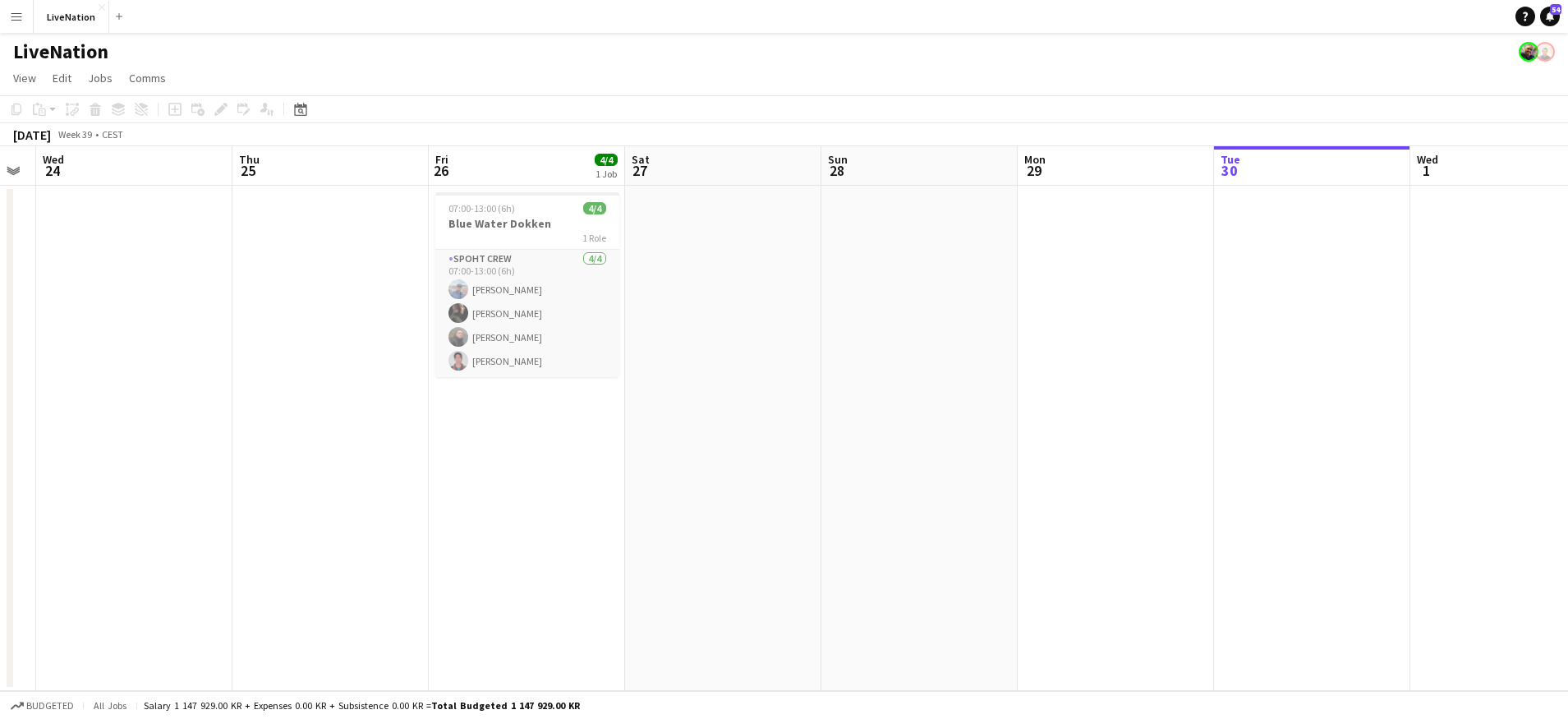
drag, startPoint x: 184, startPoint y: 165, endPoint x: 528, endPoint y: 168, distance: 344.0
click at [529, 168] on app-calendar-viewport "Mon 22 Tue 23 Wed 24 Thu 25 Fri 26 4/4 1 Job Sat 27 Sun 28 Mon 29 Tue 30 Wed 1 …" at bounding box center [784, 419] width 1568 height 545
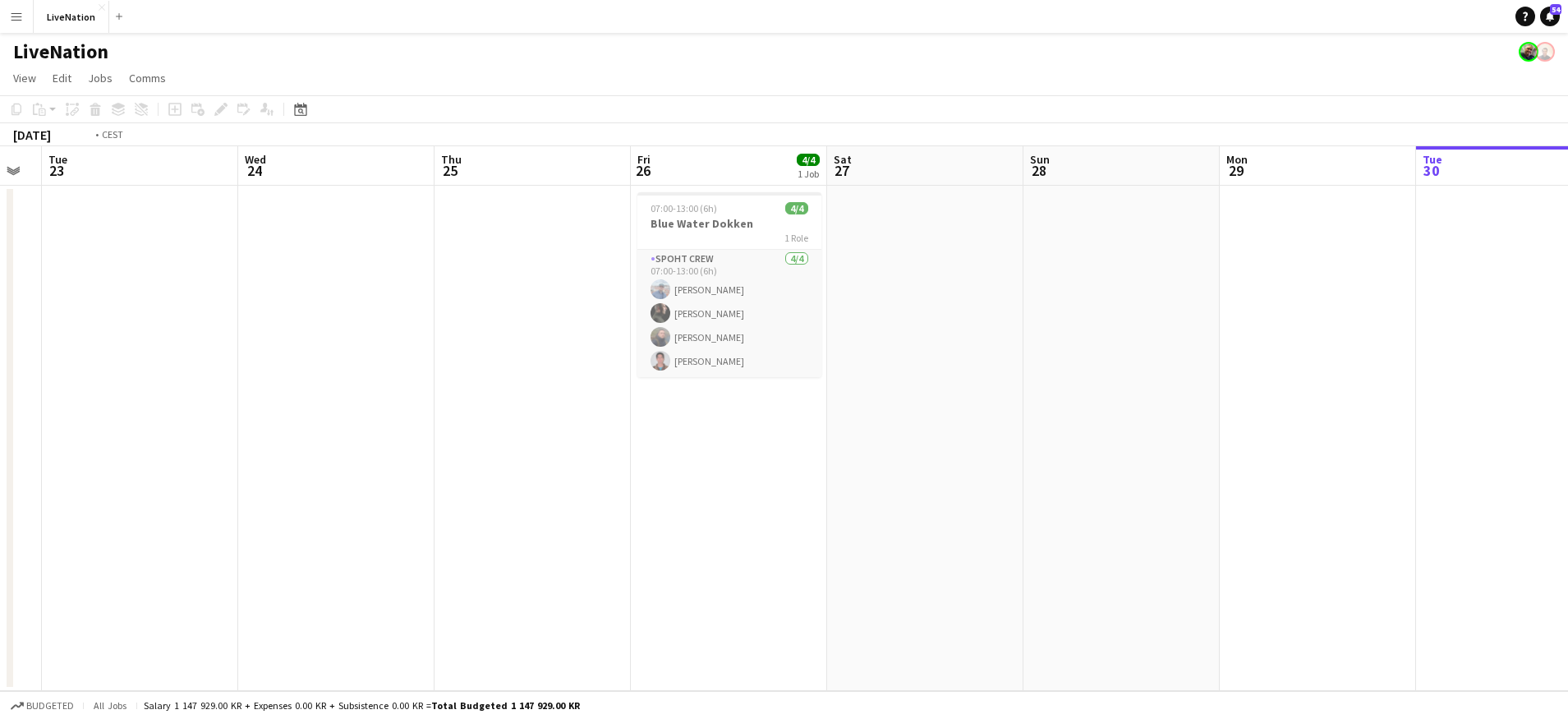
drag, startPoint x: 312, startPoint y: 169, endPoint x: 513, endPoint y: 165, distance: 201.0
click at [551, 167] on app-calendar-viewport "Sun 21 Mon 22 Tue 23 Wed 24 Thu 25 Fri 26 4/4 1 Job Sat 27 Sun 28 Mon 29 Tue 30…" at bounding box center [784, 419] width 1568 height 545
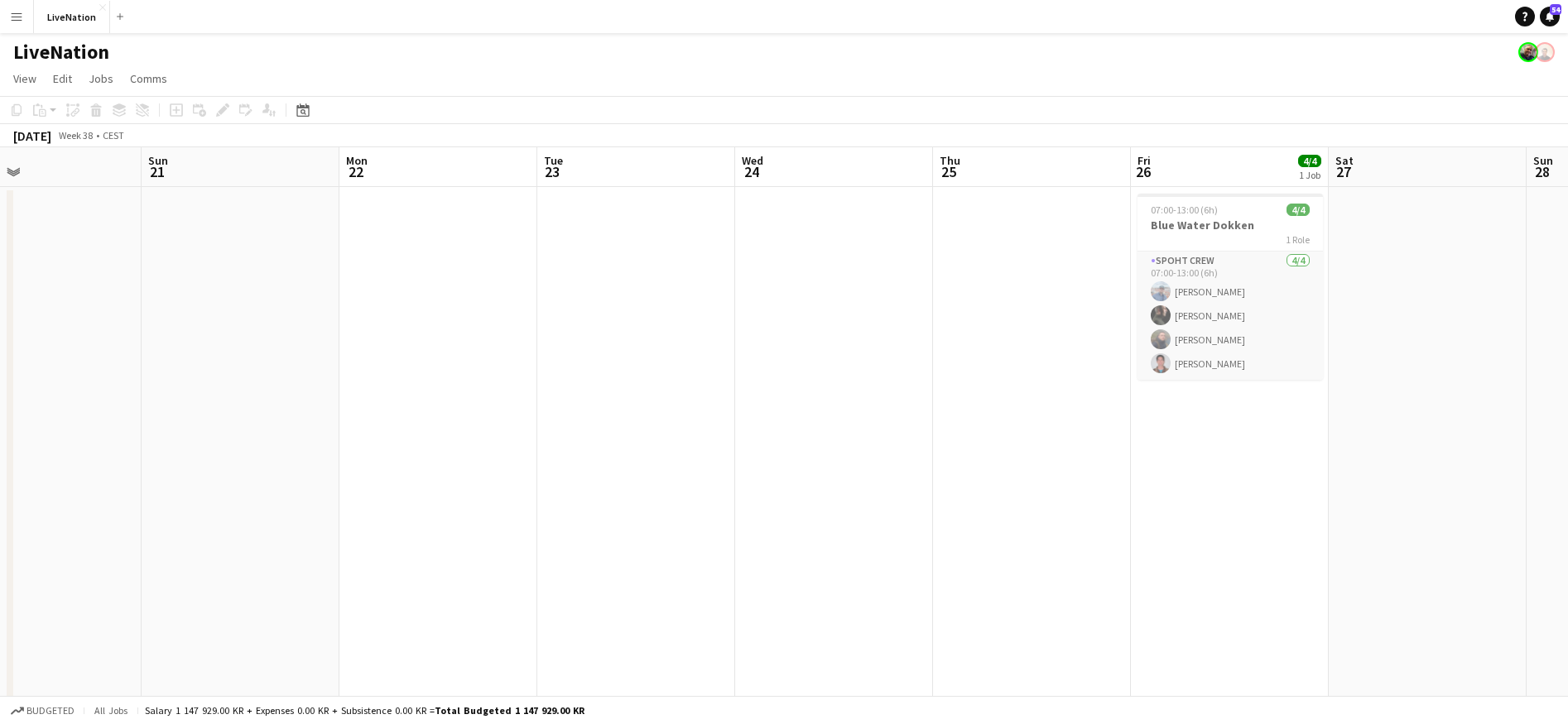
drag, startPoint x: 505, startPoint y: 168, endPoint x: 325, endPoint y: 160, distance: 180.2
click at [525, 165] on app-calendar-viewport "Thu 18 Fri 19 20/20 2 Jobs Sat 20 Sun 21 Mon 22 Tue 23 Wed 24 Thu 25 Fri 26 4/4…" at bounding box center [784, 435] width 1568 height 575
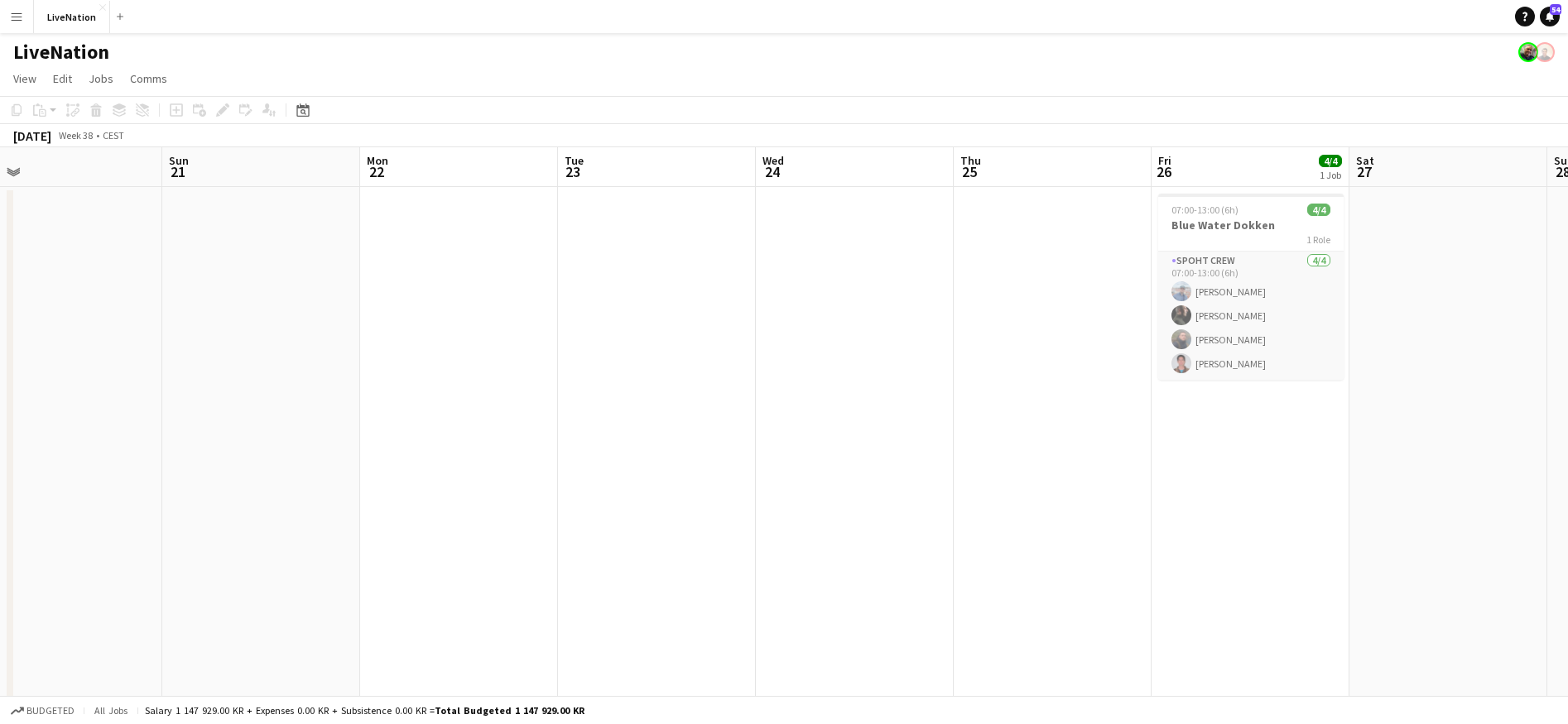
drag, startPoint x: 233, startPoint y: 164, endPoint x: 585, endPoint y: 166, distance: 352.0
click at [592, 166] on app-calendar-viewport "Thu 18 34/35 1 Job Fri 19 20/20 2 Jobs Sat 20 Sun 21 Mon 22 Tue 23 Wed 24 Thu 2…" at bounding box center [784, 435] width 1568 height 575
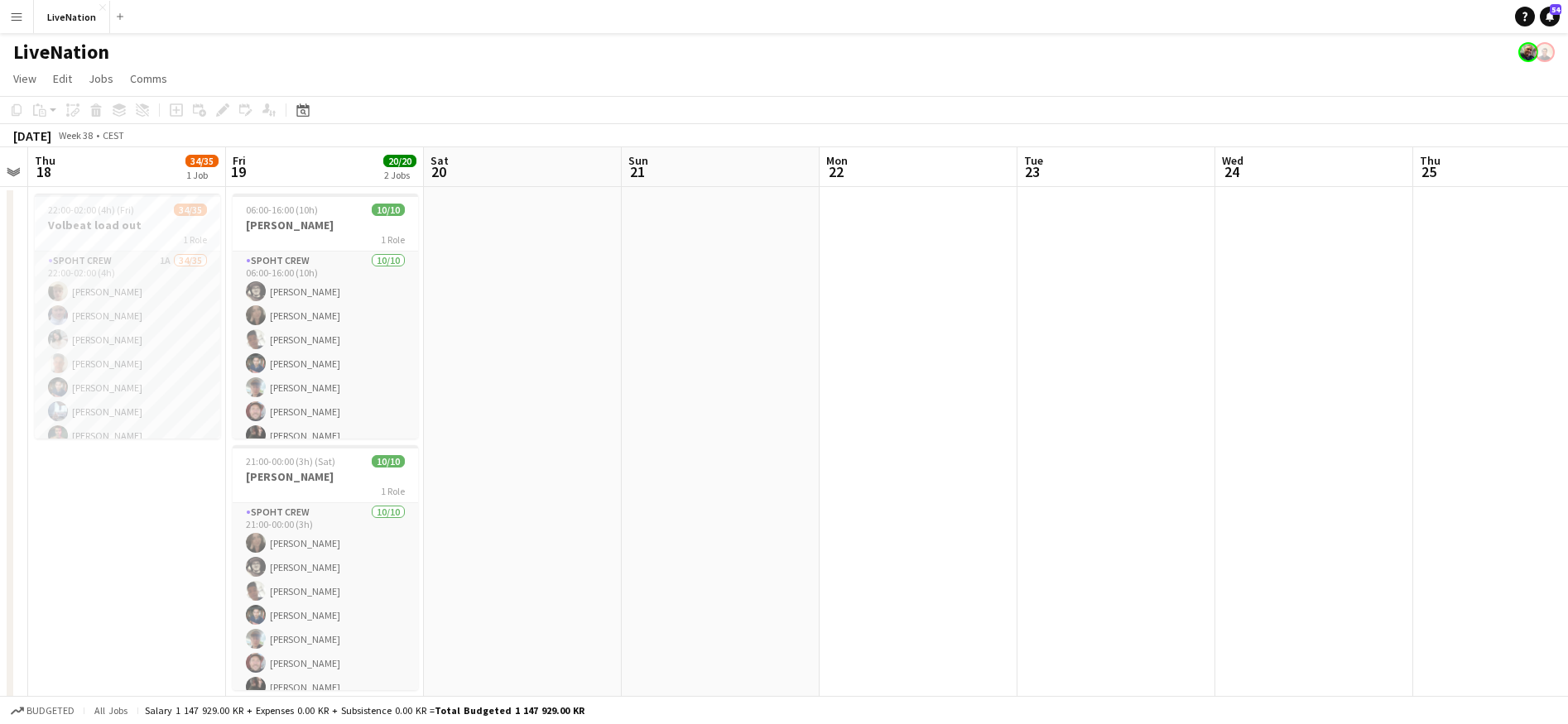
scroll to position [0, 372]
drag, startPoint x: 235, startPoint y: 168, endPoint x: 334, endPoint y: 174, distance: 99.2
click at [334, 174] on app-calendar-viewport "Tue 16 32/35 1 Job Wed 17 Thu 18 34/35 1 Job Fri 19 20/20 2 Jobs Sat 20 Sun 21 …" at bounding box center [784, 435] width 1568 height 575
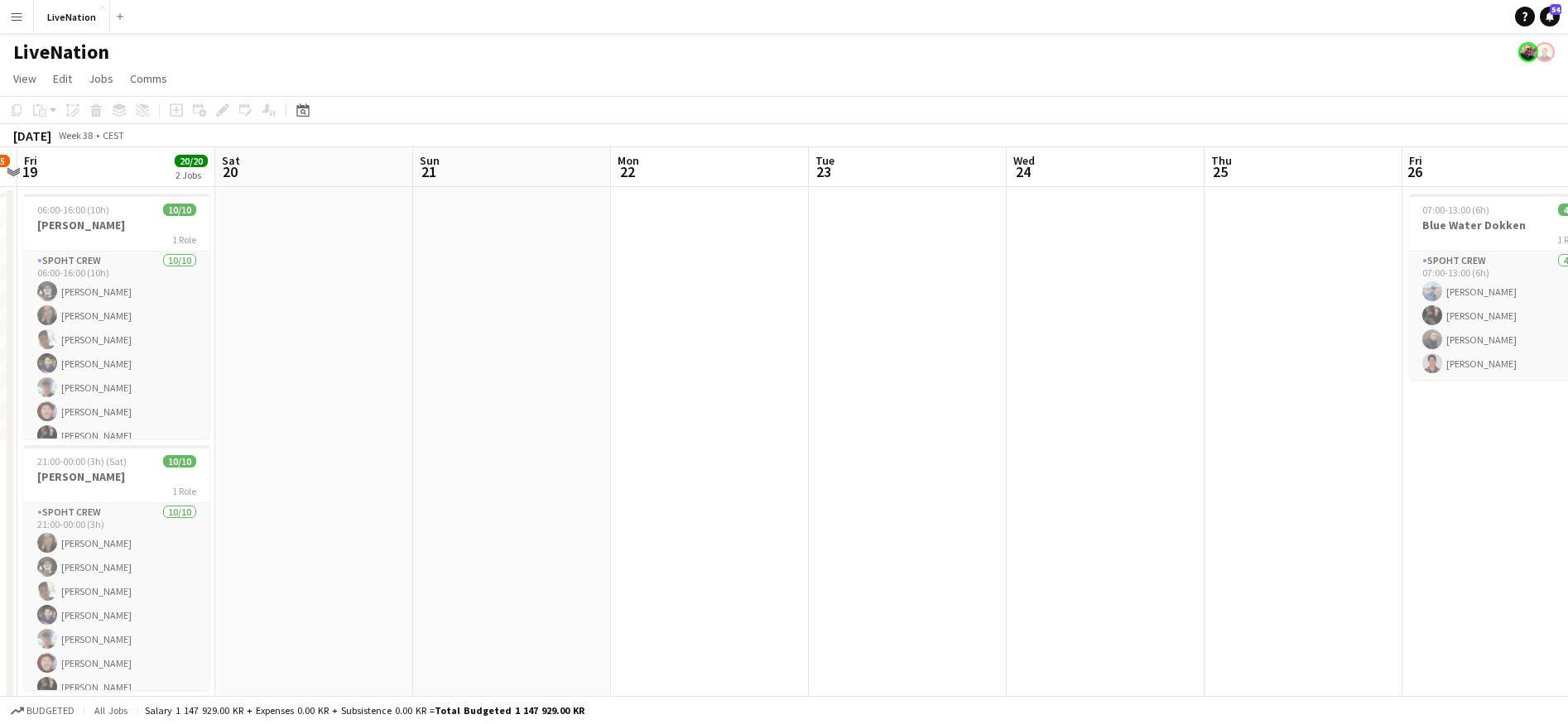
scroll to position [0, 348]
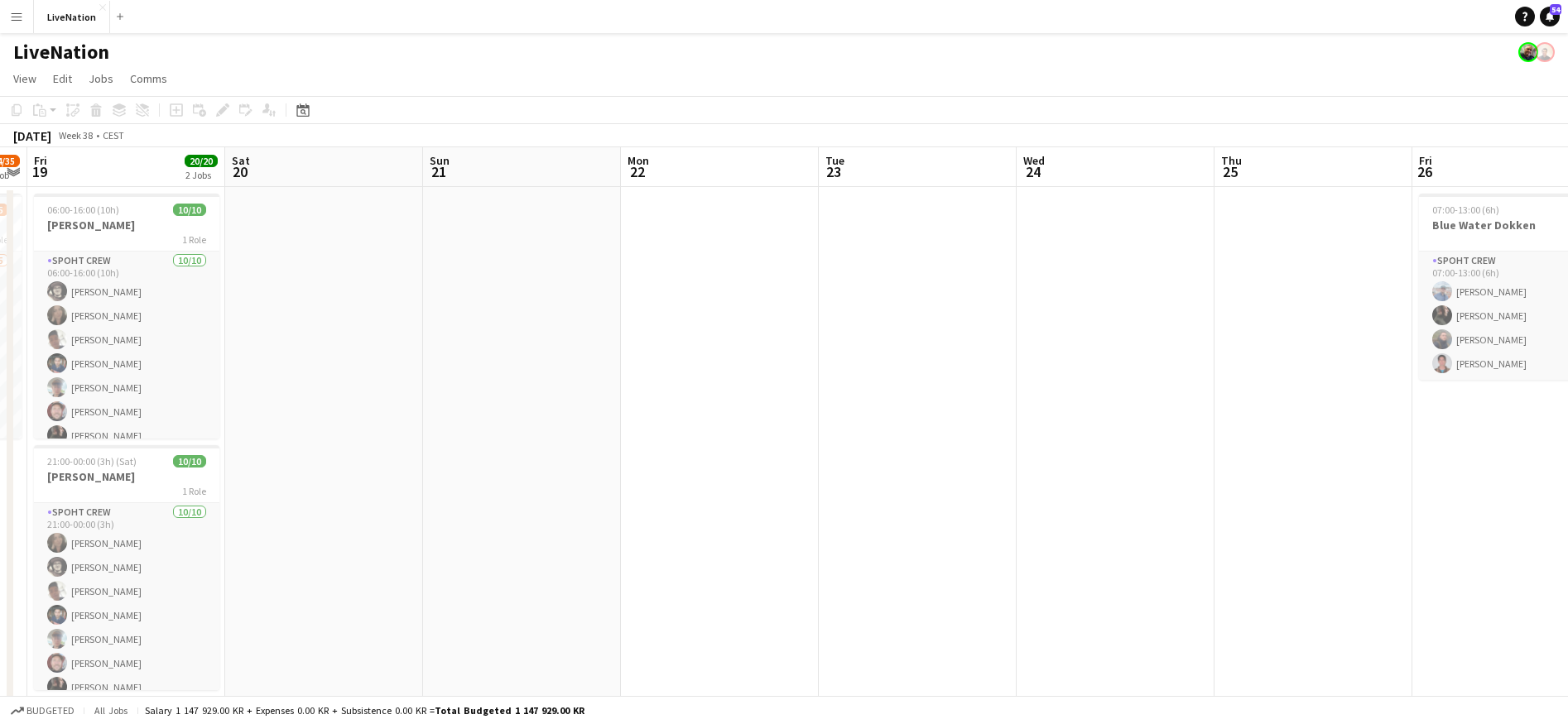
drag, startPoint x: 1290, startPoint y: 174, endPoint x: 1135, endPoint y: 209, distance: 158.9
click at [1108, 194] on app-calendar-viewport "Wed 17 Thu 18 34/35 1 Job Fri 19 20/20 2 Jobs Sat 20 Sun 21 Mon 22 Tue 23 Wed 2…" at bounding box center [784, 435] width 1568 height 575
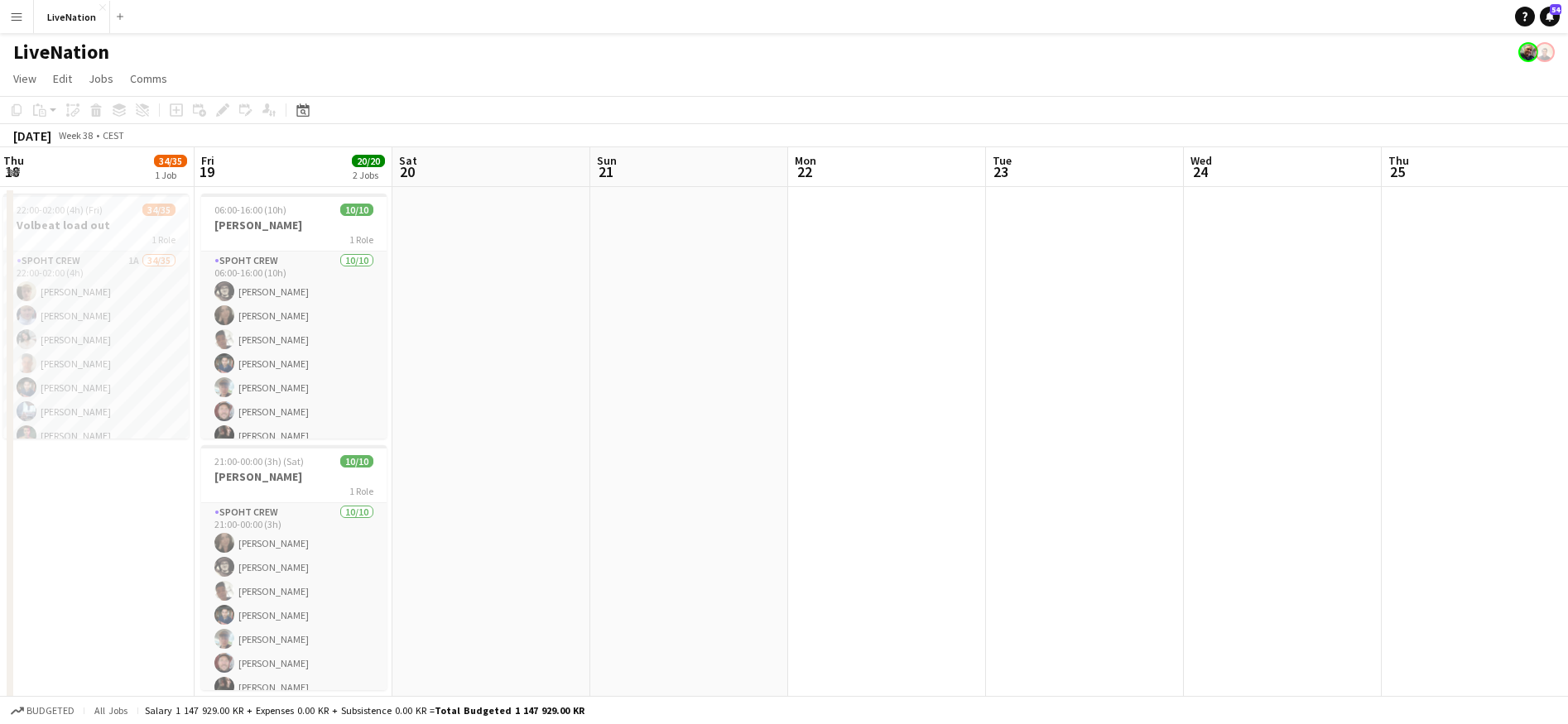
drag, startPoint x: 576, startPoint y: 168, endPoint x: 710, endPoint y: 170, distance: 134.0
click at [672, 172] on app-calendar-viewport "Tue 16 32/35 1 Job Wed 17 Thu 18 34/35 1 Job Fri 19 20/20 2 Jobs Sat 20 Sun 21 …" at bounding box center [784, 435] width 1568 height 575
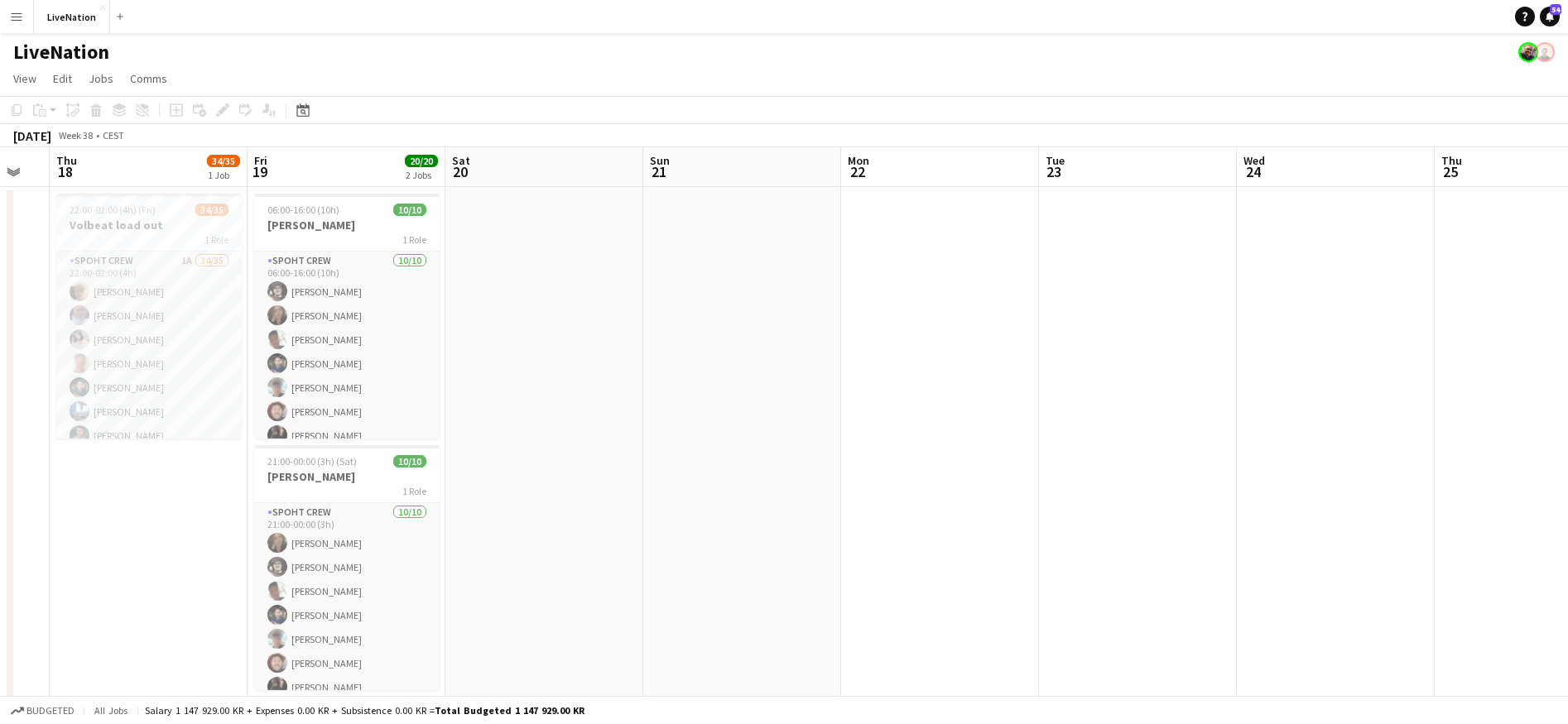
drag, startPoint x: 710, startPoint y: 170, endPoint x: 693, endPoint y: 174, distance: 17.5
click at [730, 173] on app-calendar-viewport "Tue 16 32/35 1 Job Wed 17 Thu 18 34/35 1 Job Fri 19 20/20 2 Jobs Sat 20 Sun 21 …" at bounding box center [784, 435] width 1568 height 575
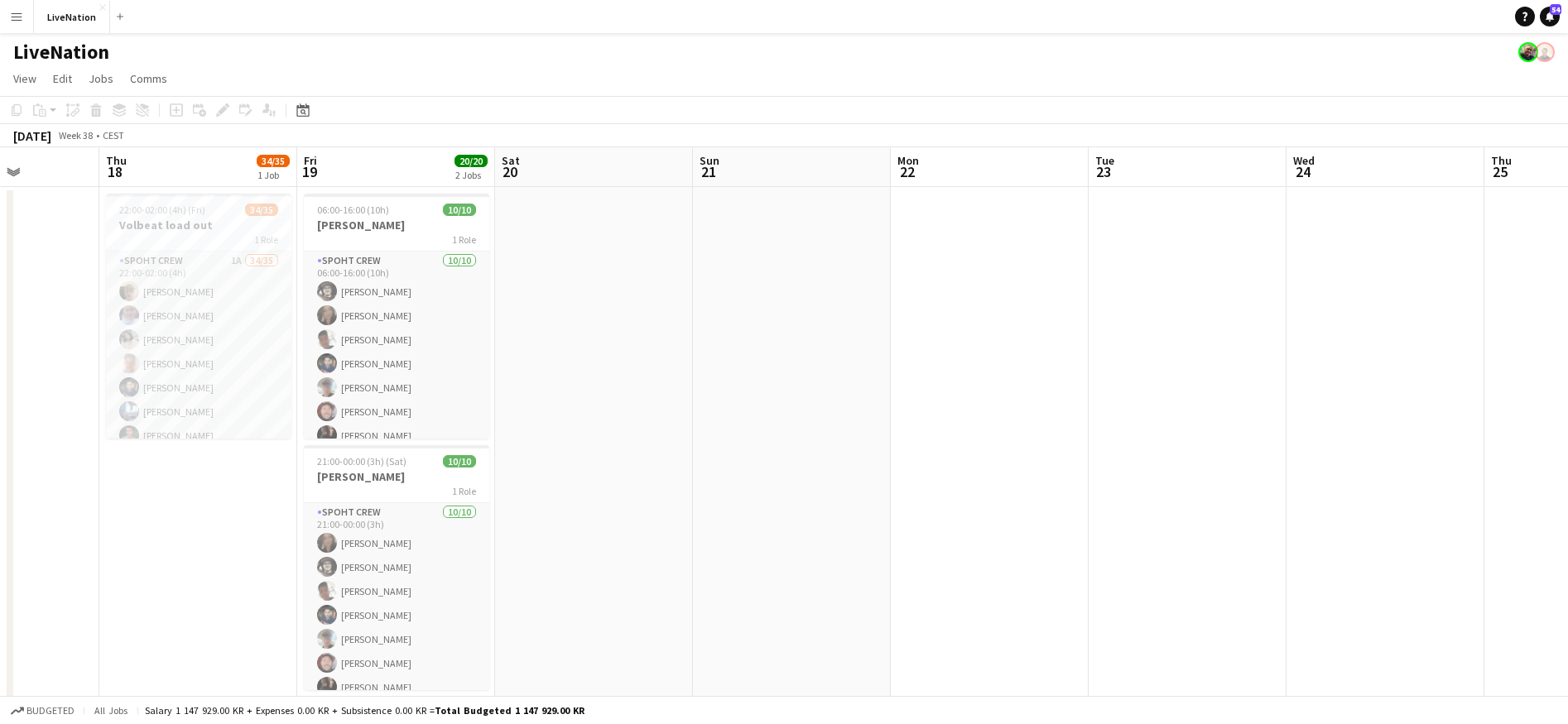
drag, startPoint x: 612, startPoint y: 171, endPoint x: 627, endPoint y: 170, distance: 15.0
click at [630, 170] on app-calendar-viewport "Mon 15 Tue 16 32/35 1 Job Wed 17 Thu 18 34/35 1 Job Fri 19 20/20 2 Jobs Sat 20 …" at bounding box center [784, 435] width 1568 height 575
click at [625, 171] on app-board-header-date "Sat 20" at bounding box center [591, 167] width 198 height 39
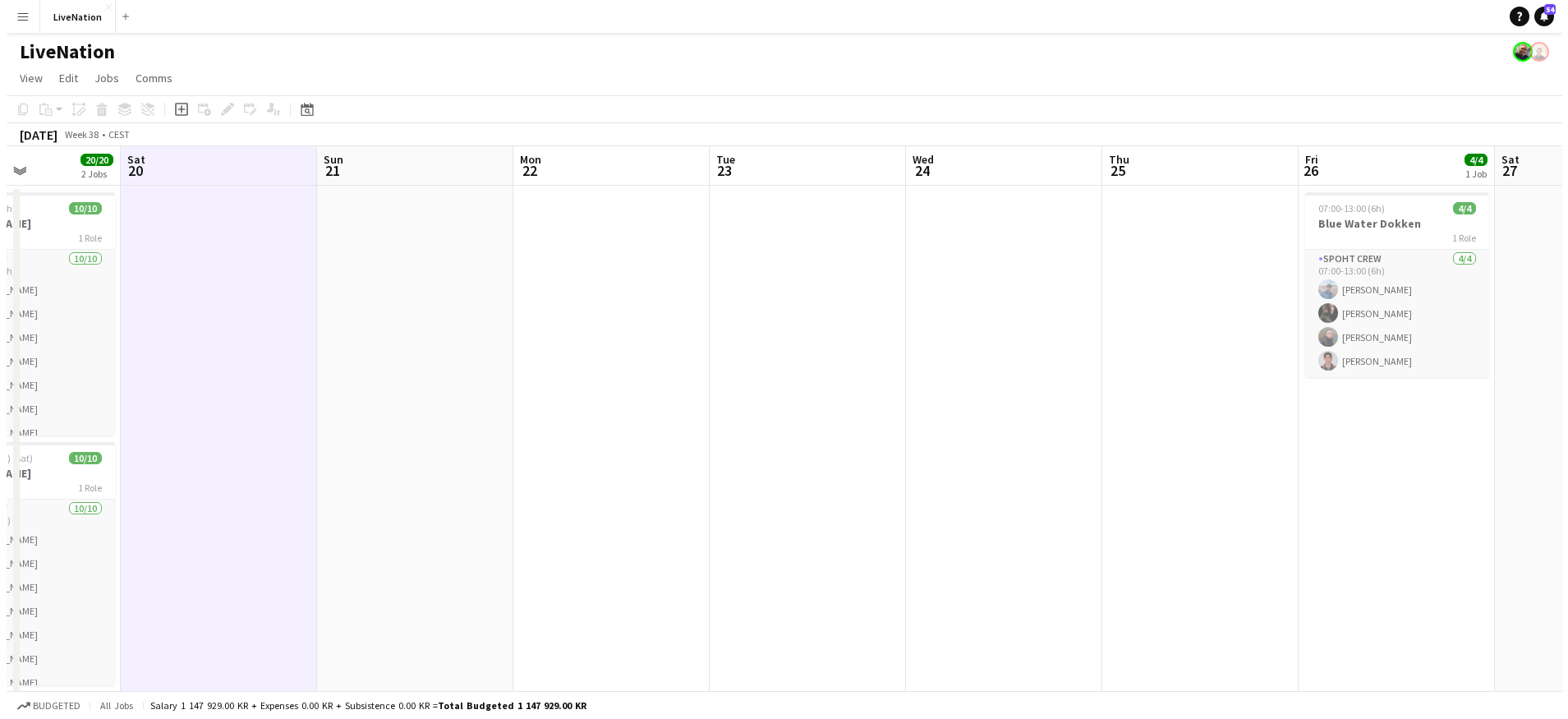
scroll to position [0, 475]
drag, startPoint x: 1334, startPoint y: 164, endPoint x: 962, endPoint y: 185, distance: 372.6
click at [962, 185] on app-calendar-viewport "Wed 17 Thu 18 34/35 1 Job Fri 19 20/20 2 Jobs Sat 20 Sun 21 Mon 22 Tue 23 Wed 2…" at bounding box center [777, 432] width 1556 height 571
click at [18, 14] on app-icon "Menu" at bounding box center [16, 16] width 13 height 13
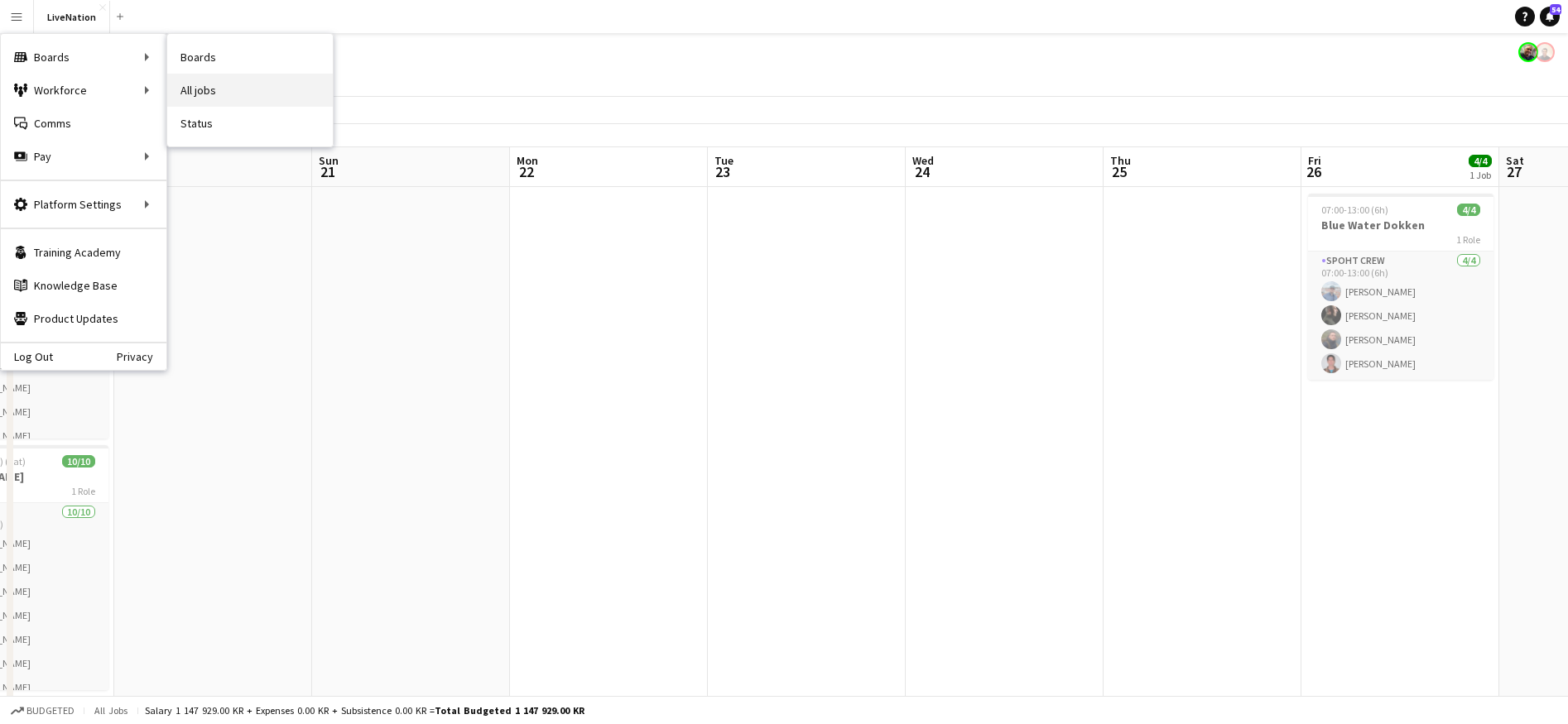
click at [208, 85] on link "All jobs" at bounding box center [250, 89] width 166 height 33
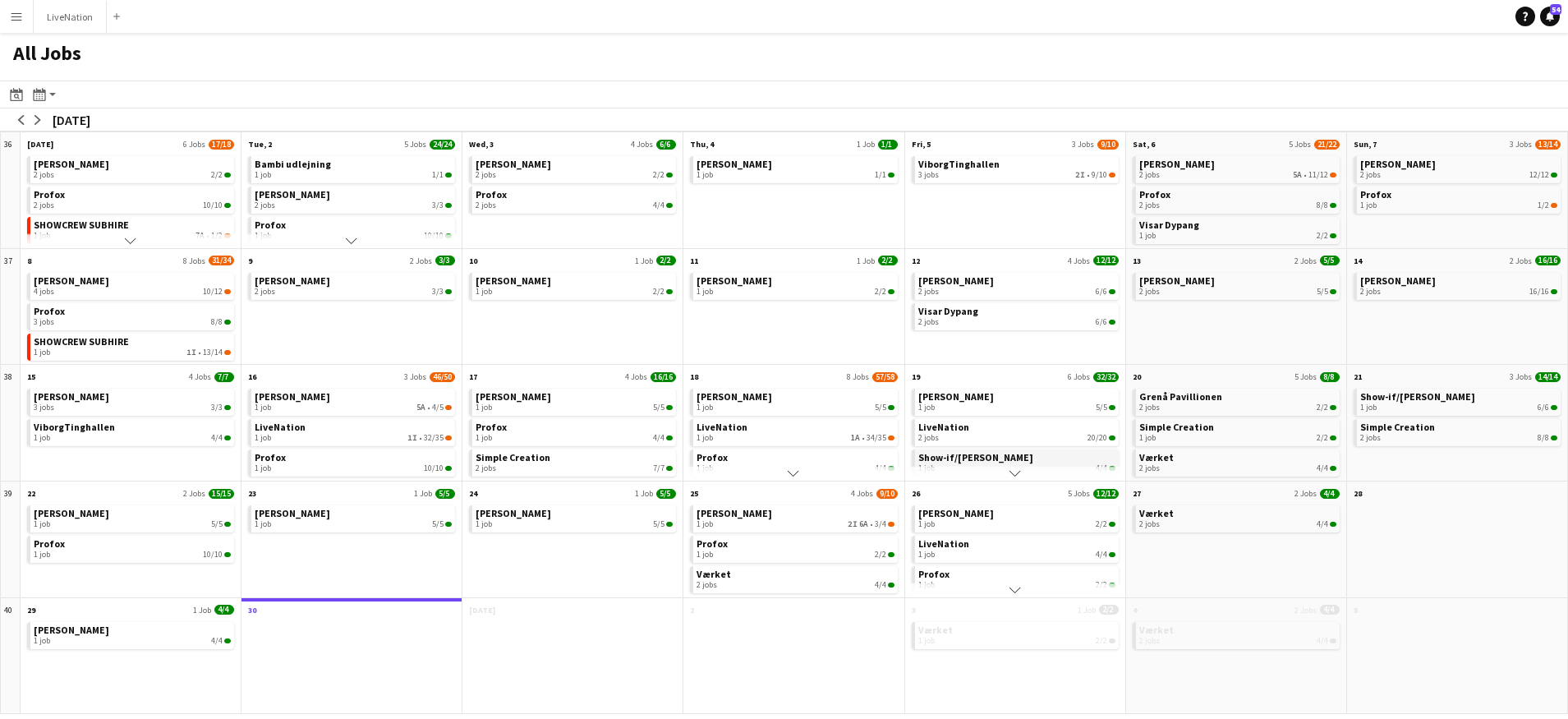
click at [970, 461] on span "Show-if/[PERSON_NAME]" at bounding box center [975, 458] width 115 height 12
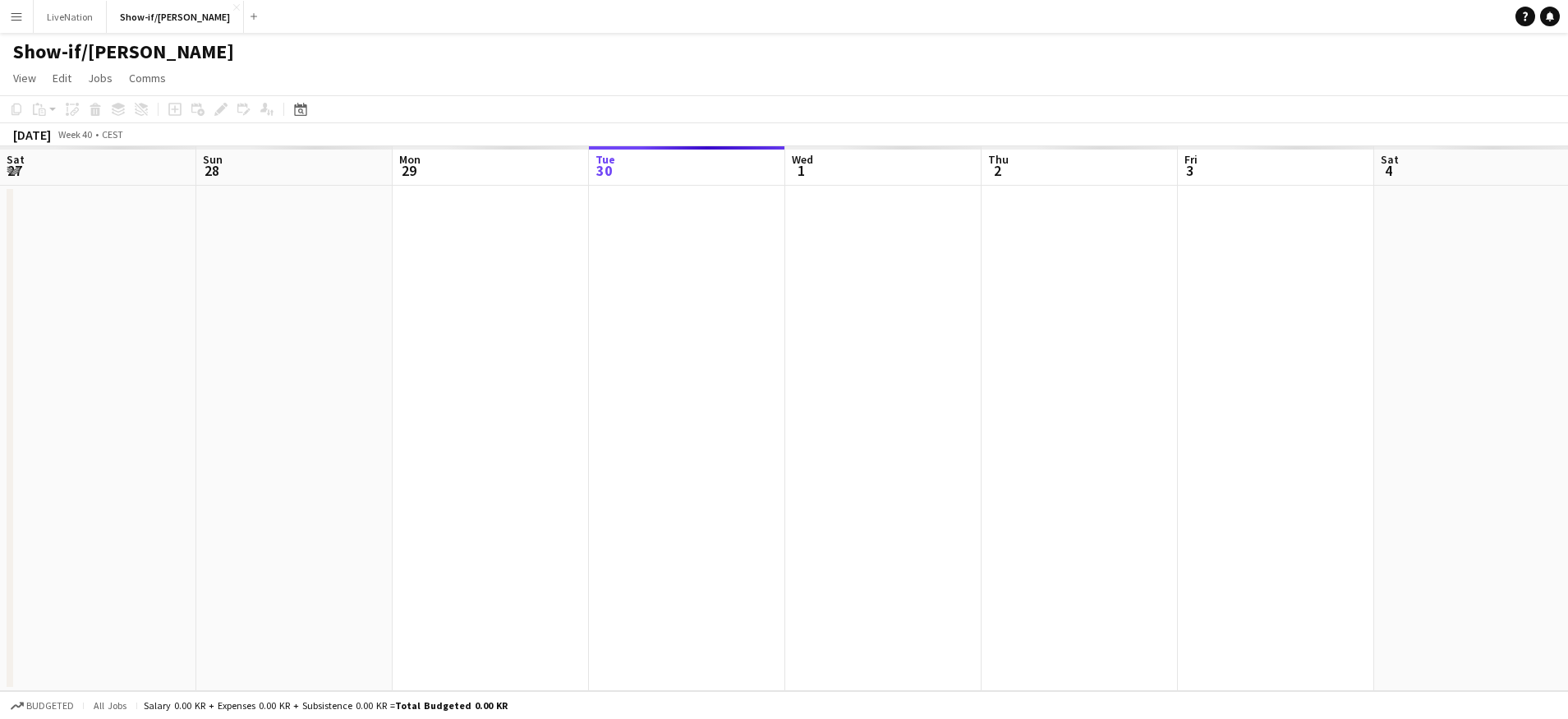
scroll to position [0, 393]
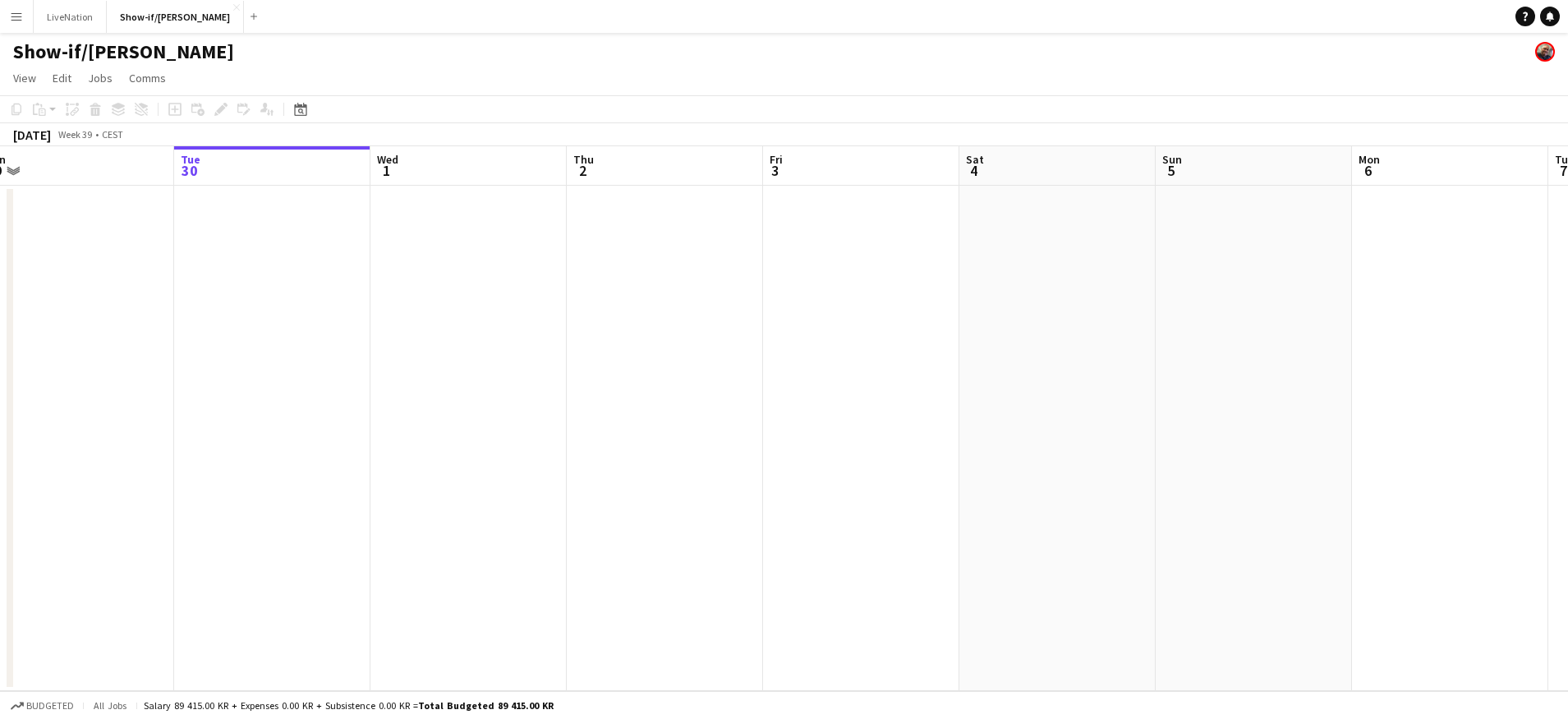
drag, startPoint x: 564, startPoint y: 177, endPoint x: 685, endPoint y: 180, distance: 121.0
click at [688, 180] on app-calendar-viewport "Sat 27 Sun 28 Mon 29 Tue 30 Wed 1 Thu 2 Fri 3 Sat 4 Sun 5 Mon 6 Tue 7 Wed 8 Thu…" at bounding box center [784, 419] width 1568 height 545
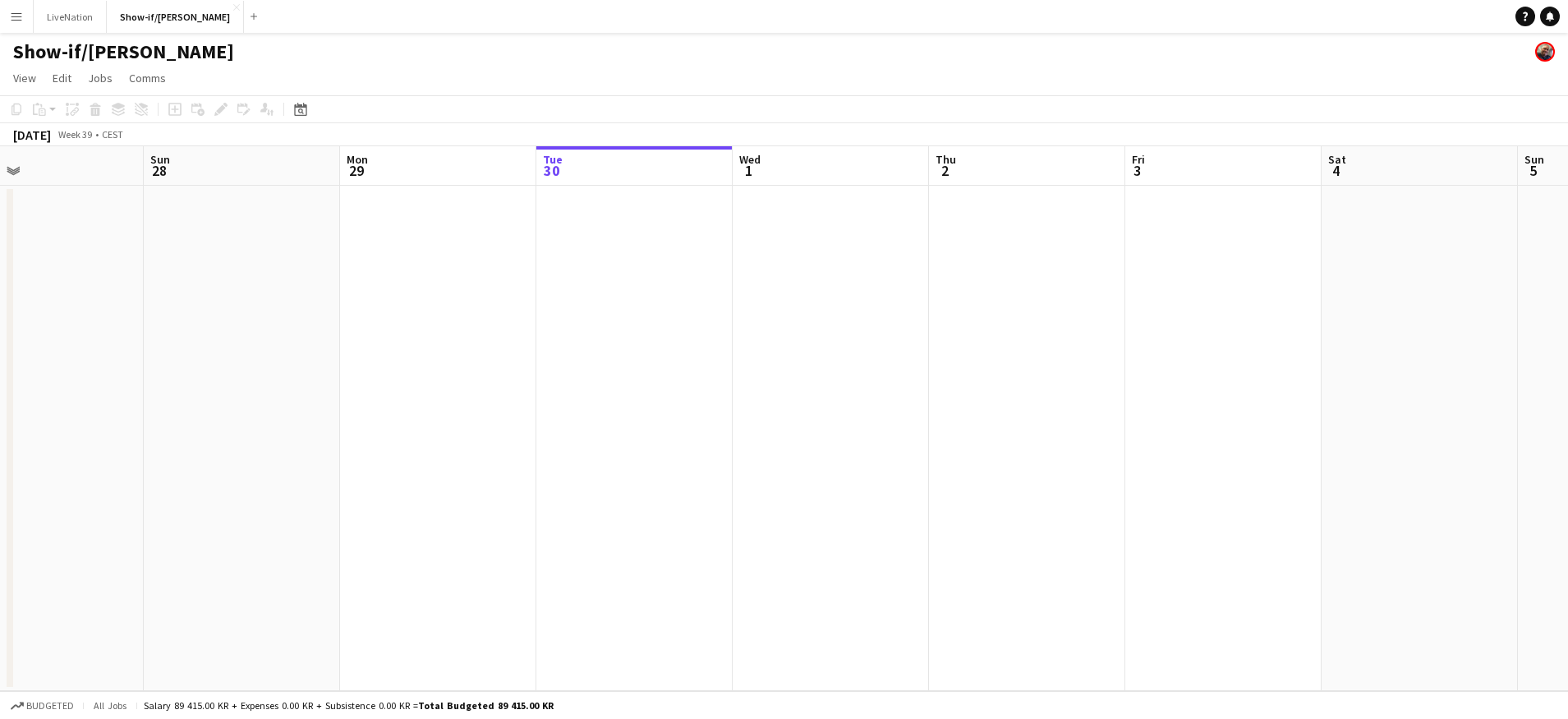
drag, startPoint x: 458, startPoint y: 170, endPoint x: 466, endPoint y: 180, distance: 12.8
click at [672, 182] on app-calendar-viewport "Thu 25 Fri 26 Sat 27 Sun 28 Mon 29 Tue 30 Wed 1 Thu 2 Fri 3 Sat 4 Sun 5 Mon 6 T…" at bounding box center [784, 419] width 1568 height 545
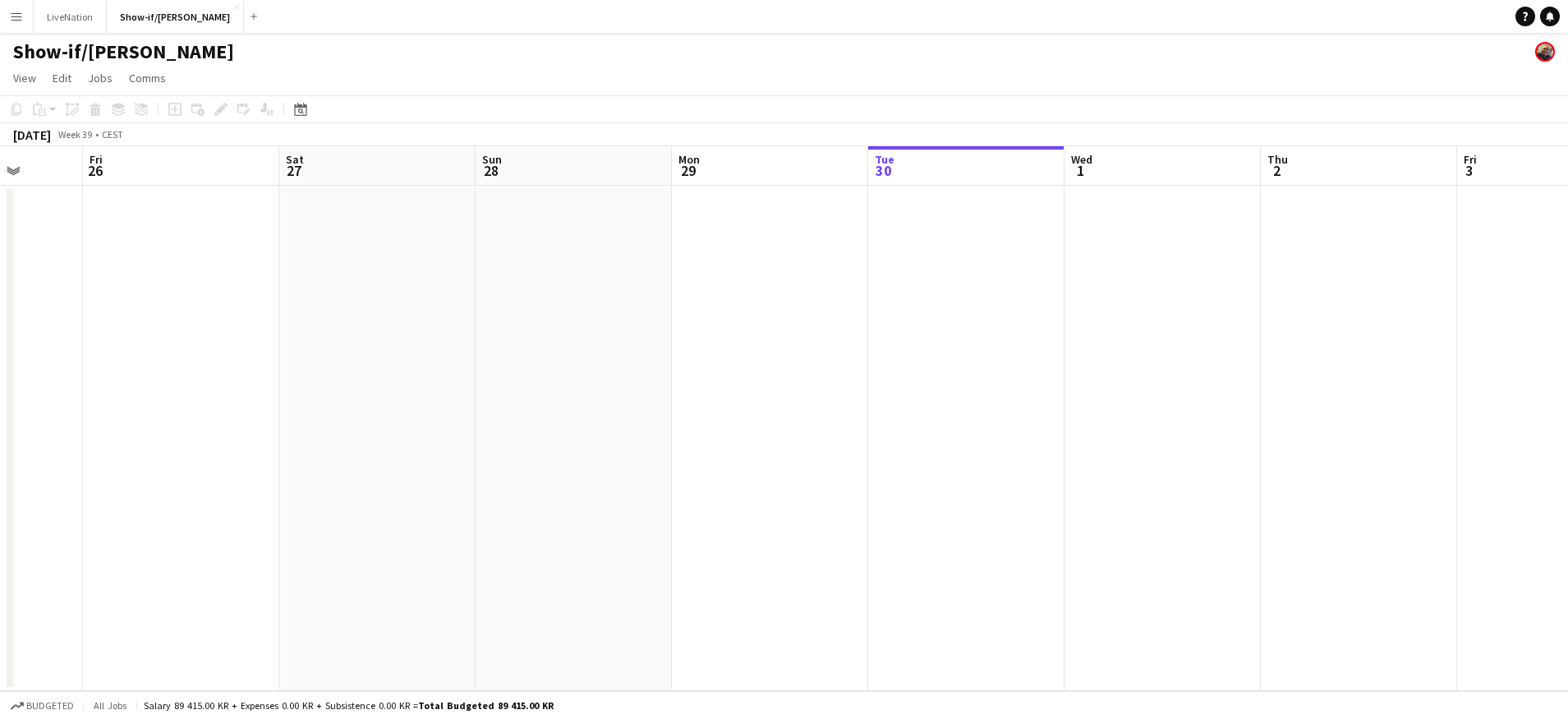
drag, startPoint x: 622, startPoint y: 193, endPoint x: 545, endPoint y: 189, distance: 77.1
click at [715, 194] on app-calendar-viewport "Tue 23 Wed 24 Thu 25 Fri 26 Sat 27 Sun 28 Mon 29 Tue 30 Wed 1 Thu 2 Fri 3 Sat 4…" at bounding box center [784, 419] width 1568 height 545
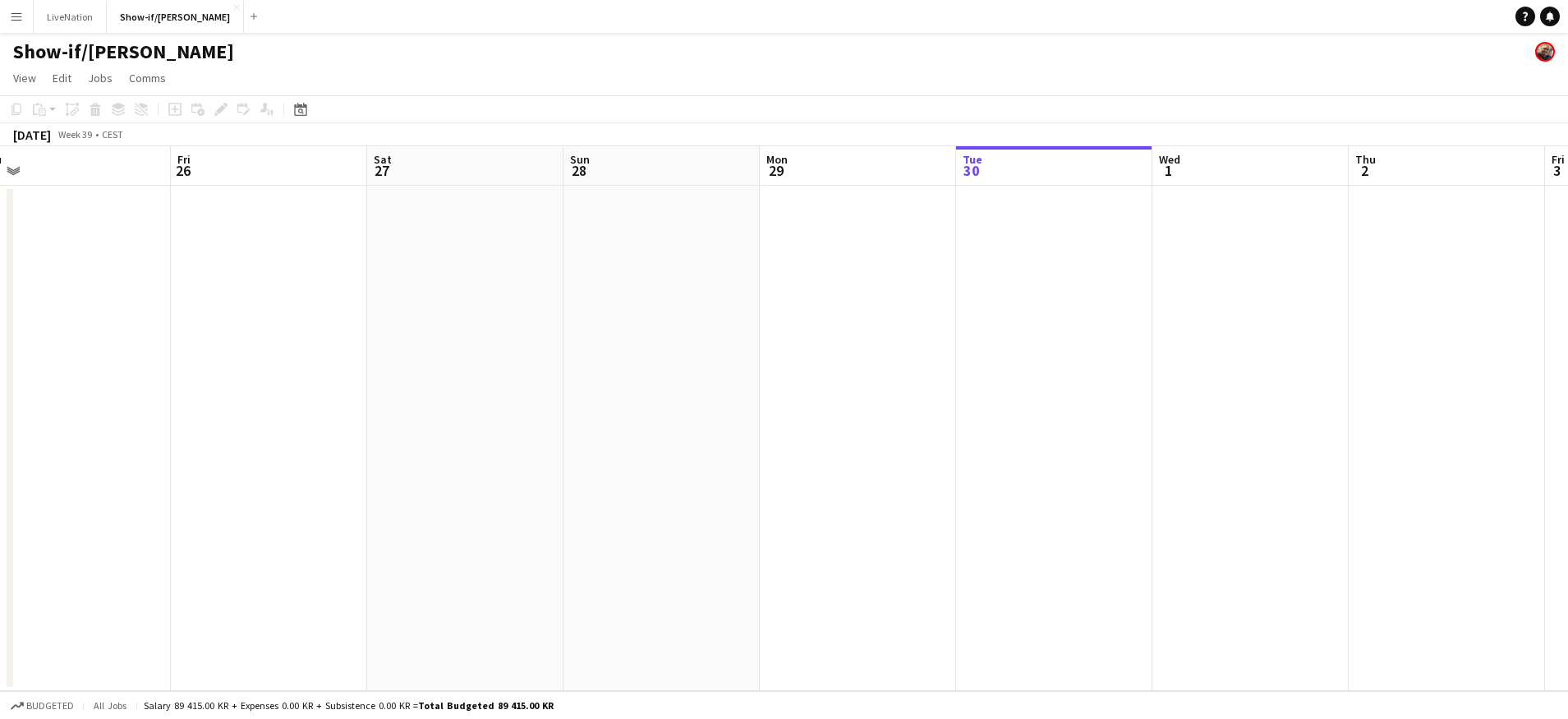
drag, startPoint x: 513, startPoint y: 184, endPoint x: 736, endPoint y: 202, distance: 223.7
click at [753, 200] on app-calendar-viewport "Tue 23 Wed 24 Thu 25 Fri 26 Sat 27 Sun 28 Mon 29 Tue 30 Wed 1 Thu 2 Fri 3 Sat 4…" at bounding box center [784, 419] width 1568 height 545
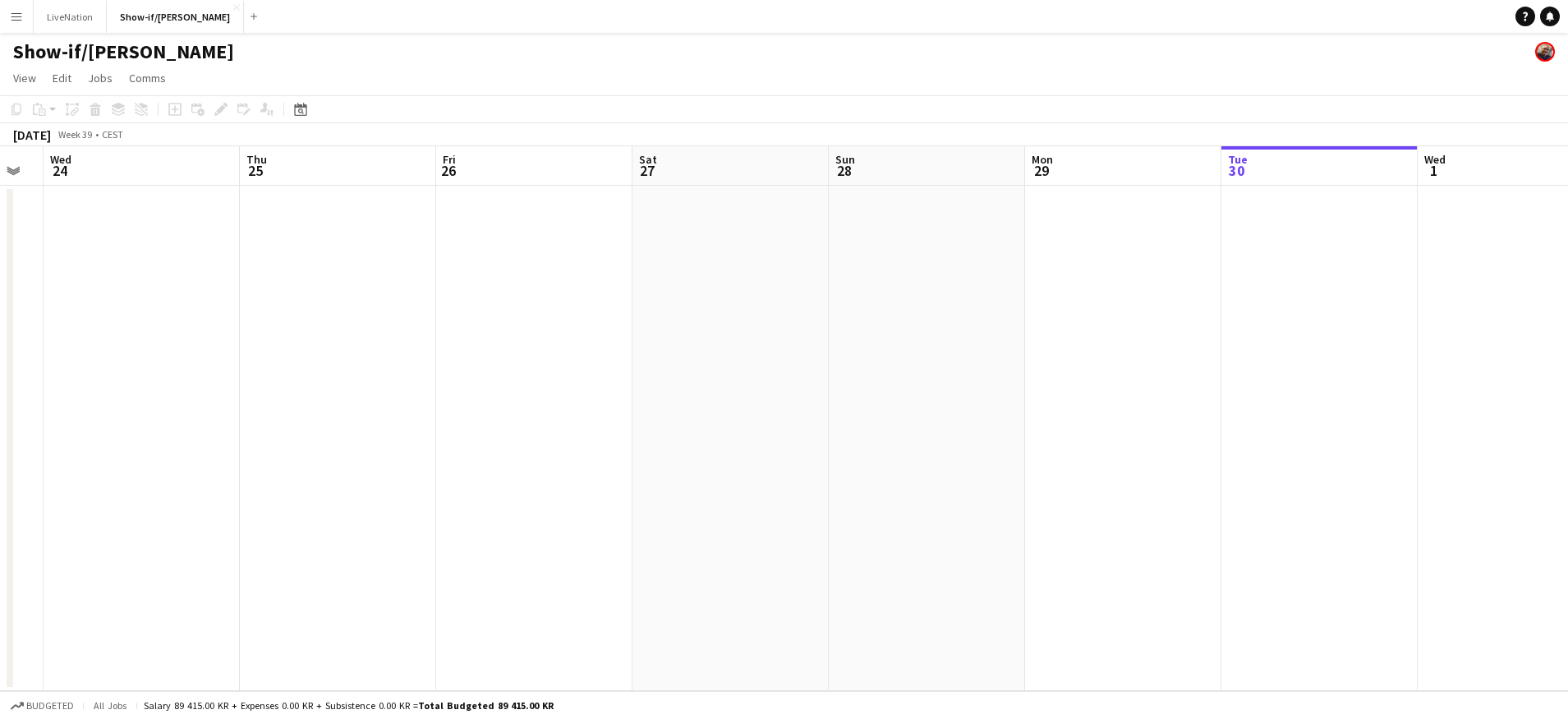
drag, startPoint x: 405, startPoint y: 183, endPoint x: 688, endPoint y: 196, distance: 283.3
click at [794, 199] on app-calendar-viewport "Mon 22 Tue 23 Wed 24 Thu 25 Fri 26 Sat 27 Sun 28 Mon 29 Tue 30 Wed 1 Thu 2 Fri …" at bounding box center [784, 419] width 1568 height 545
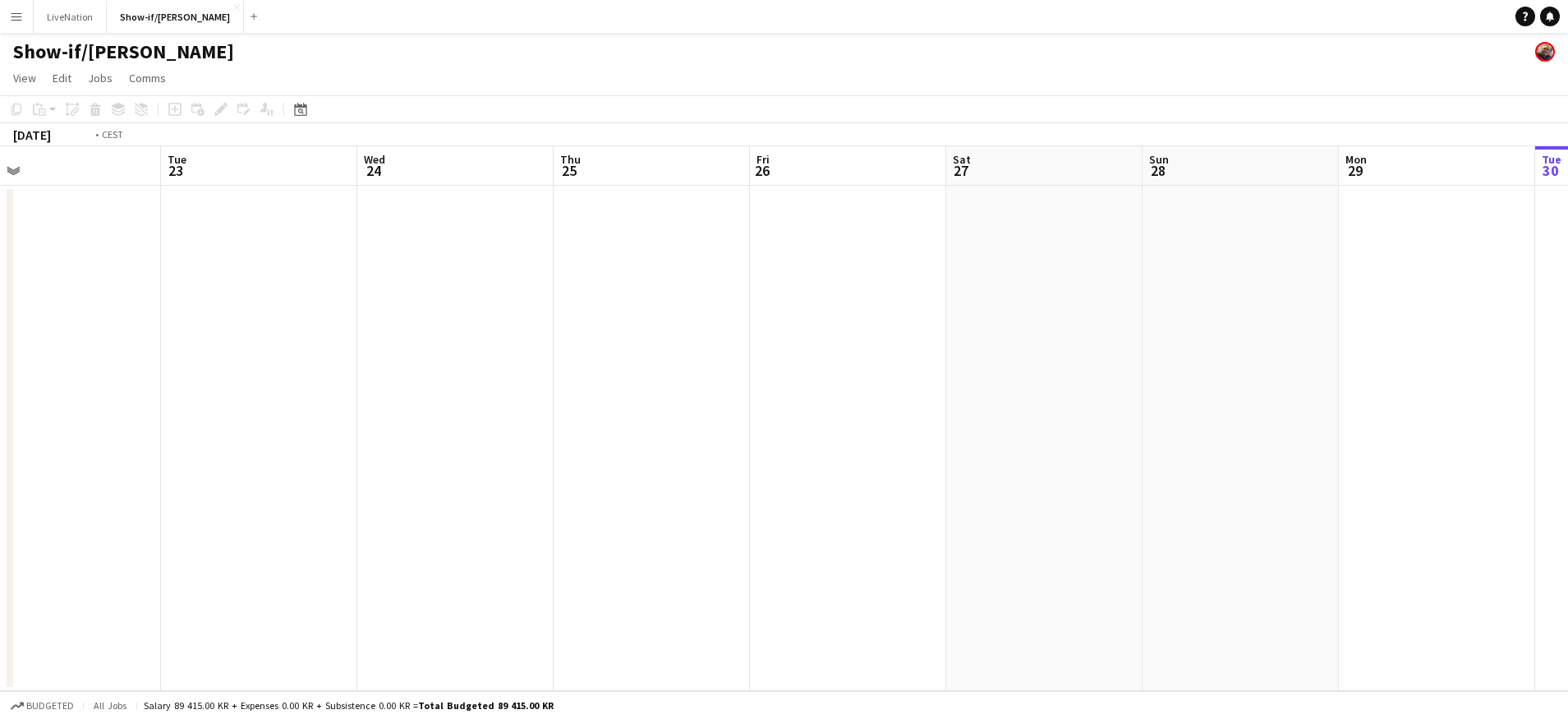
drag, startPoint x: 434, startPoint y: 169, endPoint x: 654, endPoint y: 186, distance: 220.7
click at [712, 186] on app-calendar-viewport "Sat 20 Sun 21 6/6 1 Job Mon 22 Tue 23 Wed 24 Thu 25 Fri 26 Sat 27 Sun 28 Mon 29…" at bounding box center [784, 419] width 1568 height 545
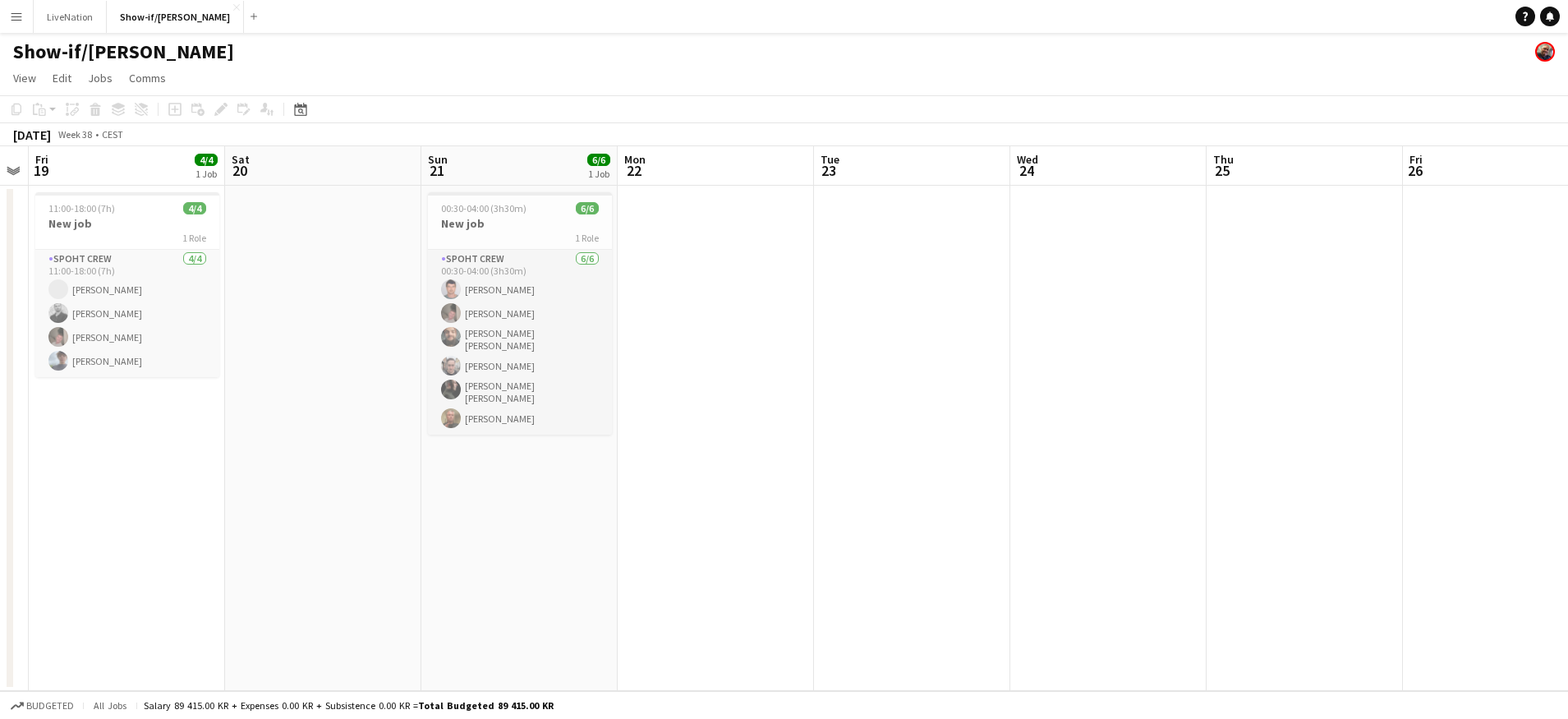
drag, startPoint x: 622, startPoint y: 183, endPoint x: 598, endPoint y: 184, distance: 24.0
click at [641, 184] on app-calendar-viewport "Wed 17 Thu 18 Fri 19 4/4 1 Job Sat 20 Sun 21 6/6 1 Job Mon 22 Tue 23 Wed 24 Thu…" at bounding box center [784, 419] width 1568 height 545
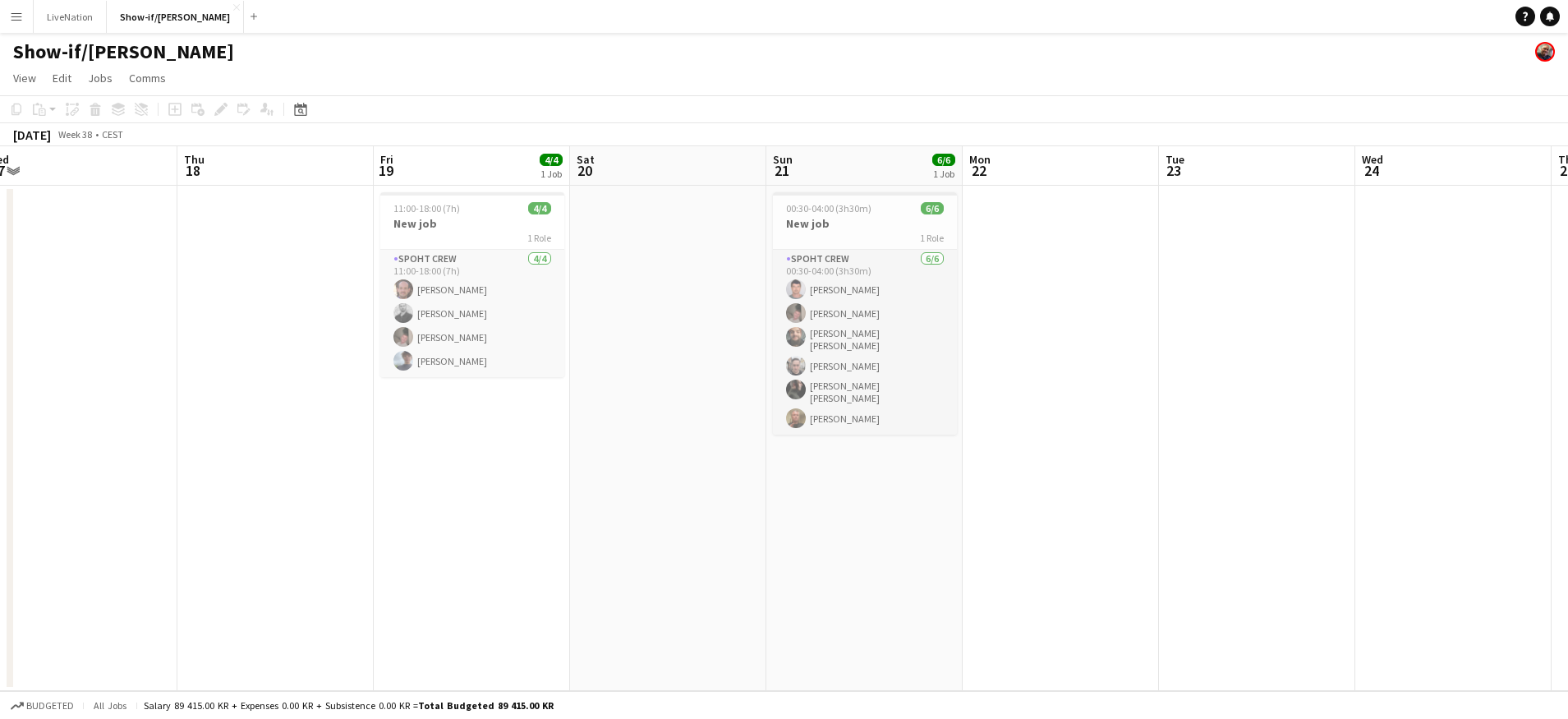
drag, startPoint x: 394, startPoint y: 189, endPoint x: 612, endPoint y: 211, distance: 219.1
click at [683, 220] on app-calendar-viewport "Mon 15 Tue 16 Wed 17 Thu 18 Fri 19 4/4 1 Job Sat 20 Sun 21 6/6 1 Job Mon 22 Tue…" at bounding box center [784, 419] width 1568 height 545
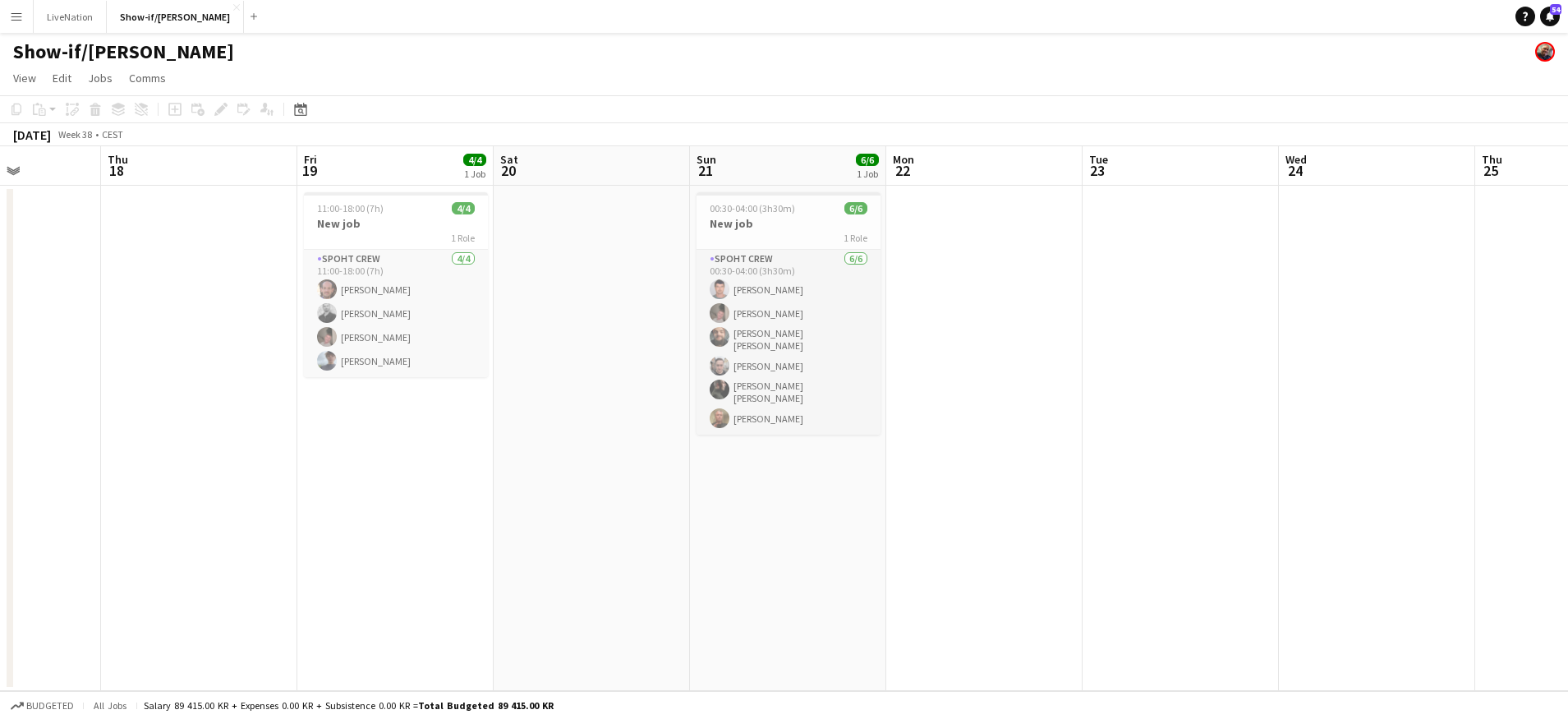
drag, startPoint x: 534, startPoint y: 196, endPoint x: 773, endPoint y: 210, distance: 239.4
click at [773, 210] on app-calendar-viewport "Mon 15 Tue 16 Wed 17 Thu 18 Fri 19 4/4 1 Job Sat 20 Sun 21 6/6 1 Job Mon 22 Tue…" at bounding box center [784, 419] width 1568 height 545
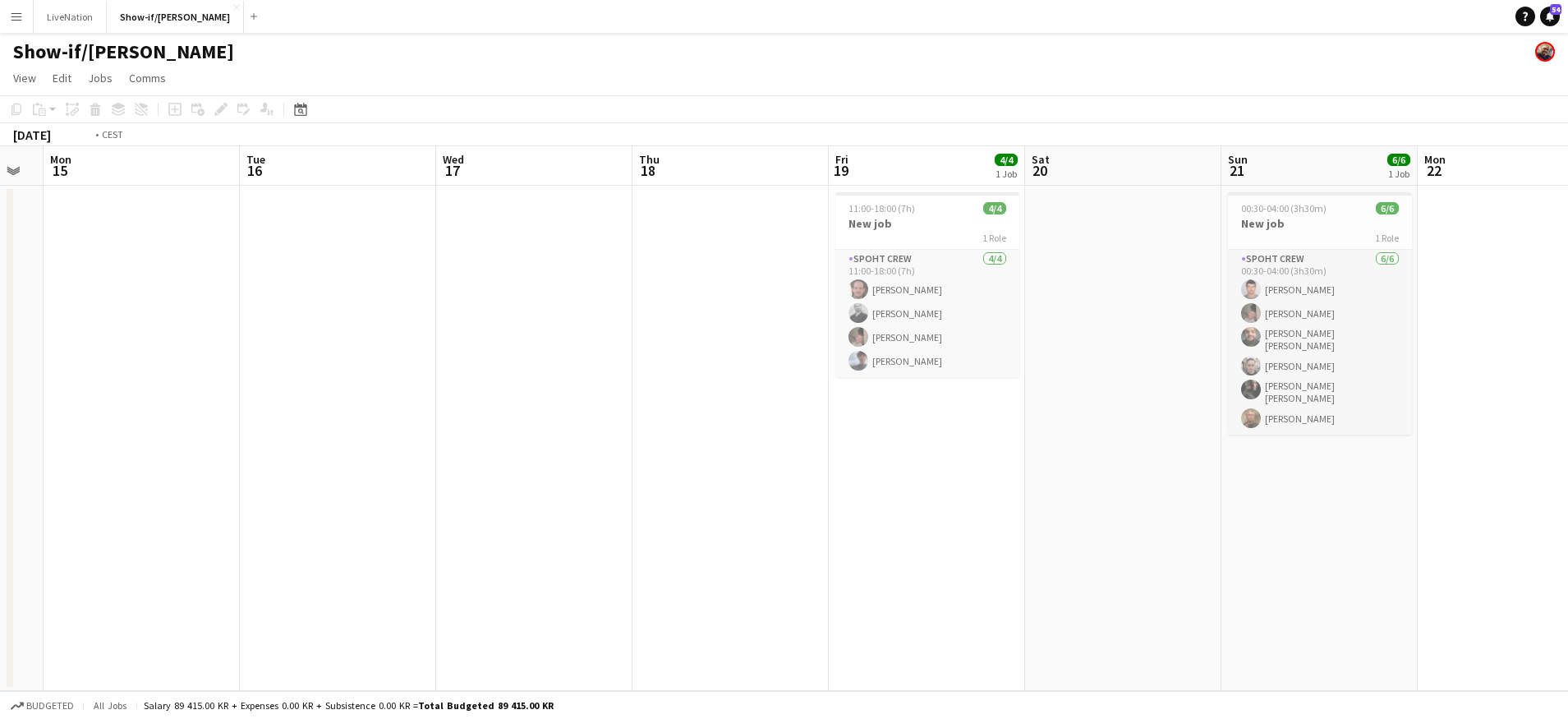
drag, startPoint x: 480, startPoint y: 181, endPoint x: 591, endPoint y: 189, distance: 111.3
click at [604, 190] on app-calendar-viewport "Sat 13 Sun 14 Mon 15 Tue 16 Wed 17 Thu 18 Fri 19 4/4 1 Job Sat 20 Sun 21 6/6 1 …" at bounding box center [784, 419] width 1568 height 545
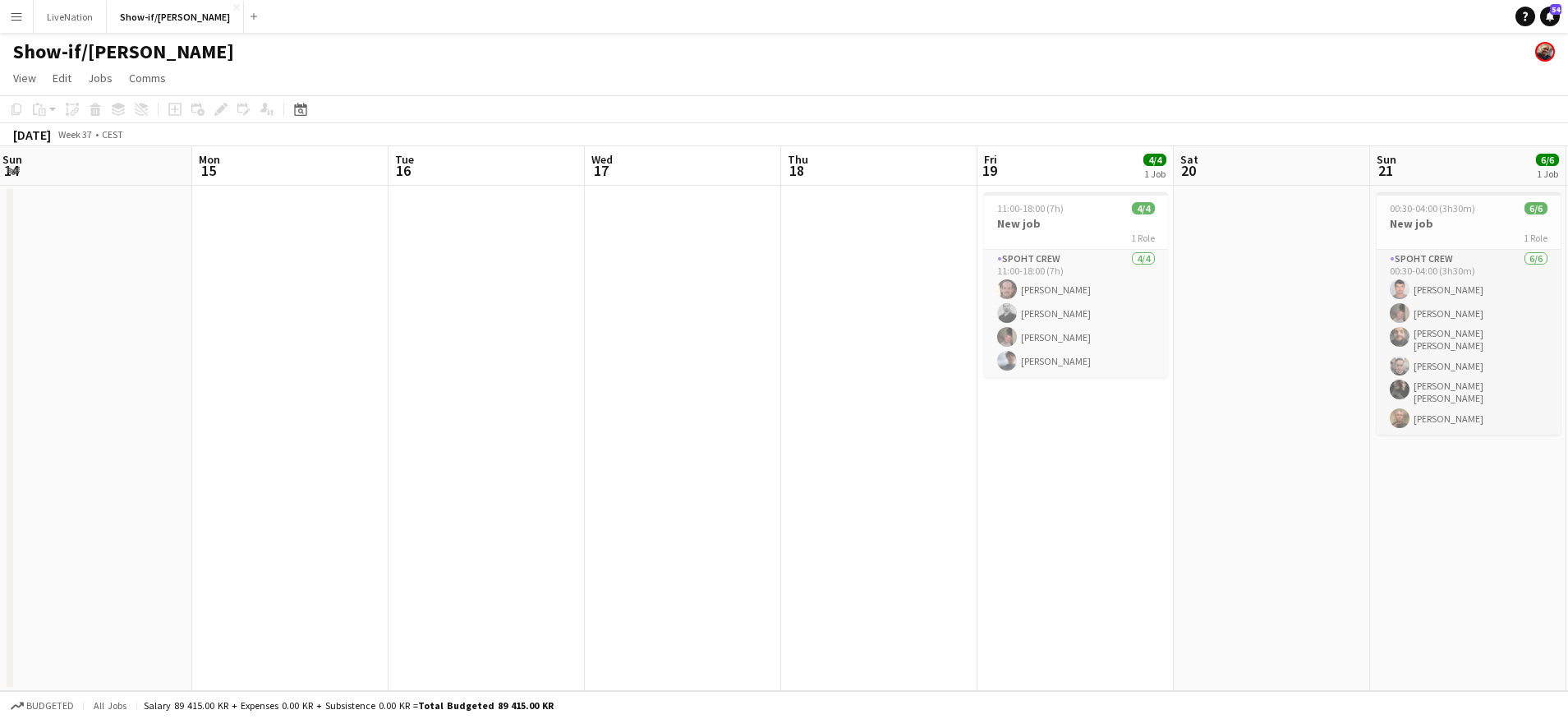
drag, startPoint x: 574, startPoint y: 186, endPoint x: 768, endPoint y: 203, distance: 194.7
click at [911, 208] on app-calendar-viewport "Fri 12 Sat 13 Sun 14 Mon 15 Tue 16 Wed 17 Thu 18 Fri 19 4/4 1 Job Sat 20 Sun 21…" at bounding box center [784, 419] width 1568 height 545
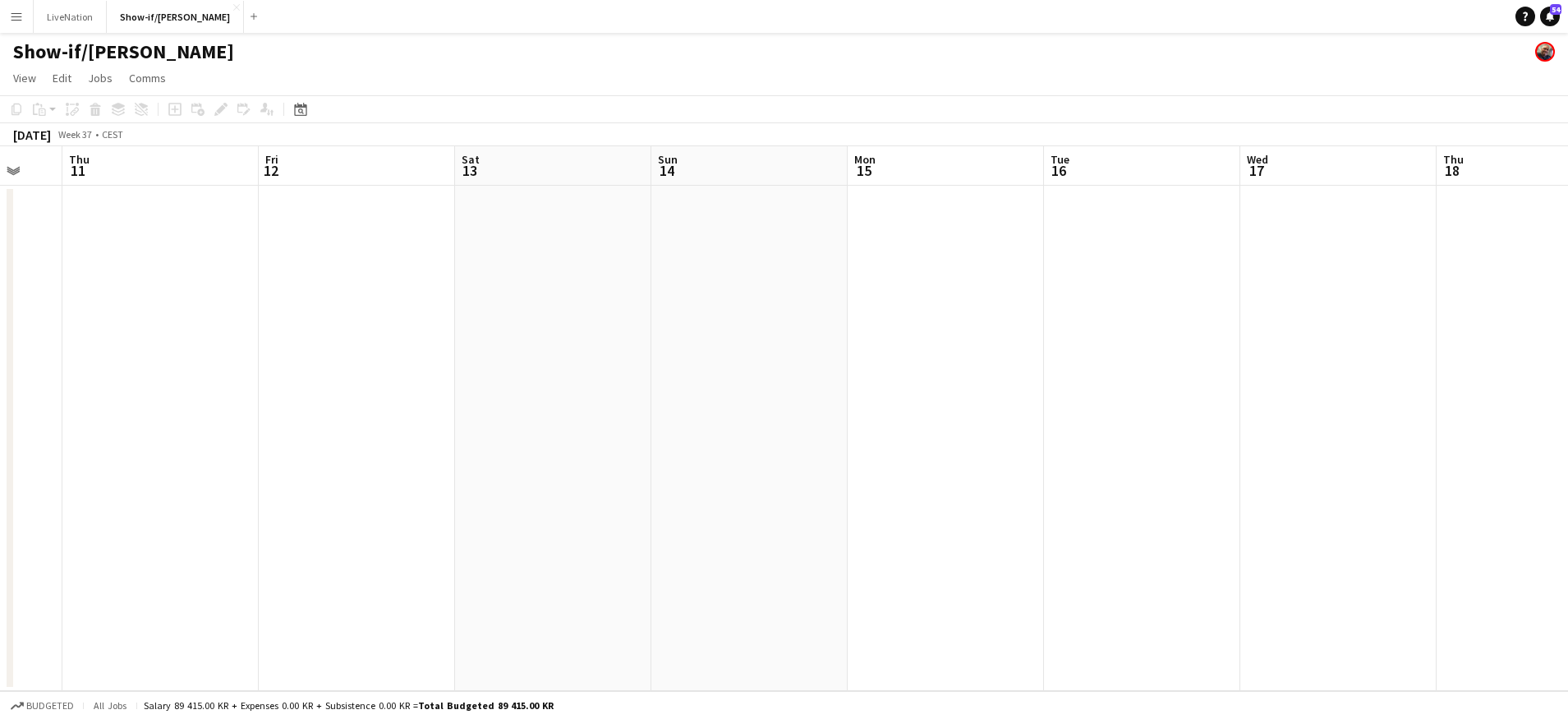
drag, startPoint x: 473, startPoint y: 183, endPoint x: 747, endPoint y: 196, distance: 274.3
click at [852, 197] on app-calendar-viewport "Tue 9 Wed 10 Thu 11 Fri 12 Sat 13 Sun 14 Mon 15 Tue 16 Wed 17 Thu 18 Fri 19 4/4…" at bounding box center [784, 419] width 1568 height 545
drag, startPoint x: 468, startPoint y: 179, endPoint x: 163, endPoint y: 167, distance: 305.2
click at [163, 167] on app-calendar-viewport "Sat 6 Sun 7 Mon 8 Tue 9 Wed 10 Thu 11 Fri 12 Sat 13 Sun 14 Mon 15 Tue 16 Wed 17…" at bounding box center [784, 419] width 1568 height 545
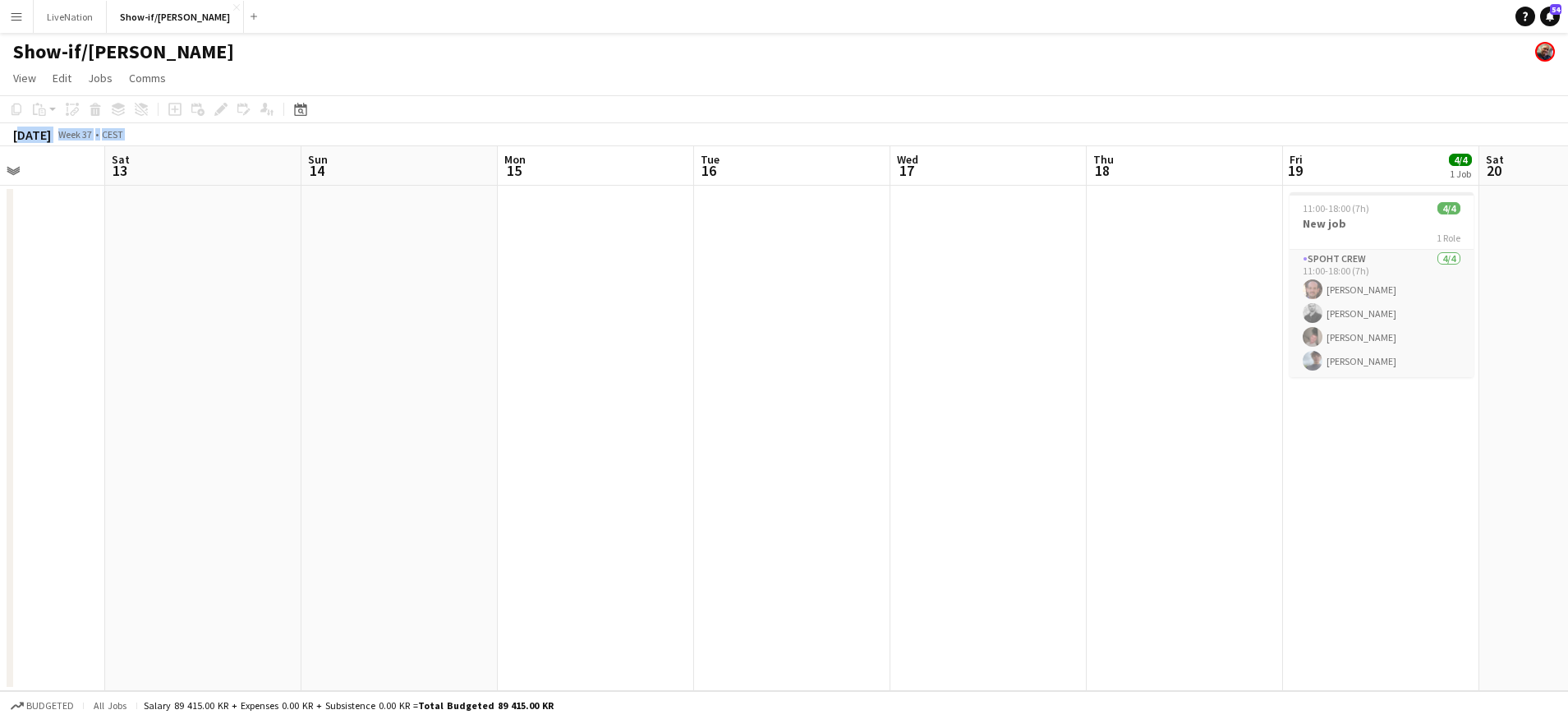
drag, startPoint x: 450, startPoint y: 169, endPoint x: 5, endPoint y: 133, distance: 446.5
click at [0, 133] on html "Menu Boards Boards Boards All jobs Status Workforce Workforce My Workforce Recr…" at bounding box center [784, 359] width 1568 height 719
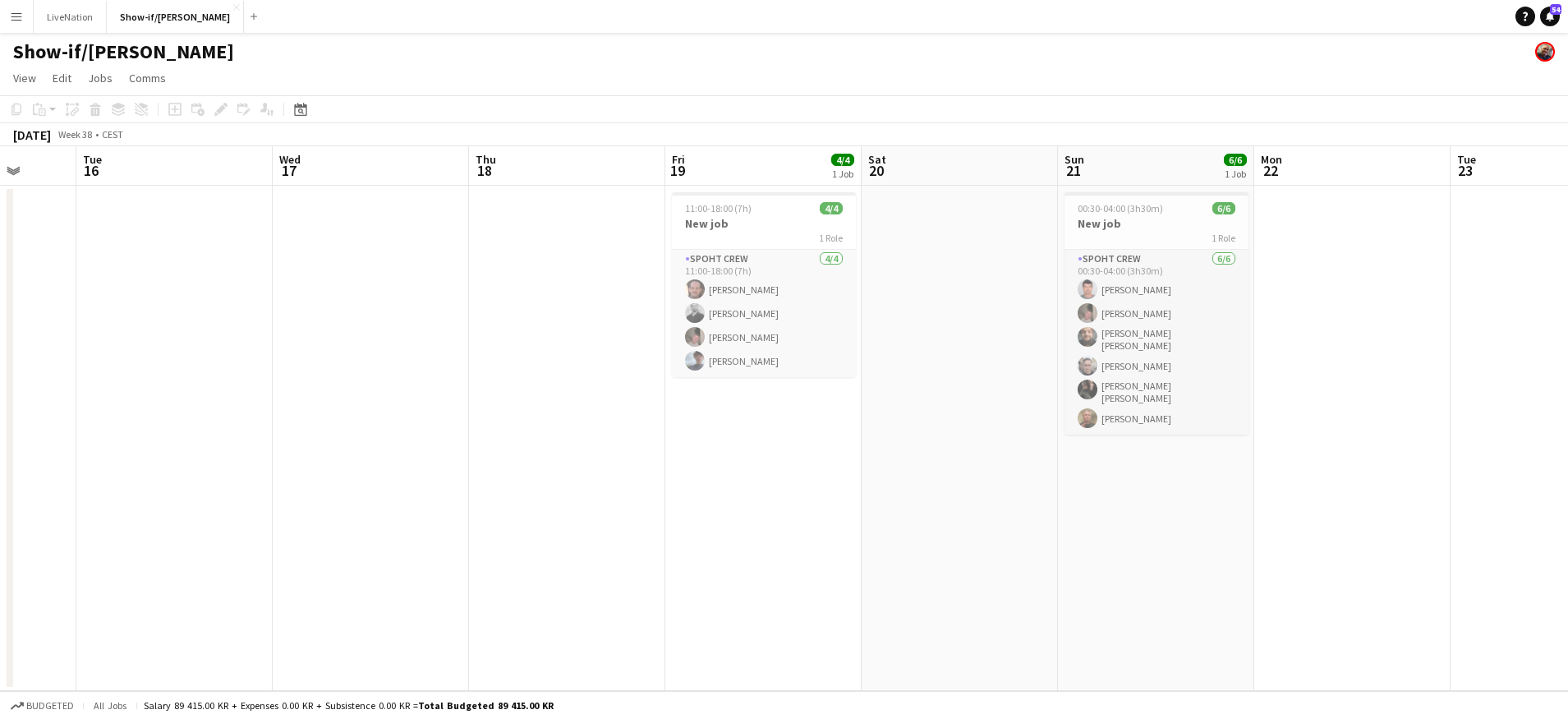
drag, startPoint x: 357, startPoint y: 158, endPoint x: 413, endPoint y: 169, distance: 57.1
click at [334, 156] on app-calendar-viewport "Sat 13 Sun 14 Mon 15 Tue 16 Wed 17 Thu 18 Fri 19 4/4 1 Job Sat 20 Sun 21 6/6 1 …" at bounding box center [784, 419] width 1568 height 545
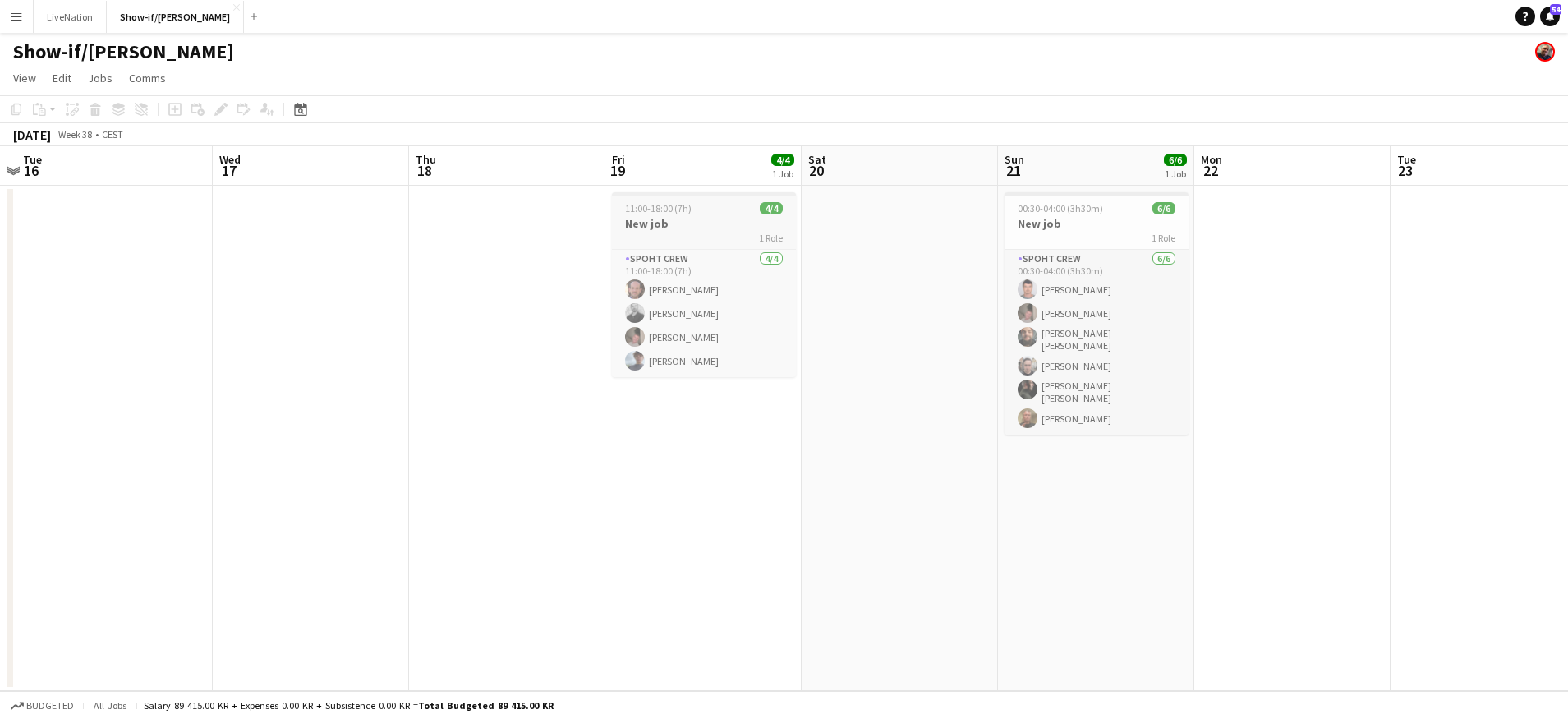
click at [680, 221] on h3 "New job" at bounding box center [704, 223] width 184 height 15
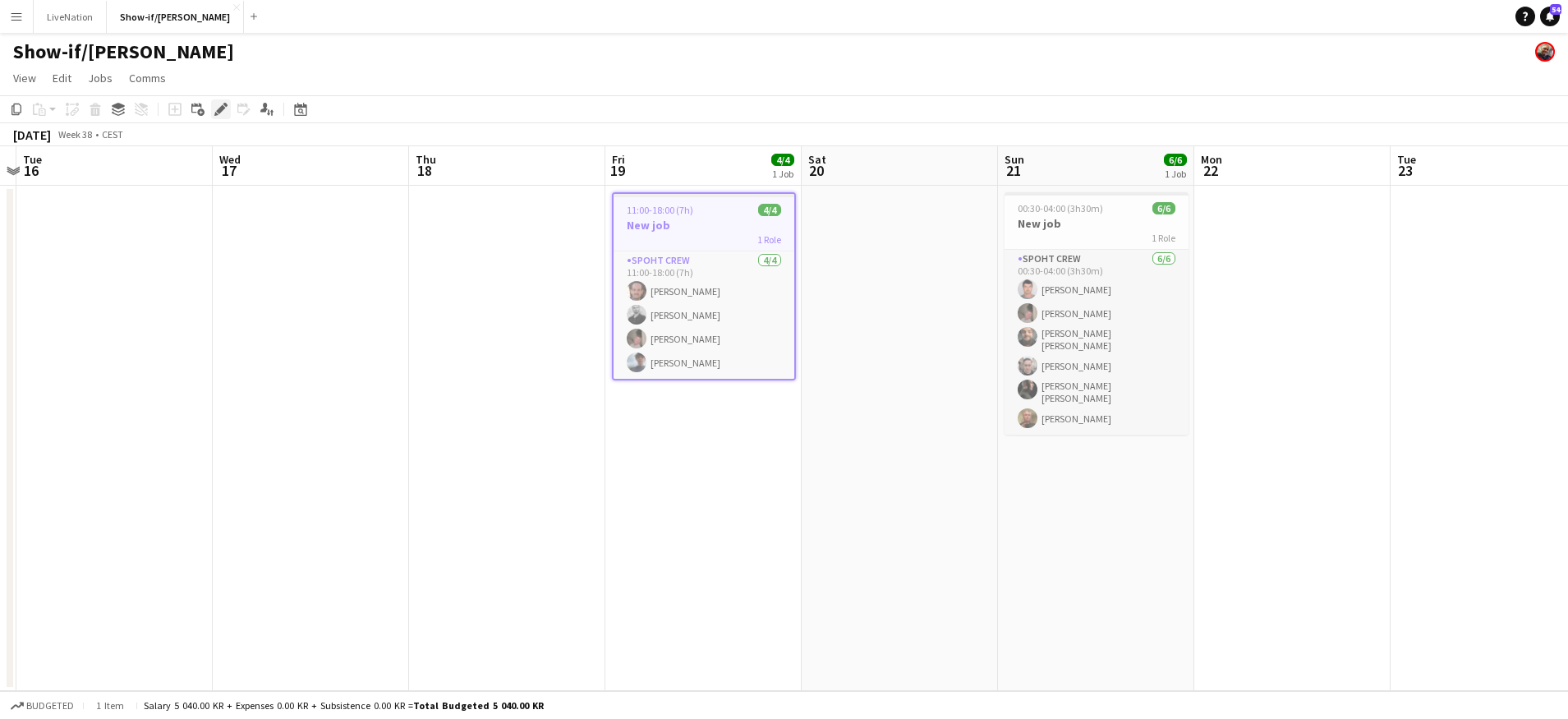
click at [222, 108] on icon at bounding box center [220, 109] width 9 height 9
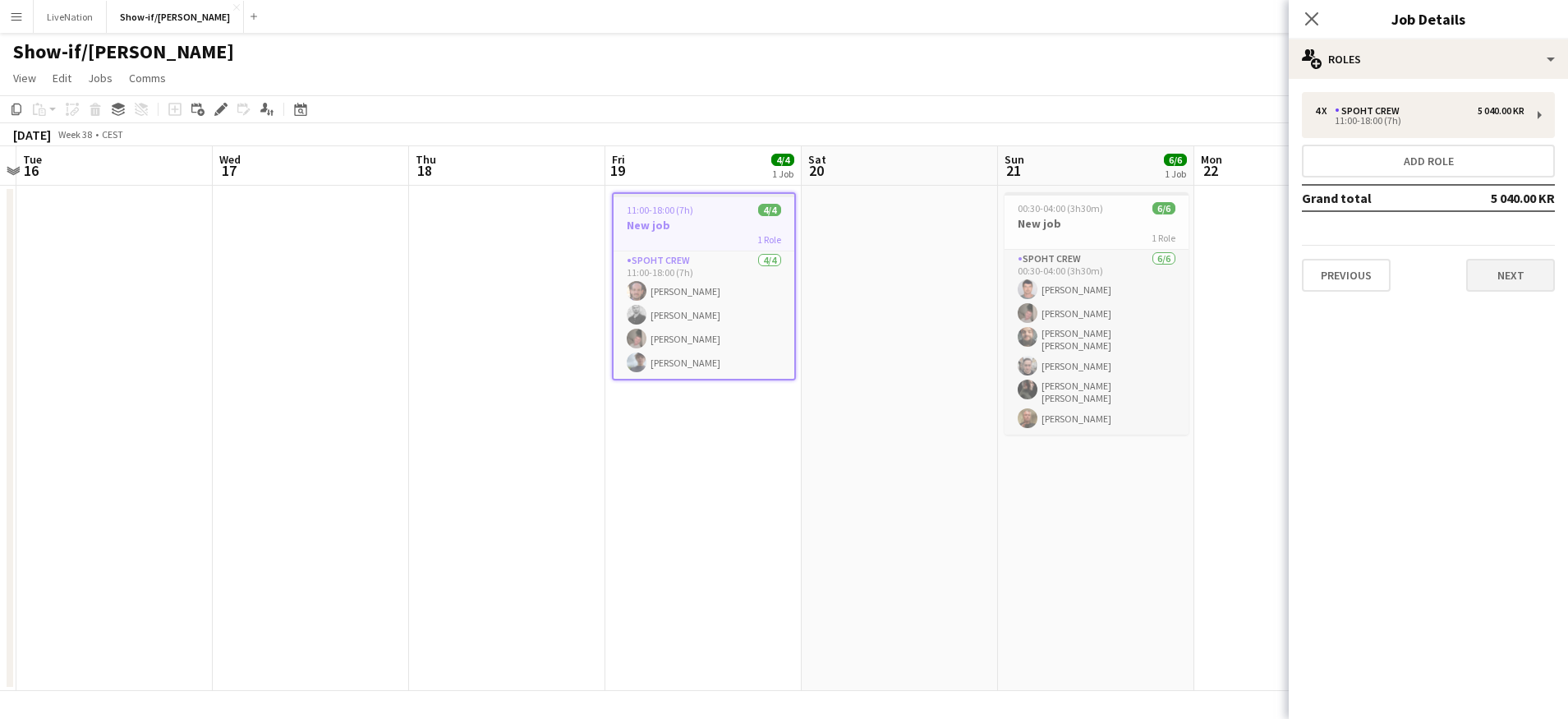
click at [1519, 274] on button "Next" at bounding box center [1510, 275] width 89 height 33
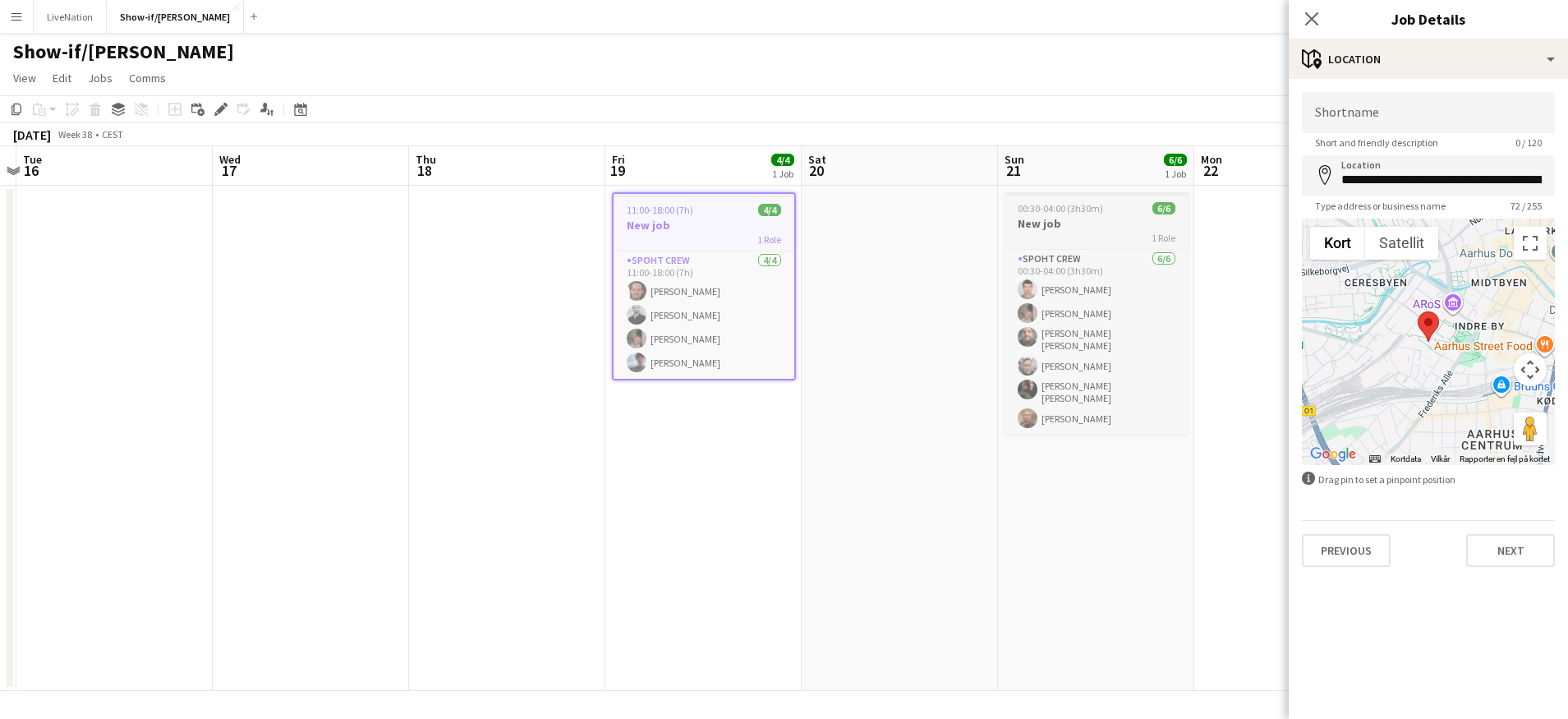
click at [1097, 225] on h3 "New job" at bounding box center [1096, 223] width 184 height 15
type input "**********"
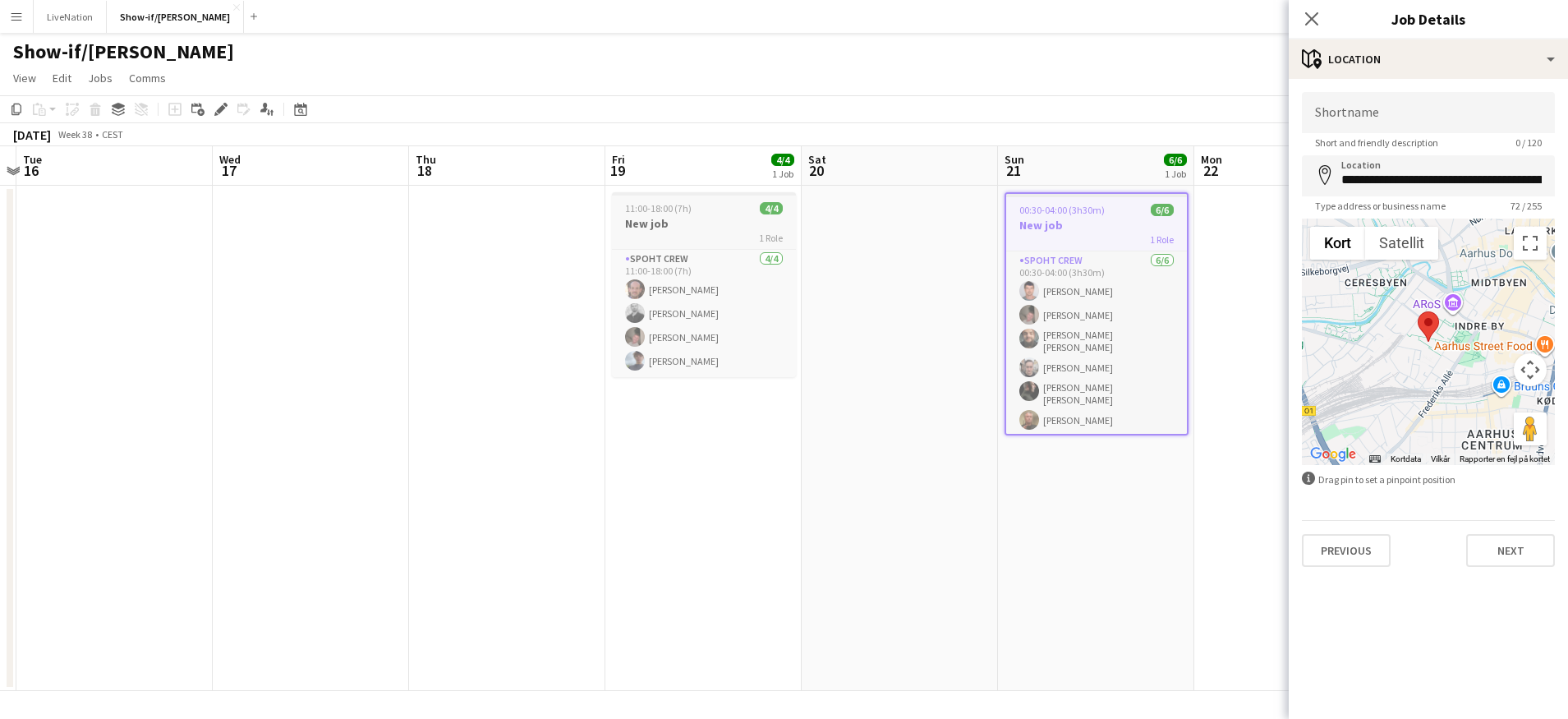
click at [710, 232] on div "1 Role" at bounding box center [704, 237] width 184 height 13
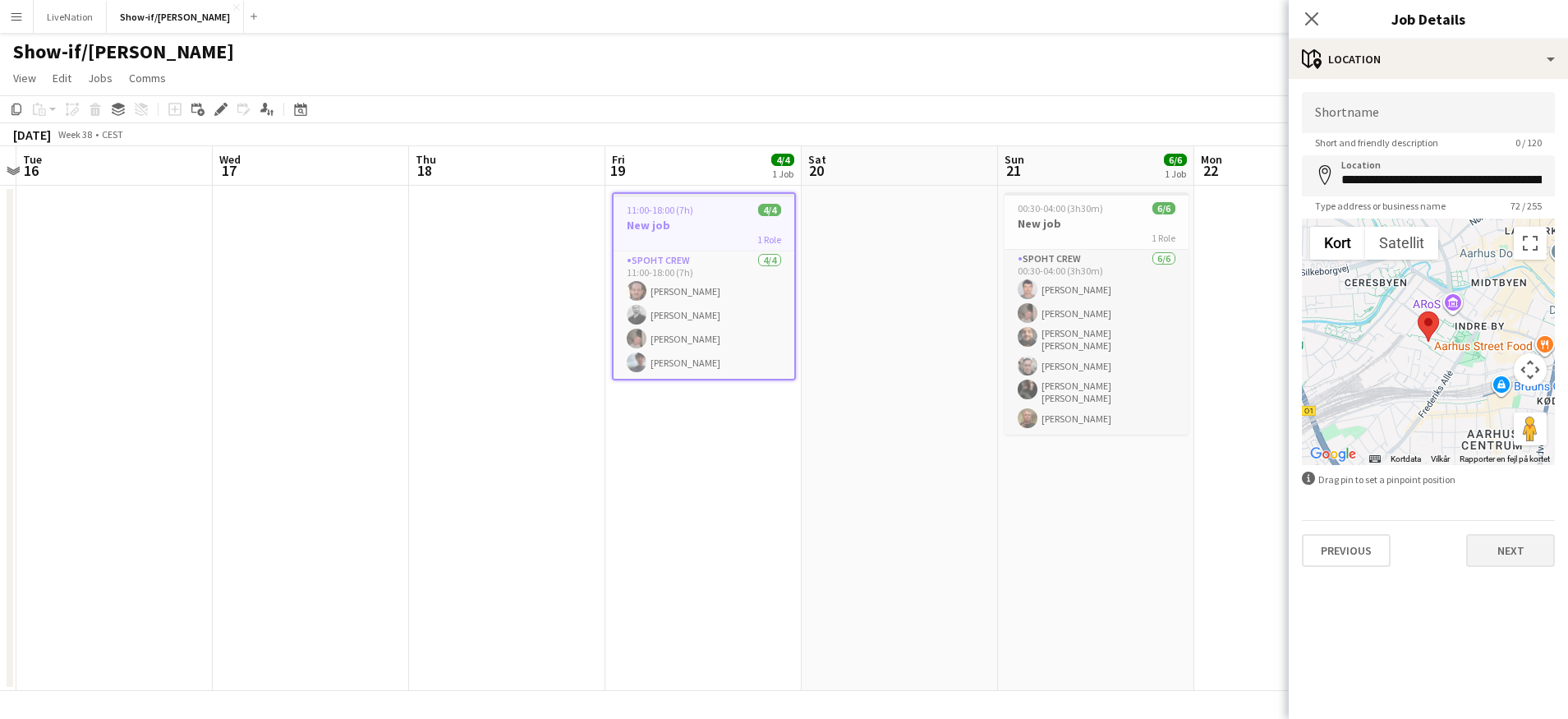
click at [1530, 555] on button "Next" at bounding box center [1510, 550] width 89 height 33
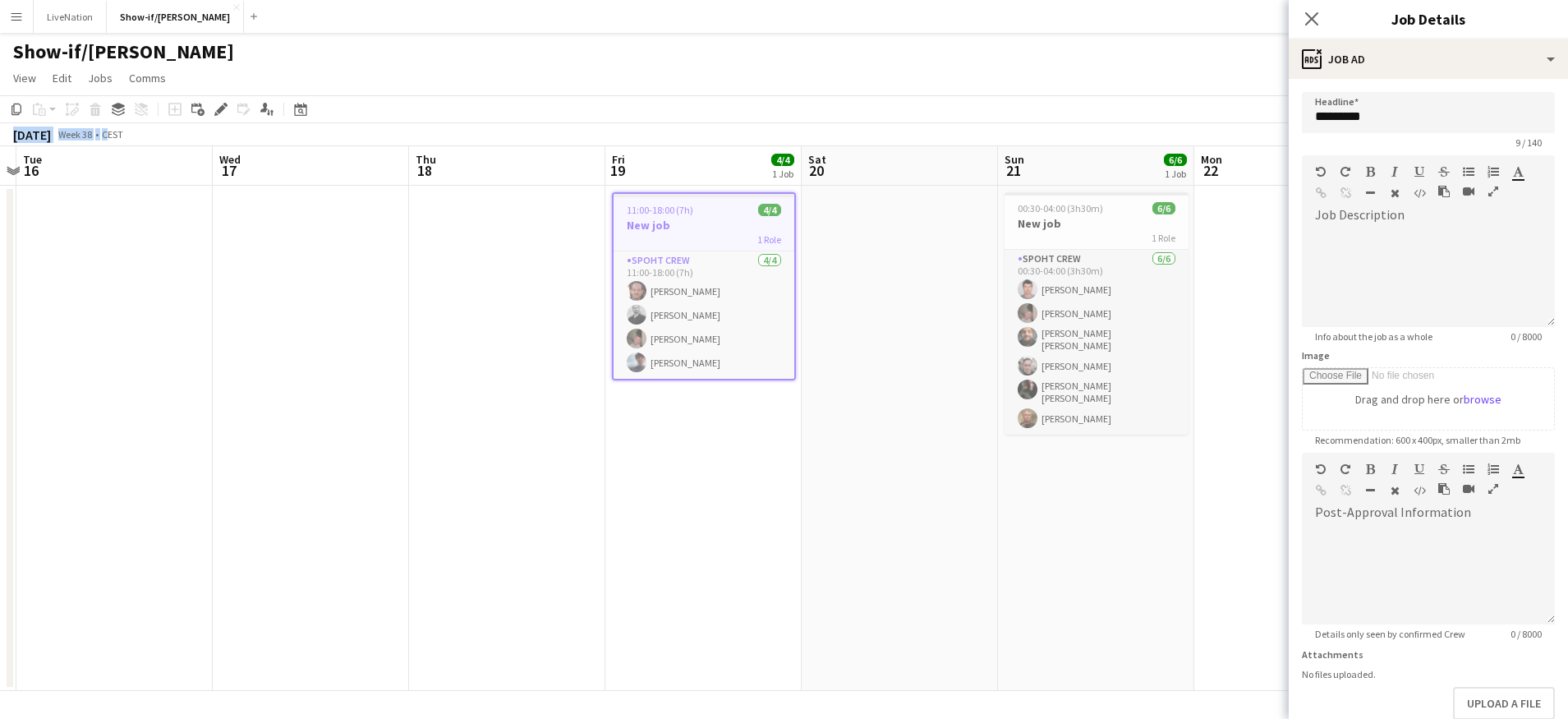
drag, startPoint x: 220, startPoint y: 109, endPoint x: 357, endPoint y: 124, distance: 137.8
click at [357, 124] on div "Copy Paste Paste Command V Paste with crew Command Shift V Paste linked Job [GE…" at bounding box center [784, 120] width 1568 height 51
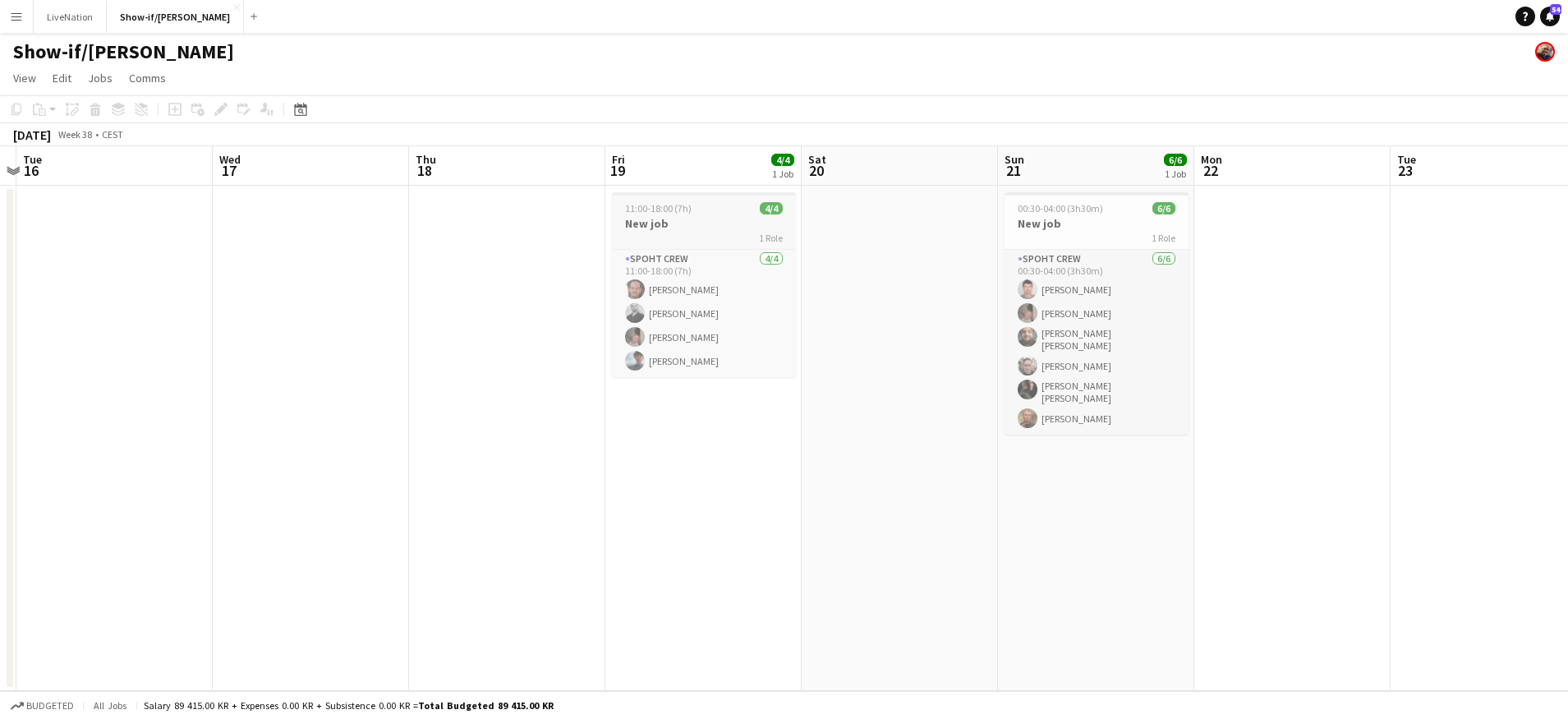
scroll to position [0, 573]
click at [645, 230] on app-job-card "11:00-18:00 (7h) 4/4 New job 1 Role Spoht Crew 4/4 11:00-18:00 (7h) Peter Drizo…" at bounding box center [703, 284] width 184 height 185
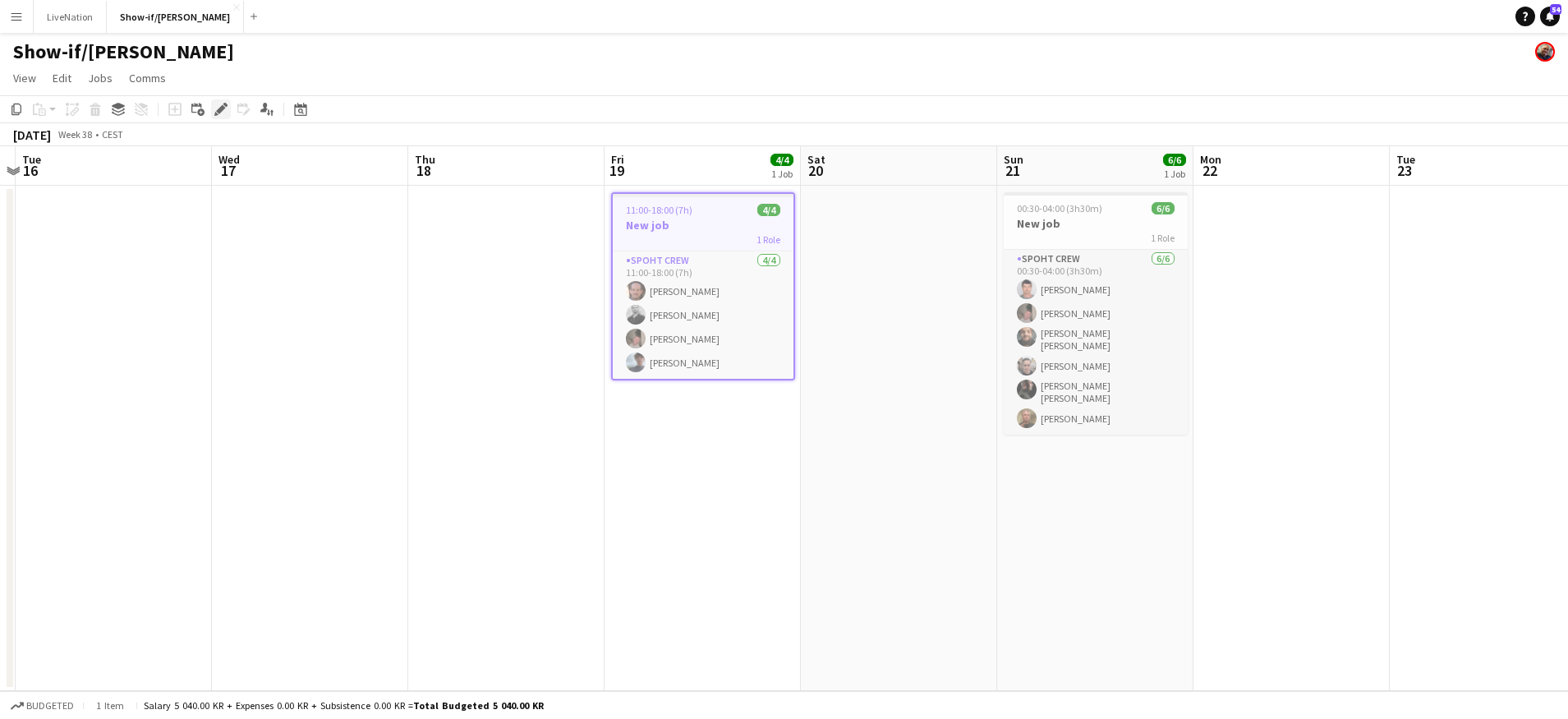
click at [223, 109] on icon at bounding box center [220, 109] width 9 height 9
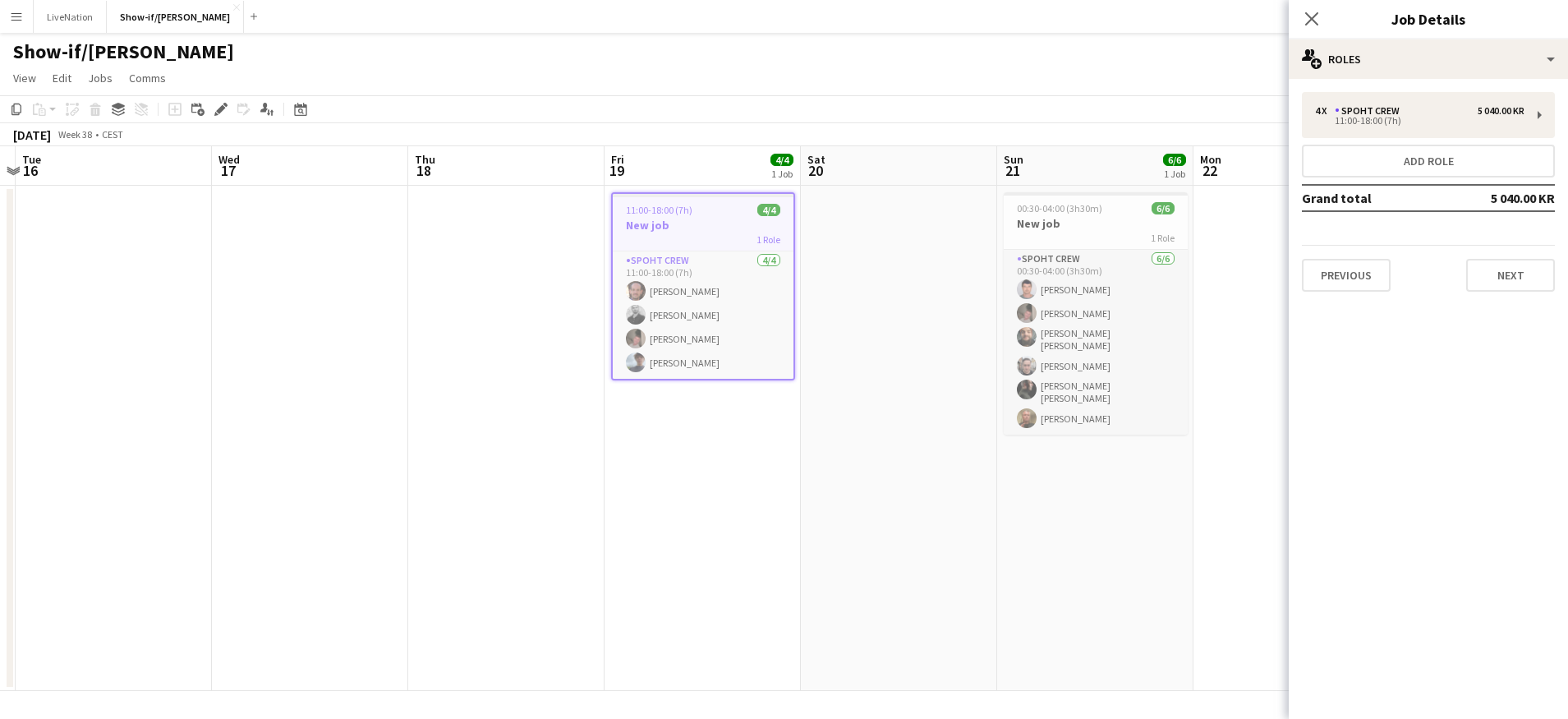
click at [1513, 271] on button "Next" at bounding box center [1510, 275] width 89 height 33
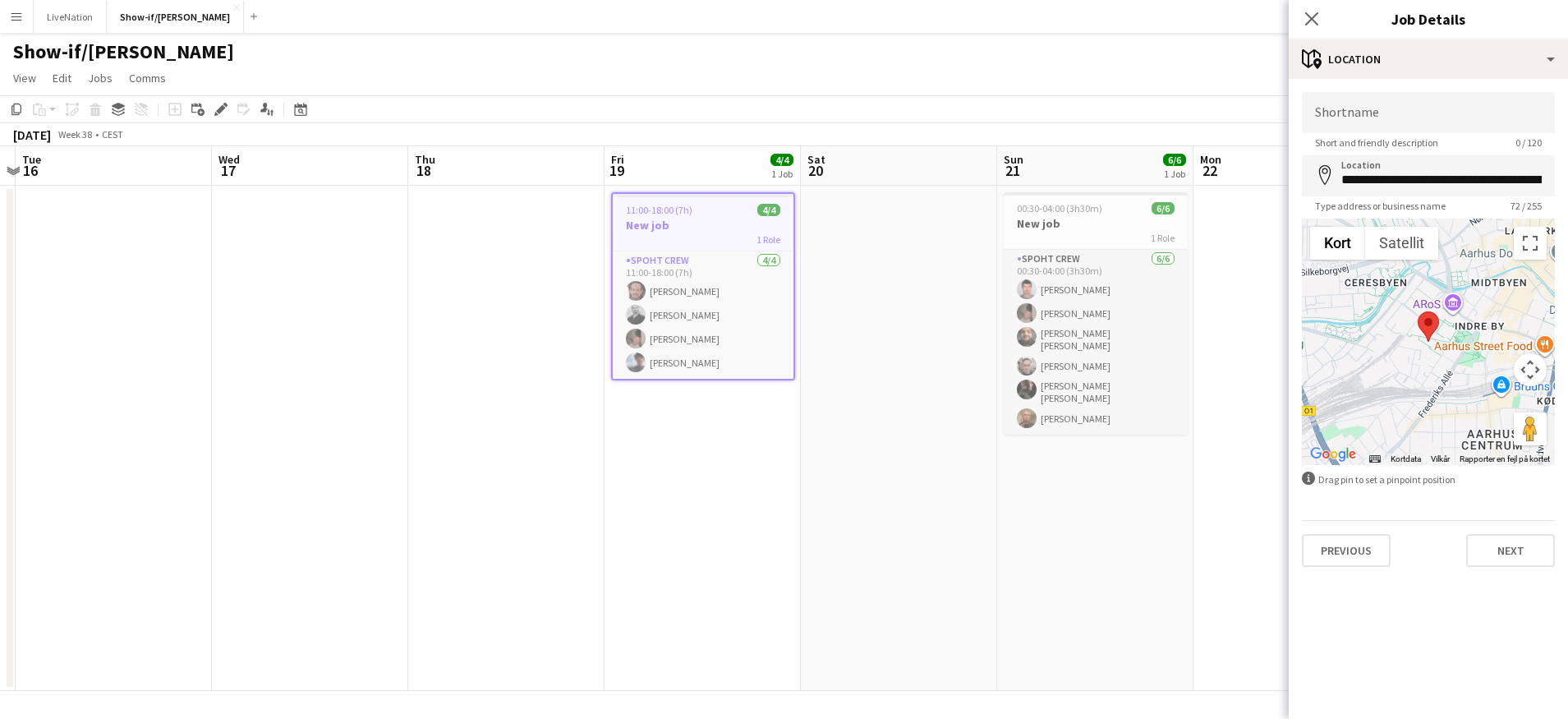
scroll to position [0, 0]
